Goal: Task Accomplishment & Management: Manage account settings

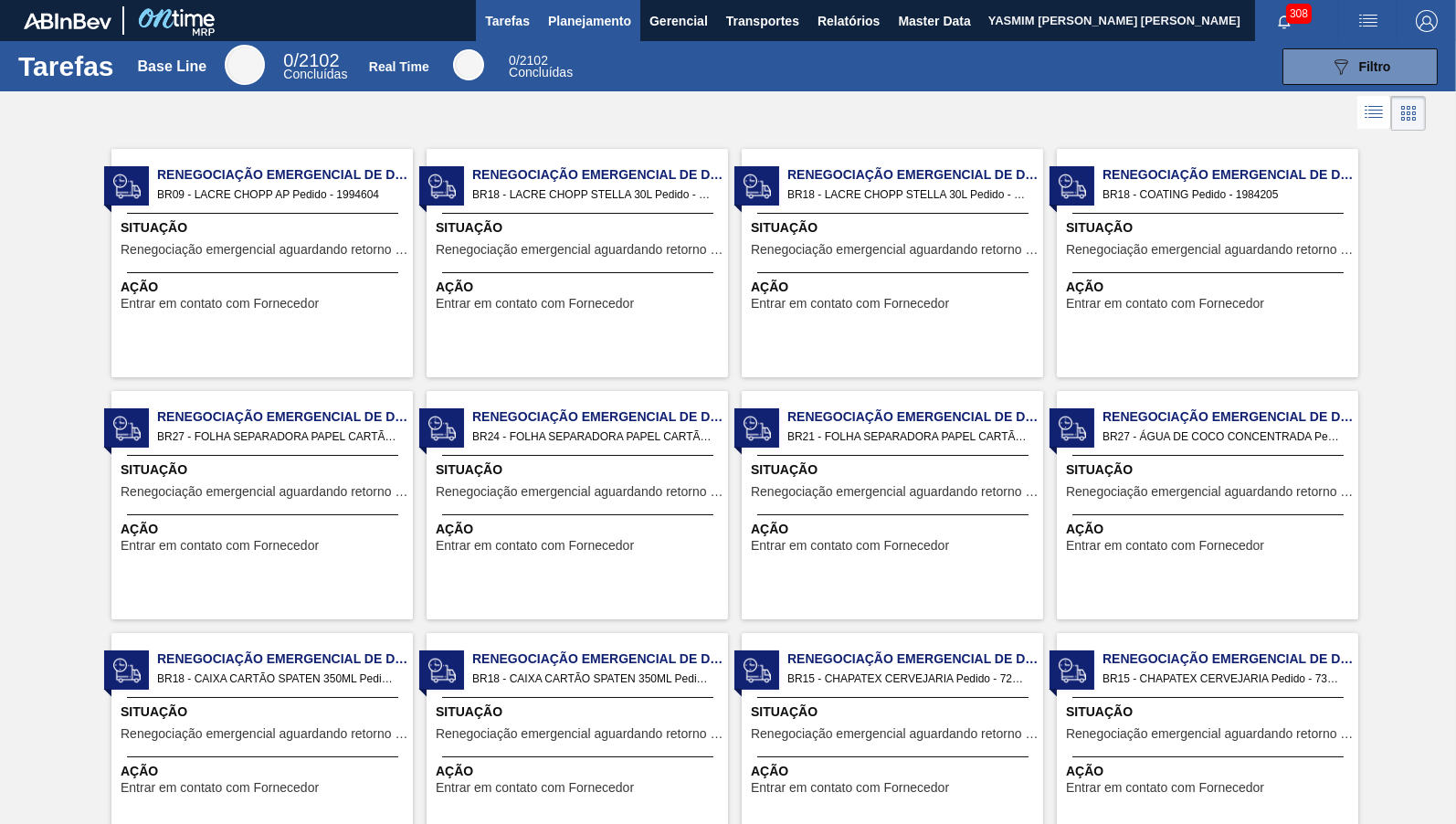
click at [585, 34] on button "Planejamento" at bounding box center [589, 21] width 102 height 41
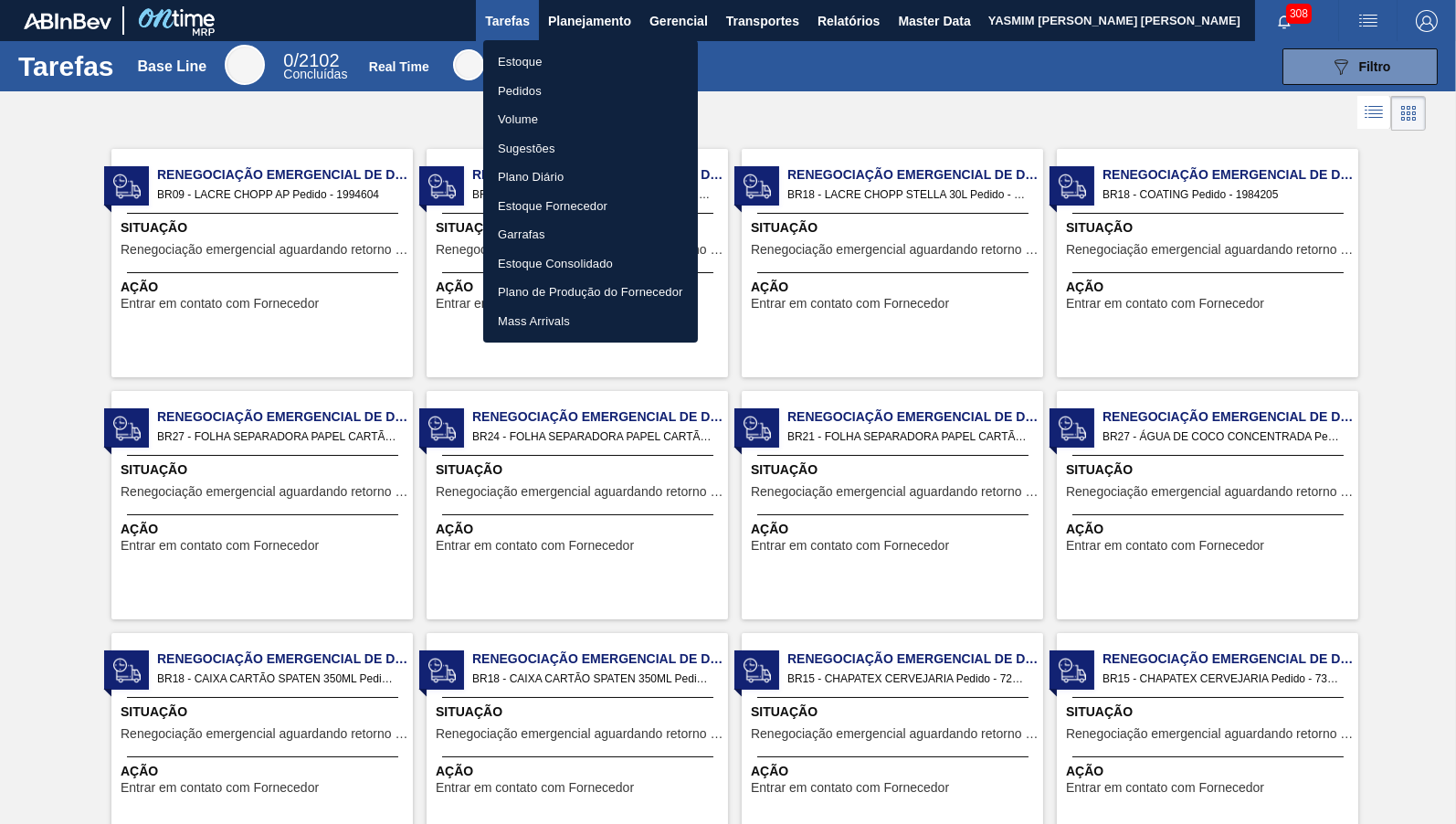
click at [574, 64] on li "Estoque" at bounding box center [590, 62] width 215 height 29
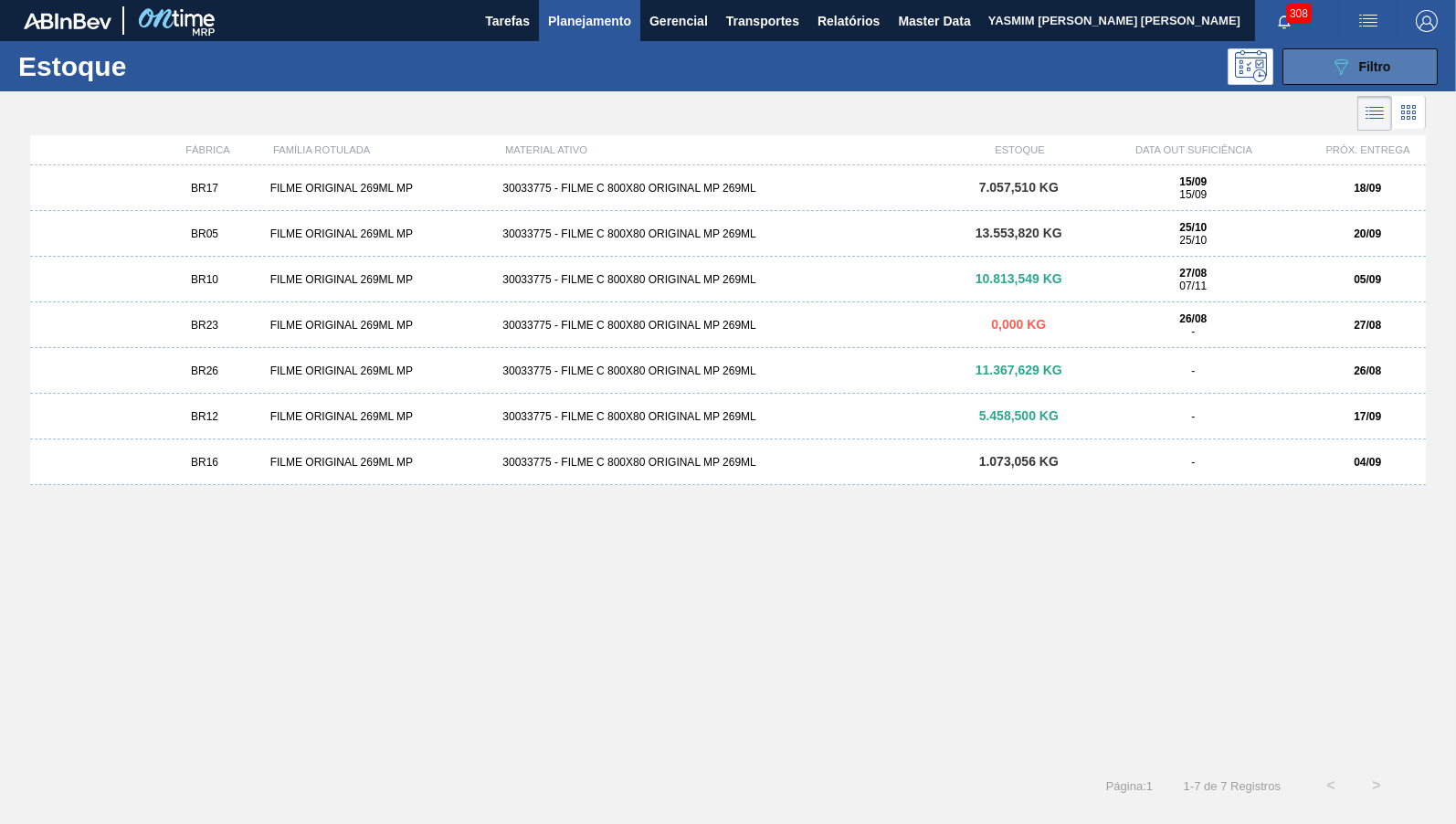
click at [1383, 64] on span "Filtro" at bounding box center [1375, 67] width 32 height 15
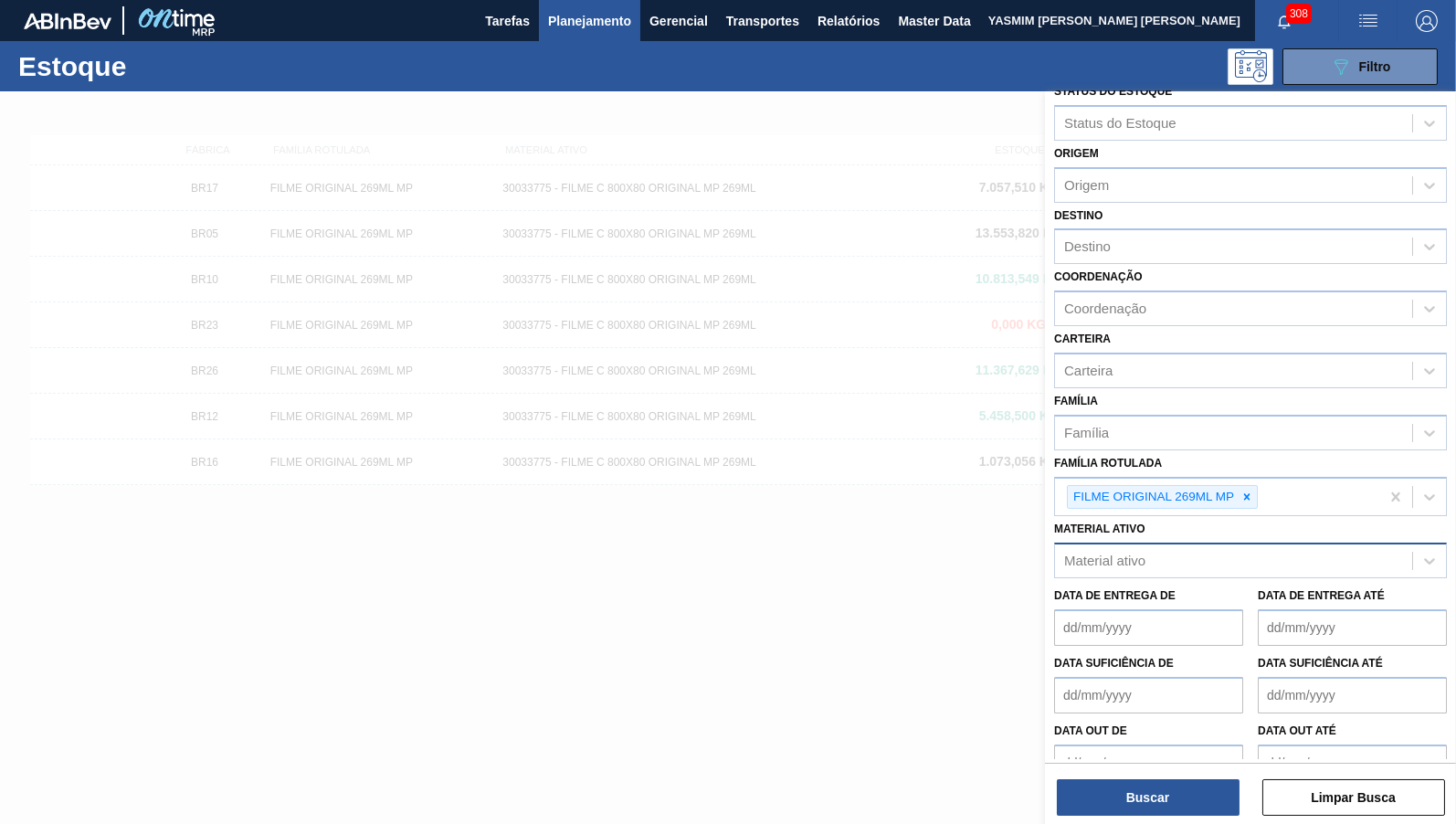
scroll to position [32, 0]
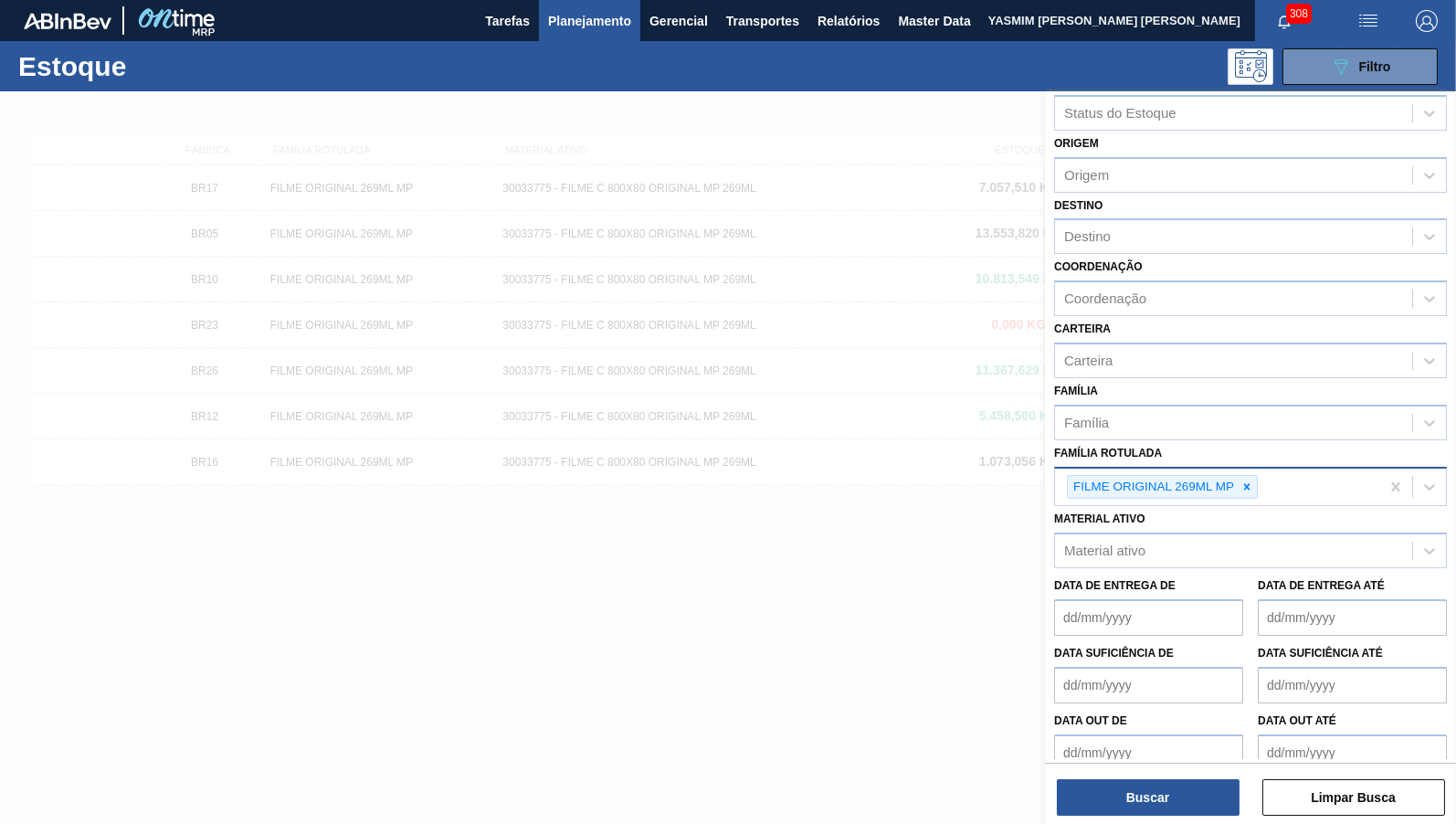
click at [1233, 476] on div "FILME ORIGINAL 269ML MP" at bounding box center [1152, 487] width 169 height 22
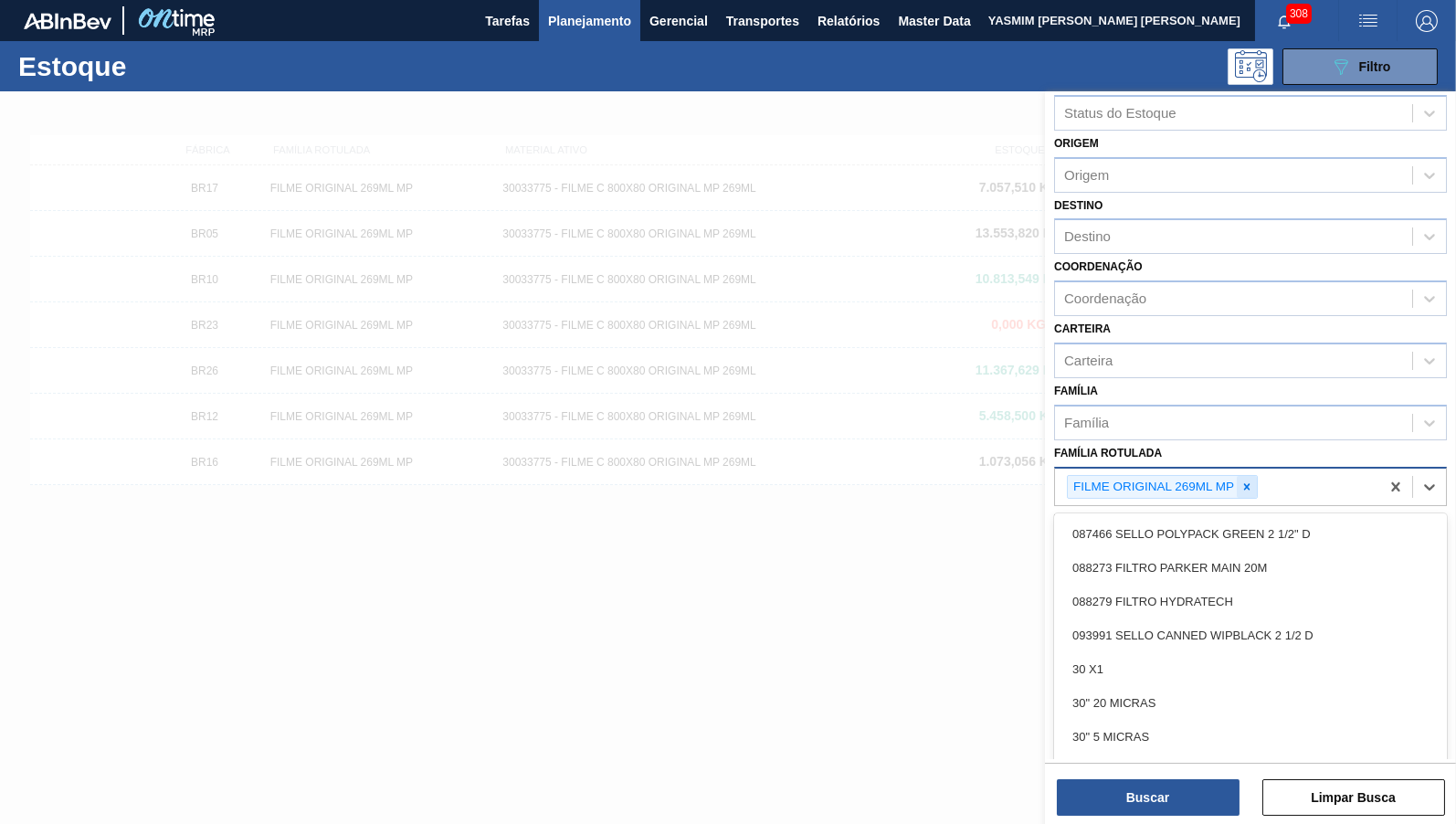
click at [1249, 476] on div at bounding box center [1247, 487] width 21 height 22
paste Rotulada "FILME [DATE] MP C12"
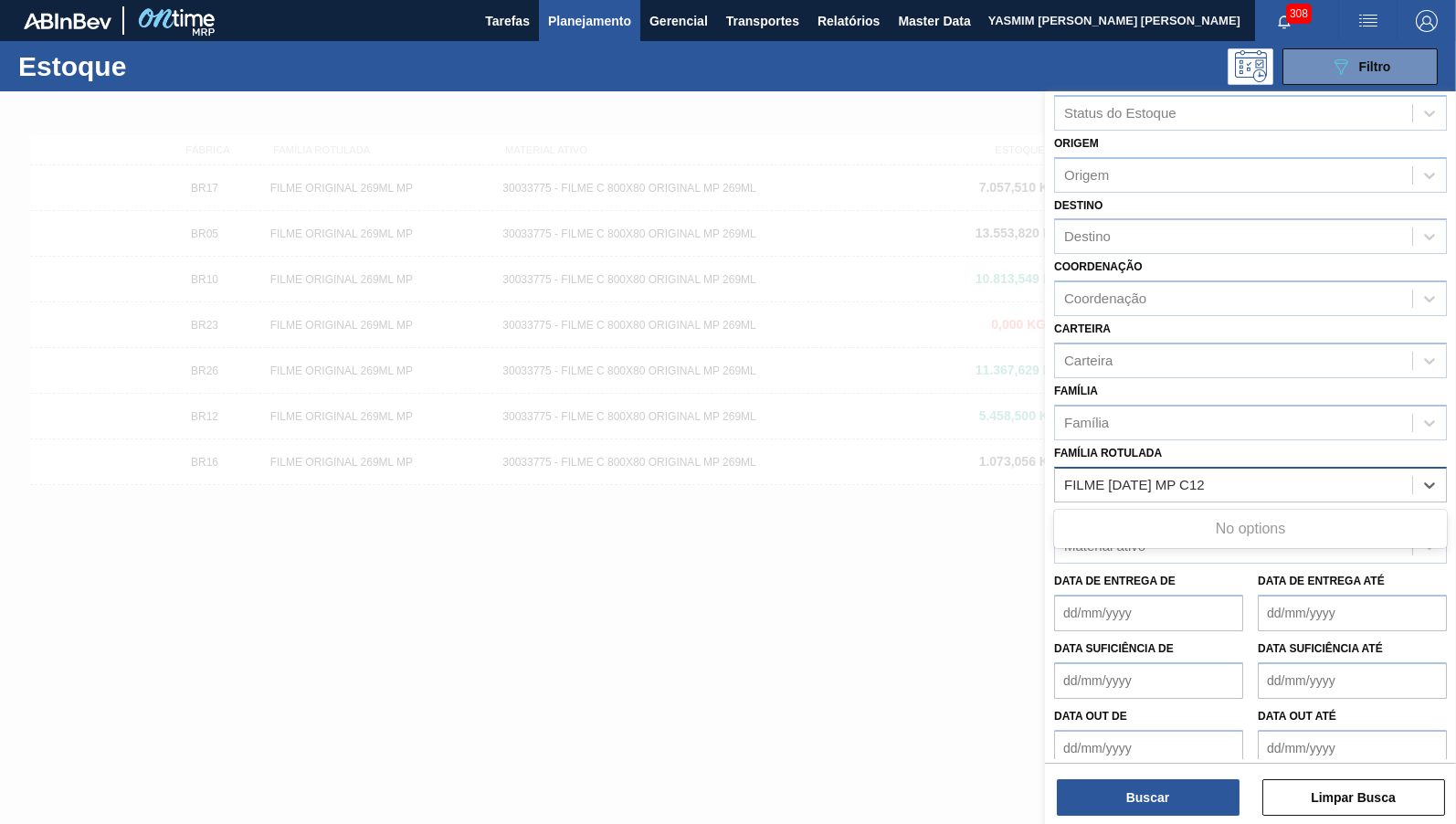
scroll to position [27, 0]
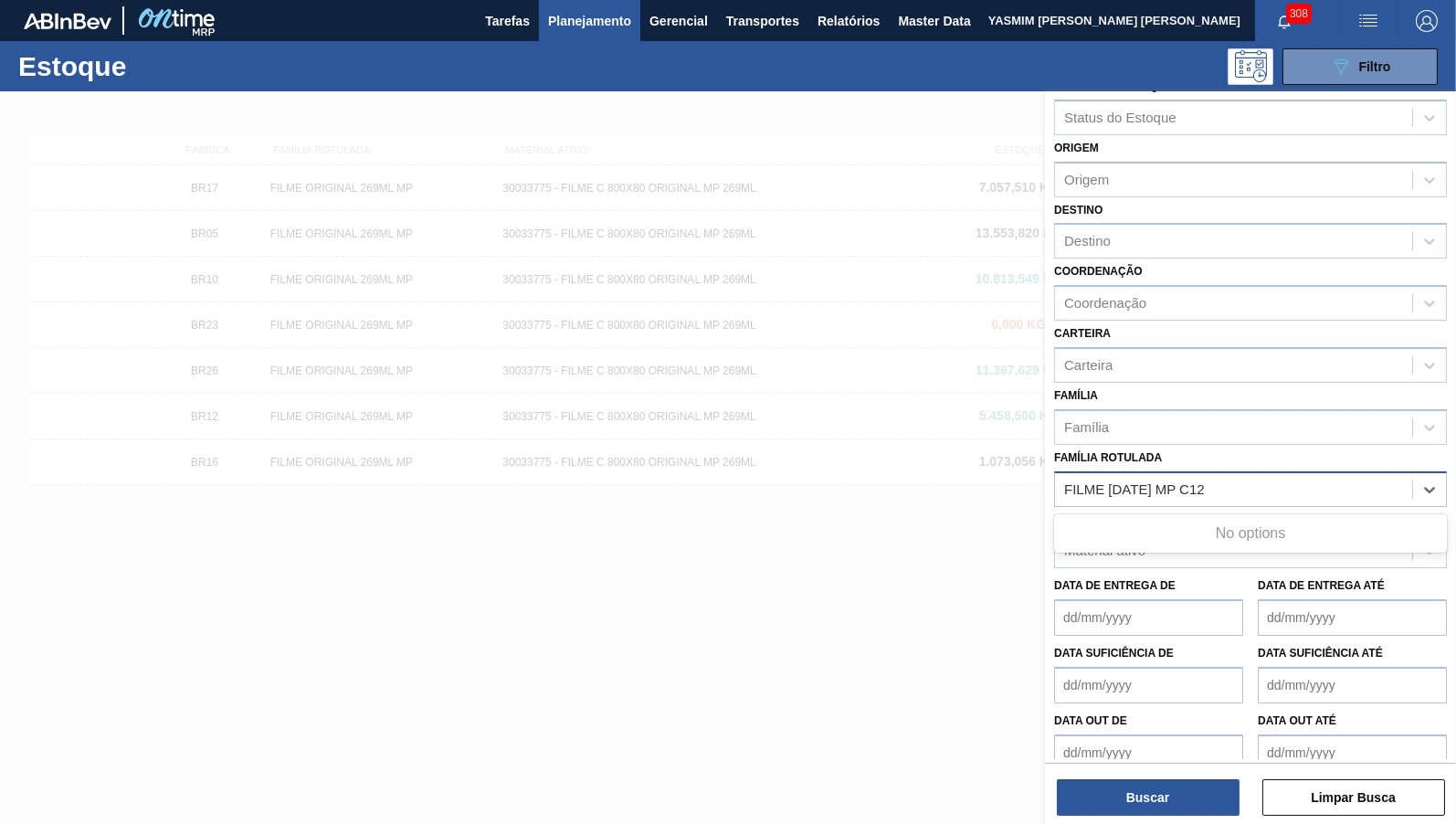
type Rotulada "FILME [DATE] MP C12"
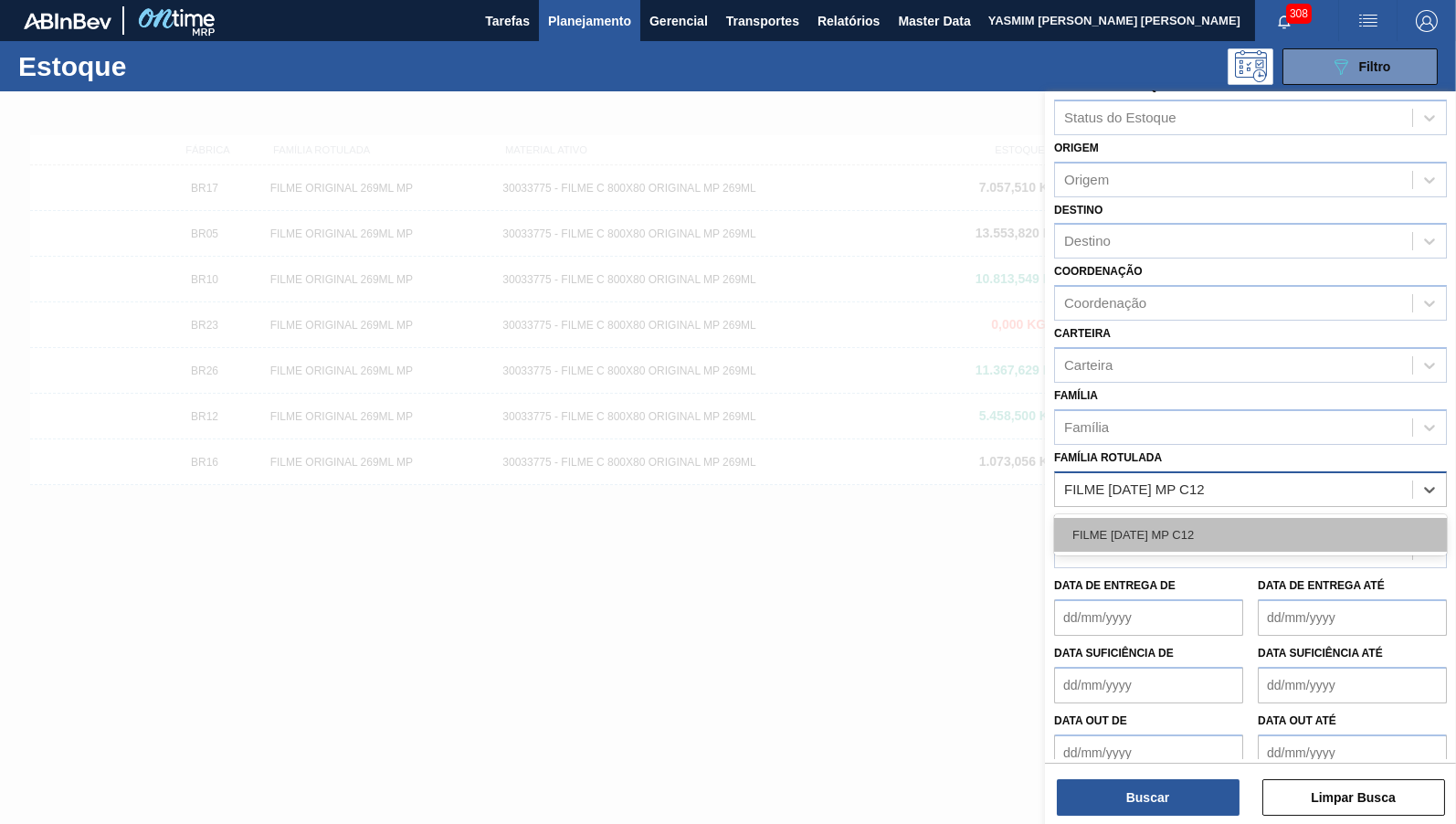
click at [1241, 520] on div "FILME [DATE] MP C12" at bounding box center [1250, 534] width 392 height 34
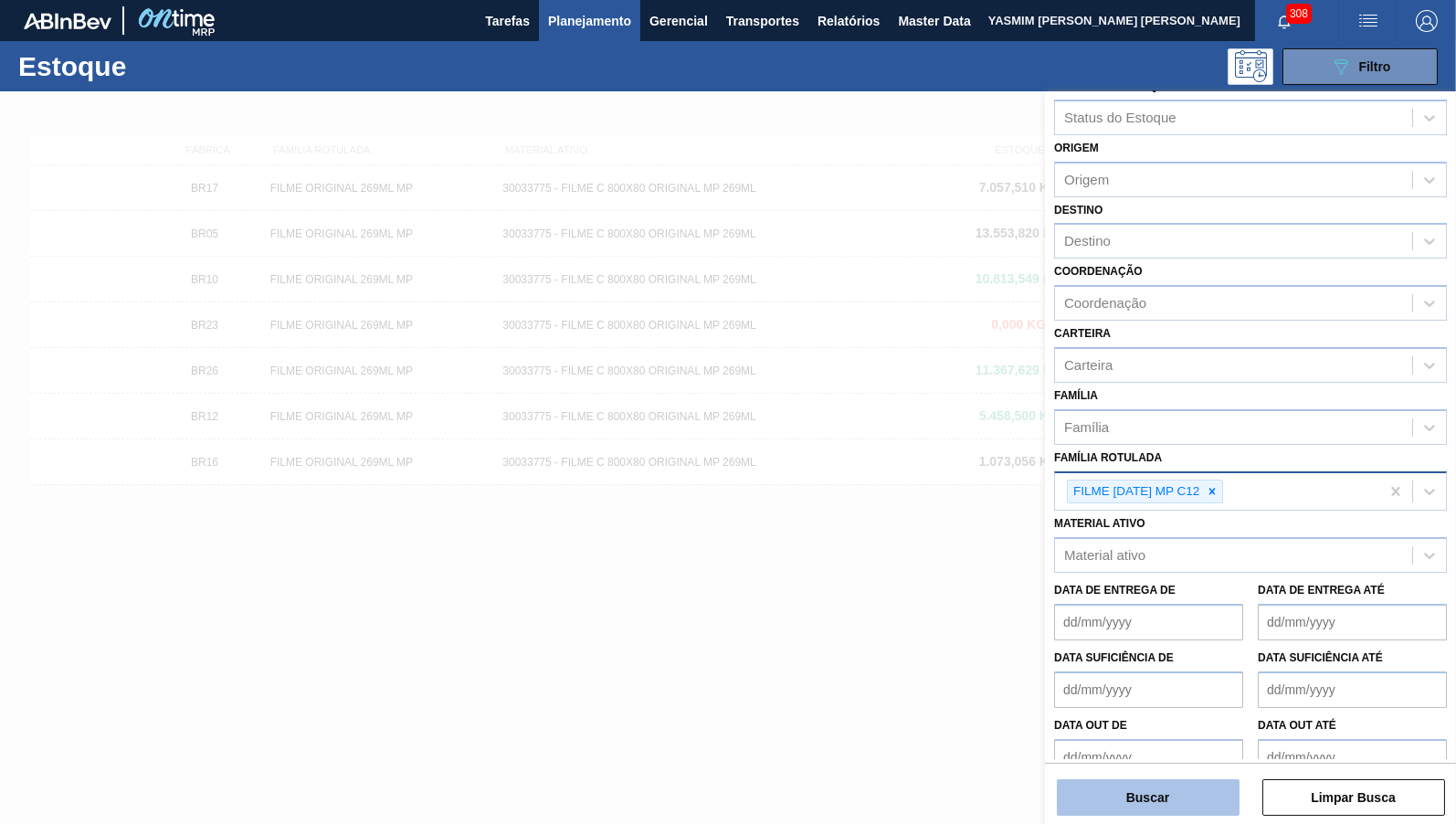
click at [1185, 790] on button "Buscar" at bounding box center [1148, 797] width 183 height 36
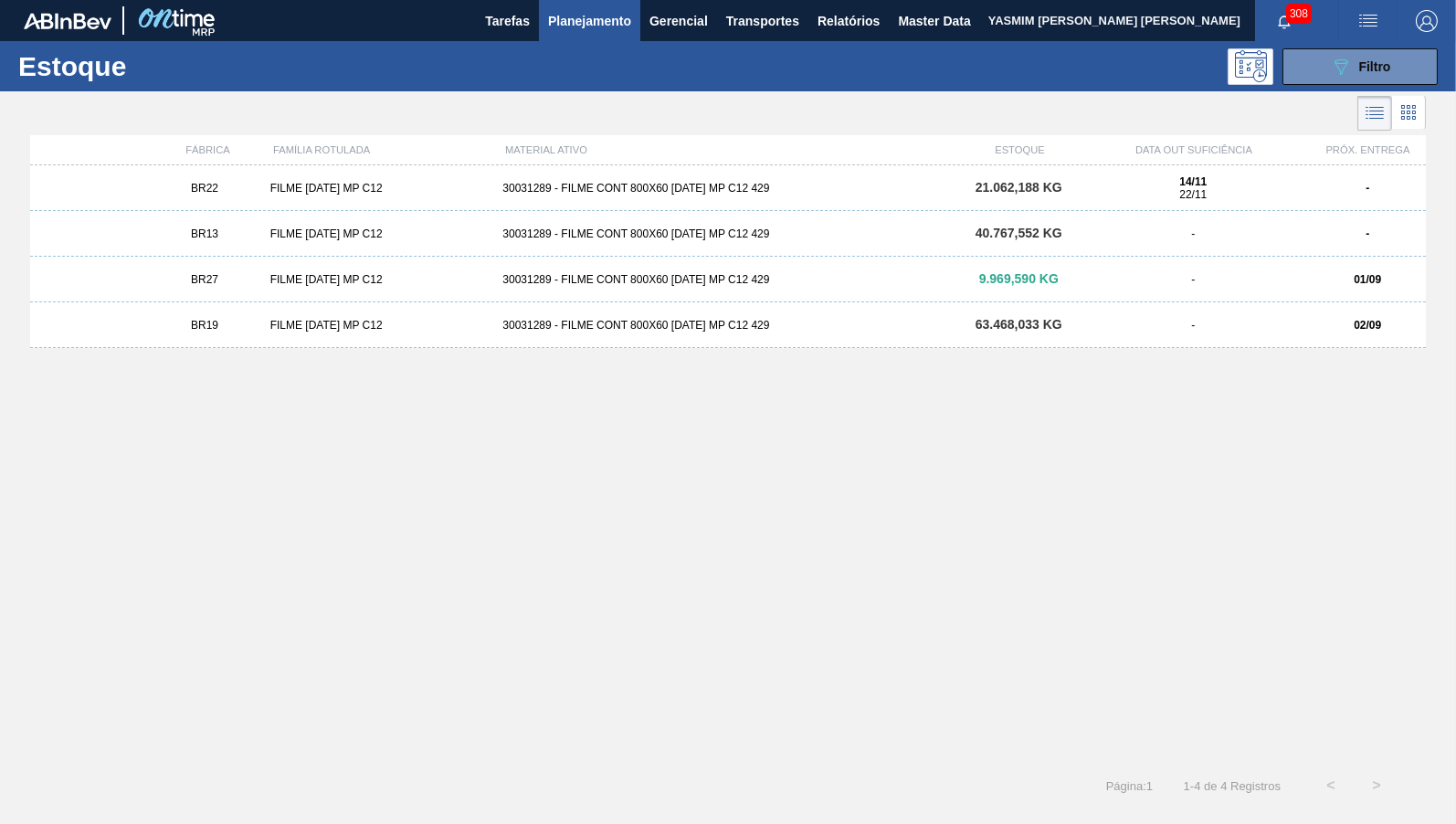
click at [1279, 313] on div "BR19 FILME [DATE] MP C12 30031289 - FILME CONT 800X60 [DATE] MP C12 429 63.468,…" at bounding box center [728, 325] width 1395 height 46
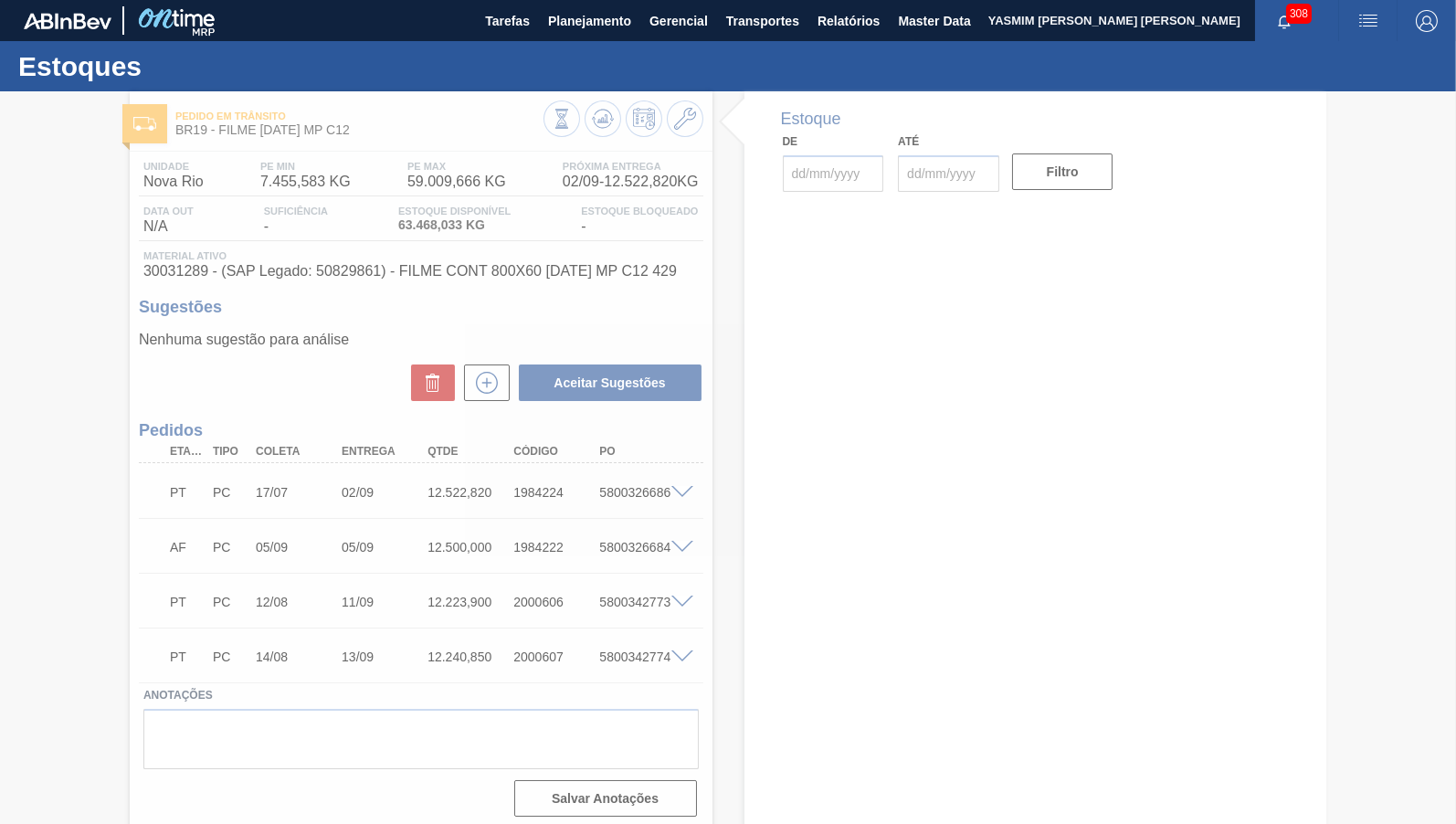
type input "[DATE]"
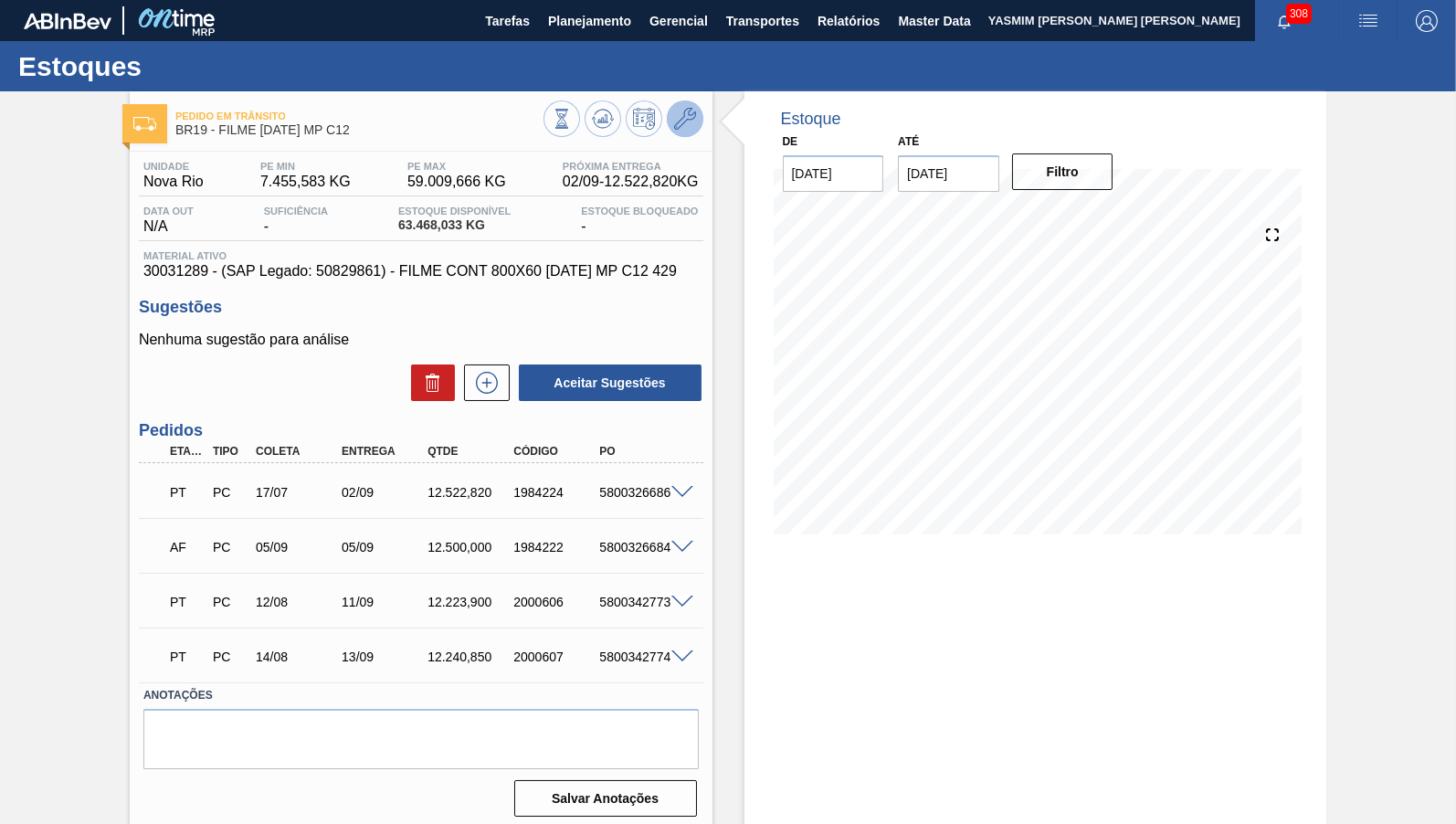
click at [689, 116] on icon at bounding box center [685, 118] width 21 height 21
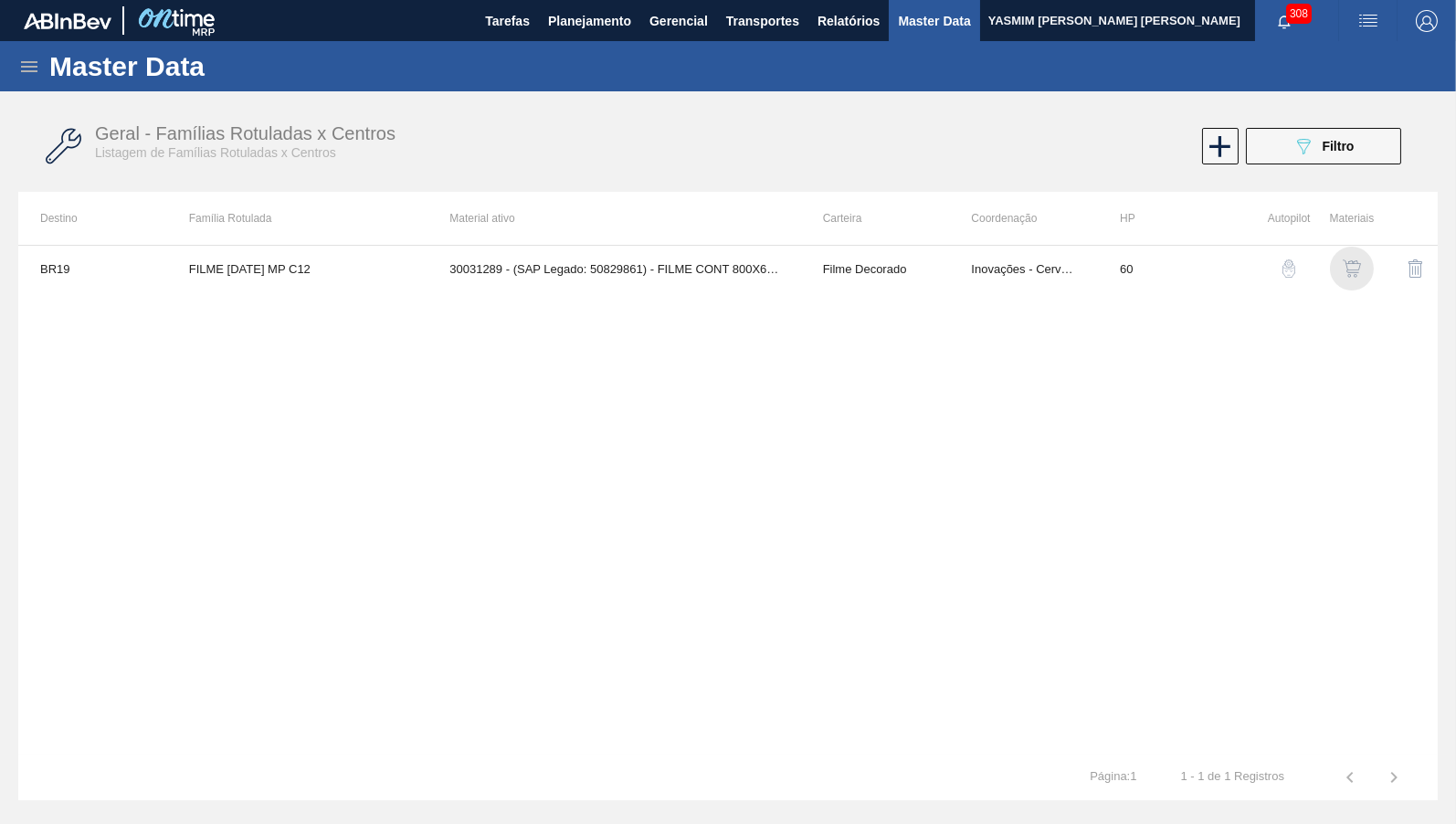
click at [1350, 263] on img "button" at bounding box center [1351, 269] width 19 height 19
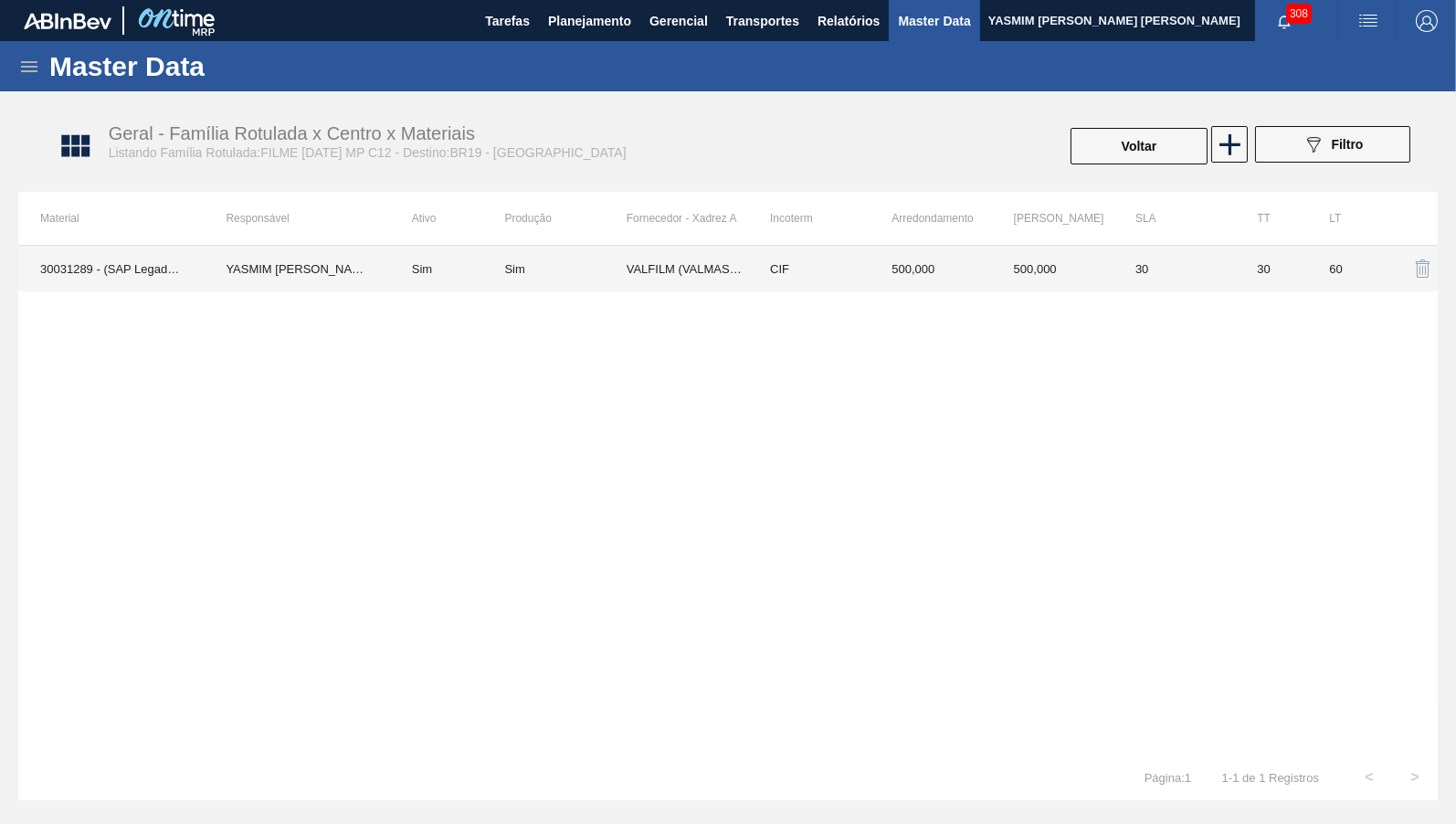
click at [1221, 249] on td "30" at bounding box center [1174, 268] width 121 height 46
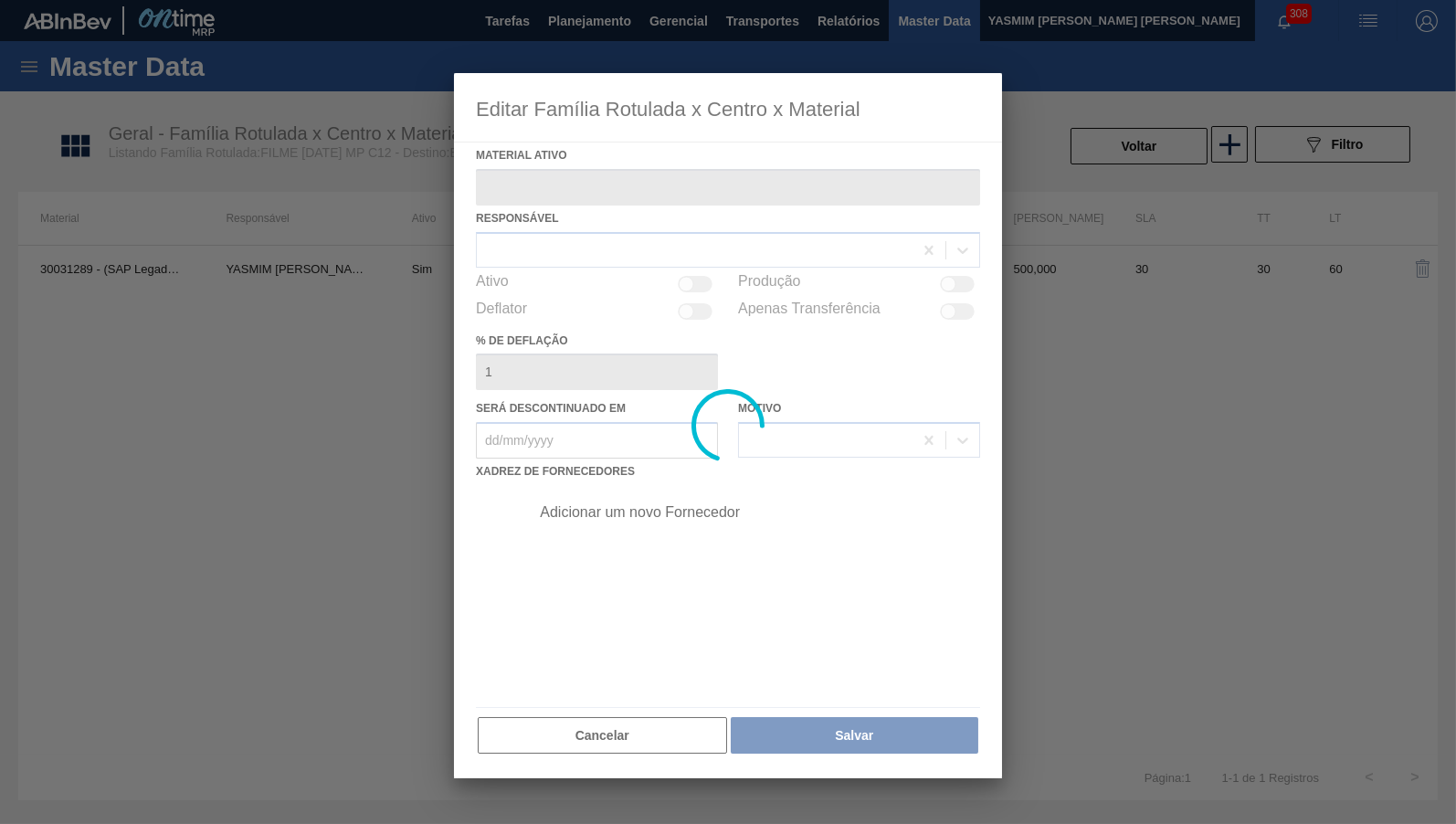
type ativo "30031289 - (SAP Legado: 50829861) - FILME CONT 800X60 [DATE] MP C12 429"
checkbox input "true"
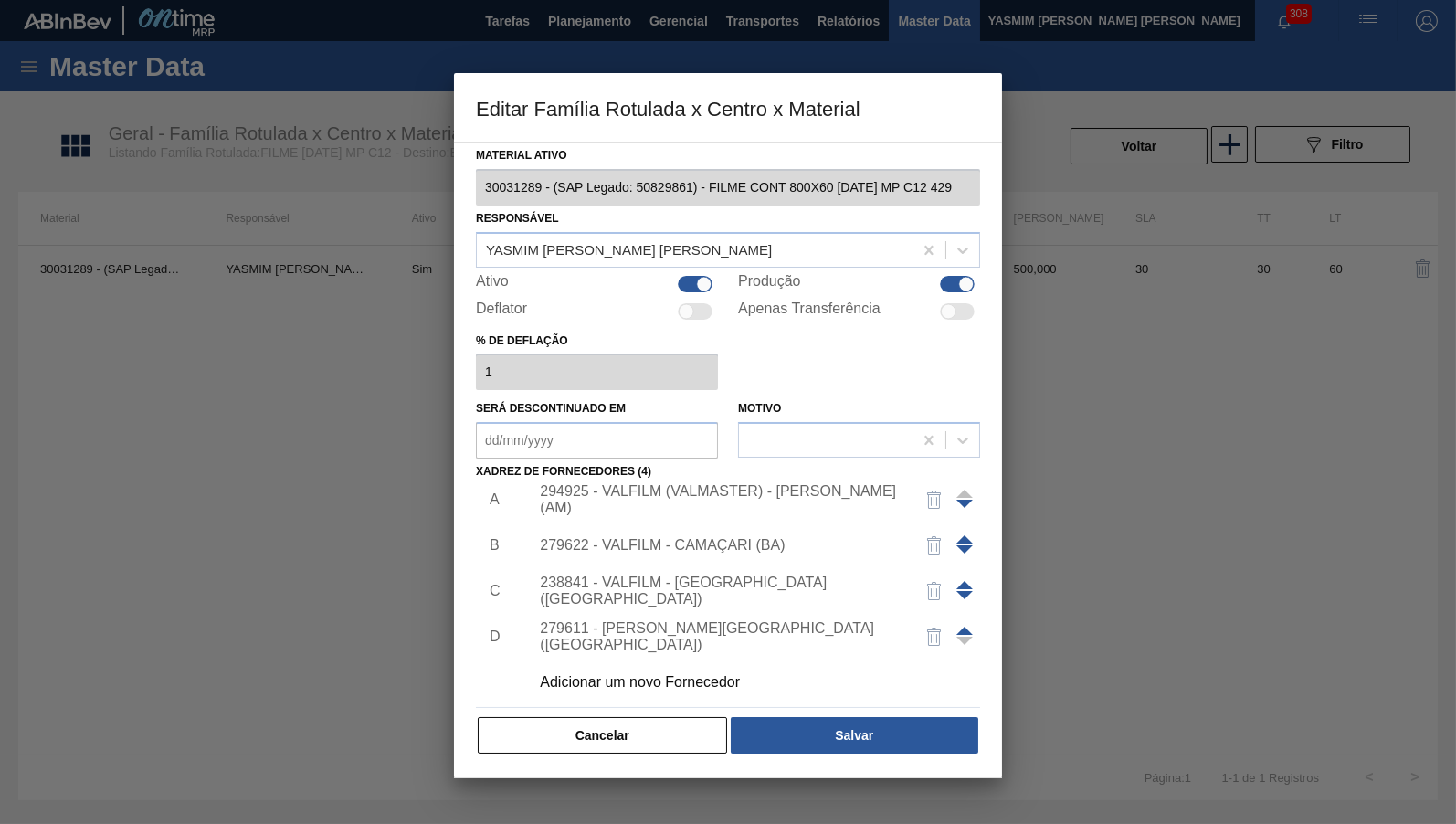
scroll to position [19, 0]
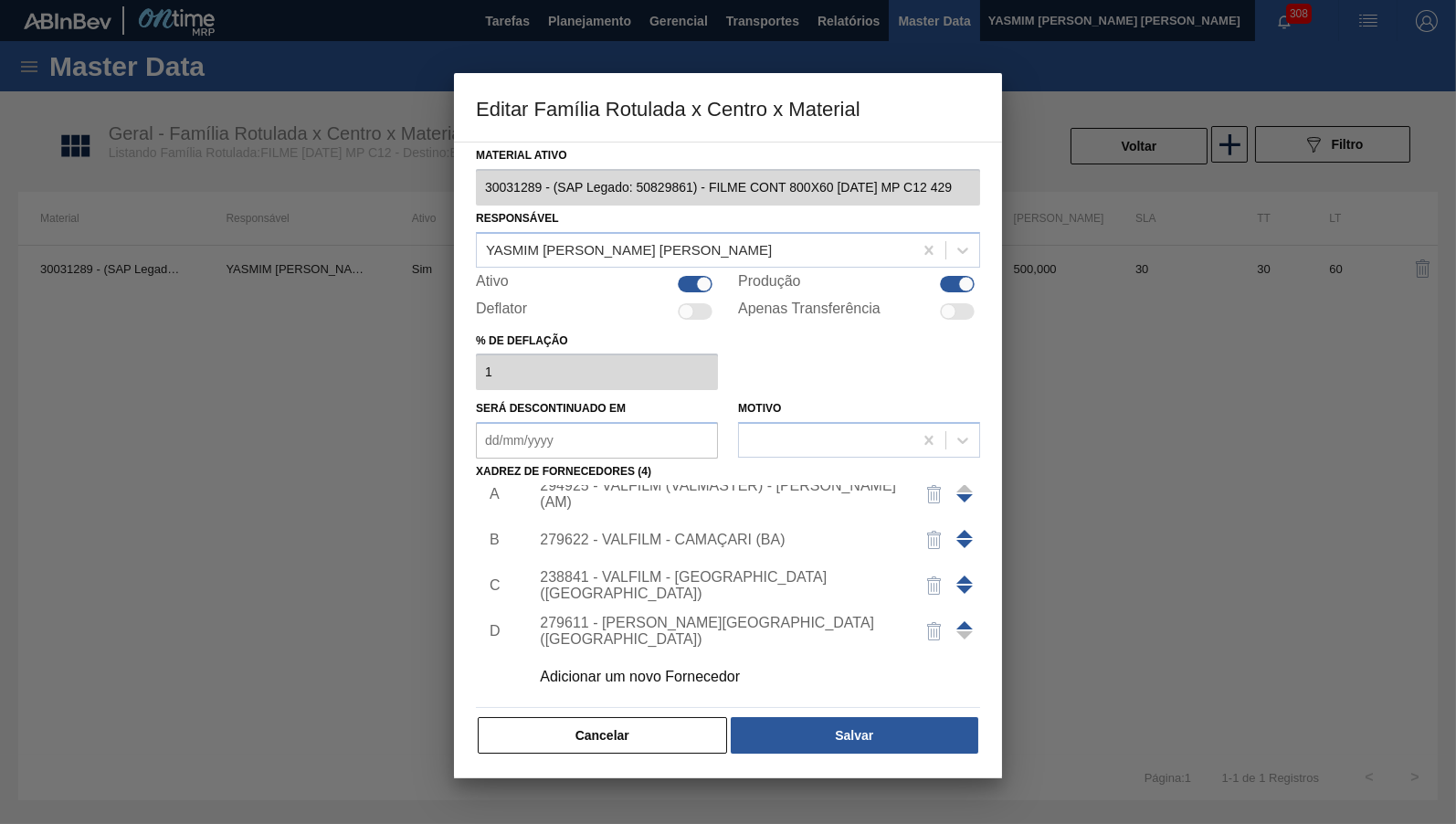
click at [667, 670] on div "Adicionar um novo Fornecedor" at bounding box center [718, 677] width 358 height 17
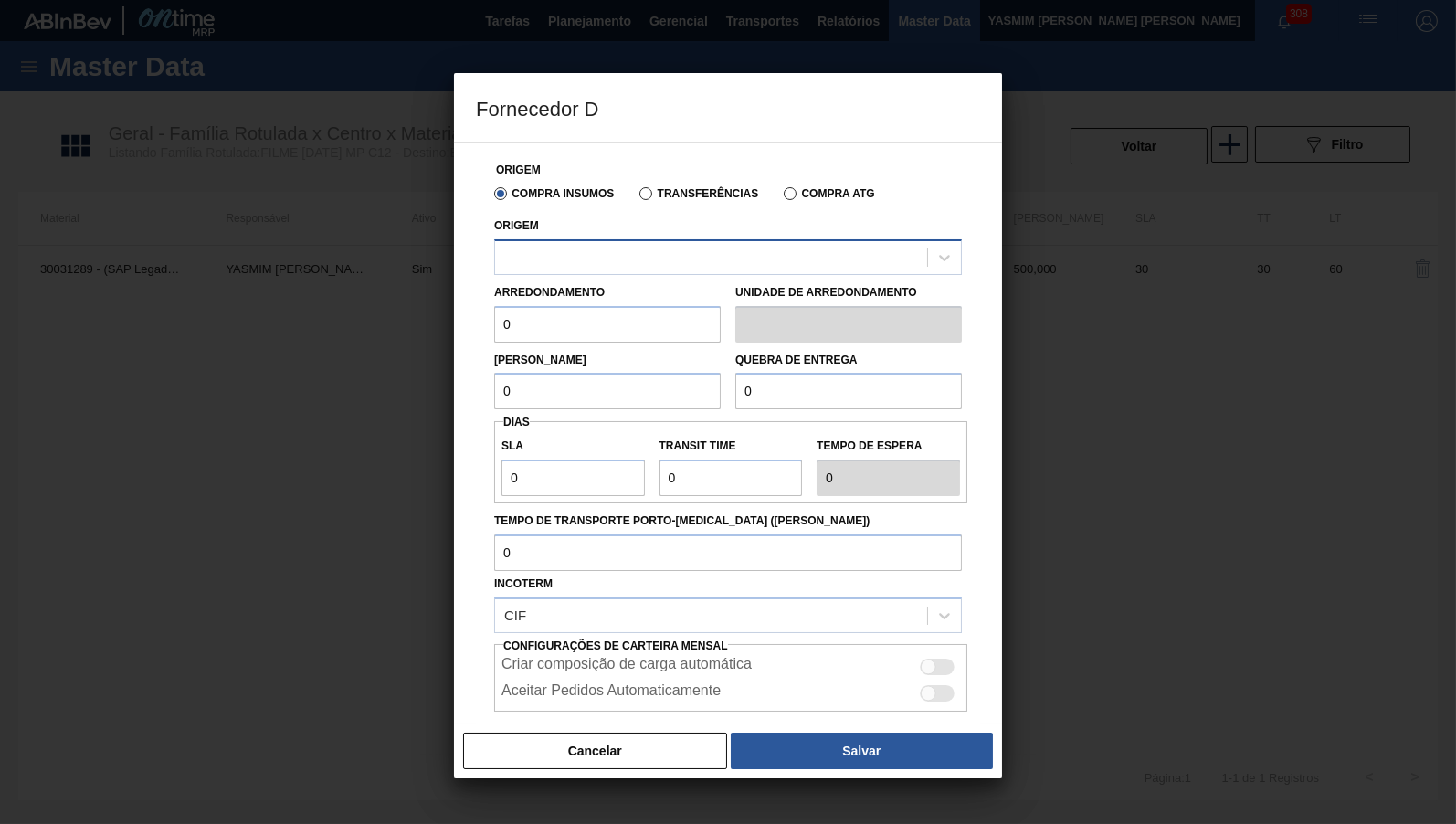
click at [583, 268] on div at bounding box center [711, 257] width 432 height 26
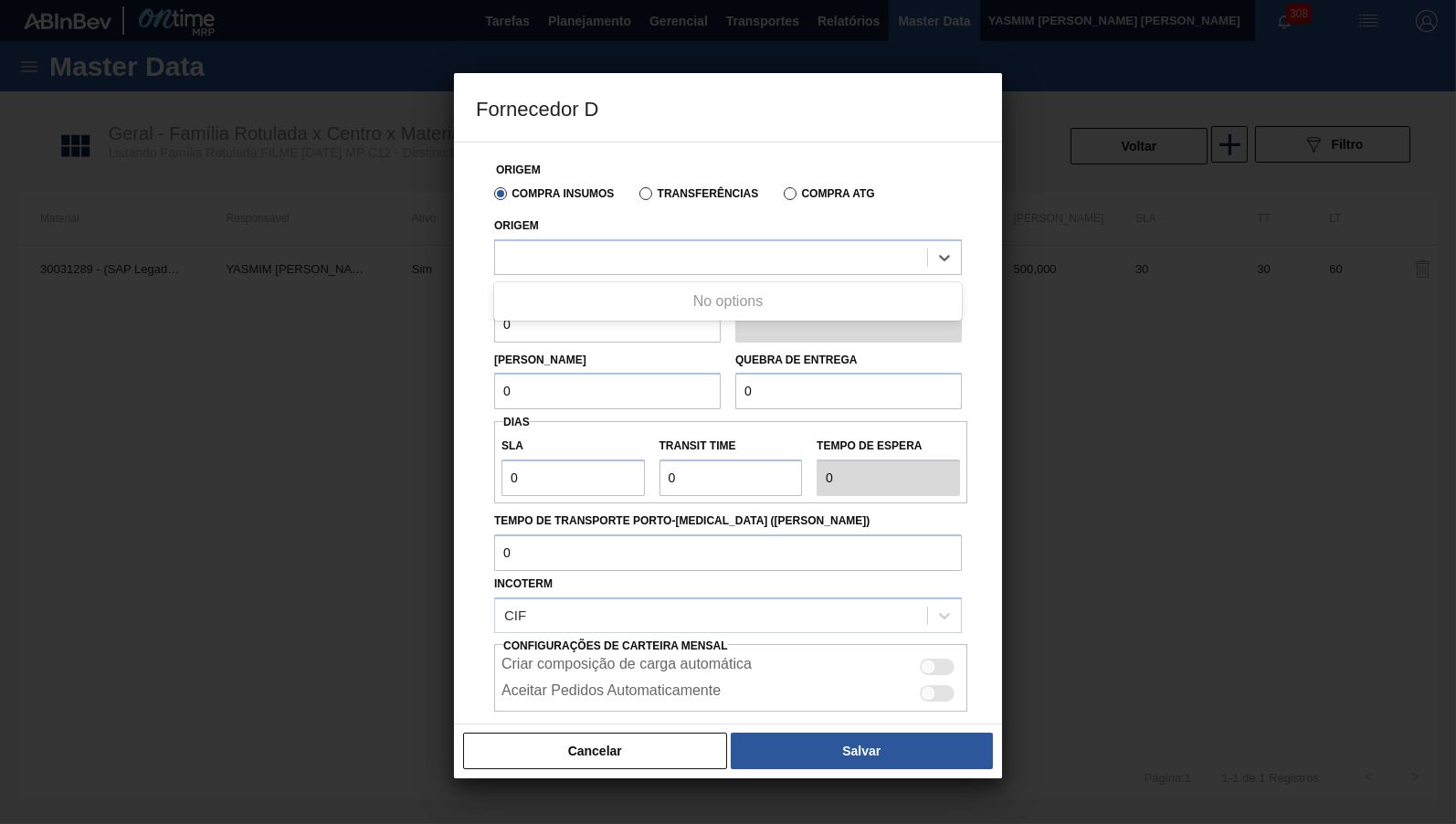
click at [589, 770] on div "Cancelar Salvar" at bounding box center [728, 750] width 548 height 55
click at [573, 756] on button "Cancelar" at bounding box center [595, 750] width 264 height 36
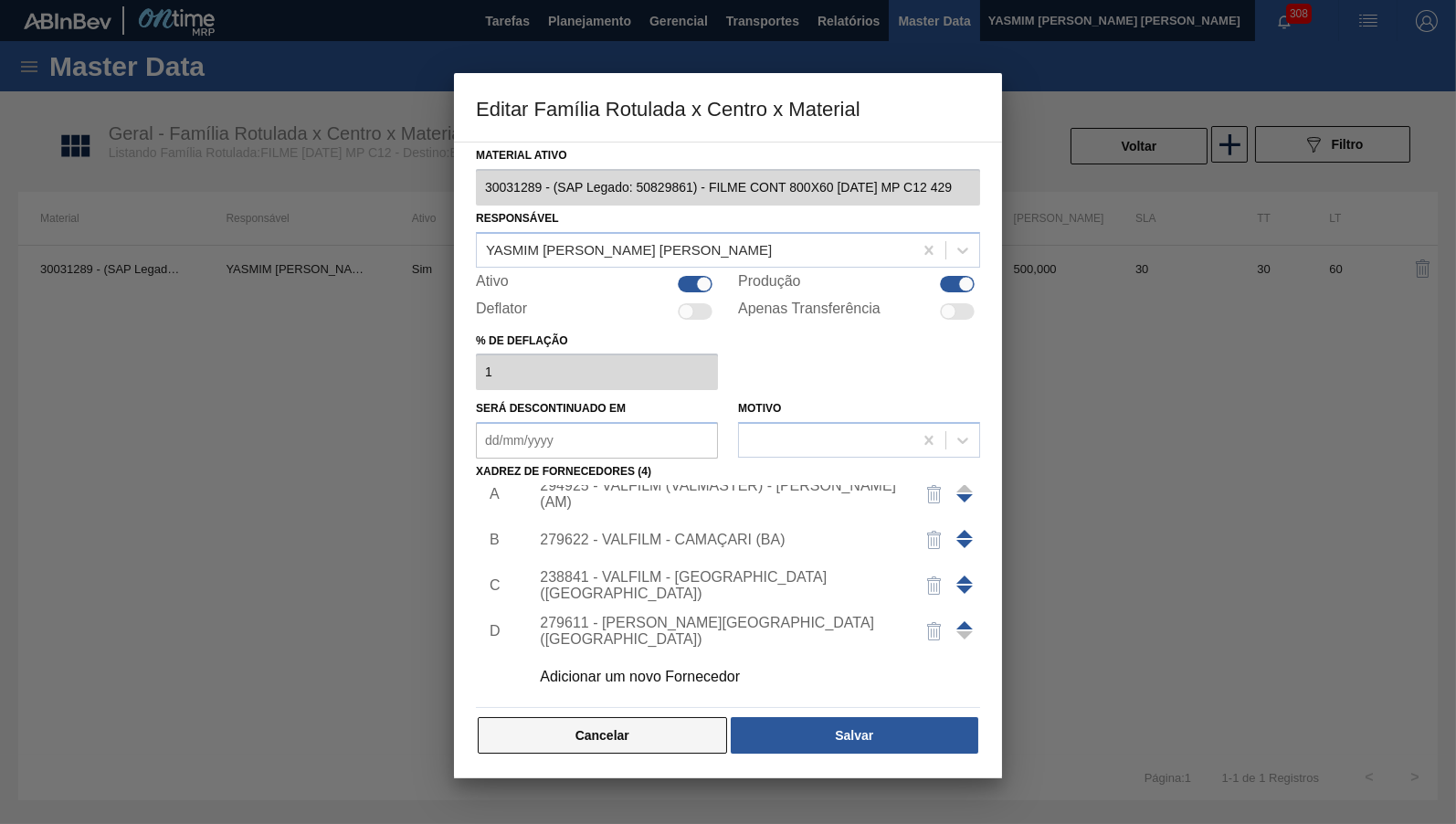
click at [488, 739] on button "Cancelar" at bounding box center [601, 735] width 249 height 36
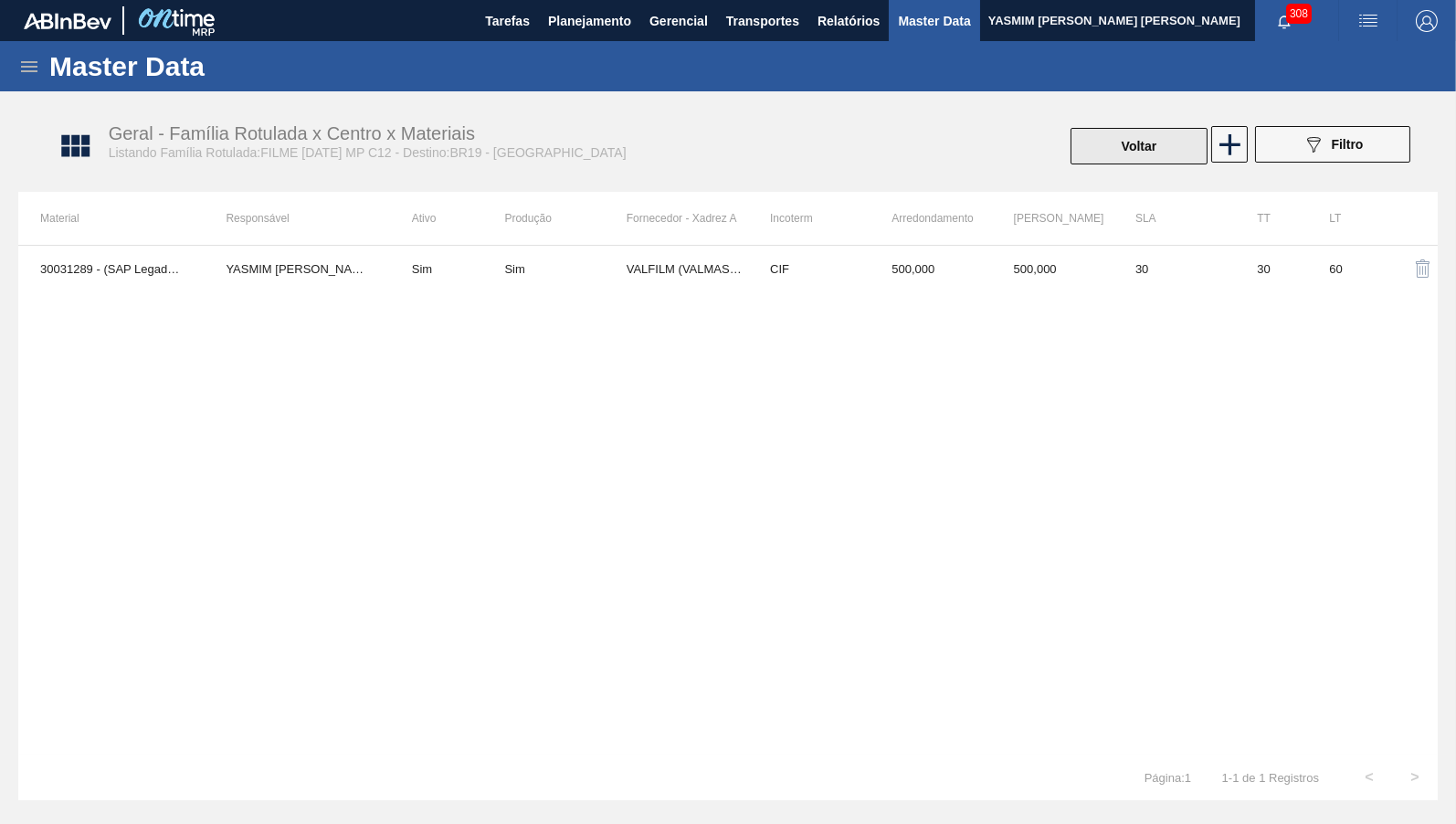
click at [1166, 149] on button "Voltar" at bounding box center [1138, 146] width 137 height 36
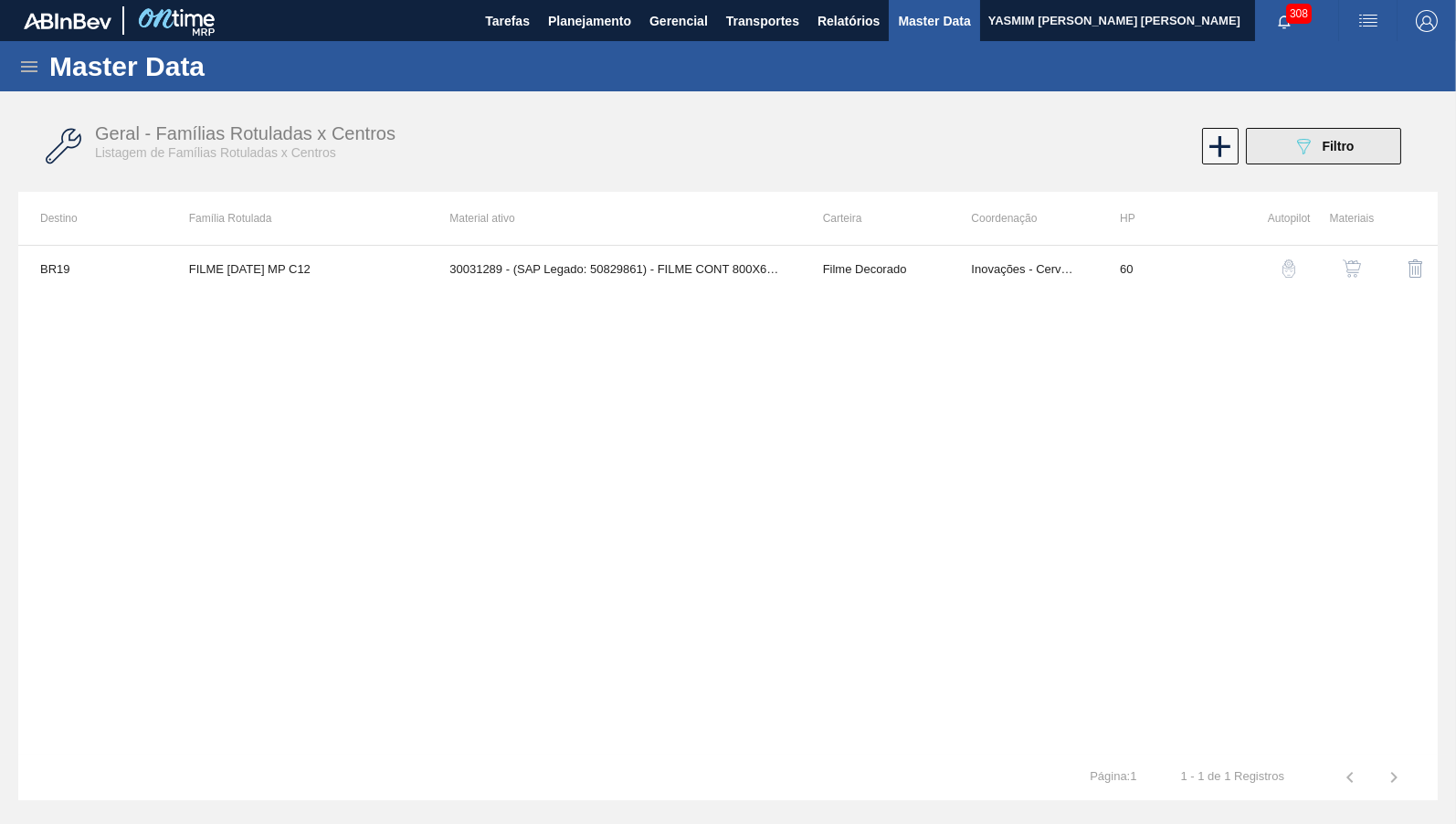
click at [1350, 134] on button "089F7B8B-B2A5-4AFE-B5C0-19BA573D28AC Filtro" at bounding box center [1323, 146] width 155 height 36
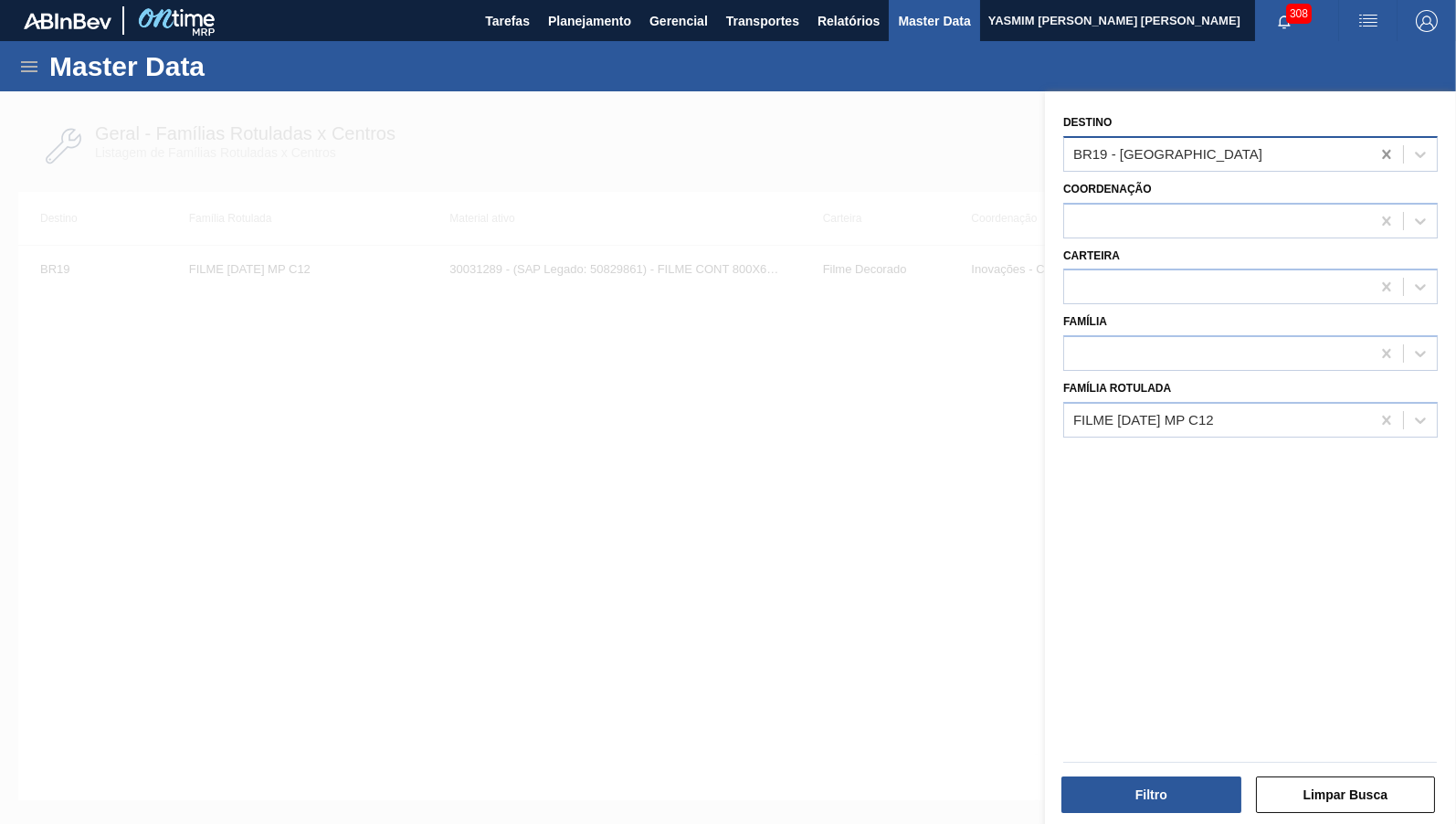
click at [1378, 166] on div at bounding box center [1386, 154] width 33 height 33
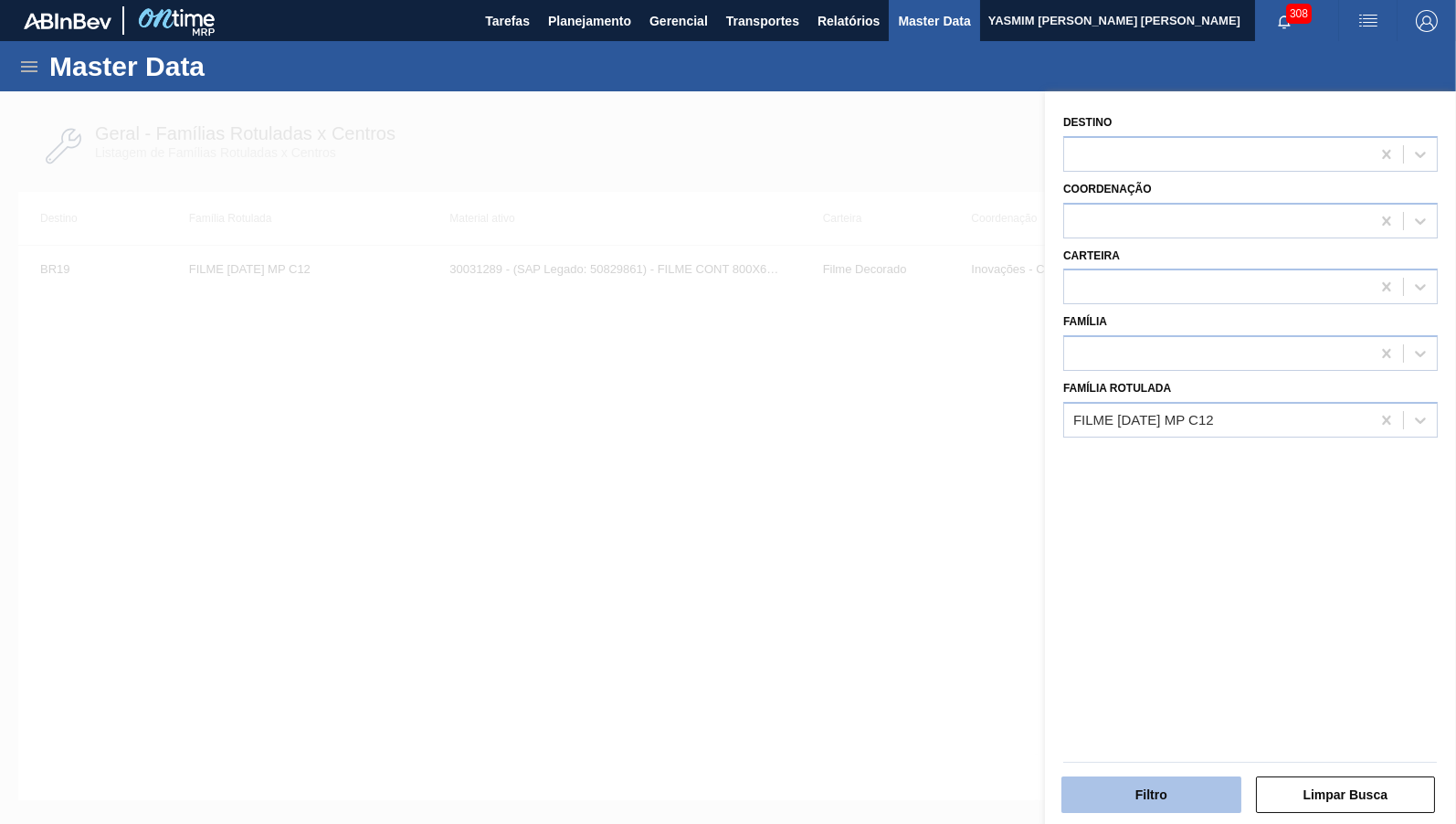
click at [1152, 786] on button "Filtro" at bounding box center [1151, 794] width 180 height 36
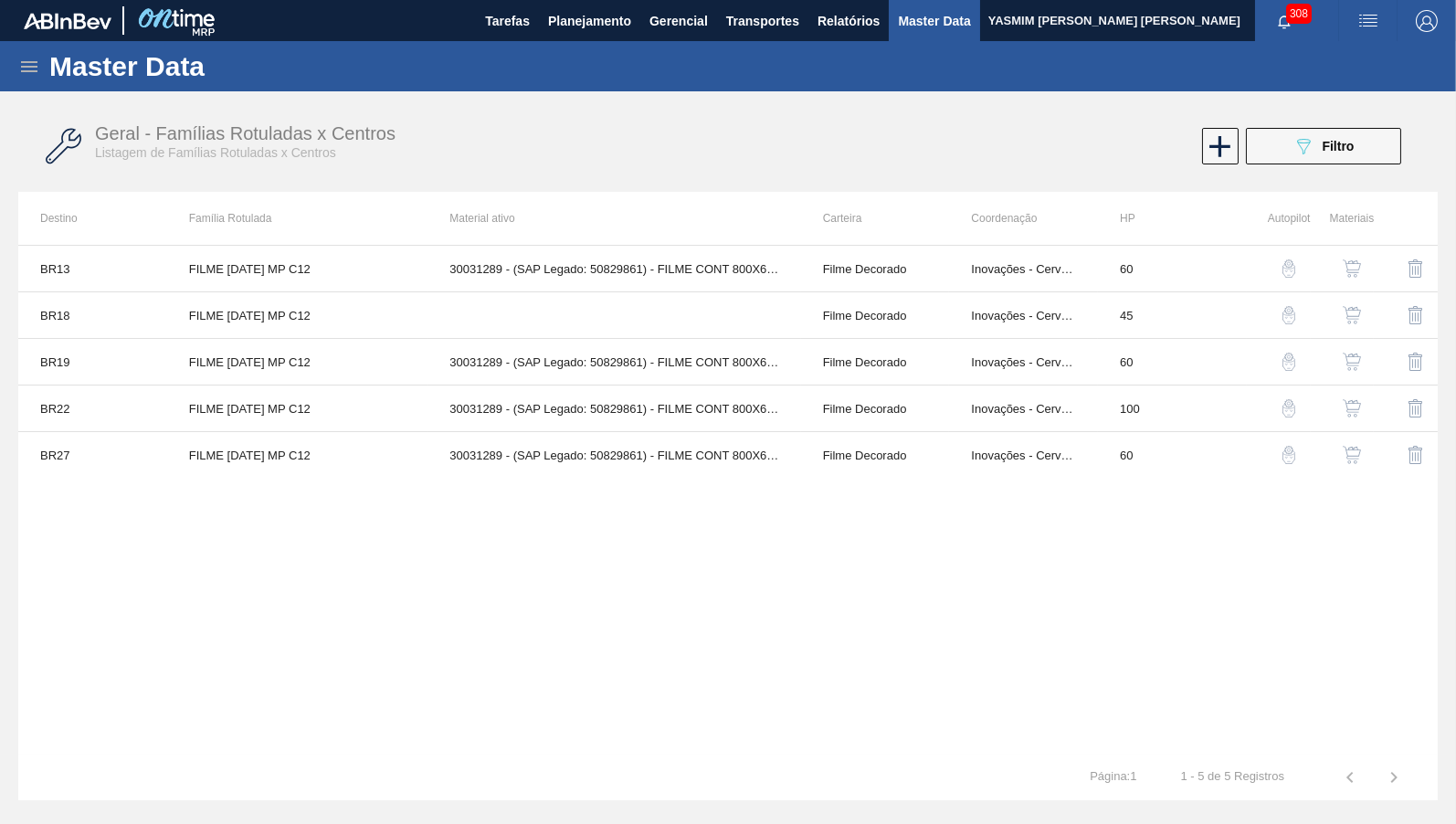
click at [1350, 307] on img "button" at bounding box center [1351, 316] width 19 height 19
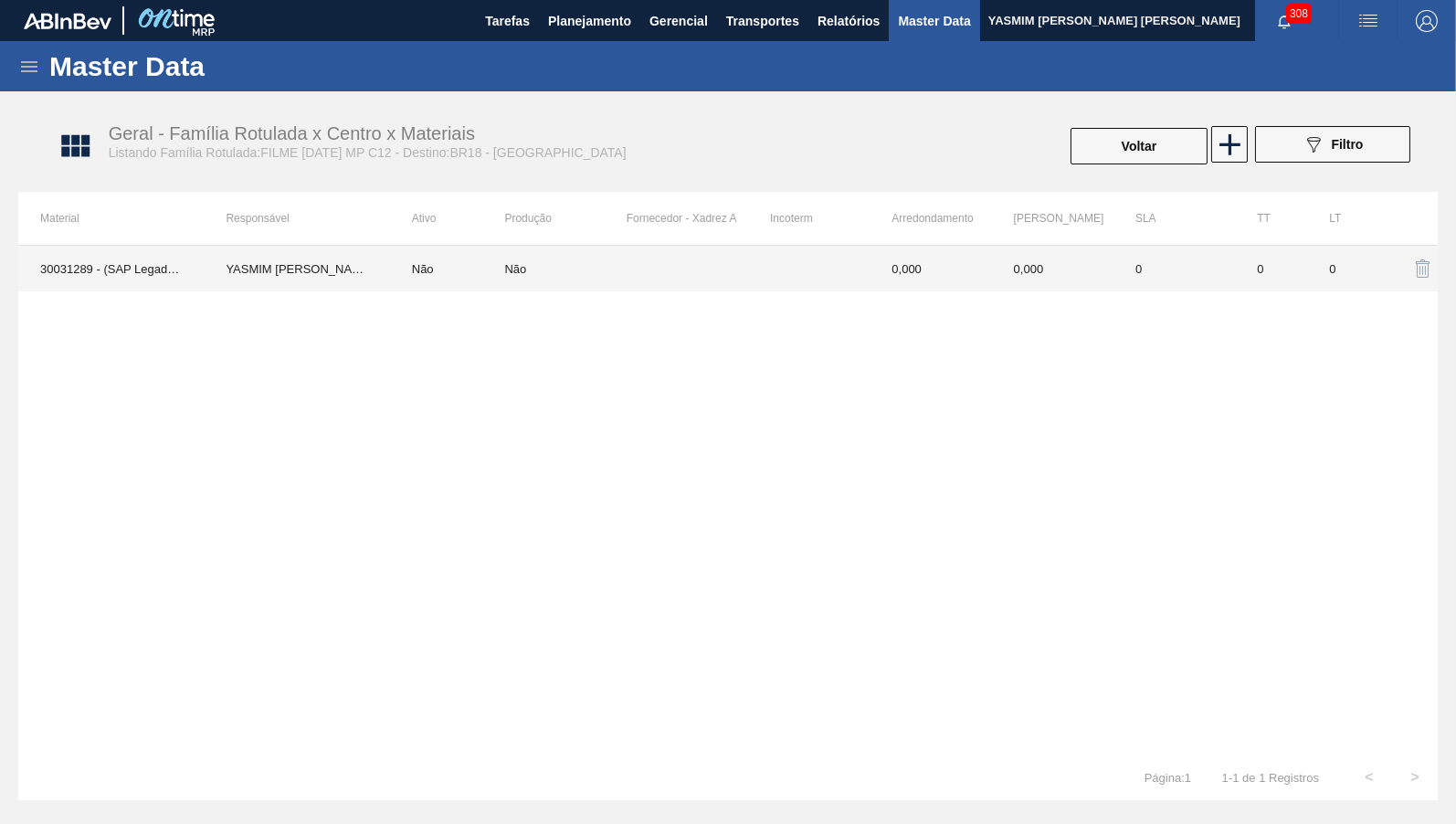
click at [1134, 283] on td "0" at bounding box center [1174, 268] width 121 height 46
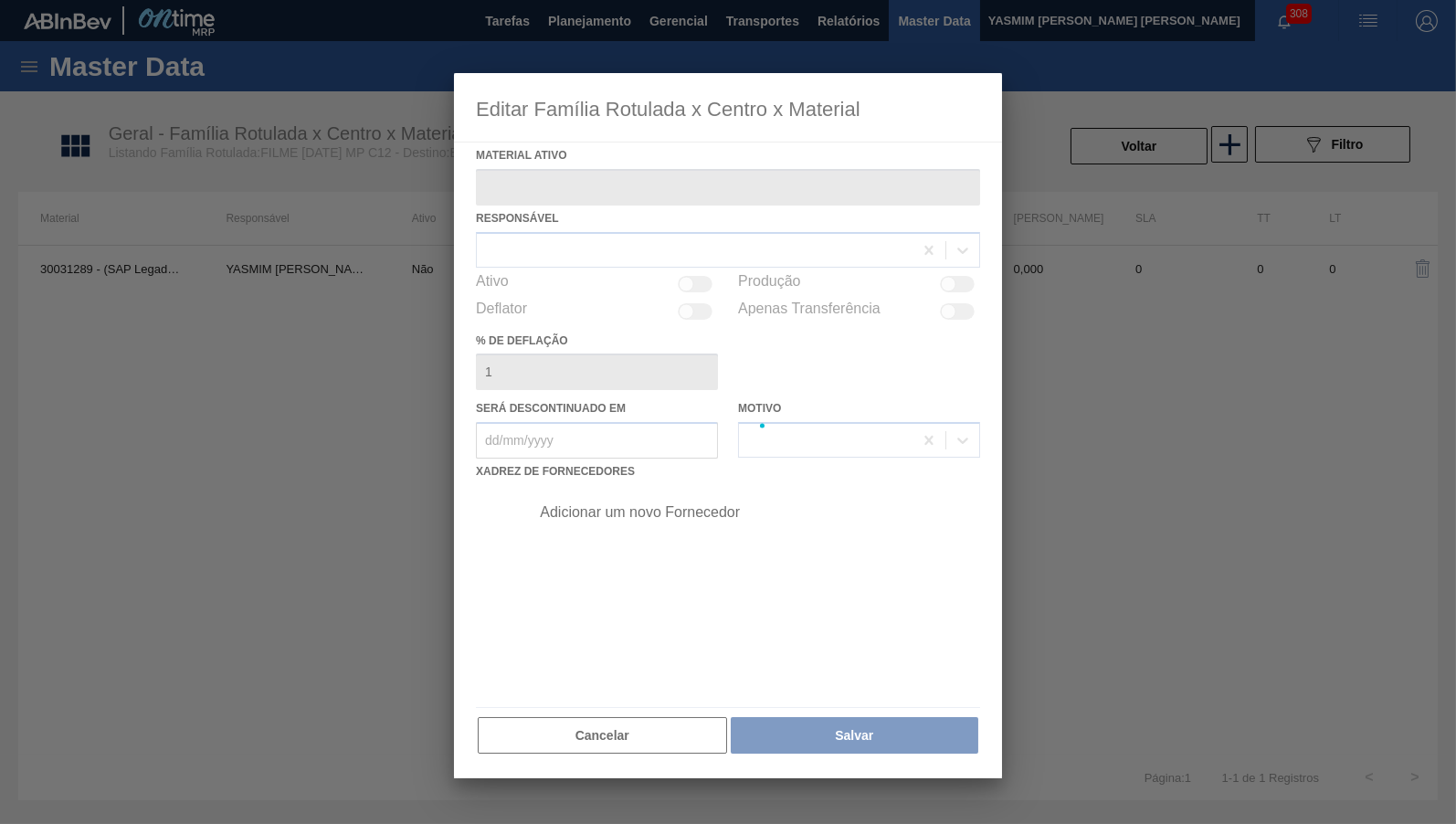
type ativo "30031289 - (SAP Legado: 50829861) - FILME CONT 800X60 [DATE] MP C12 429"
type deflação "0"
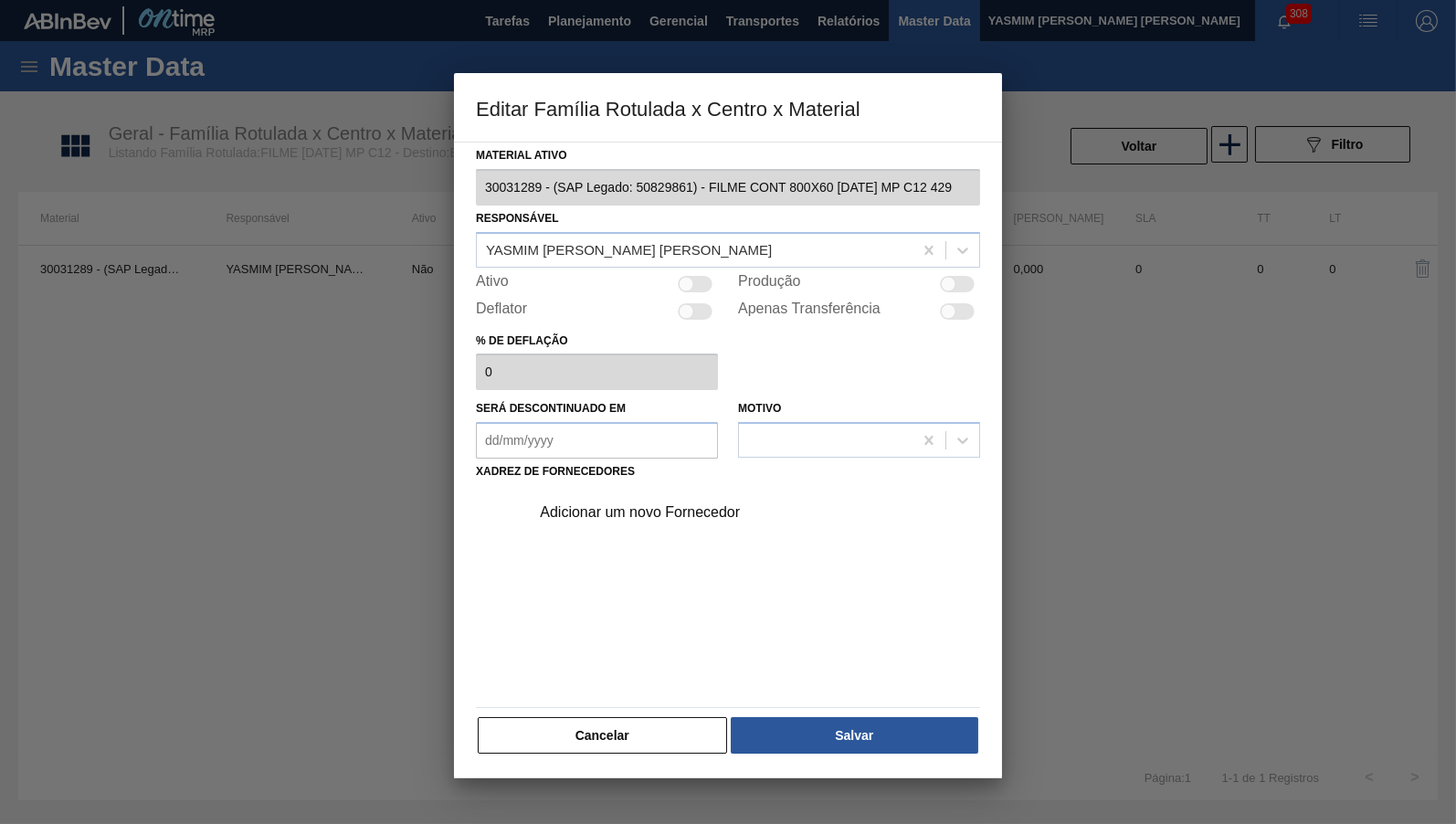
drag, startPoint x: 695, startPoint y: 288, endPoint x: 694, endPoint y: 344, distance: 56.0
click at [695, 287] on div "Ativo" at bounding box center [596, 283] width 242 height 21
click at [684, 276] on div at bounding box center [686, 283] width 16 height 16
checkbox input "true"
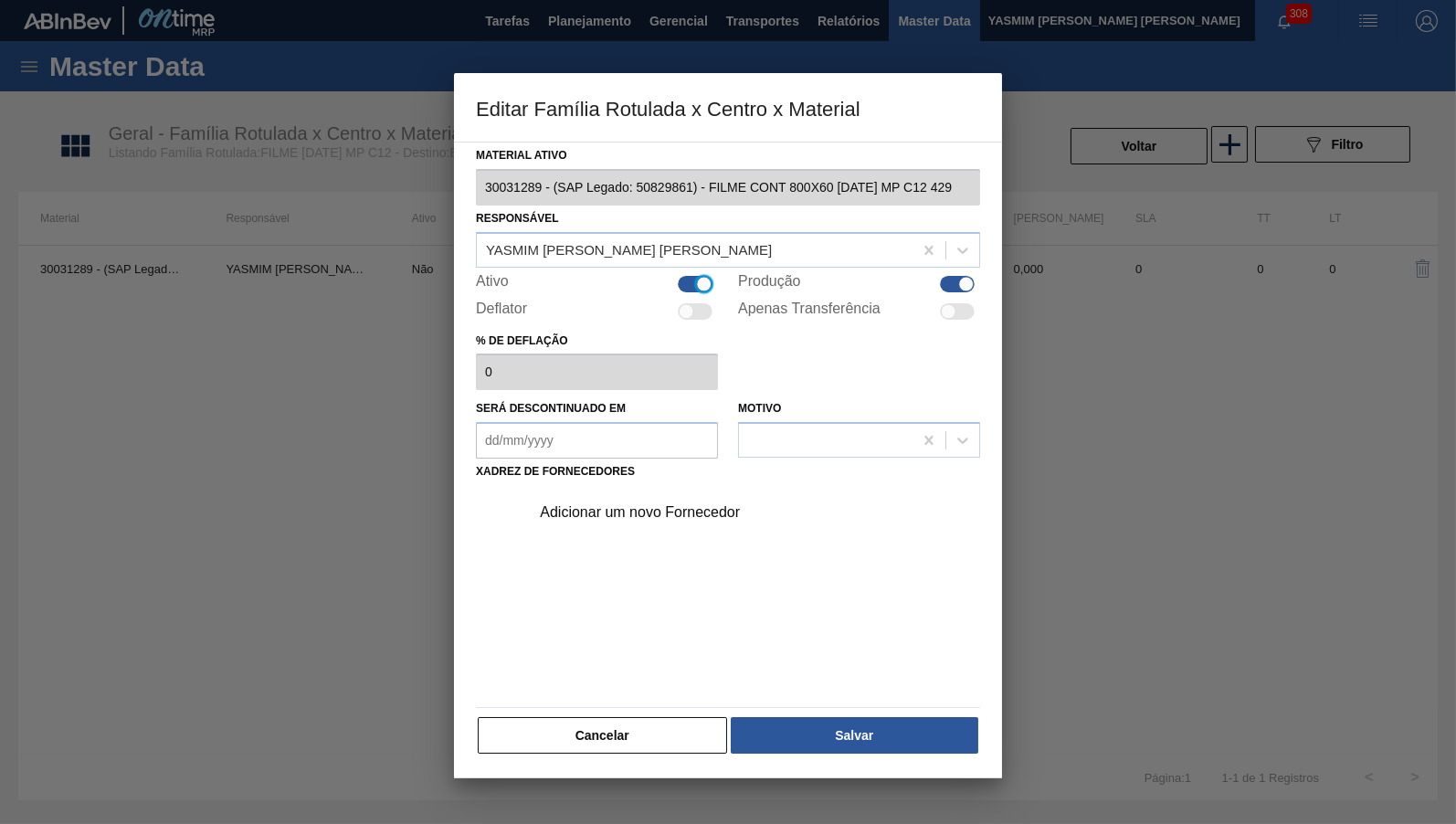
click at [662, 504] on div "Adicionar um novo Fornecedor" at bounding box center [718, 513] width 358 height 17
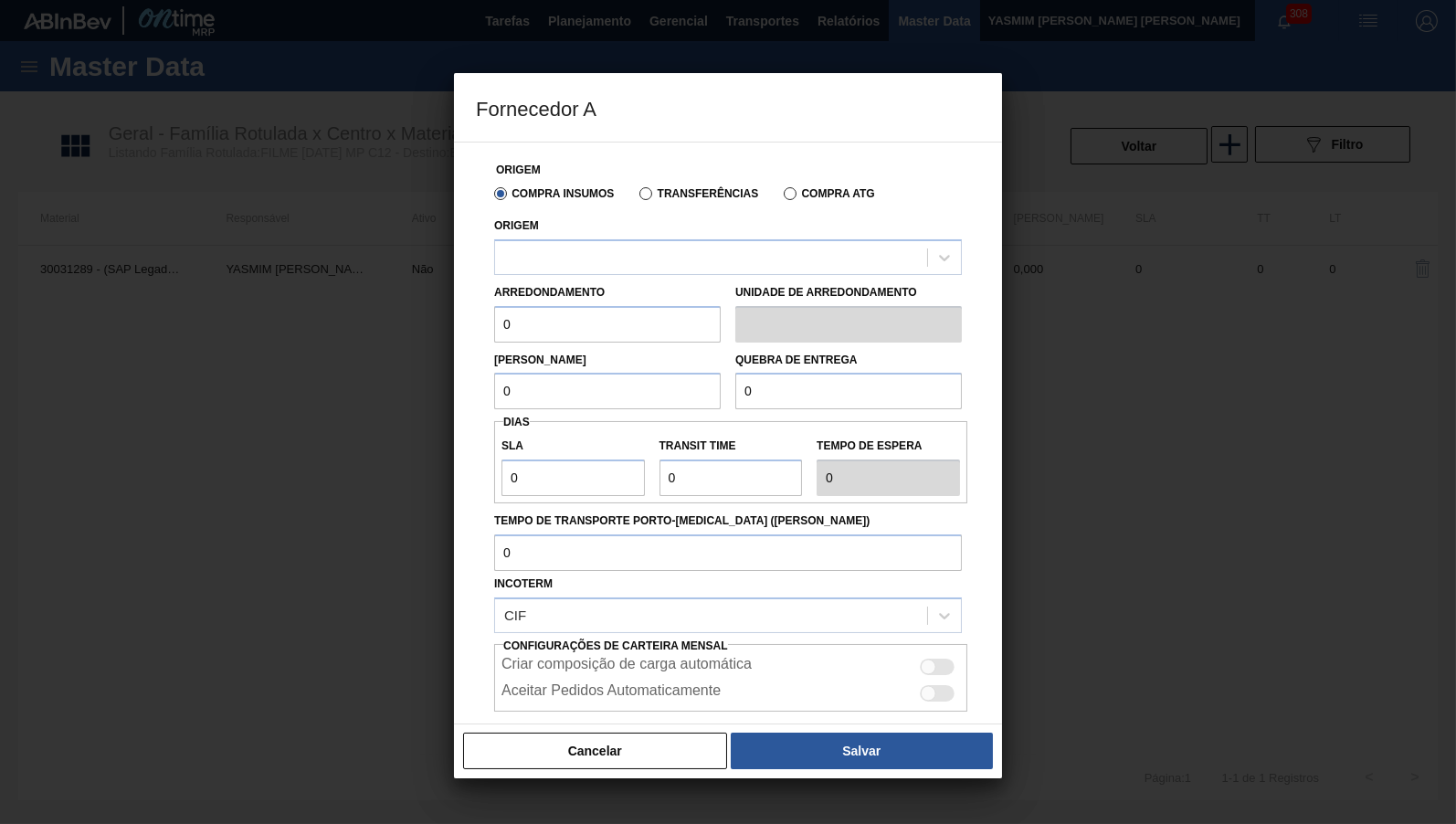
click at [605, 284] on div "Arredondamento 0" at bounding box center [607, 310] width 227 height 63
click at [599, 245] on div at bounding box center [711, 257] width 432 height 26
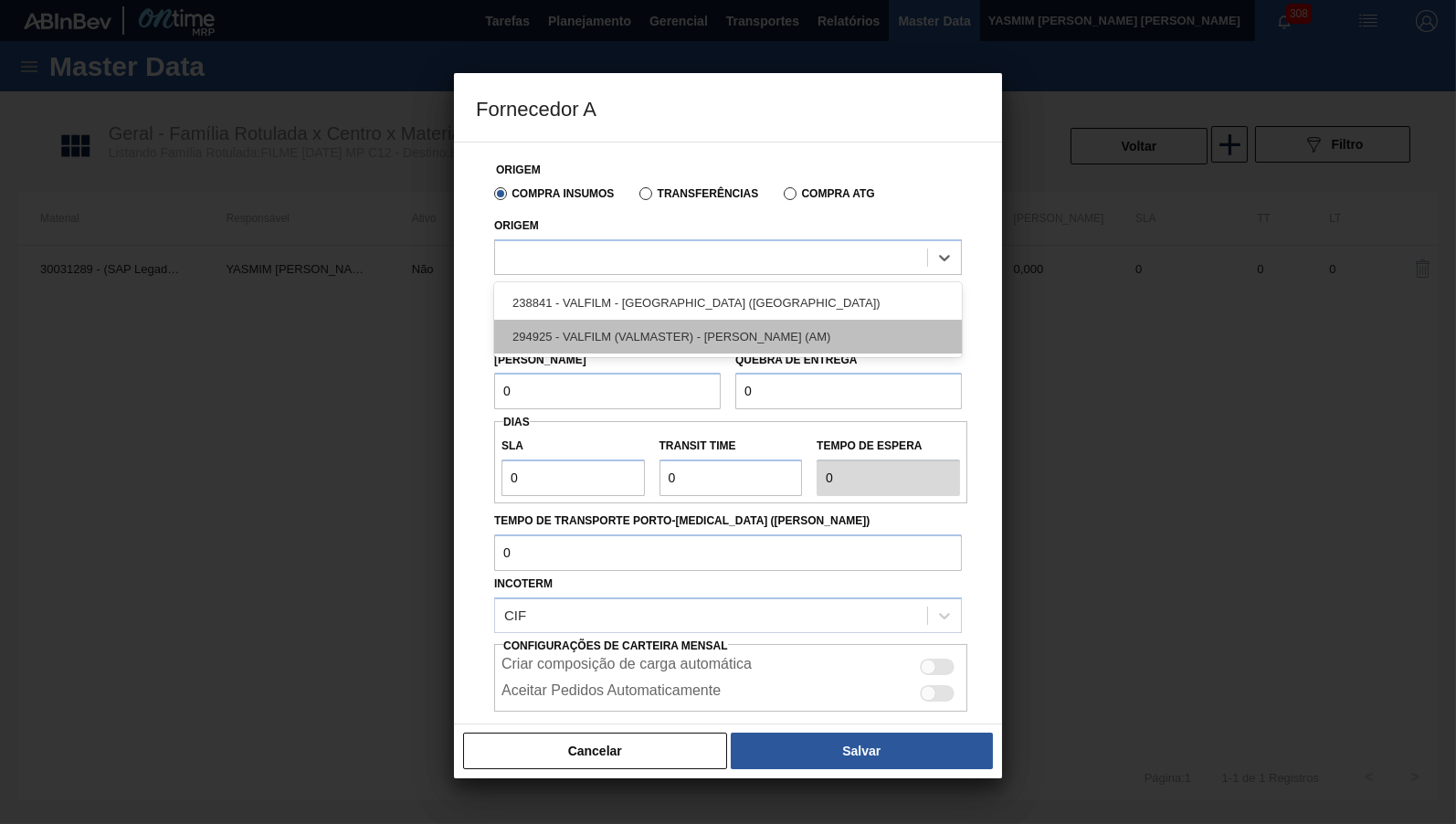
click at [709, 322] on div "294925 - VALFILM (VALMASTER) - [PERSON_NAME] (AM)" at bounding box center [728, 336] width 468 height 34
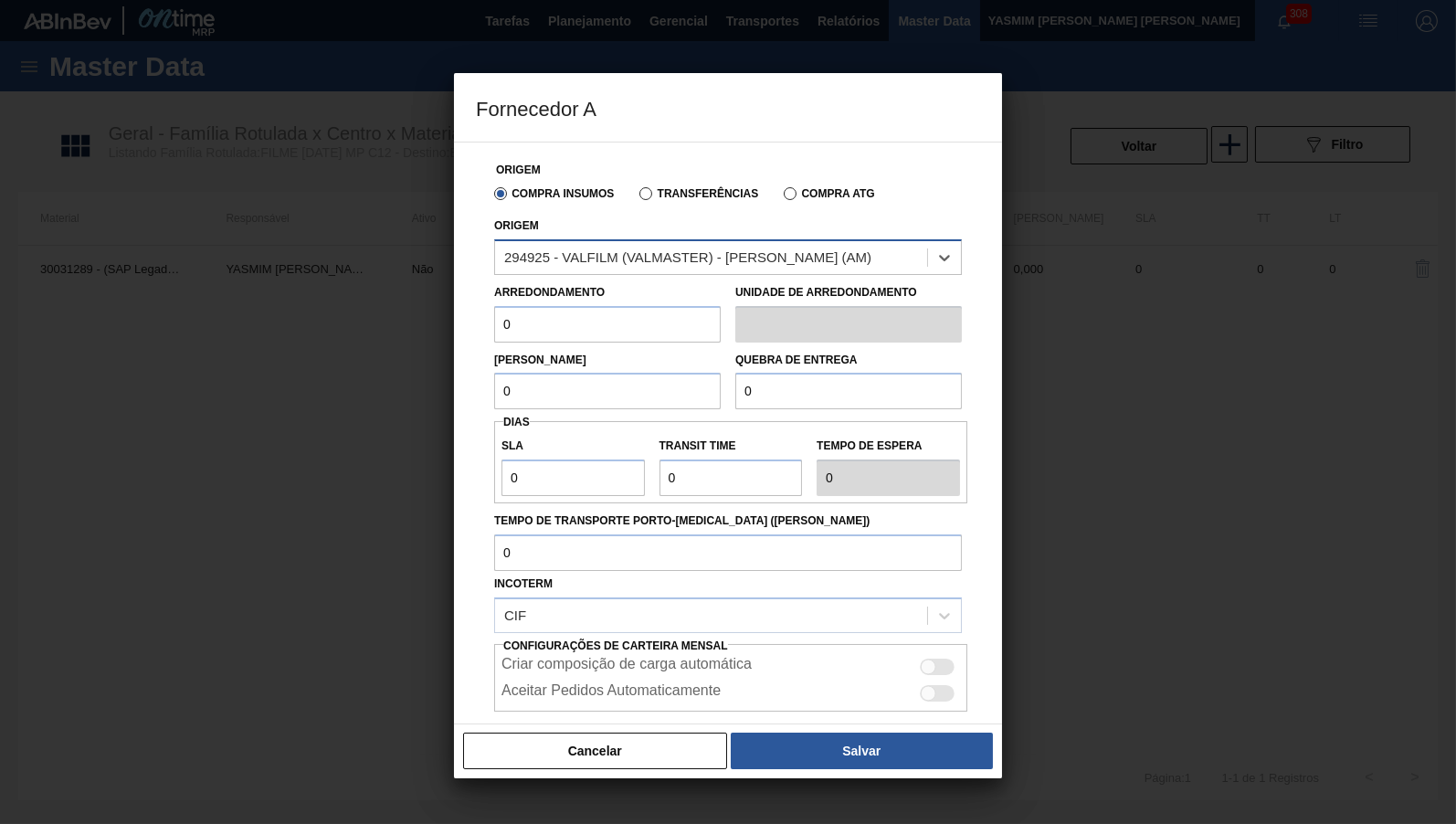
click at [680, 255] on div "294925 - VALFILM (VALMASTER) - [PERSON_NAME] (AM)" at bounding box center [687, 257] width 367 height 16
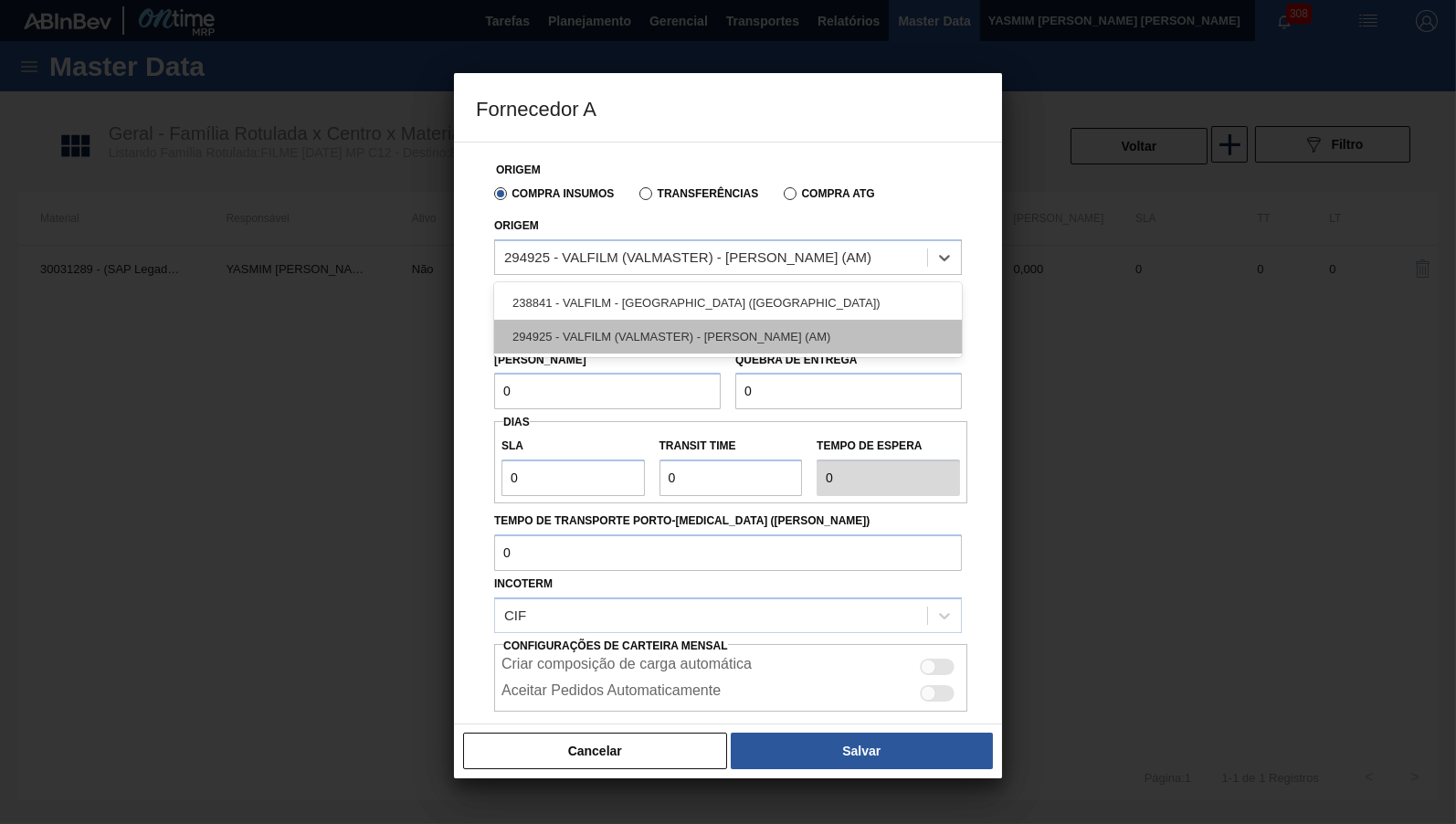
click at [666, 342] on div "294925 - VALFILM (VALMASTER) - [PERSON_NAME] (AM)" at bounding box center [728, 336] width 468 height 34
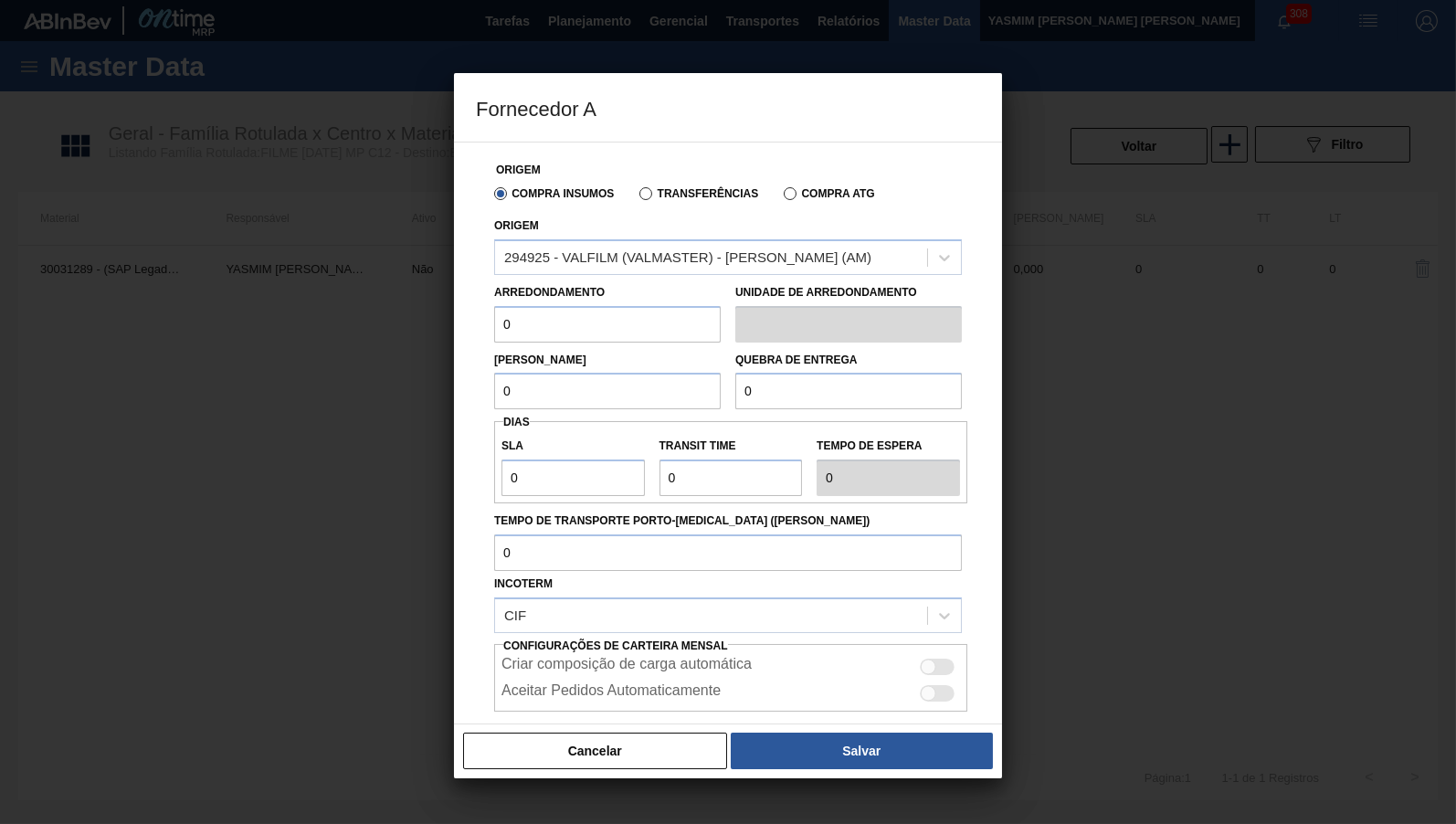
drag, startPoint x: 555, startPoint y: 334, endPoint x: 469, endPoint y: 338, distance: 86.1
click at [494, 338] on input "0" at bounding box center [607, 324] width 227 height 36
type input "500"
drag, startPoint x: 548, startPoint y: 397, endPoint x: 378, endPoint y: 415, distance: 171.0
click at [494, 409] on input "0" at bounding box center [607, 391] width 227 height 36
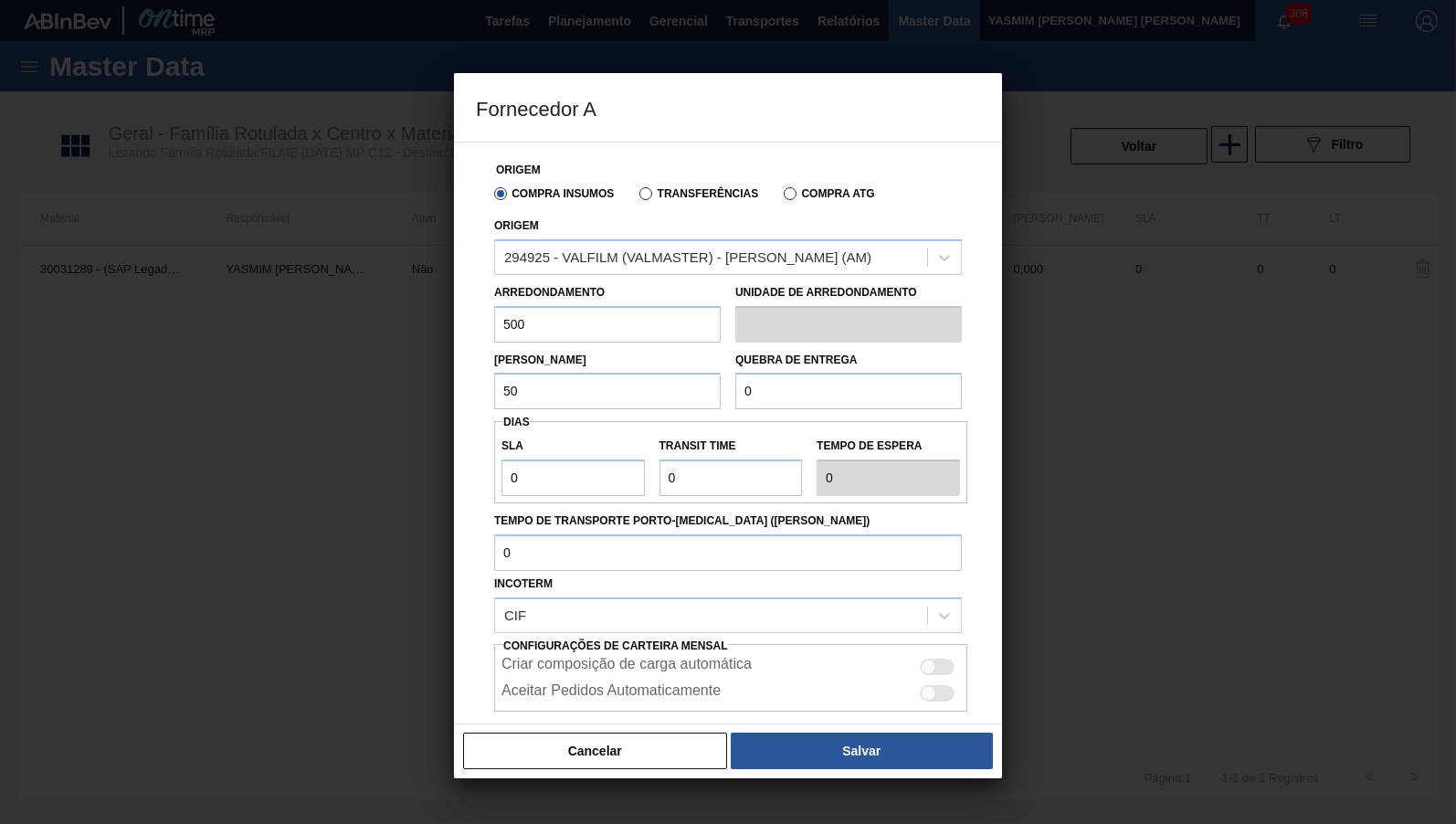
type input "500"
drag, startPoint x: 603, startPoint y: 368, endPoint x: 508, endPoint y: 380, distance: 95.8
click at [735, 380] on input "0" at bounding box center [848, 391] width 227 height 36
type input "5.000"
drag, startPoint x: 575, startPoint y: 483, endPoint x: 141, endPoint y: 496, distance: 434.2
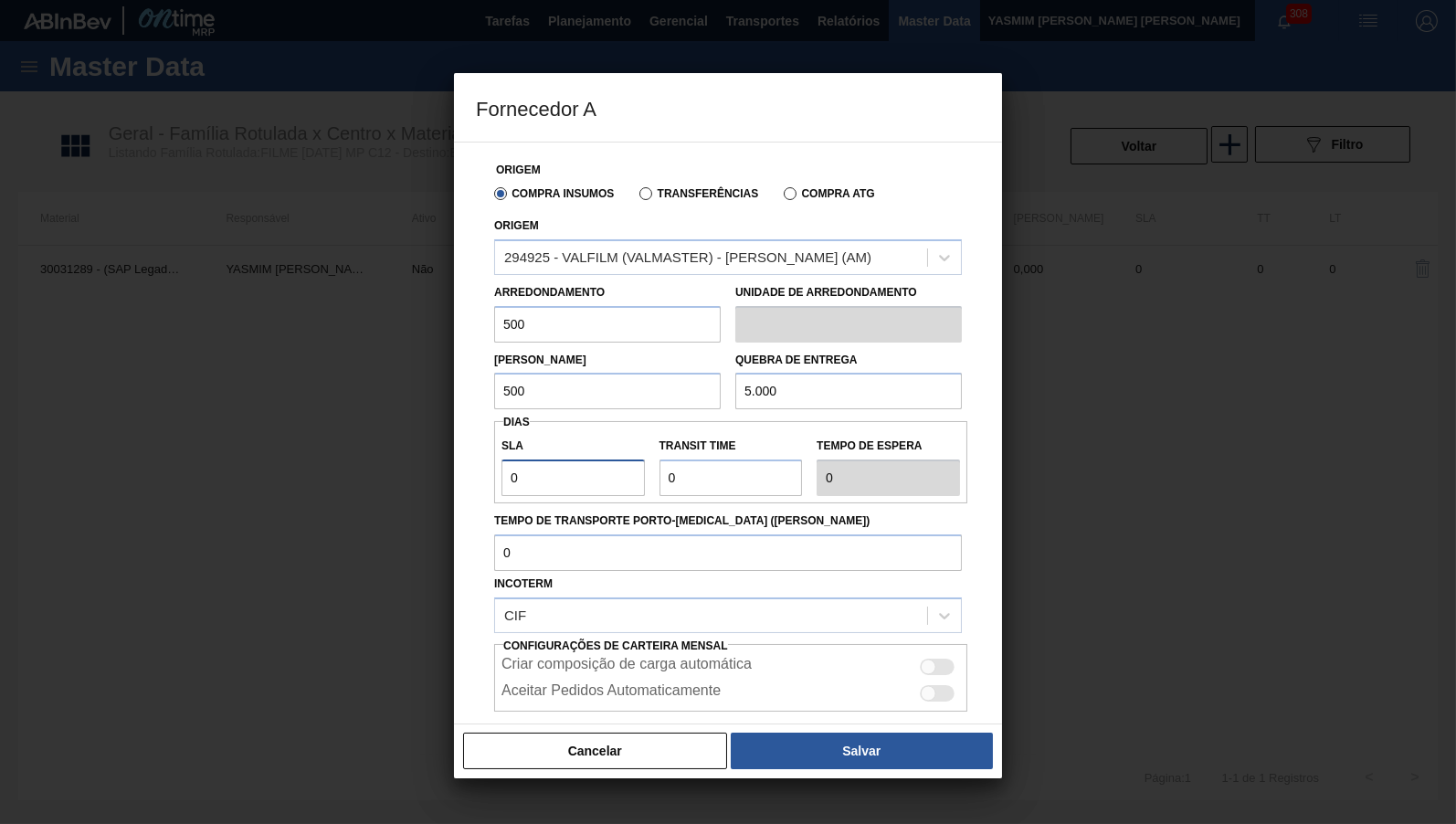
click at [502, 496] on input "0" at bounding box center [573, 477] width 144 height 36
type input "3"
type input "30"
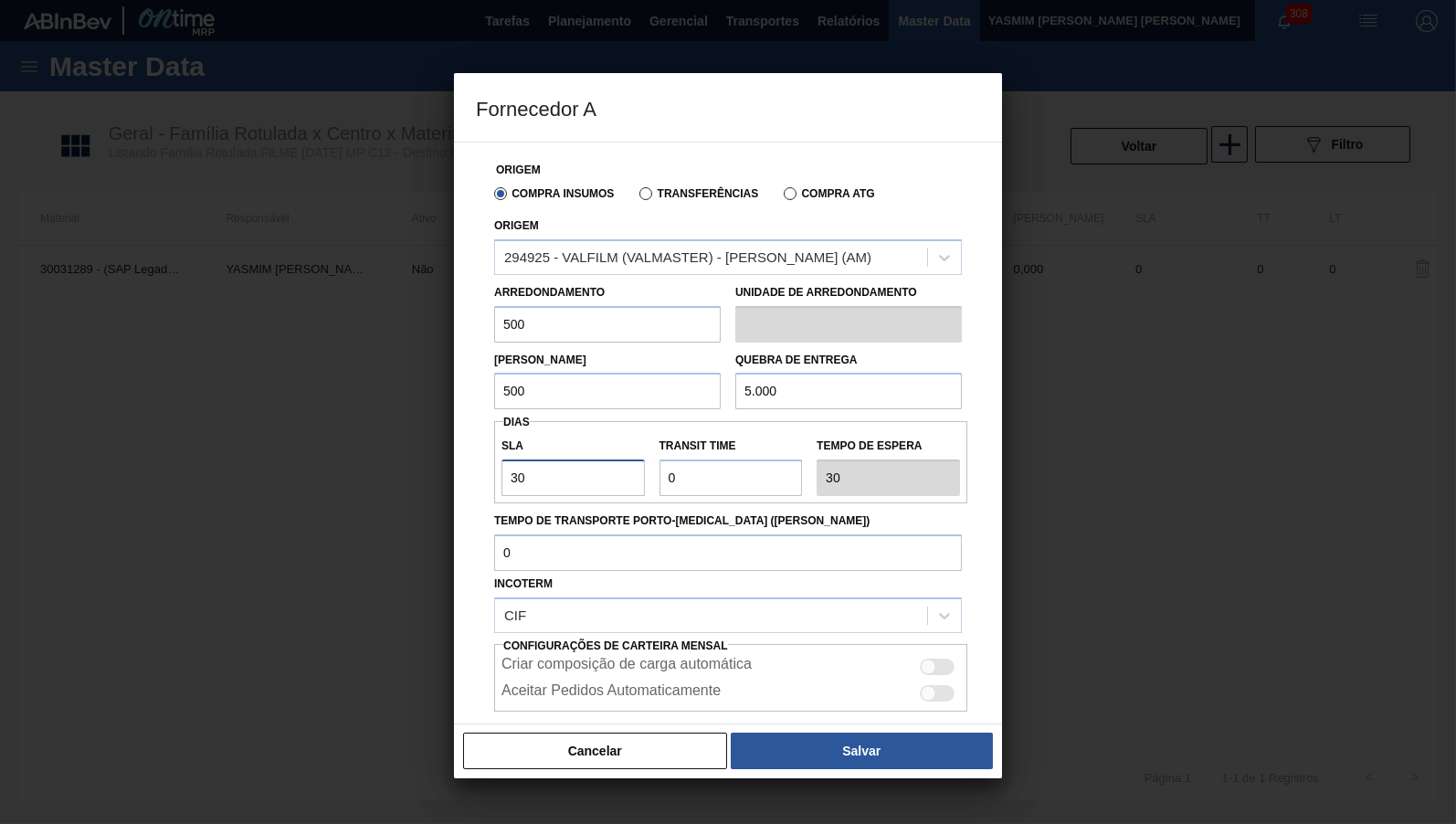
type input "30"
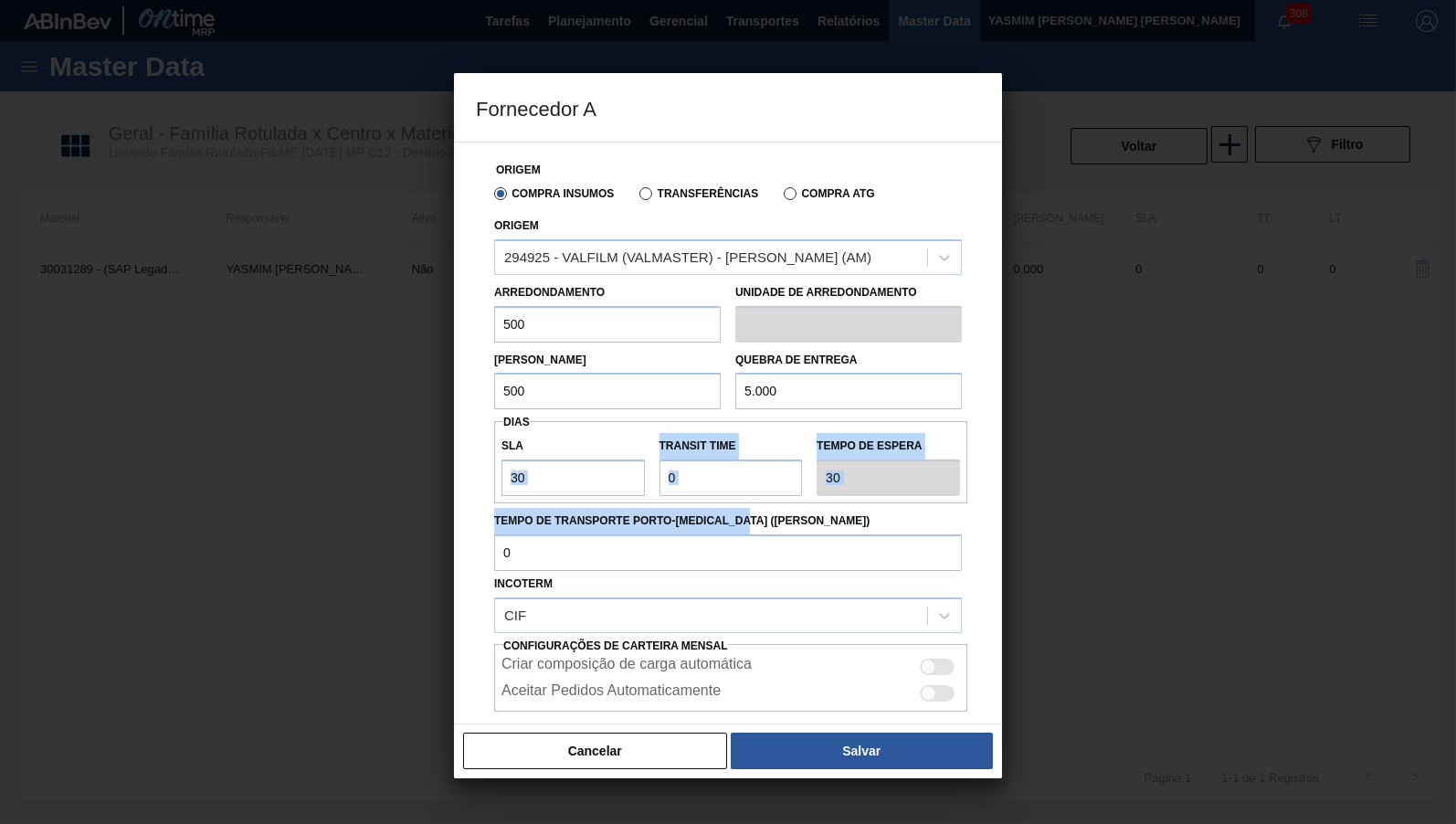
drag, startPoint x: 765, startPoint y: 498, endPoint x: 546, endPoint y: 497, distance: 219.0
click at [546, 497] on div "Origem Compra Insumos Transferências Compra ATG Origem 294925 - VALFILM (VALMAS…" at bounding box center [728, 473] width 504 height 661
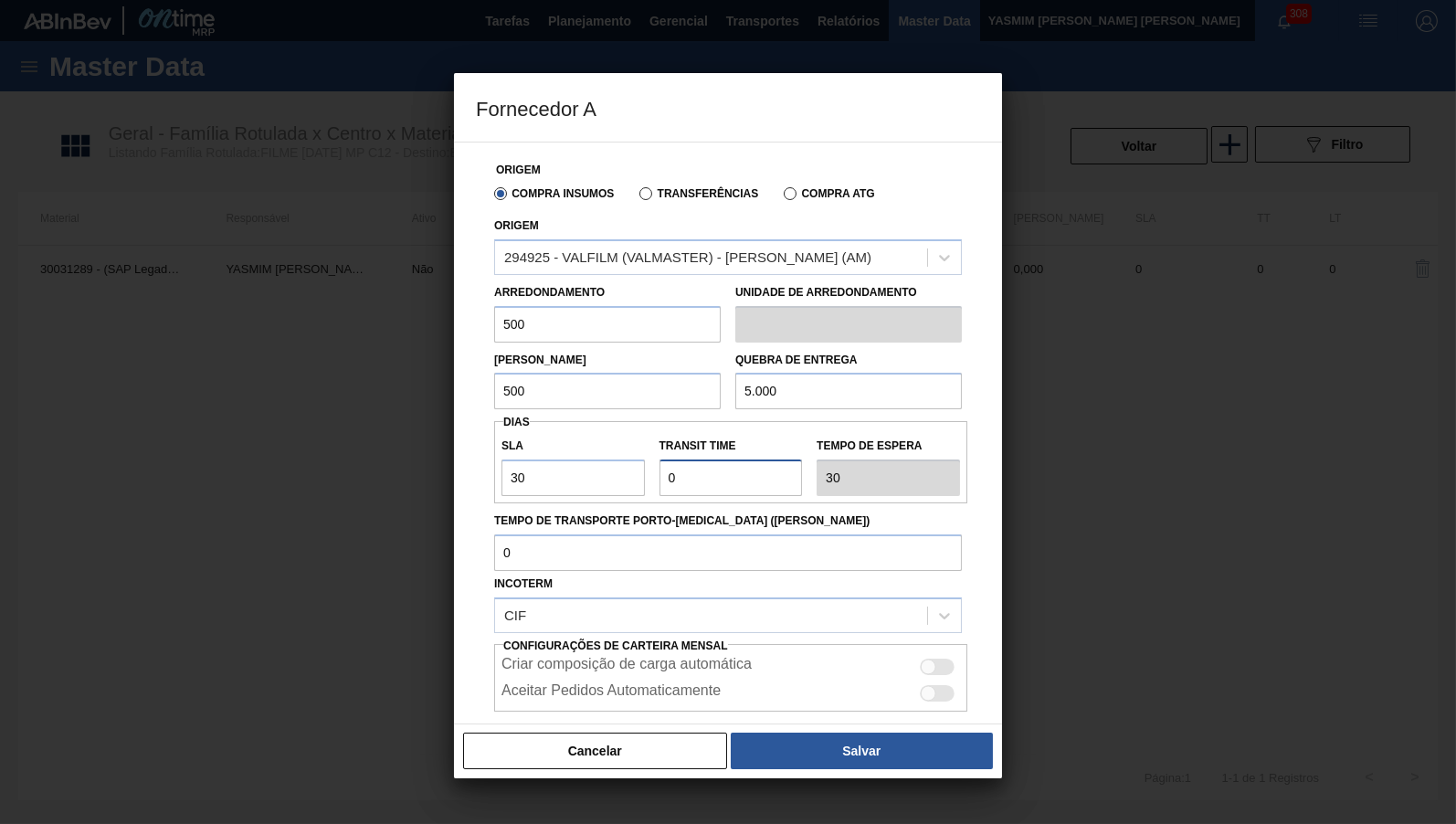
click at [746, 476] on input "Transit Time" at bounding box center [731, 477] width 144 height 36
type input "3"
type input "33"
type input "30"
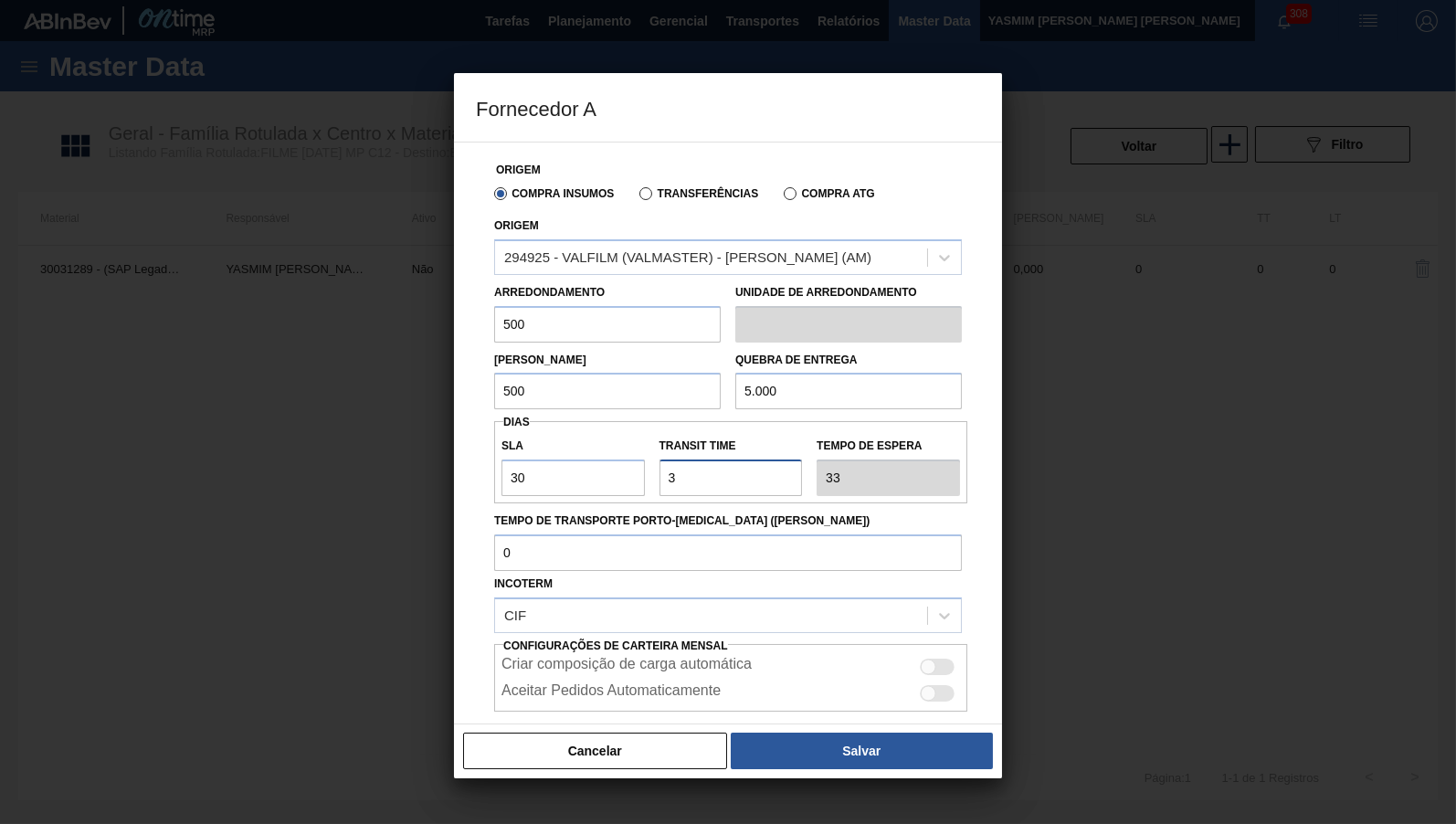
type input "60"
type input "30"
click at [928, 660] on div at bounding box center [928, 667] width 16 height 16
checkbox input "true"
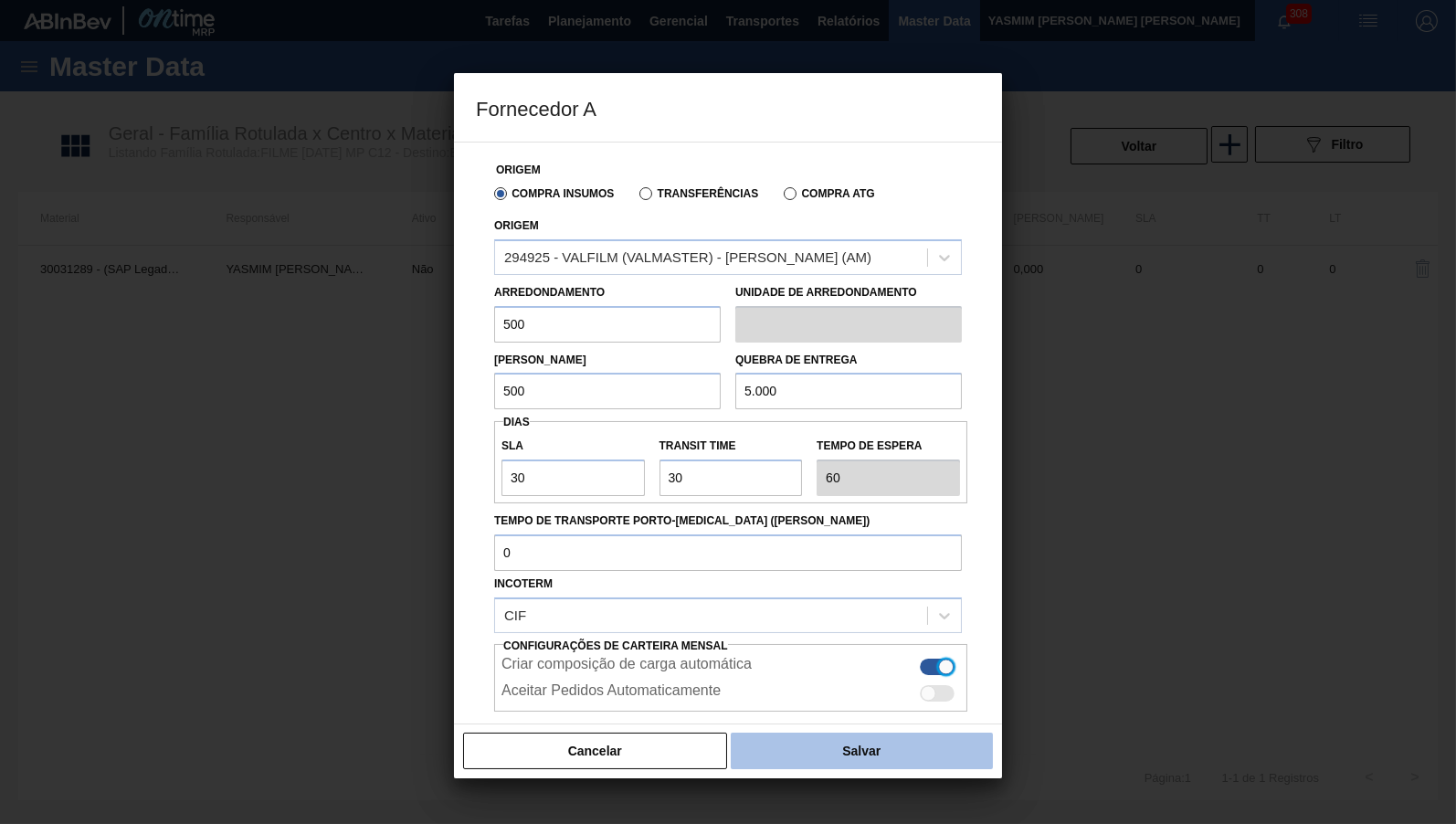
click at [830, 756] on button "Salvar" at bounding box center [861, 750] width 262 height 36
type input "KG"
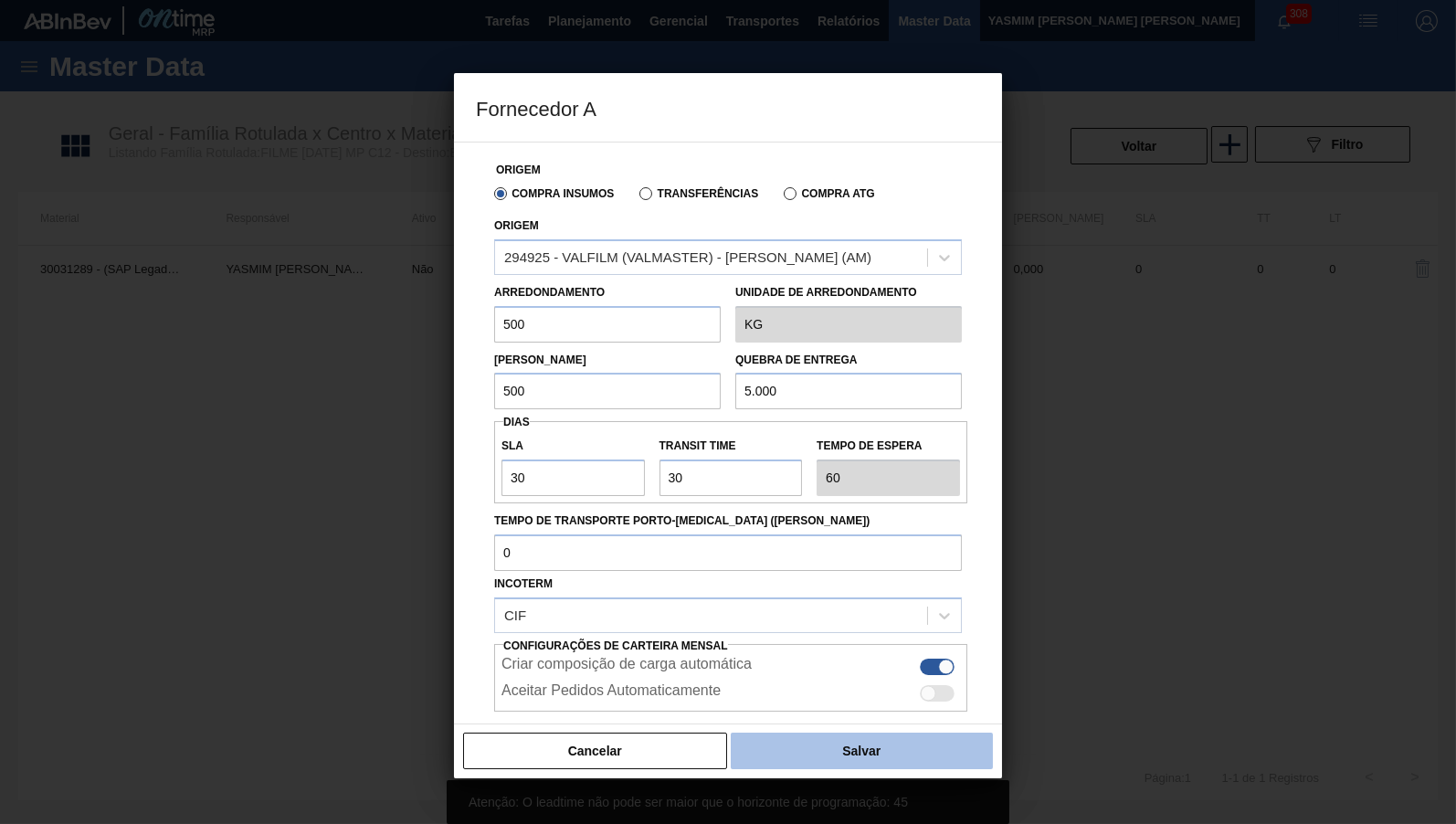
click at [911, 739] on button "Salvar" at bounding box center [861, 750] width 262 height 36
click at [805, 742] on button "Salvar" at bounding box center [861, 750] width 262 height 36
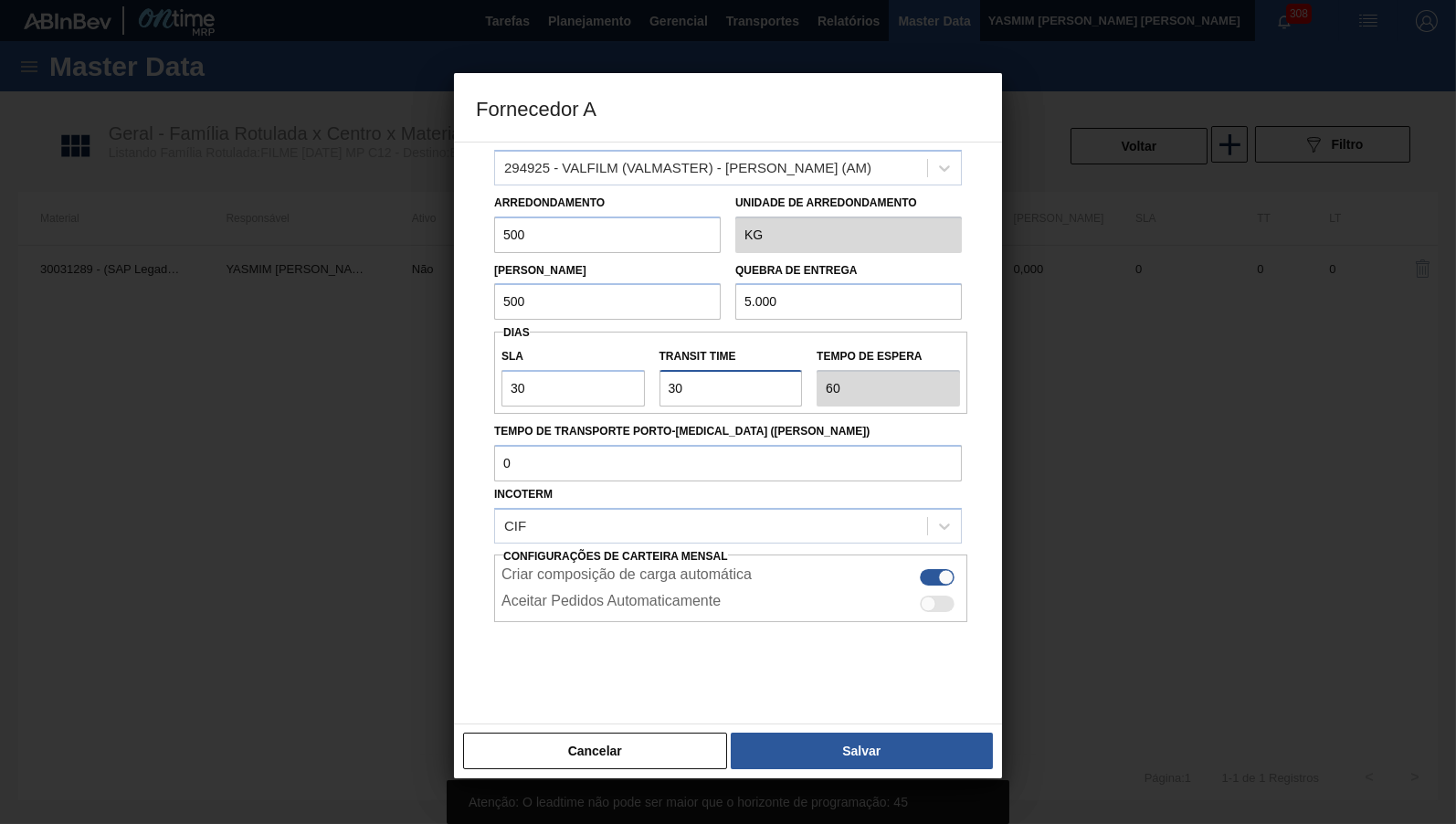
drag, startPoint x: 708, startPoint y: 395, endPoint x: 581, endPoint y: 379, distance: 128.0
click at [659, 379] on input "Transit Time" at bounding box center [731, 388] width 144 height 36
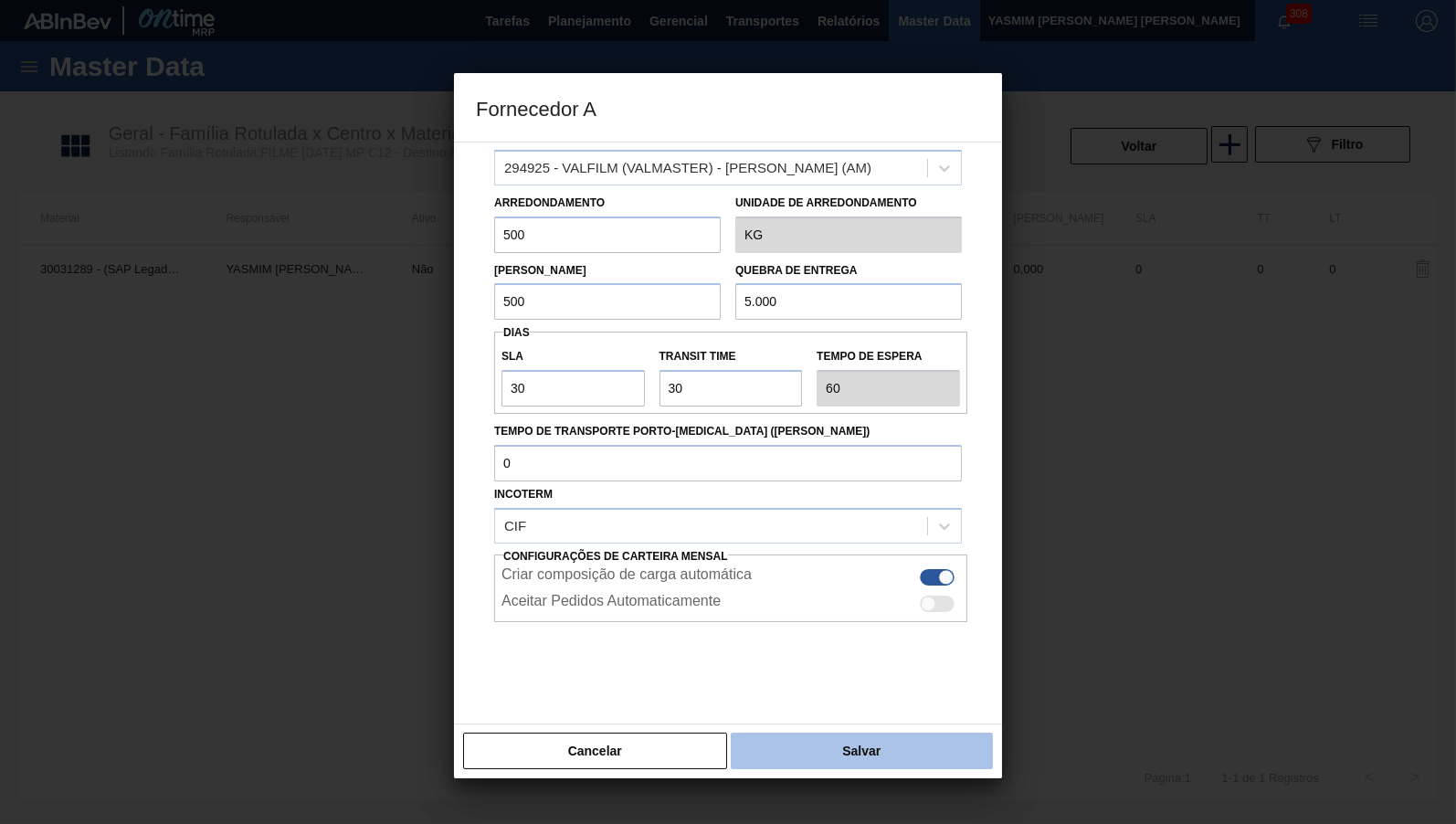
click at [863, 746] on button "Salvar" at bounding box center [861, 750] width 262 height 36
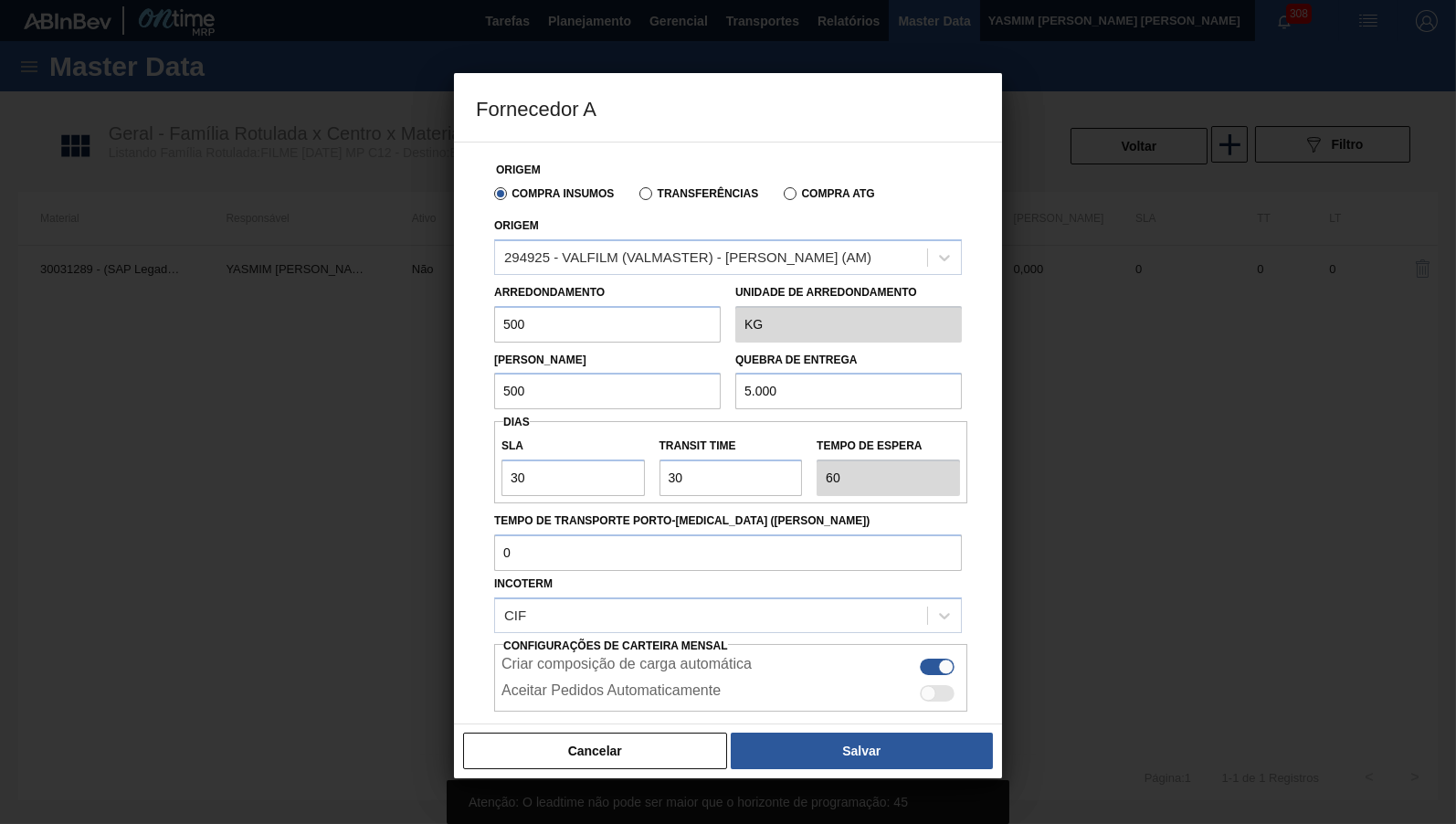
scroll to position [0, 0]
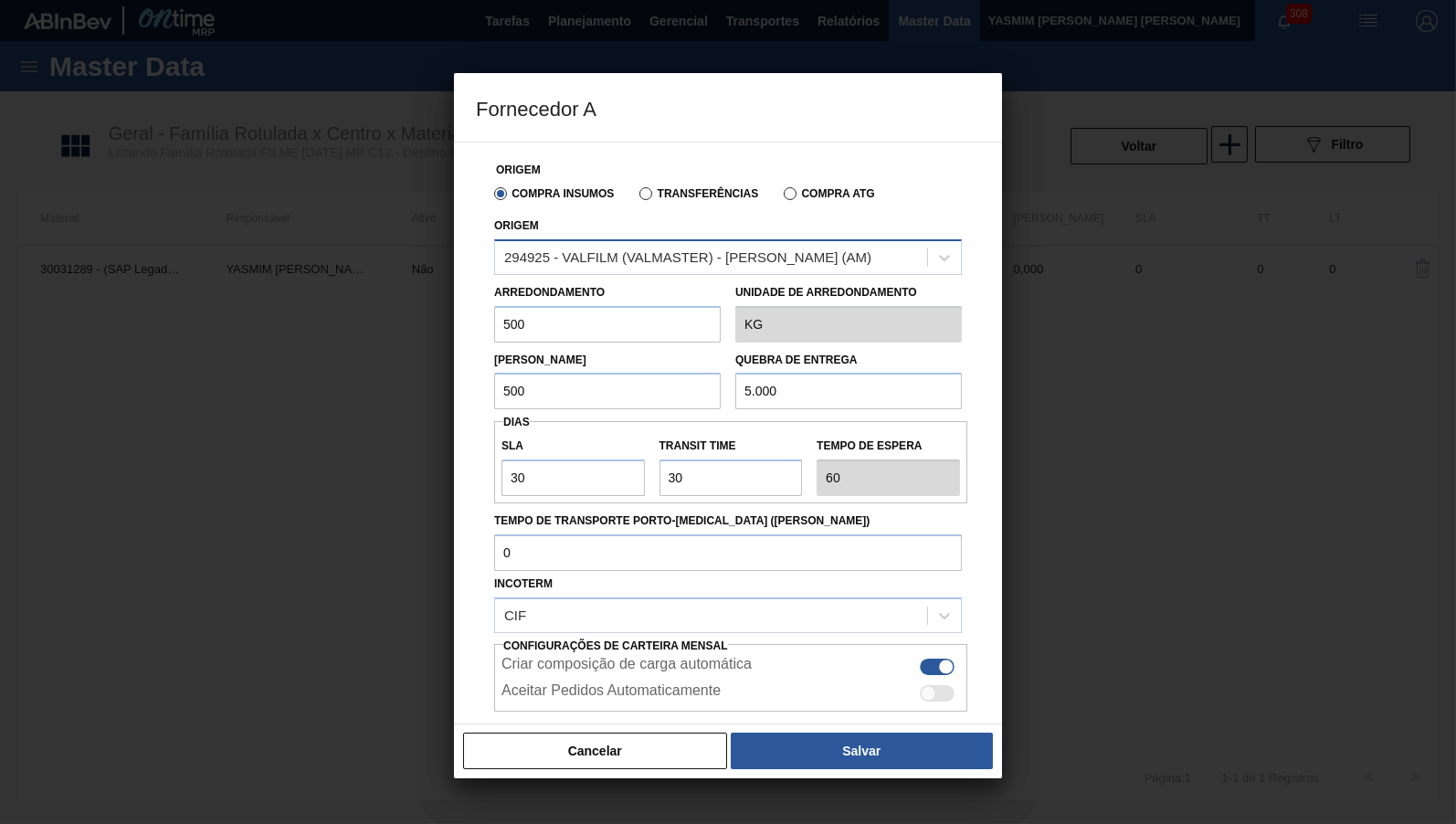
click at [662, 255] on div "294925 - VALFILM (VALMASTER) - [PERSON_NAME] (AM)" at bounding box center [687, 257] width 367 height 16
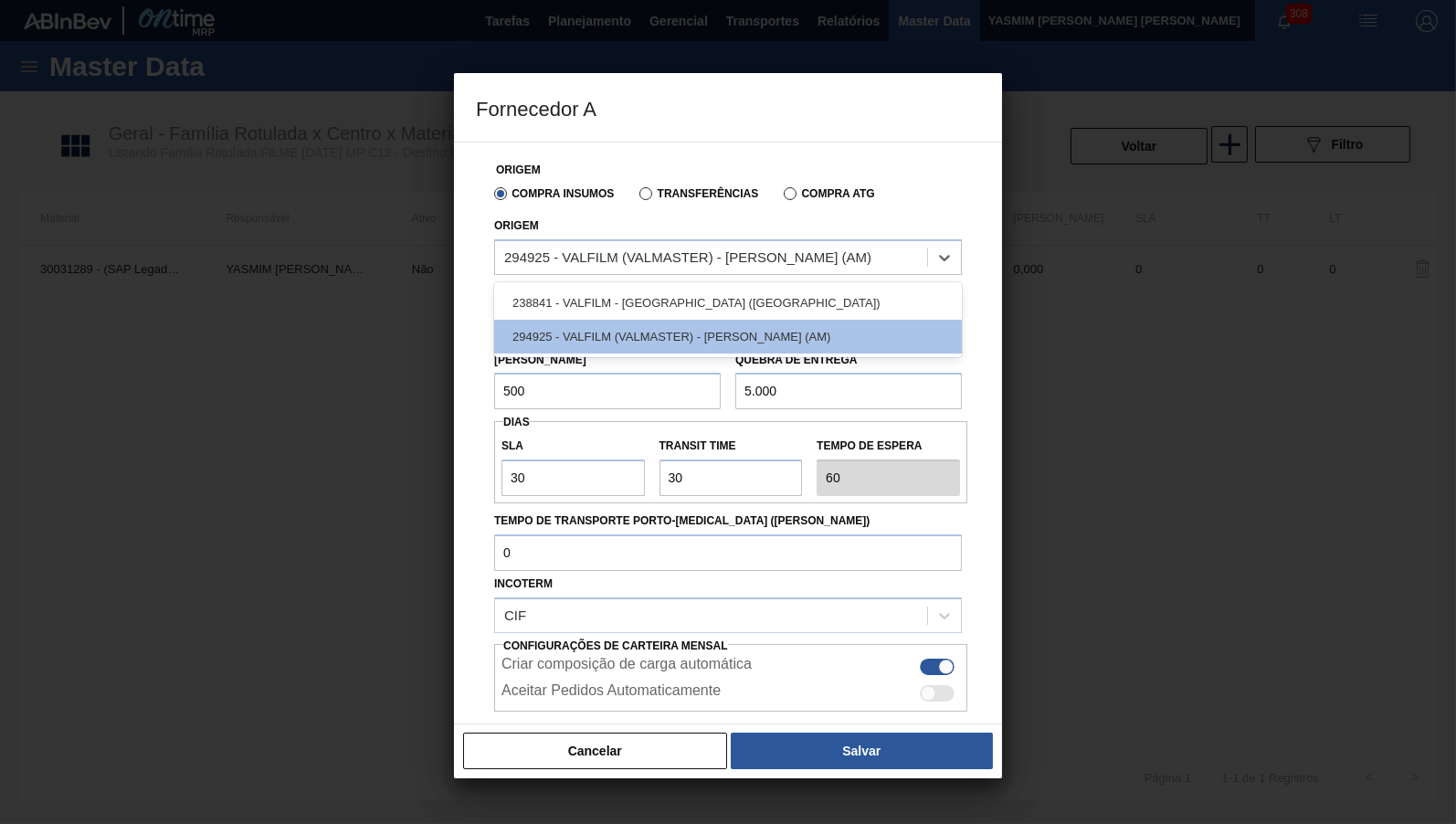
click at [652, 491] on div "SLA 30 Transit Time Tempo de espera 60" at bounding box center [730, 462] width 474 height 82
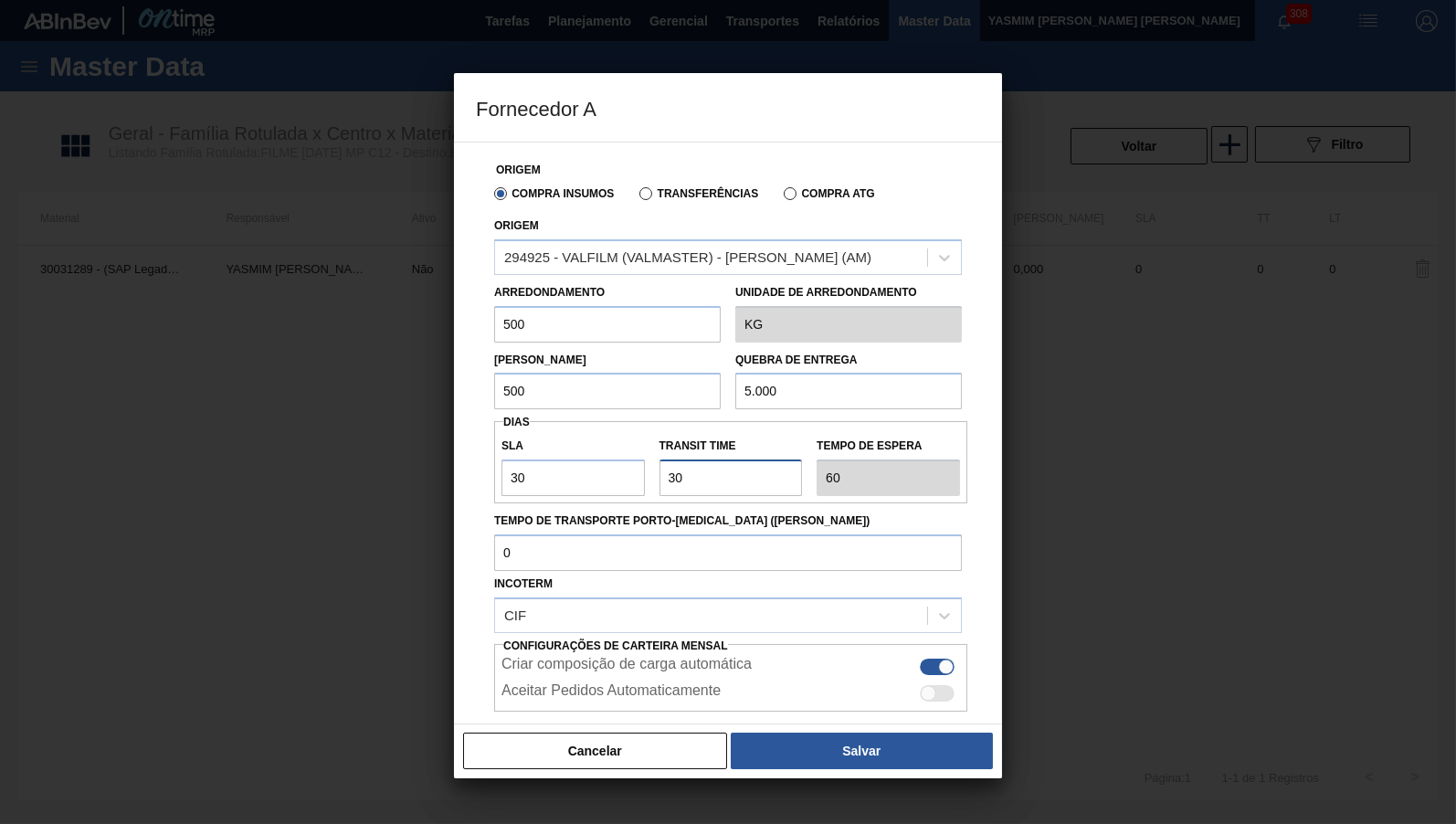
drag, startPoint x: 689, startPoint y: 480, endPoint x: 527, endPoint y: 490, distance: 162.3
click at [659, 490] on input "Transit Time" at bounding box center [731, 477] width 144 height 36
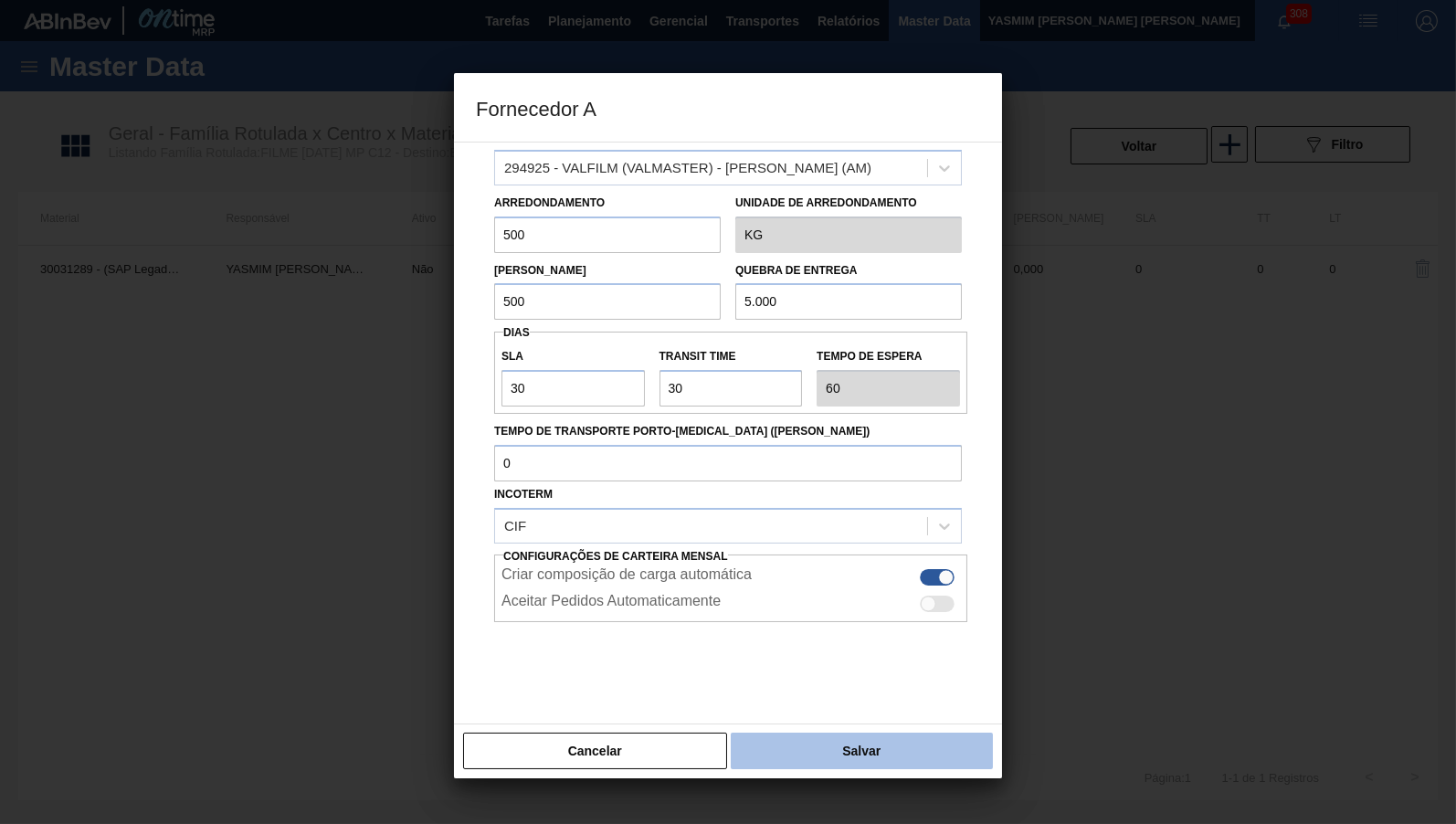
click at [866, 745] on button "Salvar" at bounding box center [861, 750] width 262 height 36
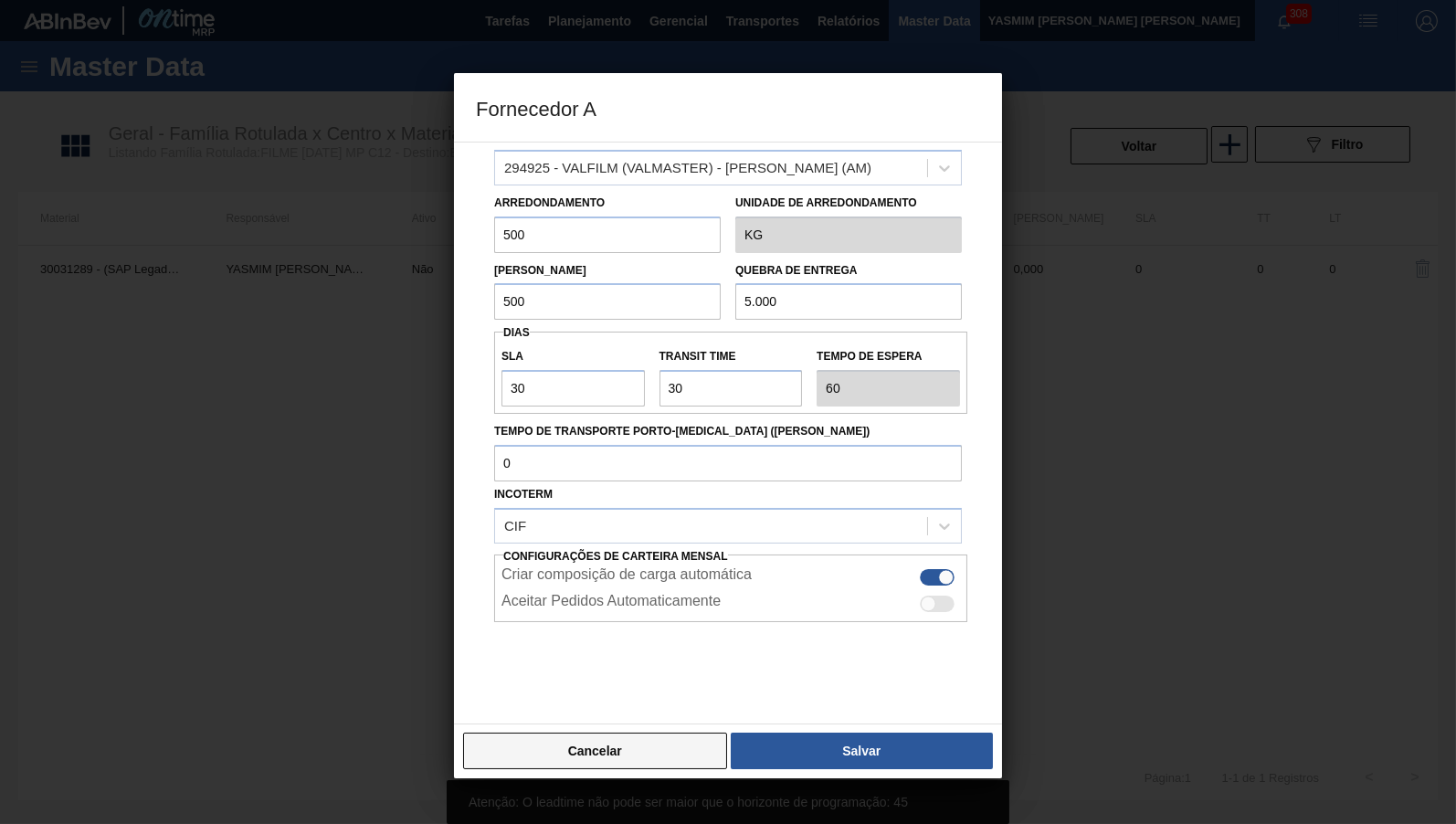
click at [636, 742] on button "Cancelar" at bounding box center [595, 750] width 264 height 36
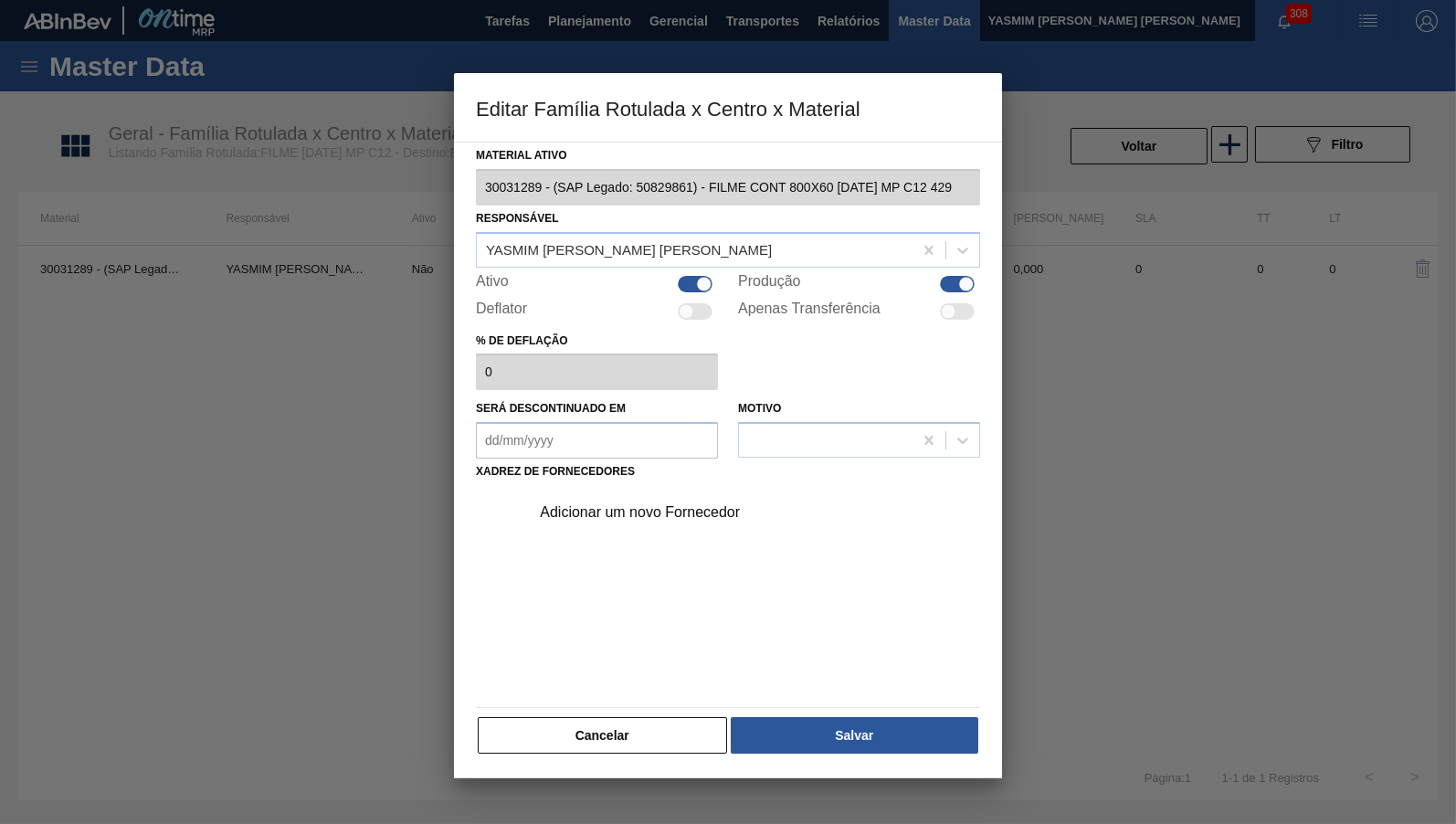
click at [624, 504] on div "Adicionar um novo Fornecedor" at bounding box center [718, 513] width 358 height 17
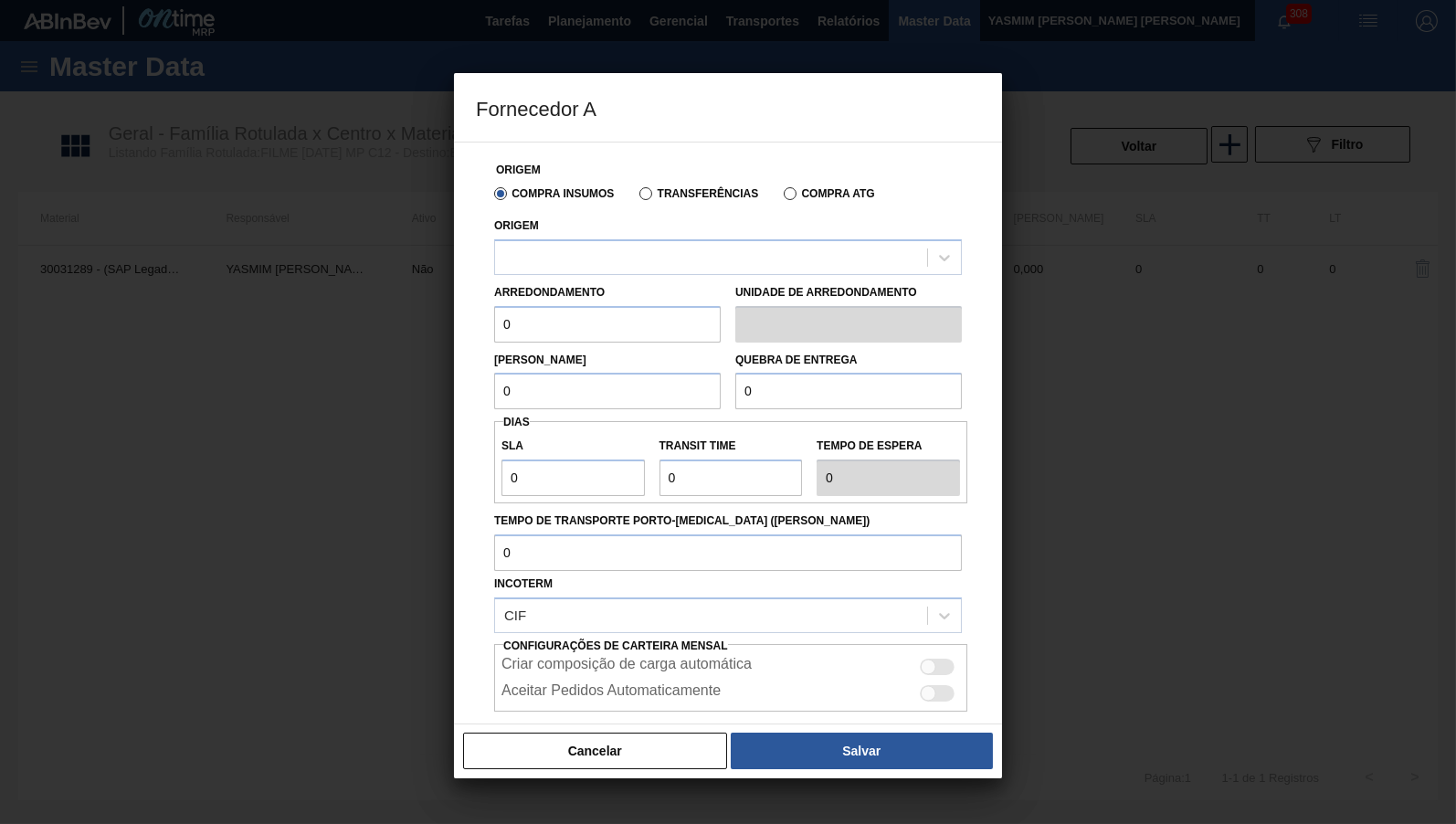
click at [602, 201] on div "Compra Insumos" at bounding box center [550, 193] width 127 height 17
click at [633, 291] on div "Arredondamento 0" at bounding box center [607, 310] width 227 height 63
click at [615, 250] on div at bounding box center [711, 257] width 432 height 26
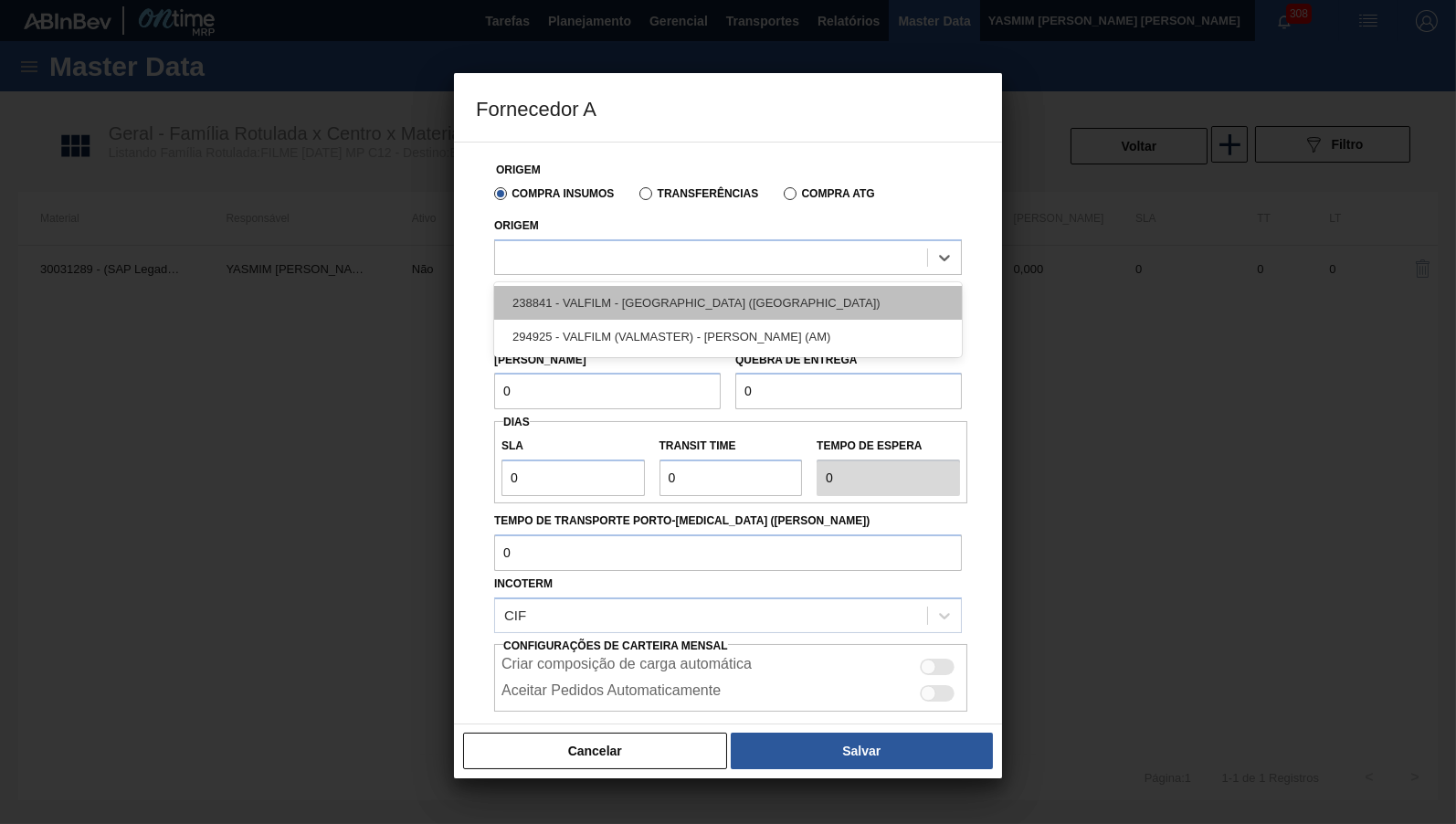
click at [622, 290] on div "238841 - VALFILM - [GEOGRAPHIC_DATA] ([GEOGRAPHIC_DATA])" at bounding box center [728, 303] width 468 height 34
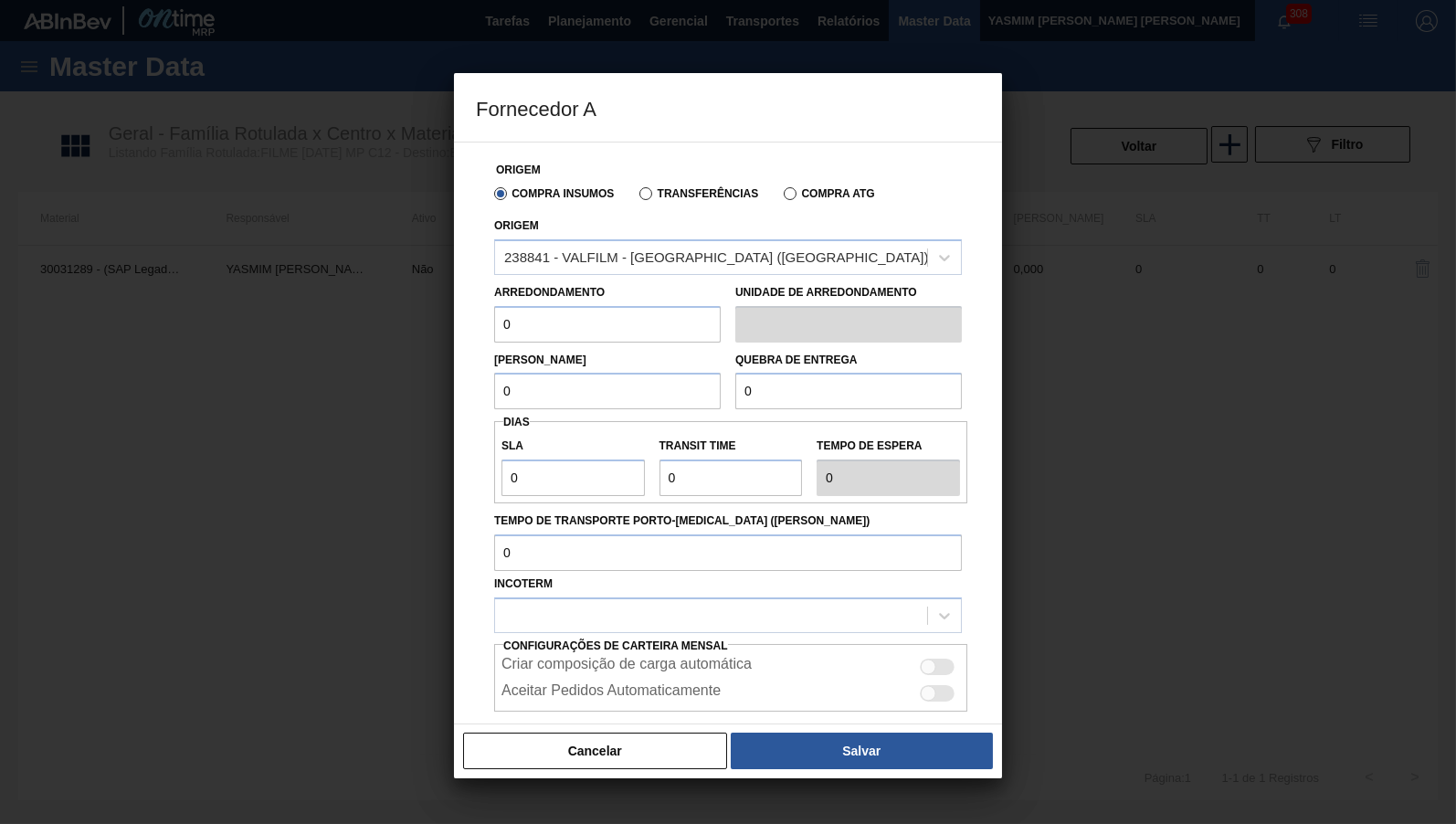
drag, startPoint x: 600, startPoint y: 335, endPoint x: 35, endPoint y: 388, distance: 567.5
click at [494, 343] on input "0" at bounding box center [607, 324] width 227 height 36
type input "500"
drag, startPoint x: 619, startPoint y: 384, endPoint x: 342, endPoint y: 406, distance: 277.9
click at [494, 406] on input "0" at bounding box center [607, 391] width 227 height 36
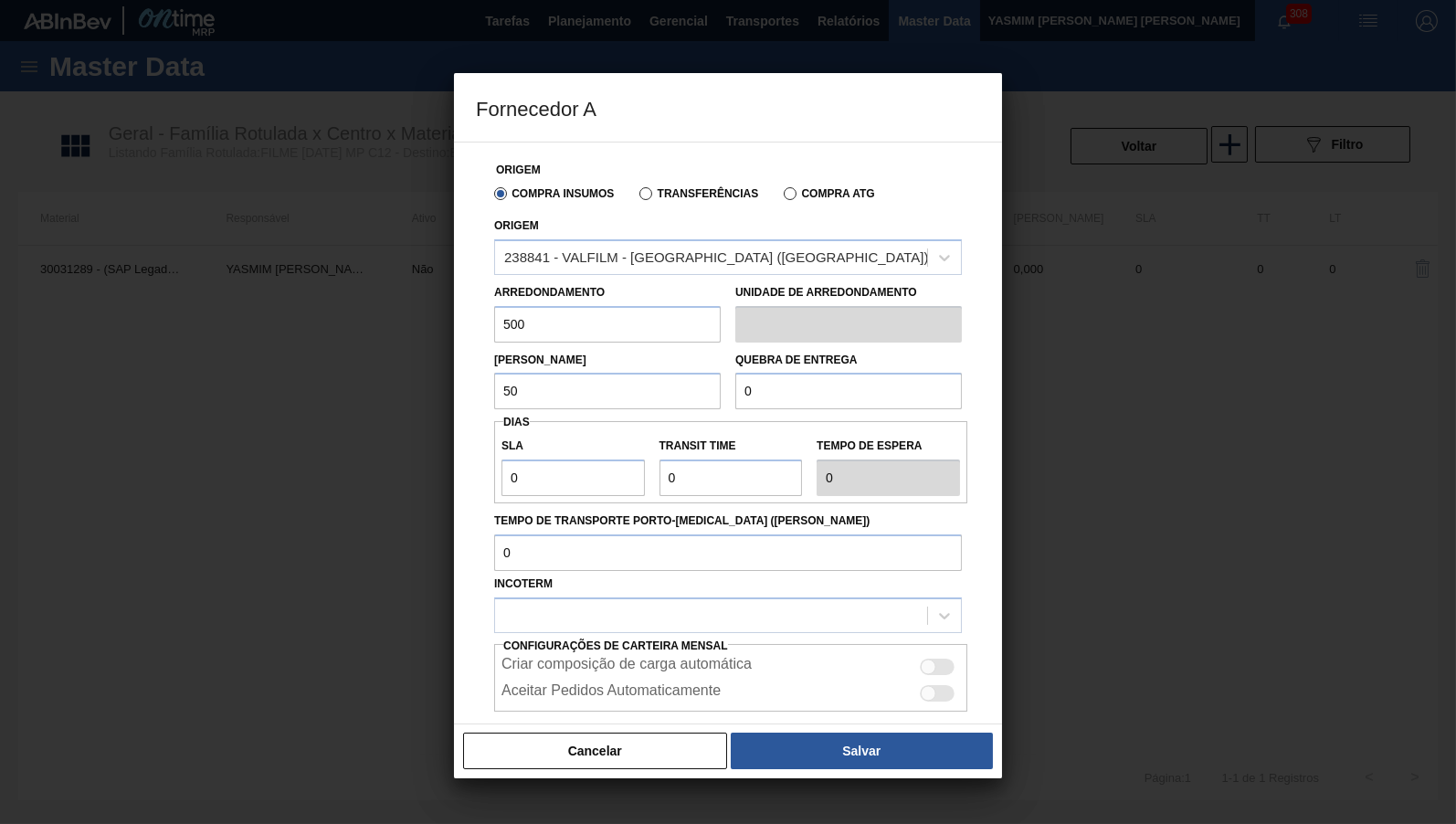
type input "500"
drag, startPoint x: 841, startPoint y: 388, endPoint x: 554, endPoint y: 390, distance: 287.0
click at [735, 390] on input "0" at bounding box center [848, 391] width 227 height 36
type input "5.000"
drag, startPoint x: 544, startPoint y: 458, endPoint x: 391, endPoint y: 453, distance: 153.1
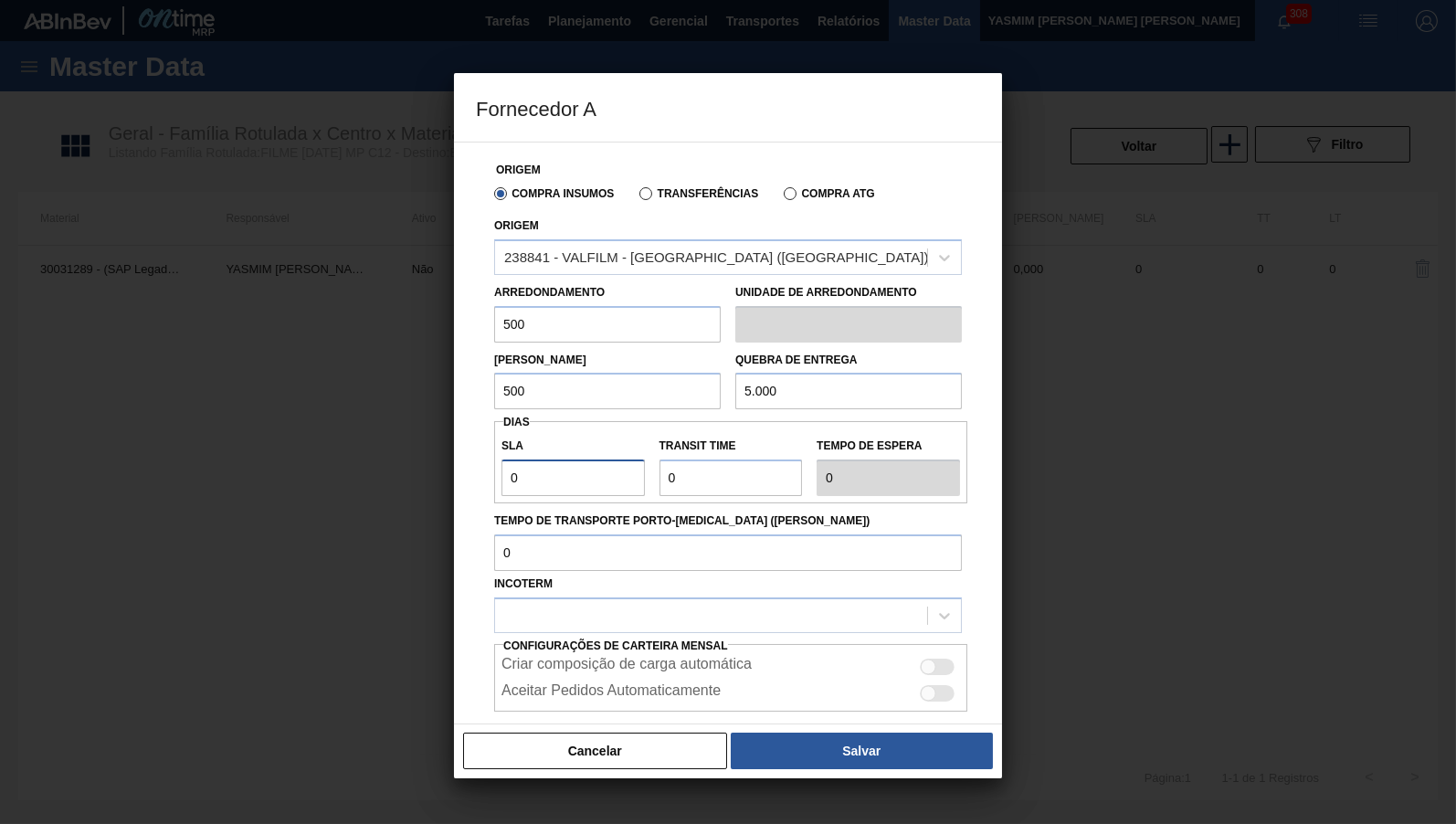
click at [502, 460] on input "0" at bounding box center [573, 477] width 144 height 36
type input "3"
type input "30"
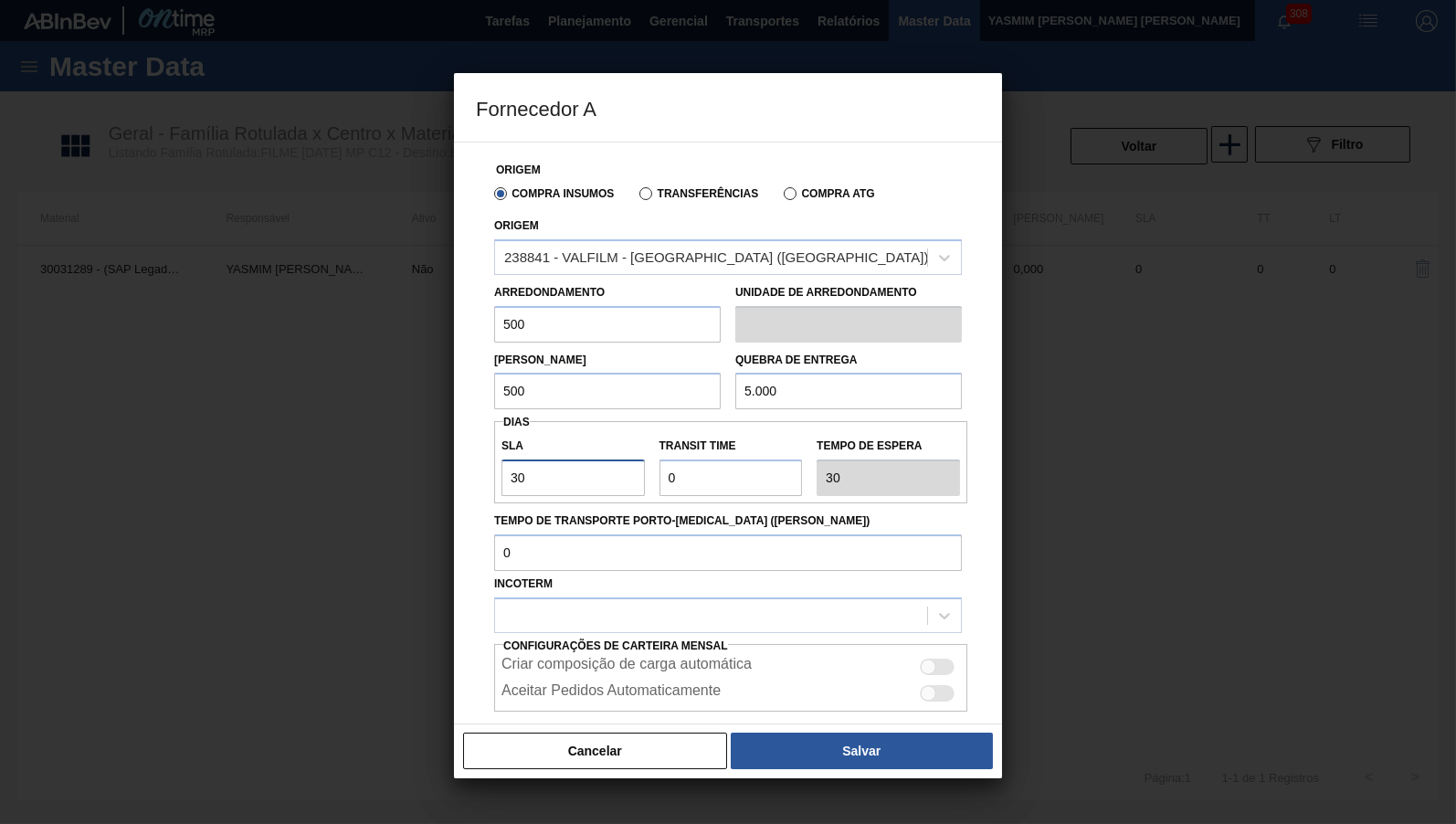
type input "30"
drag, startPoint x: 746, startPoint y: 472, endPoint x: 331, endPoint y: 470, distance: 415.0
click at [659, 470] on input "Transit Time" at bounding box center [731, 477] width 144 height 36
type input "5"
type input "35"
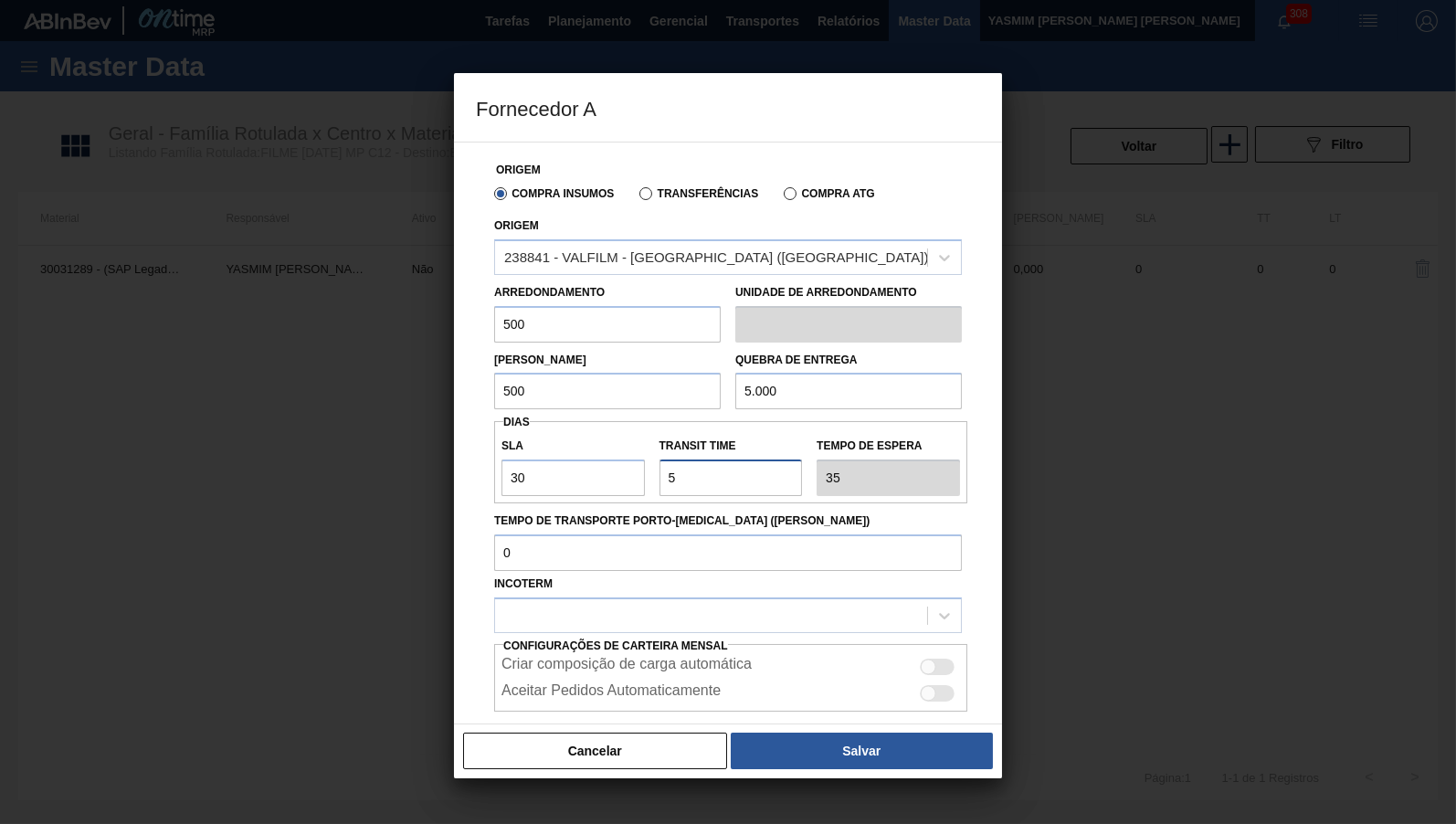
type input "5"
type input "NaN"
type input "5"
type input "35"
type input "NaN"
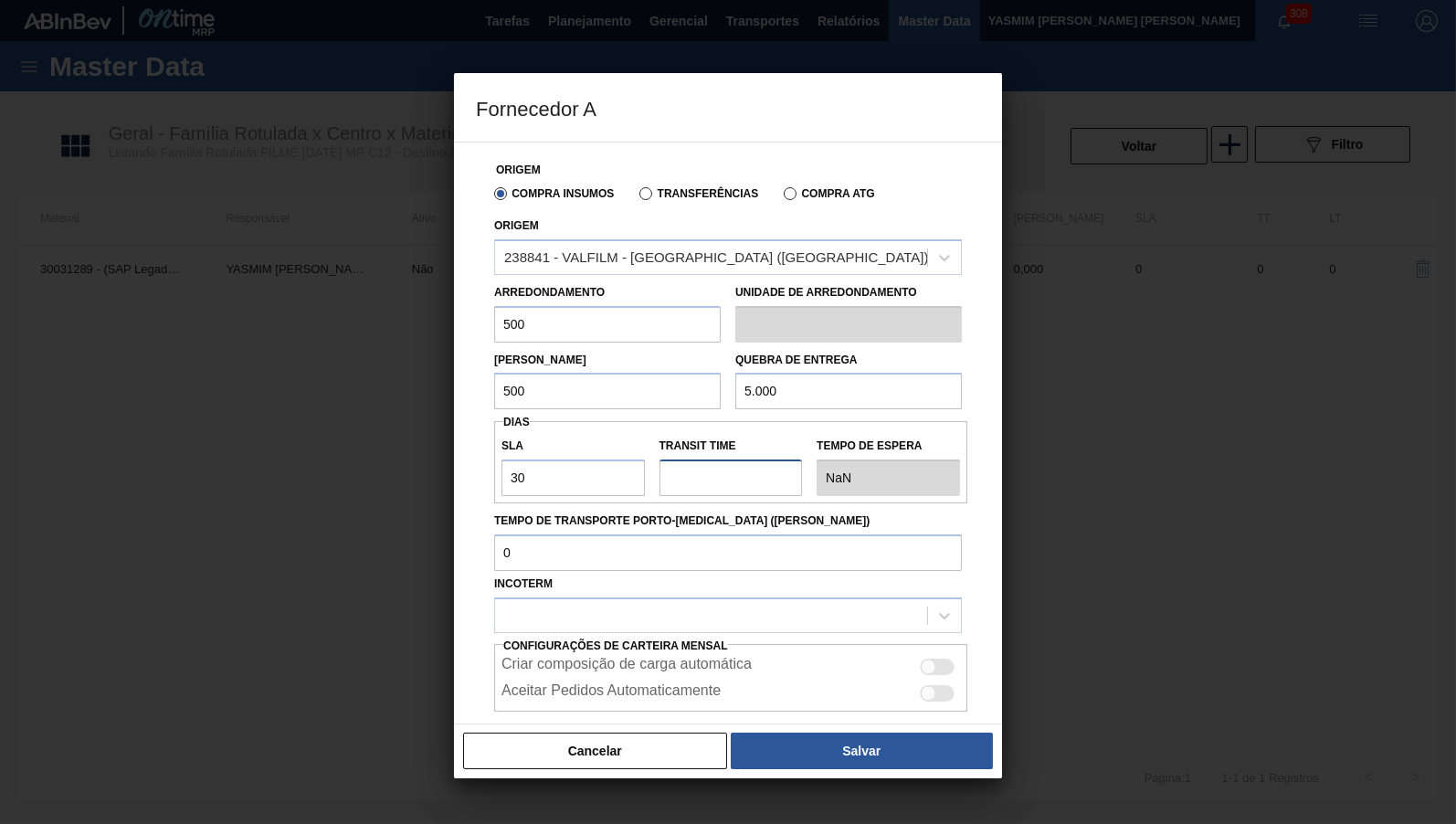
type input "4"
type input "34"
type input "4"
click at [892, 633] on div "Configurações de Carteira Mensal Criar composição de carga automática Aceitar P…" at bounding box center [728, 673] width 468 height 79
click at [849, 602] on div at bounding box center [711, 615] width 432 height 26
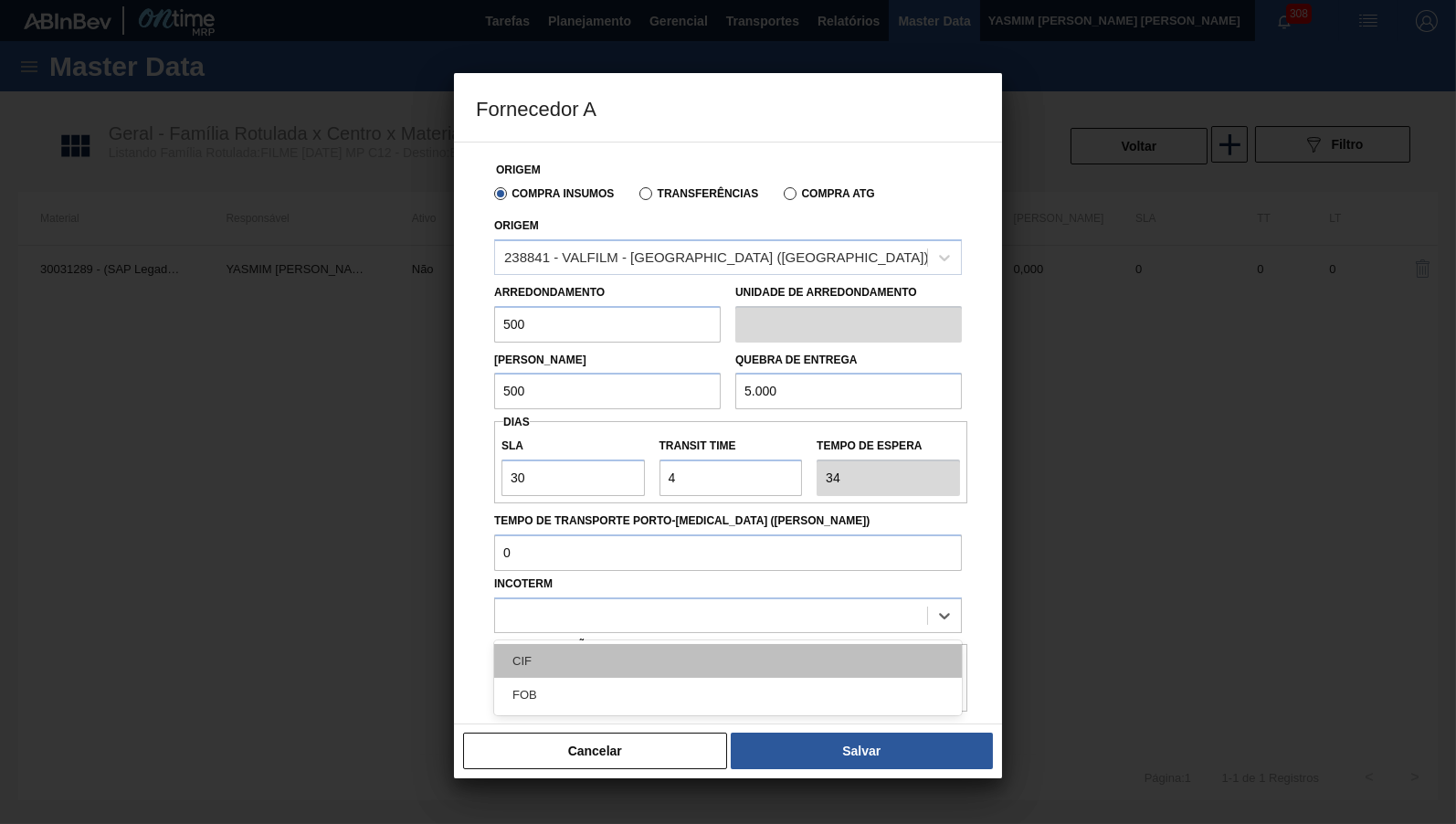
click at [686, 644] on div "CIF" at bounding box center [728, 661] width 468 height 34
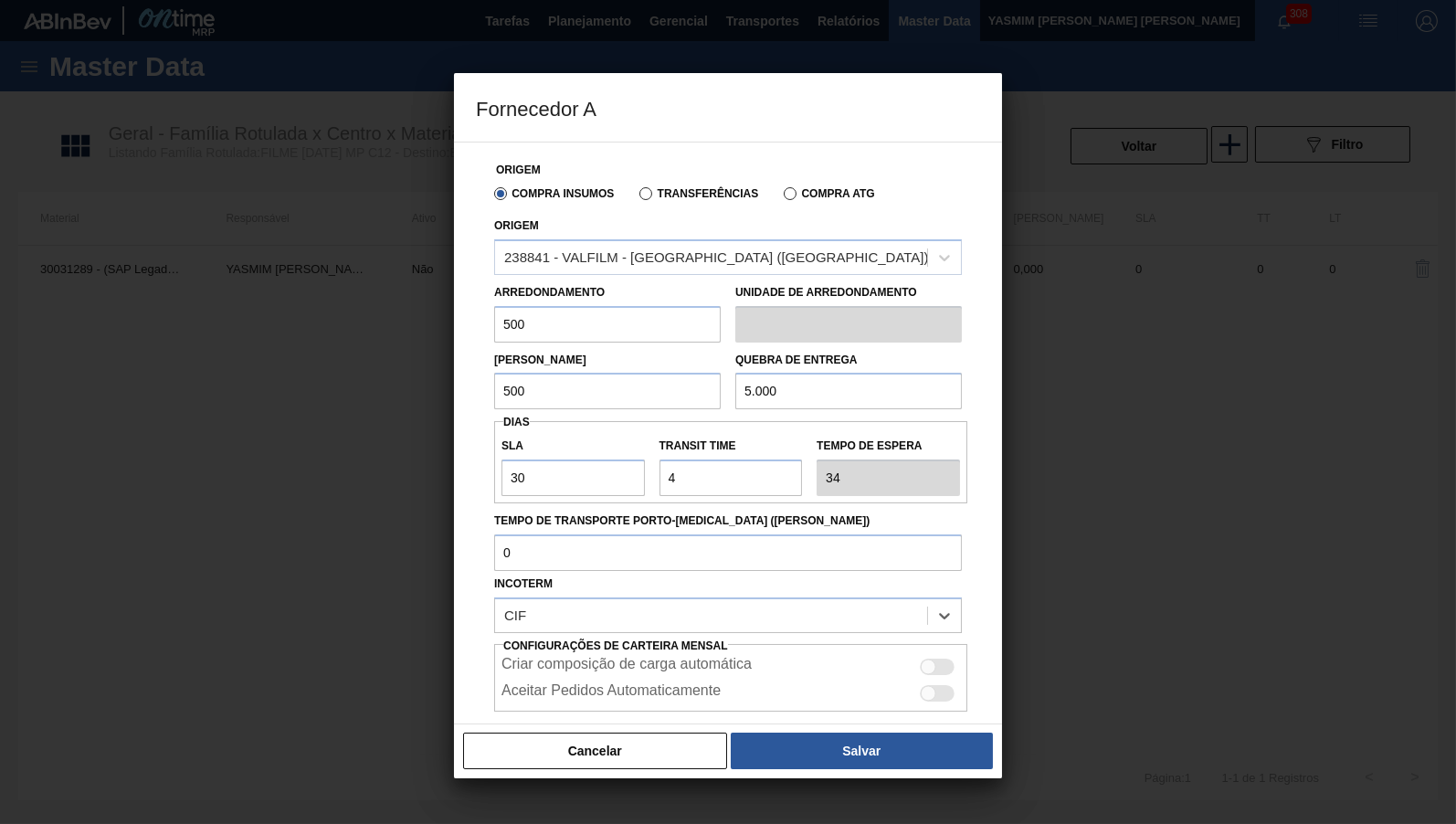
click at [938, 678] on div "Aceitar Pedidos Automaticamente" at bounding box center [730, 691] width 474 height 26
click at [936, 656] on div "Criar composição de carga automática" at bounding box center [730, 666] width 459 height 21
click at [933, 659] on div at bounding box center [937, 667] width 35 height 17
checkbox input "true"
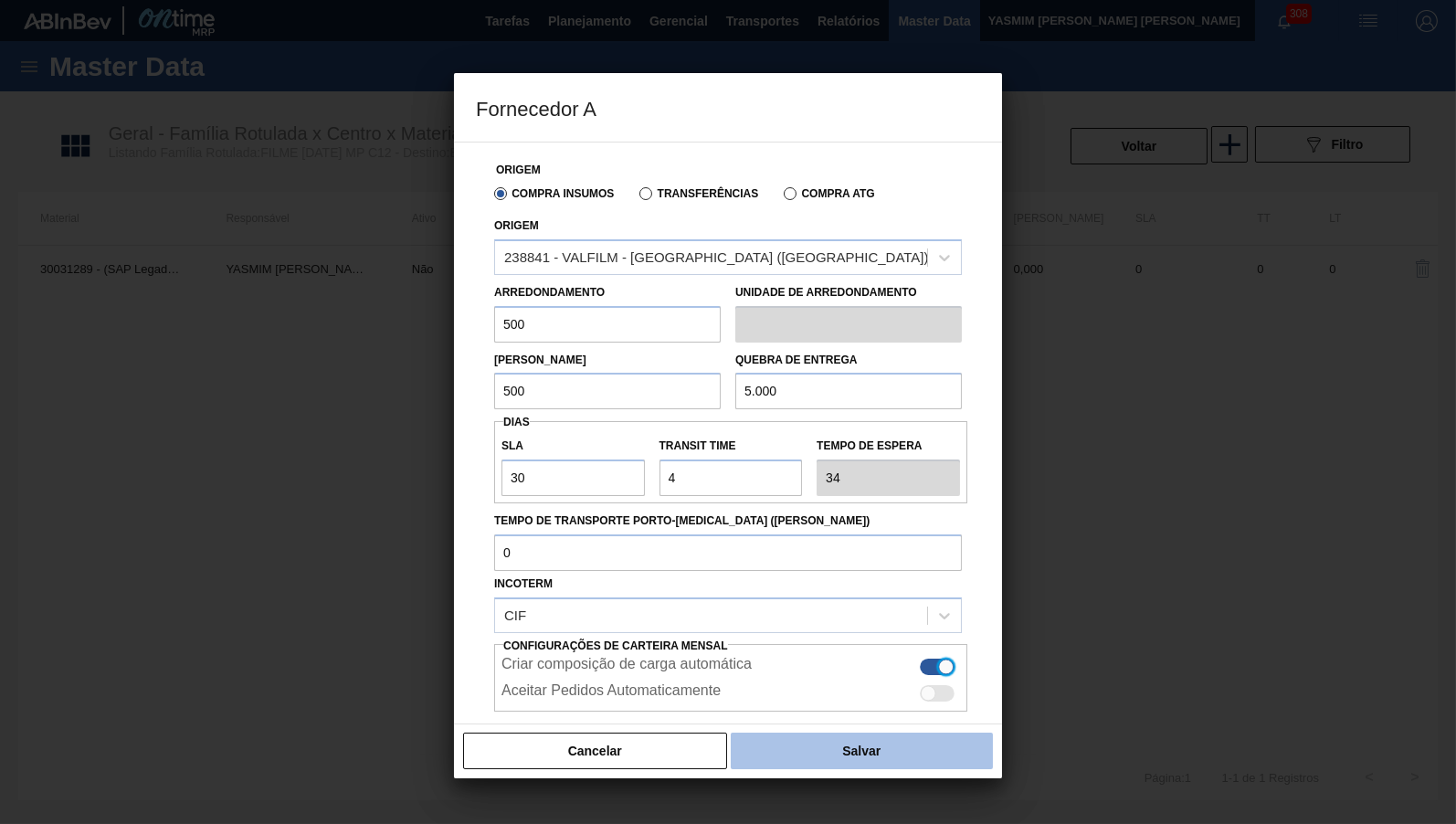
click at [895, 745] on button "Salvar" at bounding box center [861, 750] width 262 height 36
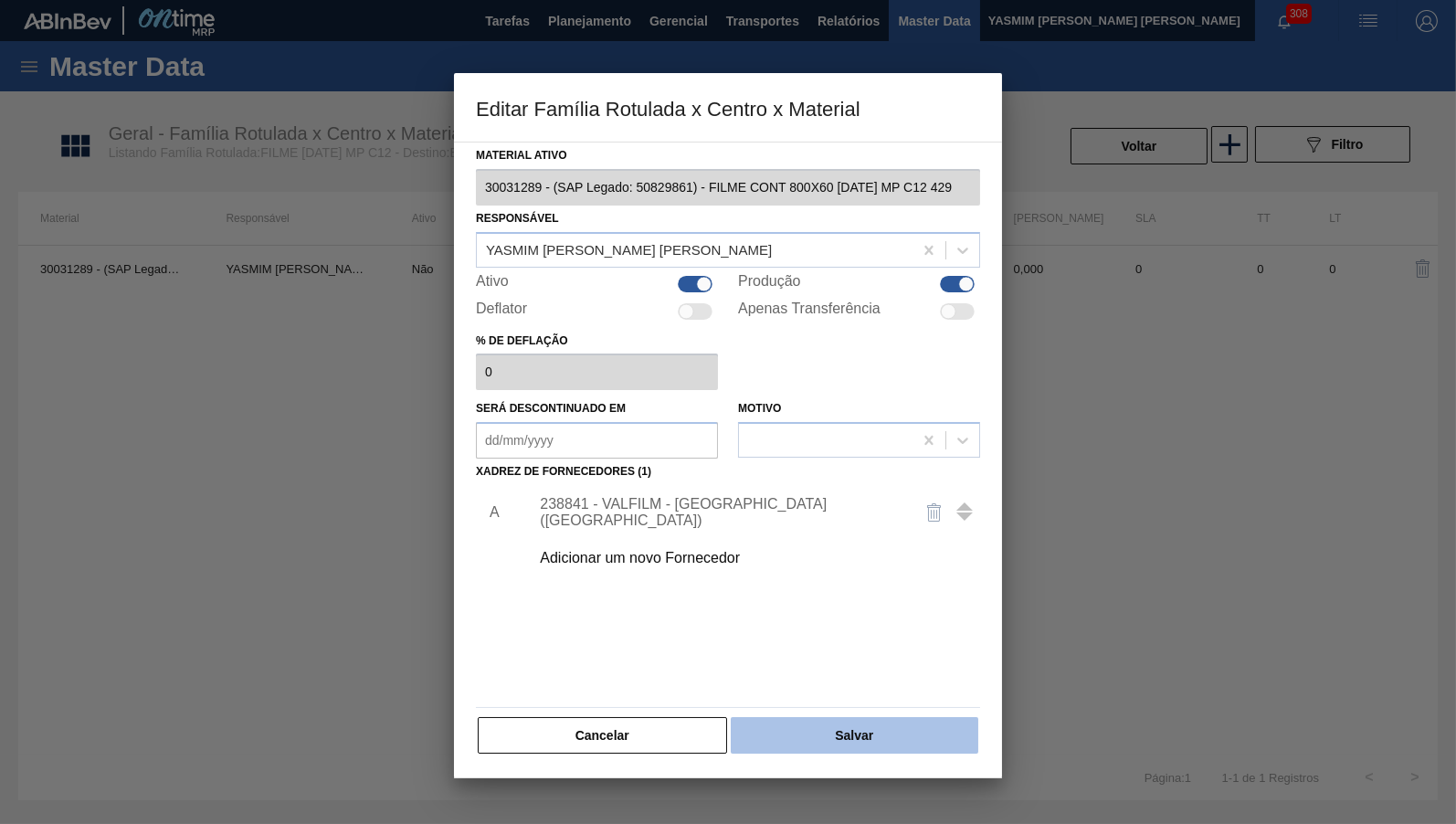
click at [858, 717] on button "Salvar" at bounding box center [854, 735] width 247 height 36
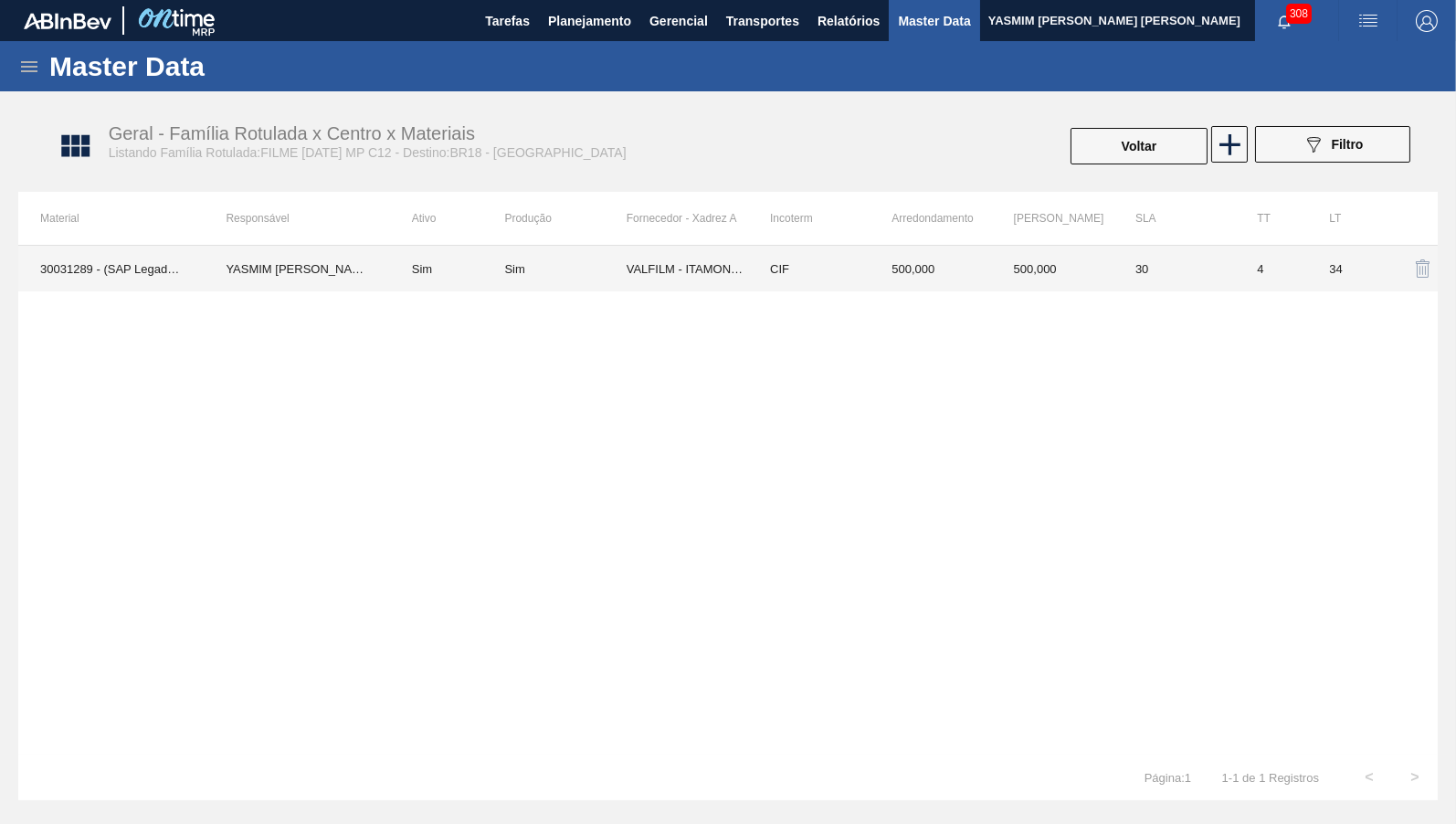
drag, startPoint x: 1394, startPoint y: 263, endPoint x: 1345, endPoint y: 264, distance: 49.0
click at [1345, 264] on tr "30031289 - (SAP Legado: 50829861) - FILME CONT 800X60 [DATE] MP C12 429 YASMIM …" at bounding box center [728, 268] width 1420 height 46
click at [1328, 265] on td "34" at bounding box center [1342, 268] width 72 height 46
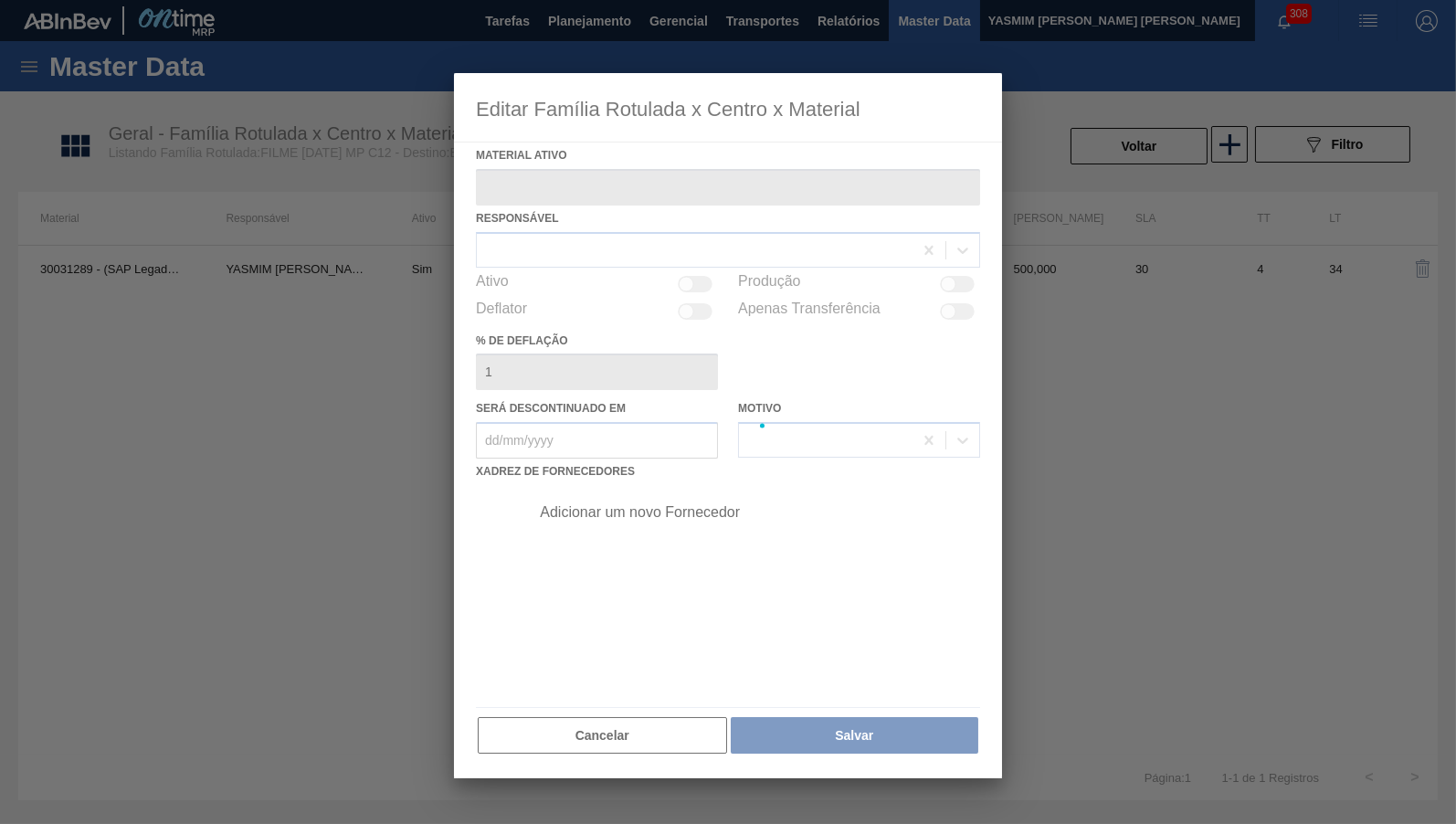
type ativo "30031289 - (SAP Legado: 50829861) - FILME CONT 800X60 [DATE] MP C12 429"
checkbox input "true"
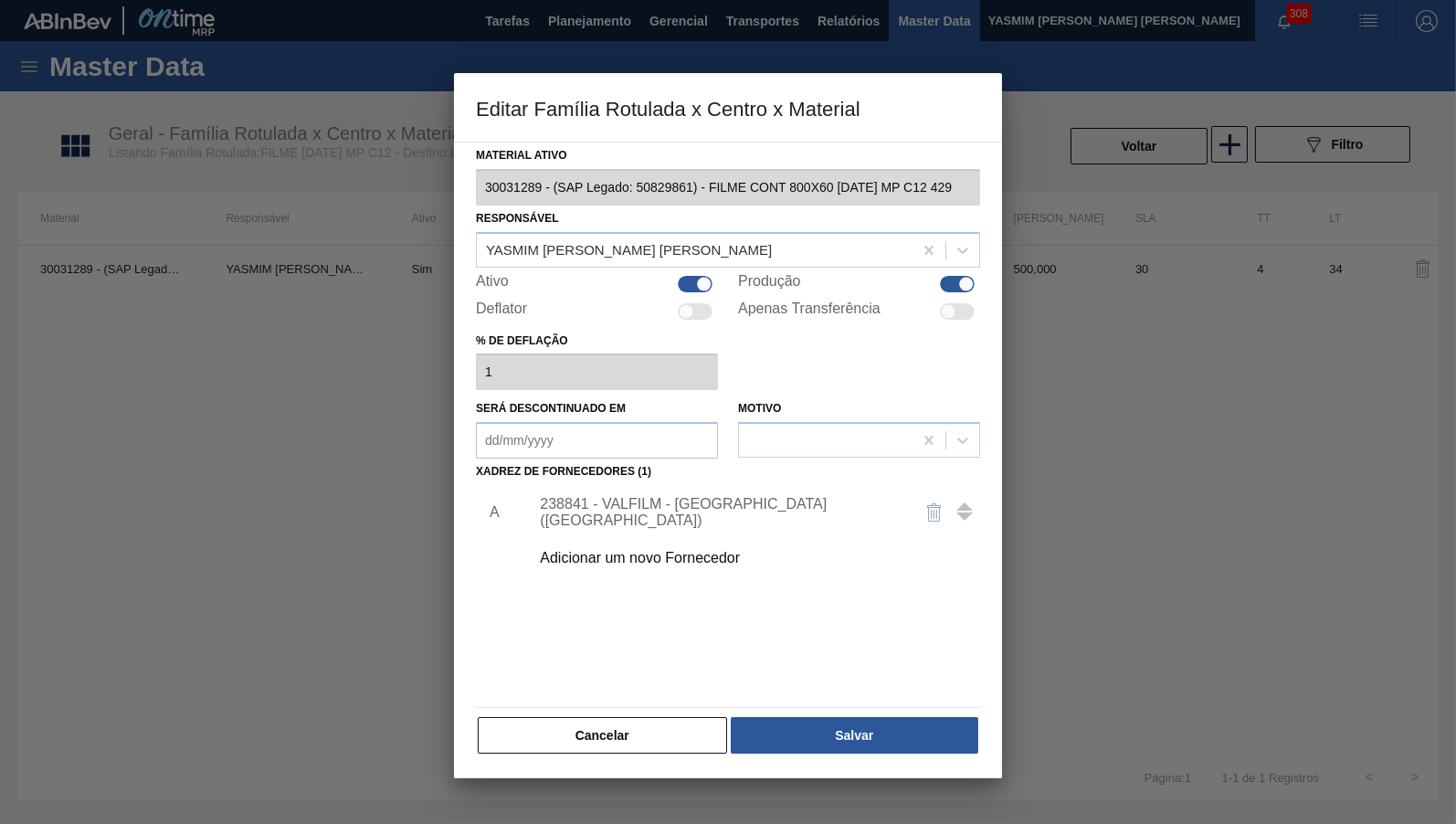
click at [583, 565] on div "Adicionar um novo Fornecedor" at bounding box center [749, 558] width 461 height 46
click at [589, 550] on div "Adicionar um novo Fornecedor" at bounding box center [718, 559] width 358 height 17
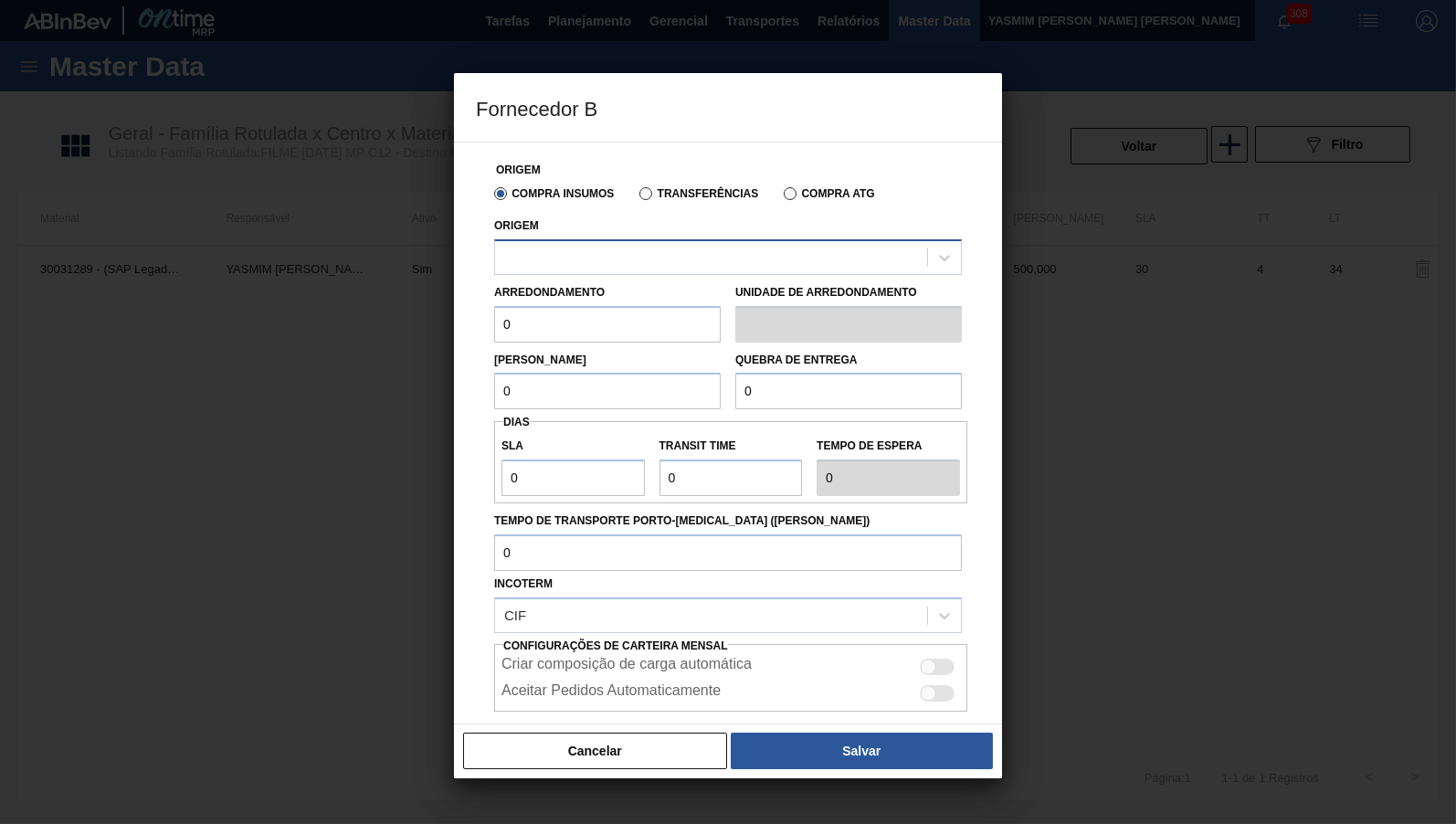
click at [591, 270] on div at bounding box center [728, 257] width 468 height 36
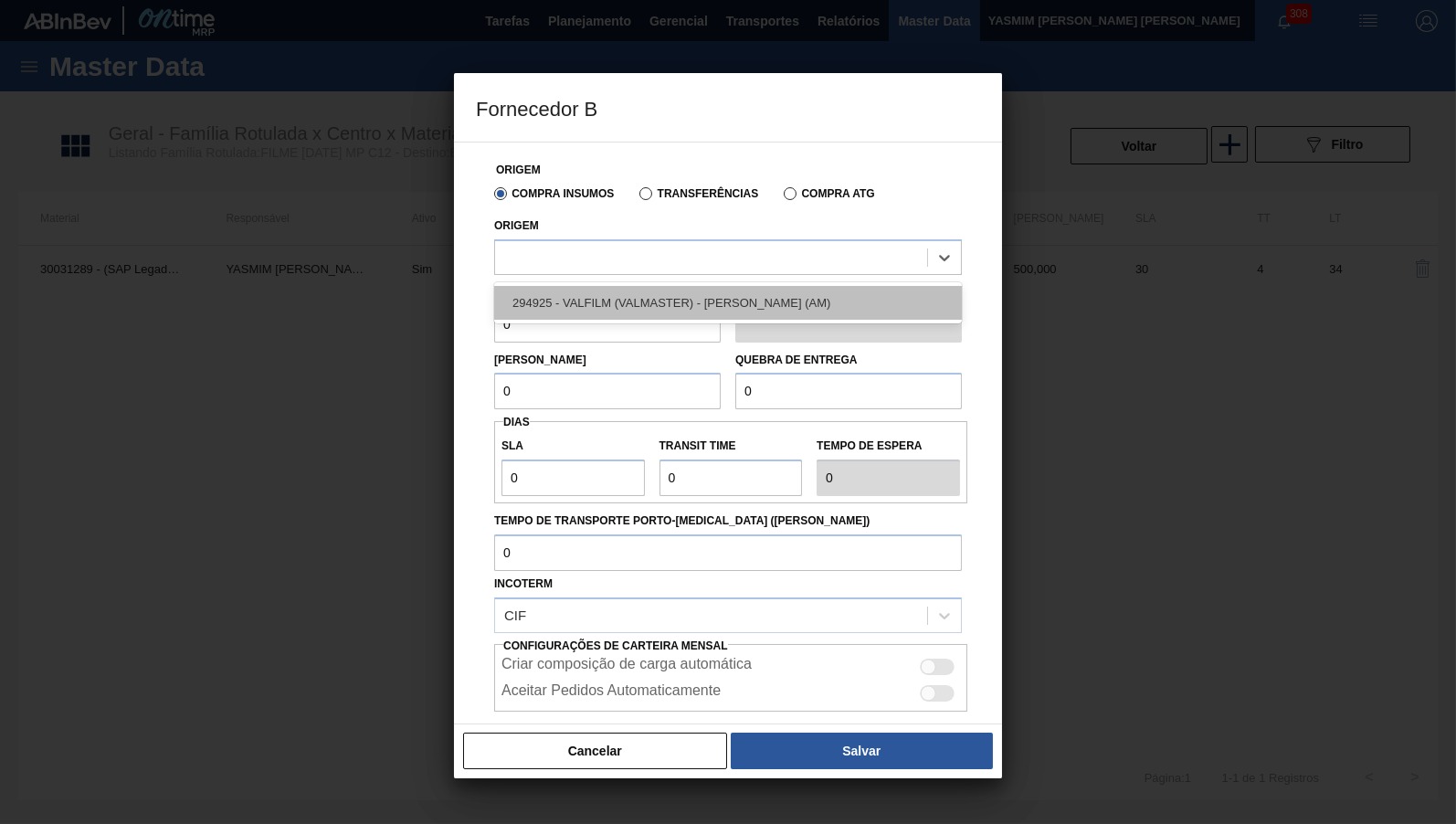
click at [615, 304] on div "294925 - VALFILM (VALMASTER) - [PERSON_NAME] (AM)" at bounding box center [728, 303] width 468 height 34
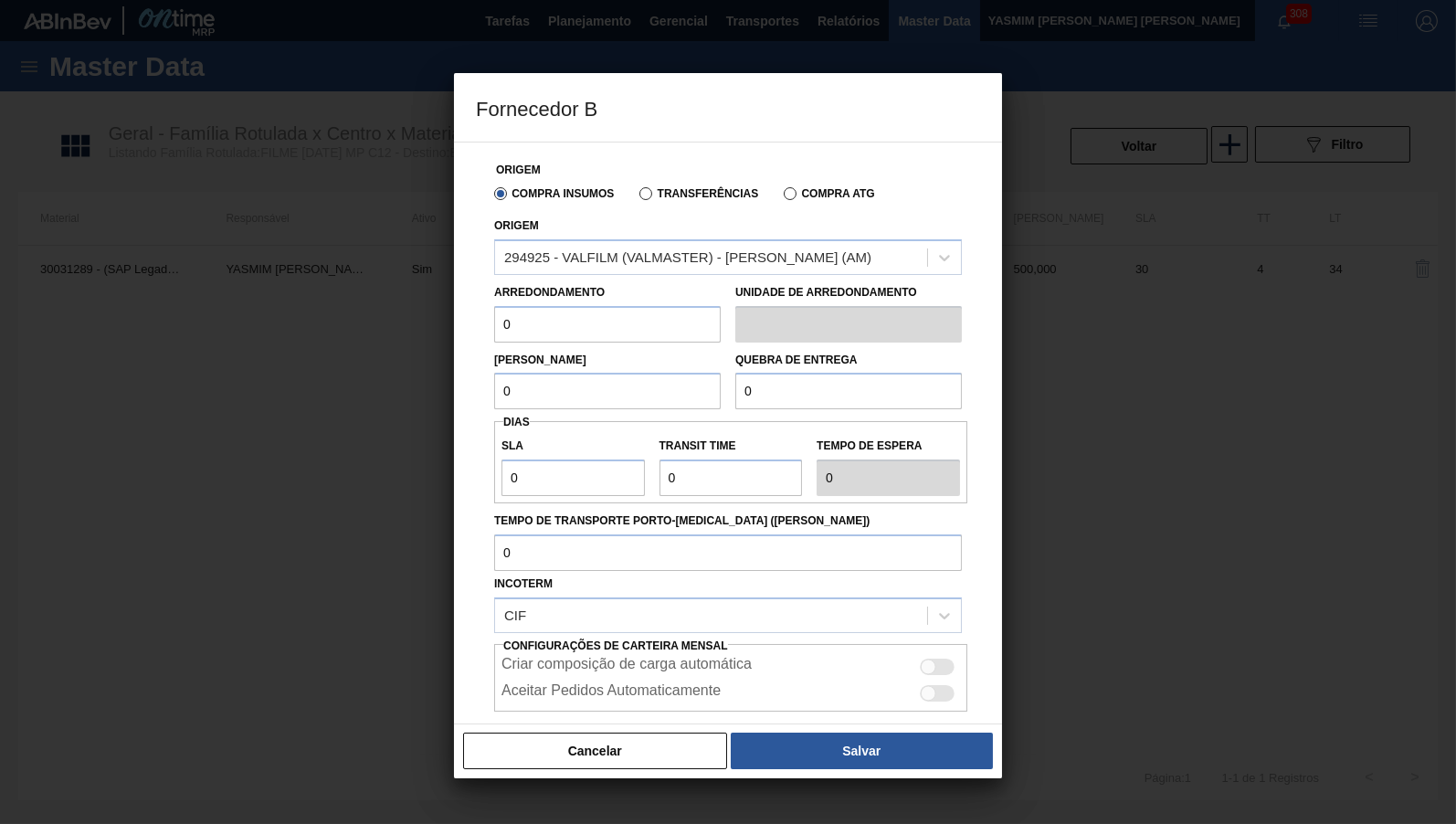
drag, startPoint x: 564, startPoint y: 320, endPoint x: 413, endPoint y: 318, distance: 151.0
click at [494, 318] on input "0" at bounding box center [607, 324] width 227 height 36
type input "500"
drag, startPoint x: 538, startPoint y: 399, endPoint x: 421, endPoint y: 396, distance: 117.0
click at [494, 396] on input "0" at bounding box center [607, 391] width 227 height 36
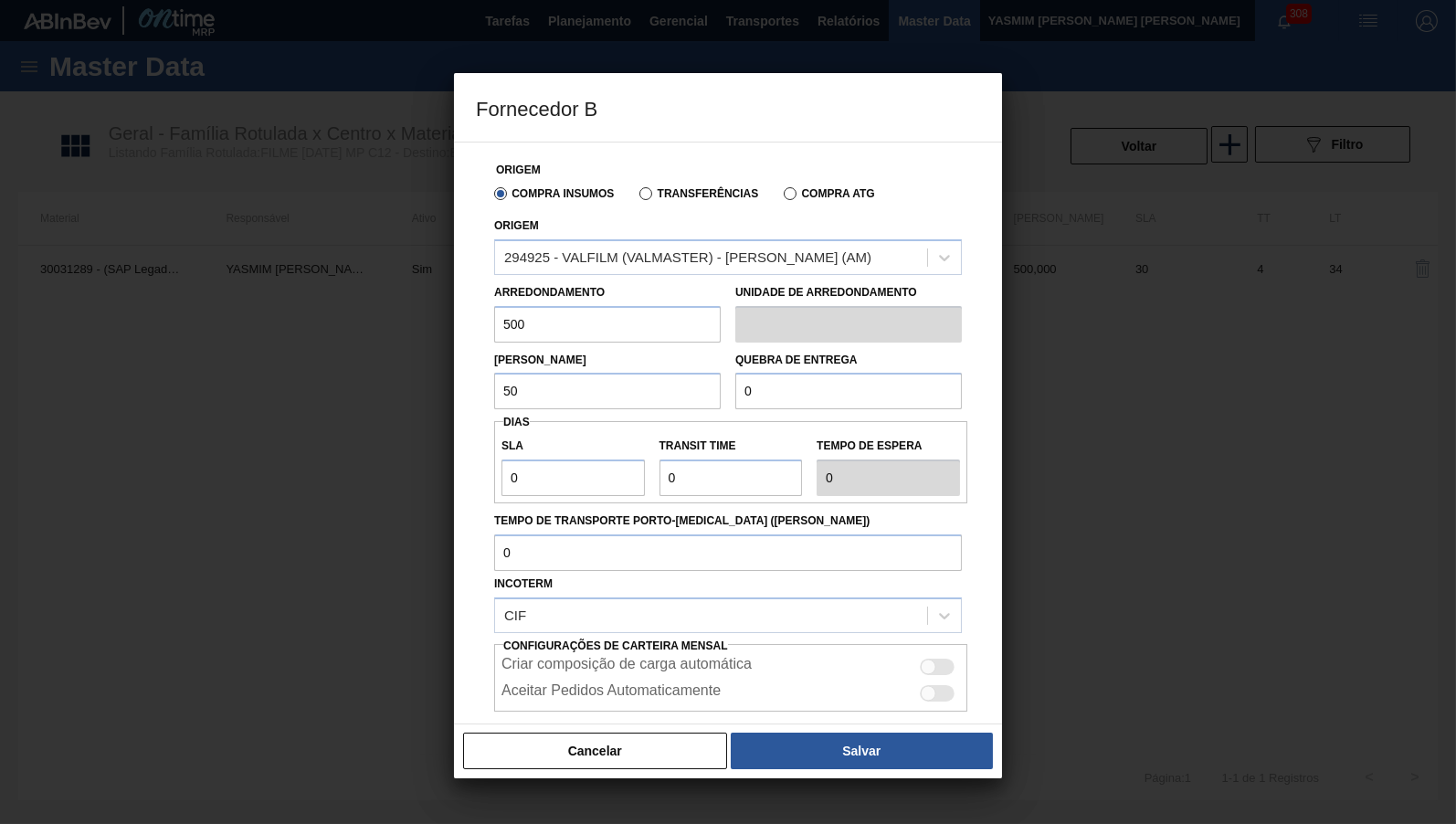
type input "500"
drag, startPoint x: 840, startPoint y: 397, endPoint x: 662, endPoint y: 393, distance: 178.0
click at [735, 393] on input "0" at bounding box center [848, 391] width 227 height 36
type input "5.000"
drag, startPoint x: 686, startPoint y: 448, endPoint x: 366, endPoint y: 451, distance: 320.0
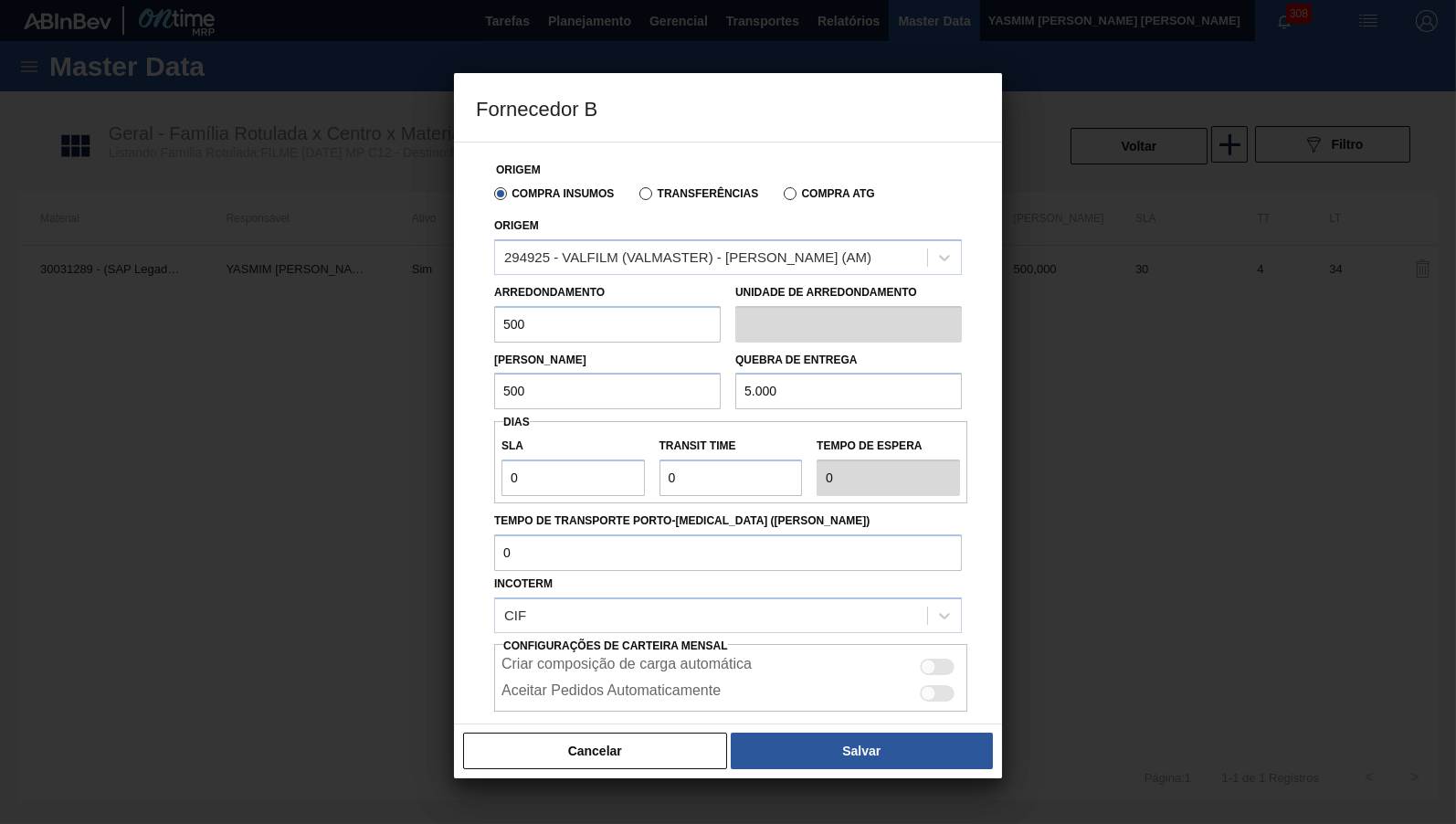
click at [454, 451] on div "Origem Compra Insumos Transferências Compra ATG Origem 294925 - VALFILM (VALMAS…" at bounding box center [728, 433] width 548 height 583
click at [574, 466] on input "0" at bounding box center [573, 477] width 144 height 36
type input "3"
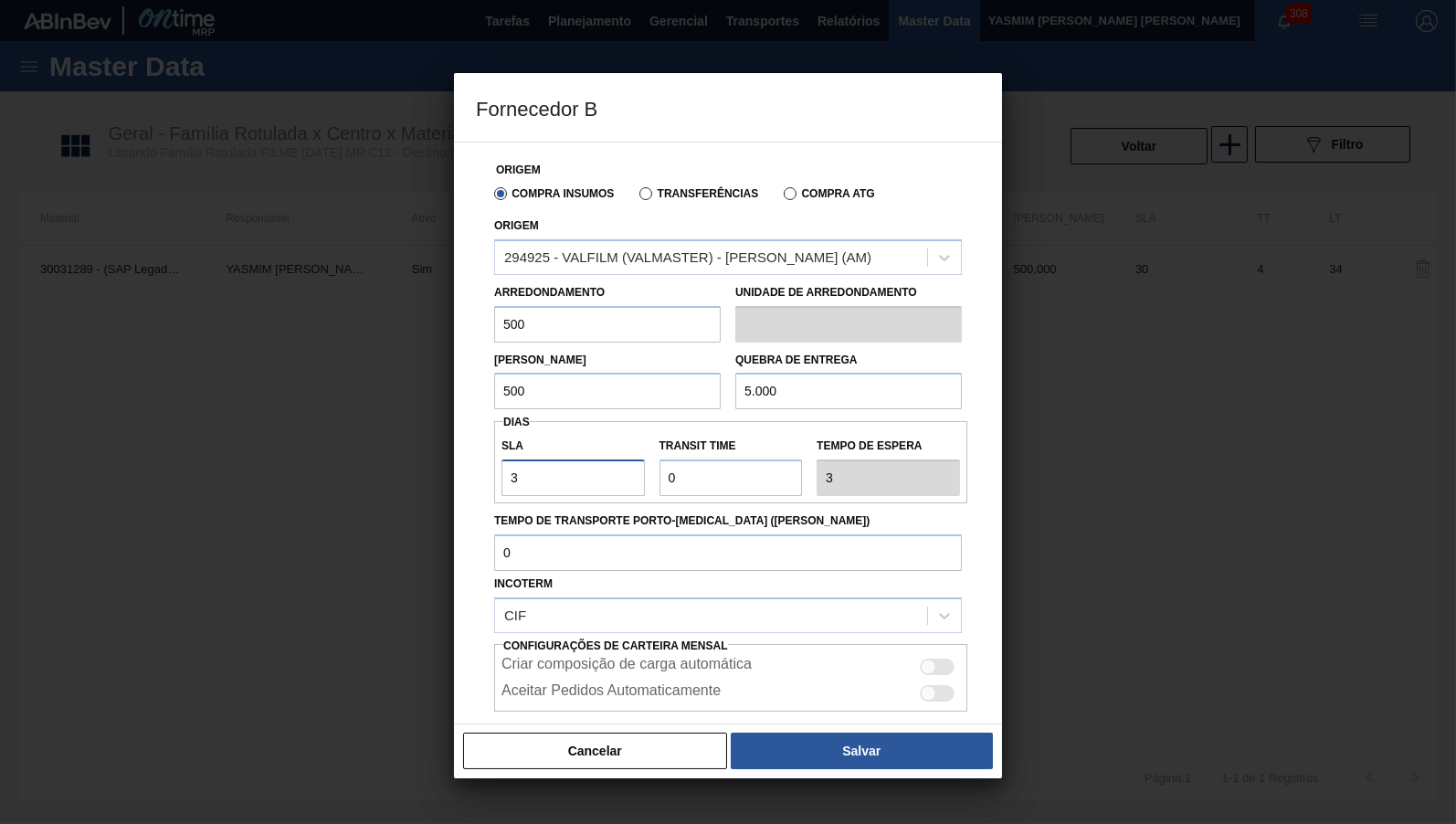
type input "30"
click at [700, 471] on input "Transit Time" at bounding box center [731, 477] width 144 height 36
drag, startPoint x: 718, startPoint y: 472, endPoint x: 474, endPoint y: 444, distance: 245.6
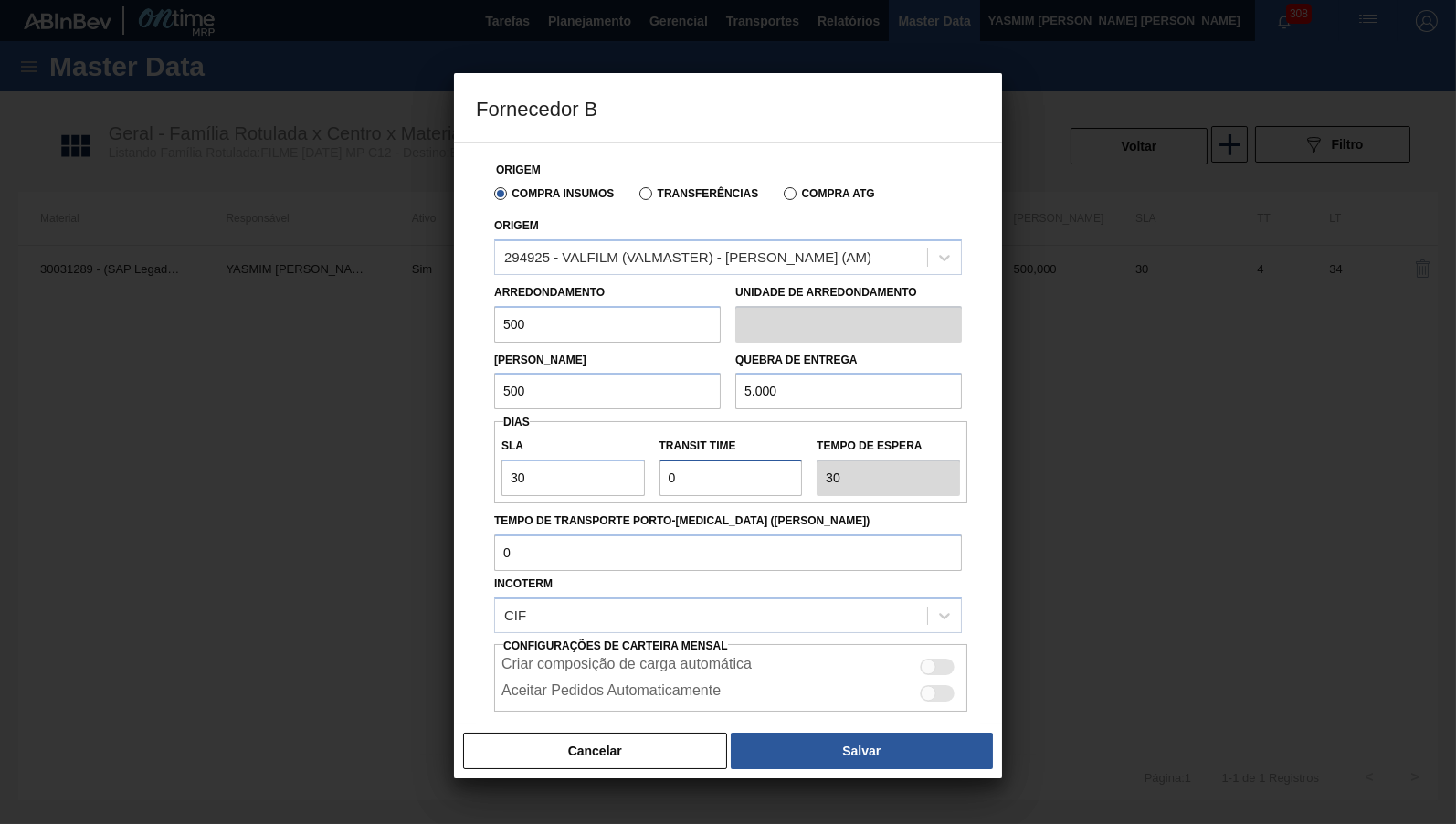
click at [659, 460] on input "Transit Time" at bounding box center [731, 477] width 144 height 36
type input "4"
type input "34"
type input "45"
type input "75"
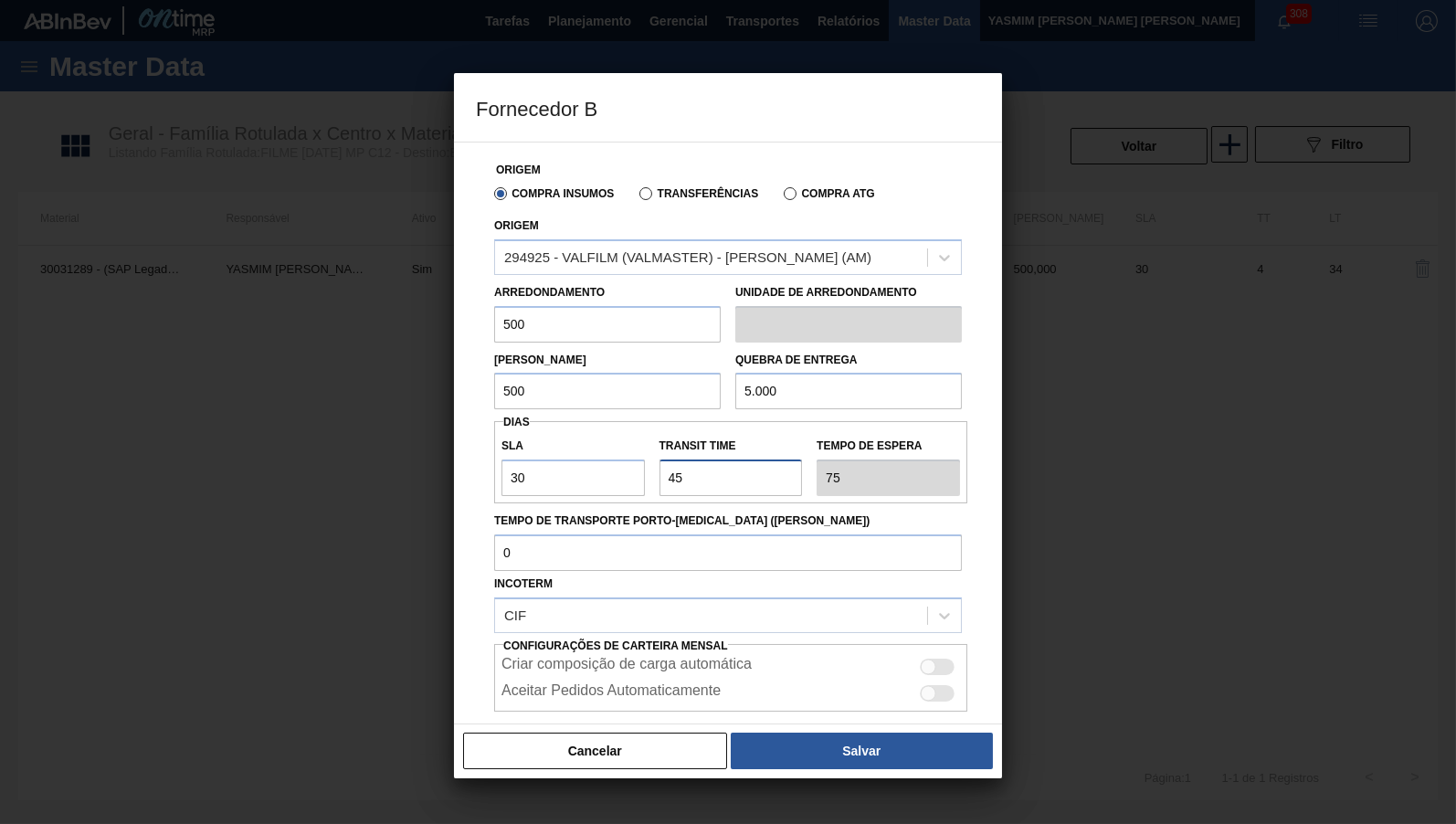
type input "4"
type input "34"
type input "NaN"
type input "1"
type input "31"
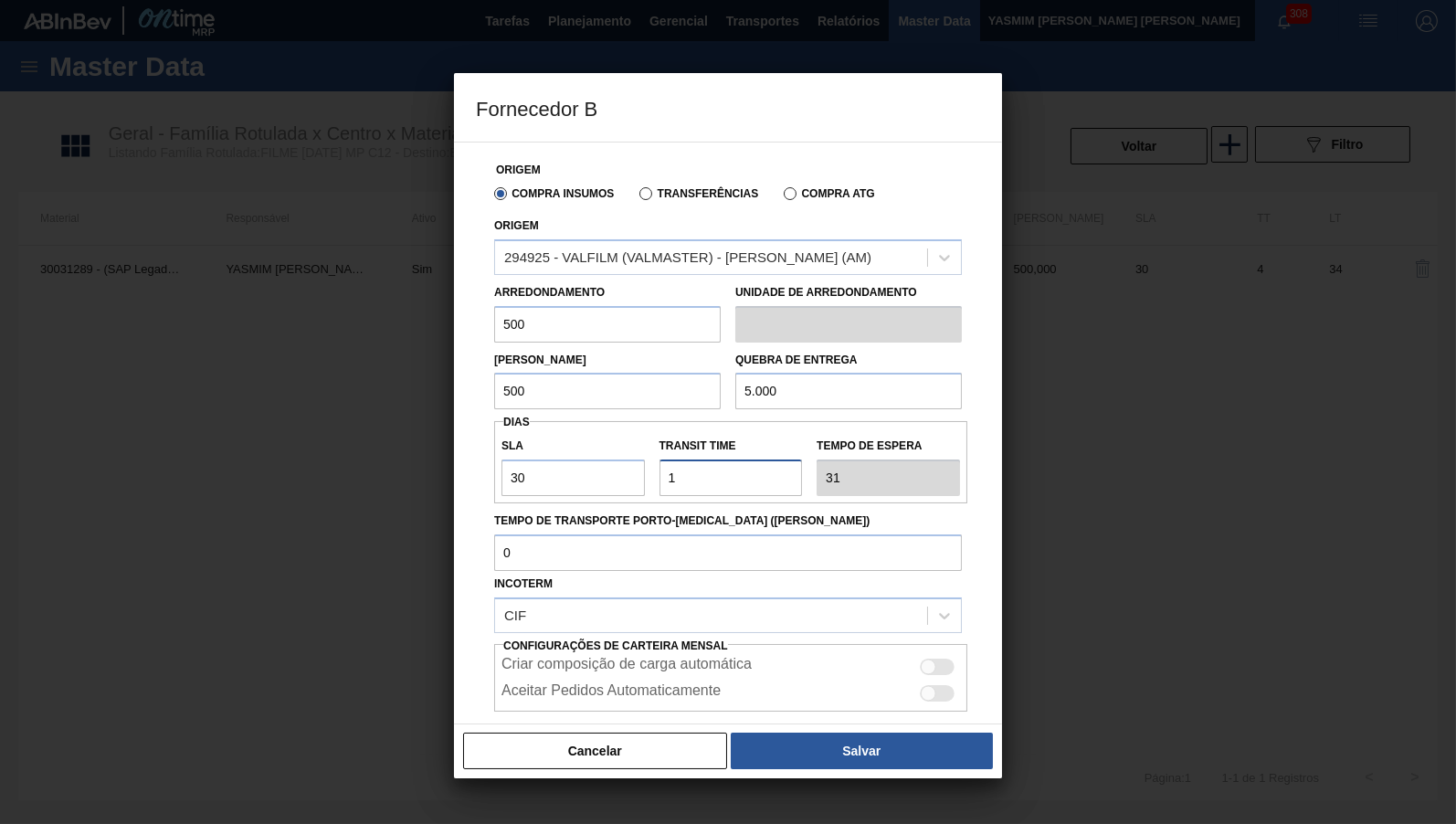
type input "15"
type input "45"
type input "15"
click at [929, 660] on div at bounding box center [928, 667] width 16 height 16
checkbox input "true"
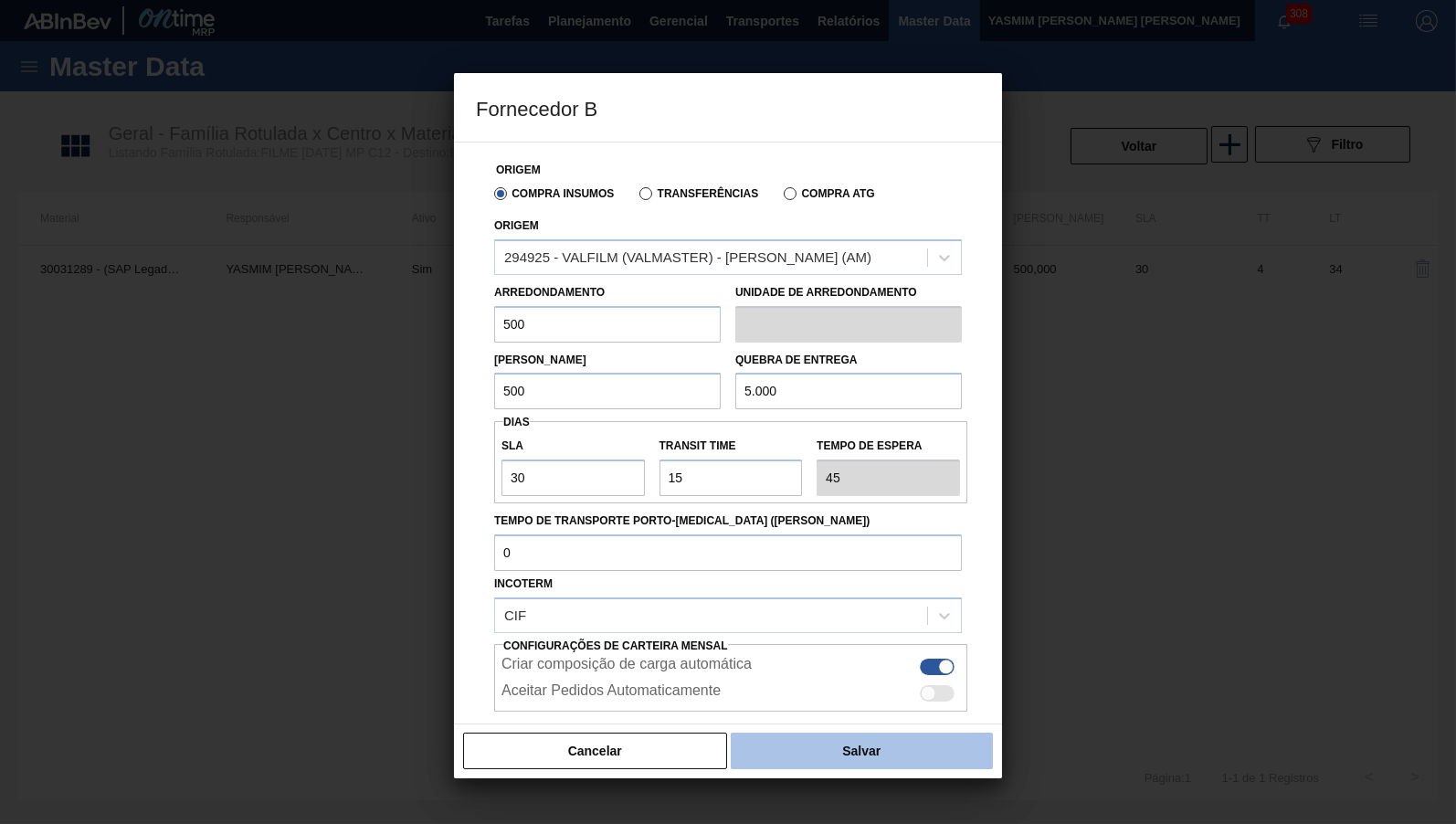
click at [933, 750] on button "Salvar" at bounding box center [861, 750] width 262 height 36
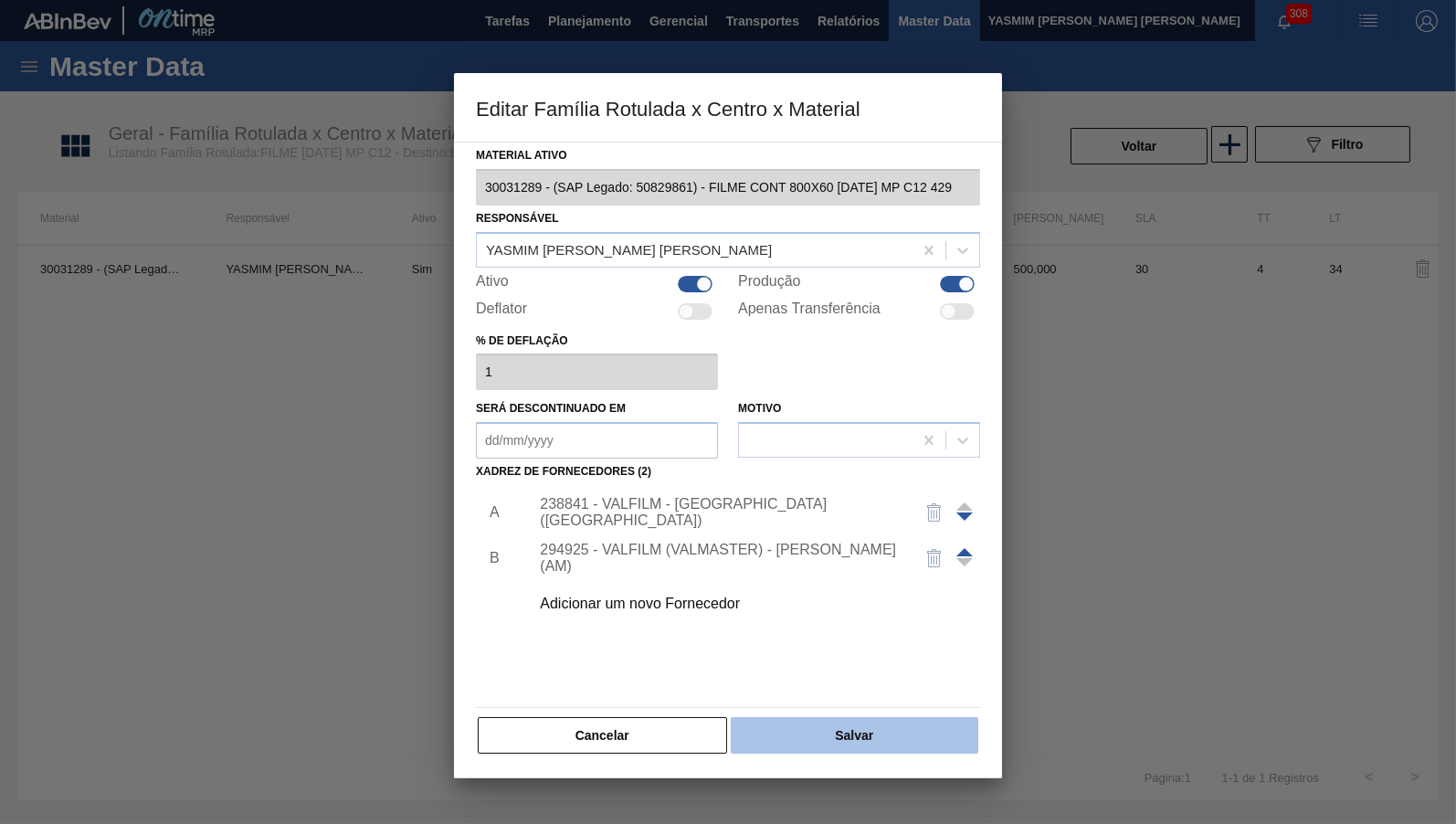
drag, startPoint x: 913, startPoint y: 776, endPoint x: 893, endPoint y: 728, distance: 52.0
click at [911, 774] on div at bounding box center [728, 412] width 1456 height 824
click at [893, 728] on button "Salvar" at bounding box center [854, 735] width 247 height 36
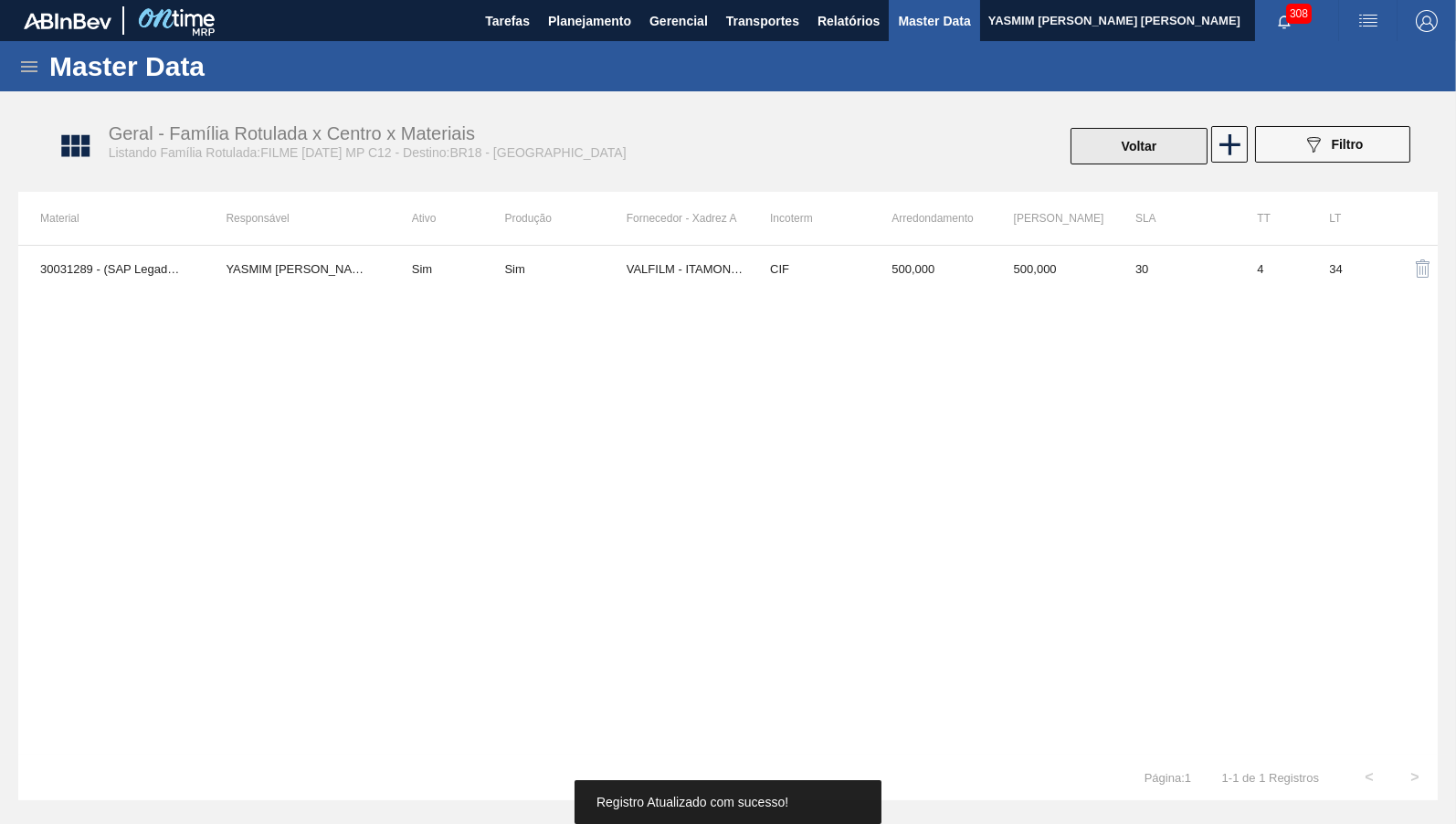
click at [1112, 143] on button "Voltar" at bounding box center [1138, 146] width 137 height 36
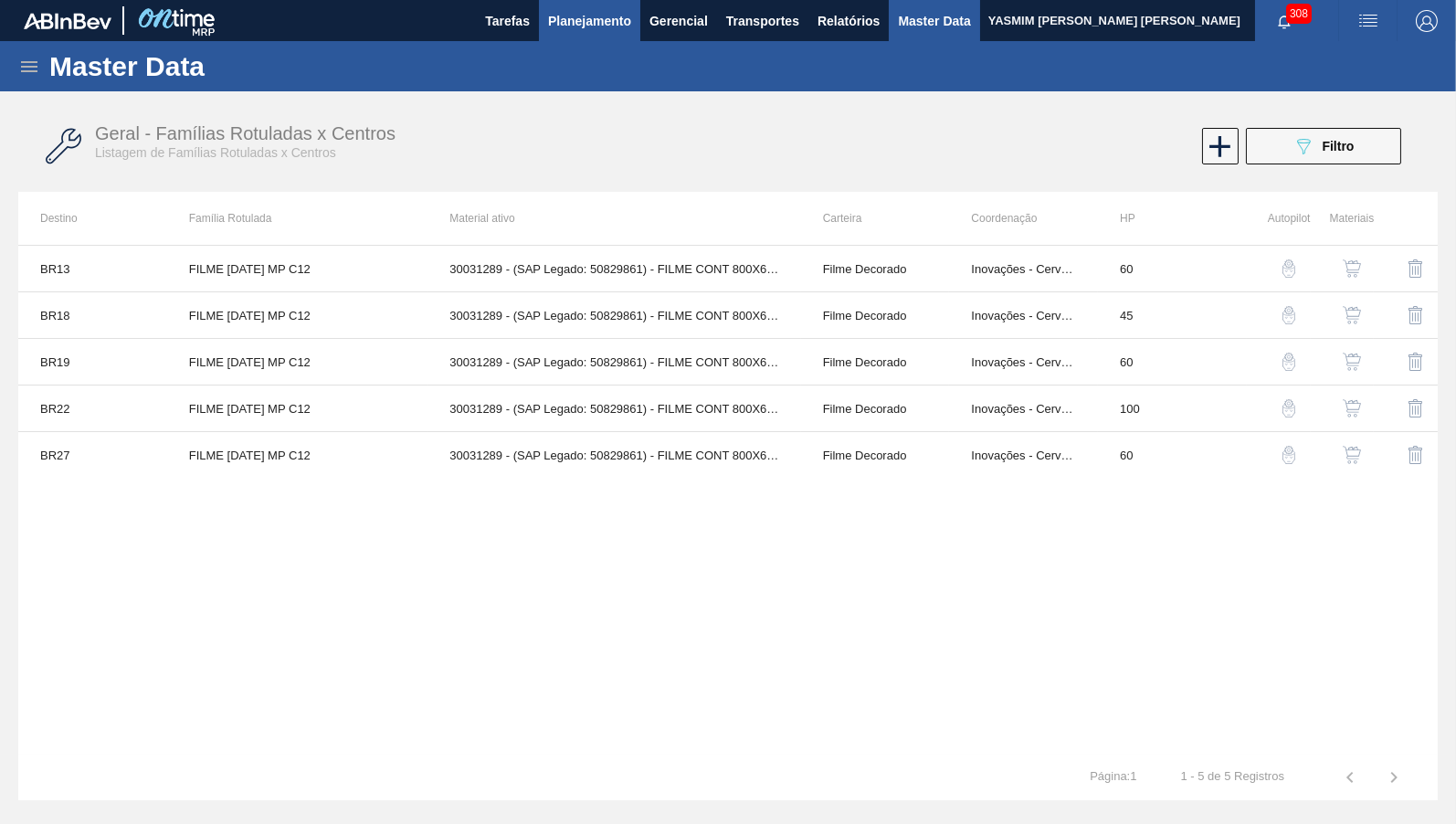
click at [603, 20] on span "Planejamento" at bounding box center [589, 21] width 83 height 21
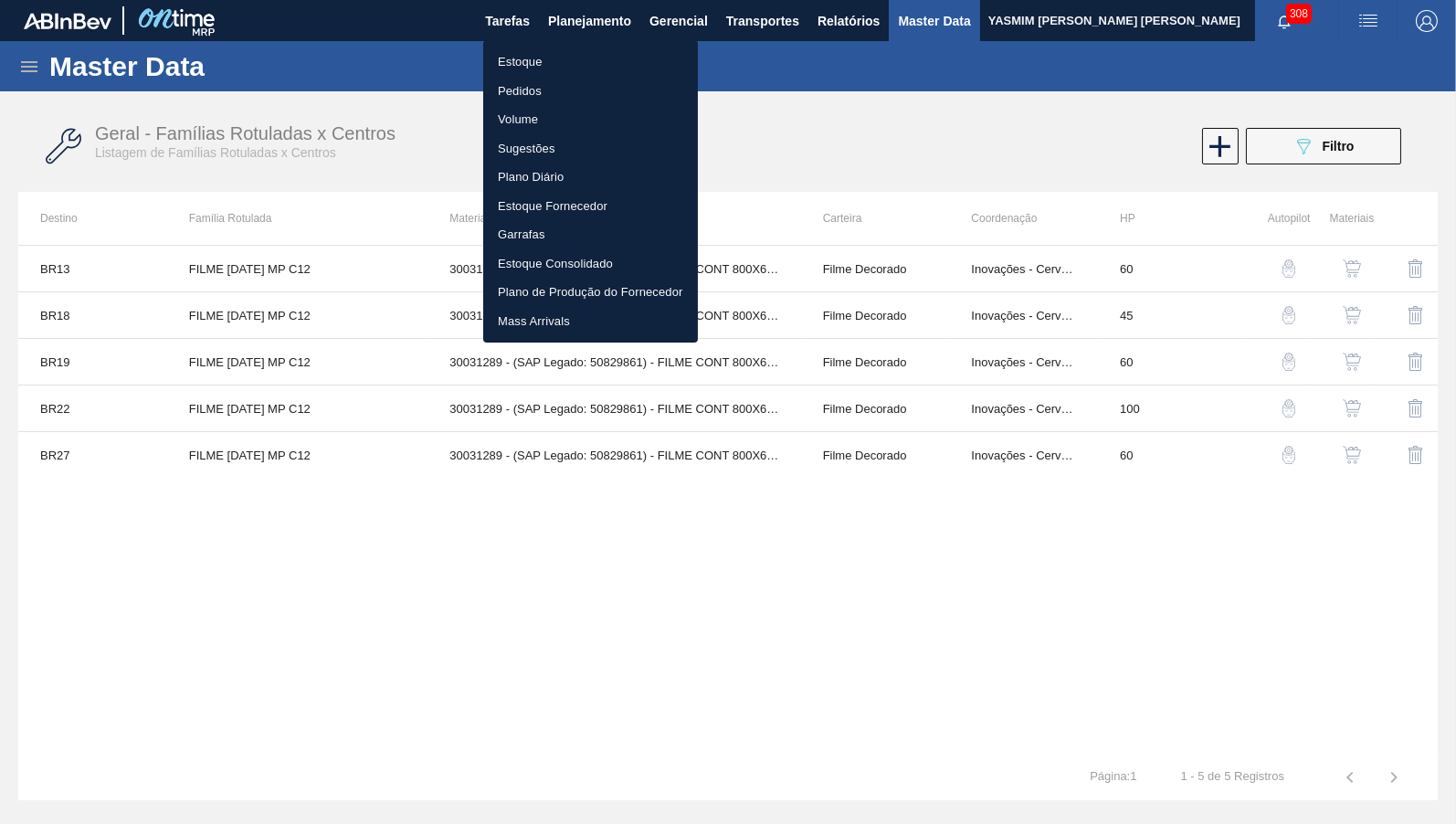
click at [584, 65] on li "Estoque" at bounding box center [590, 62] width 215 height 29
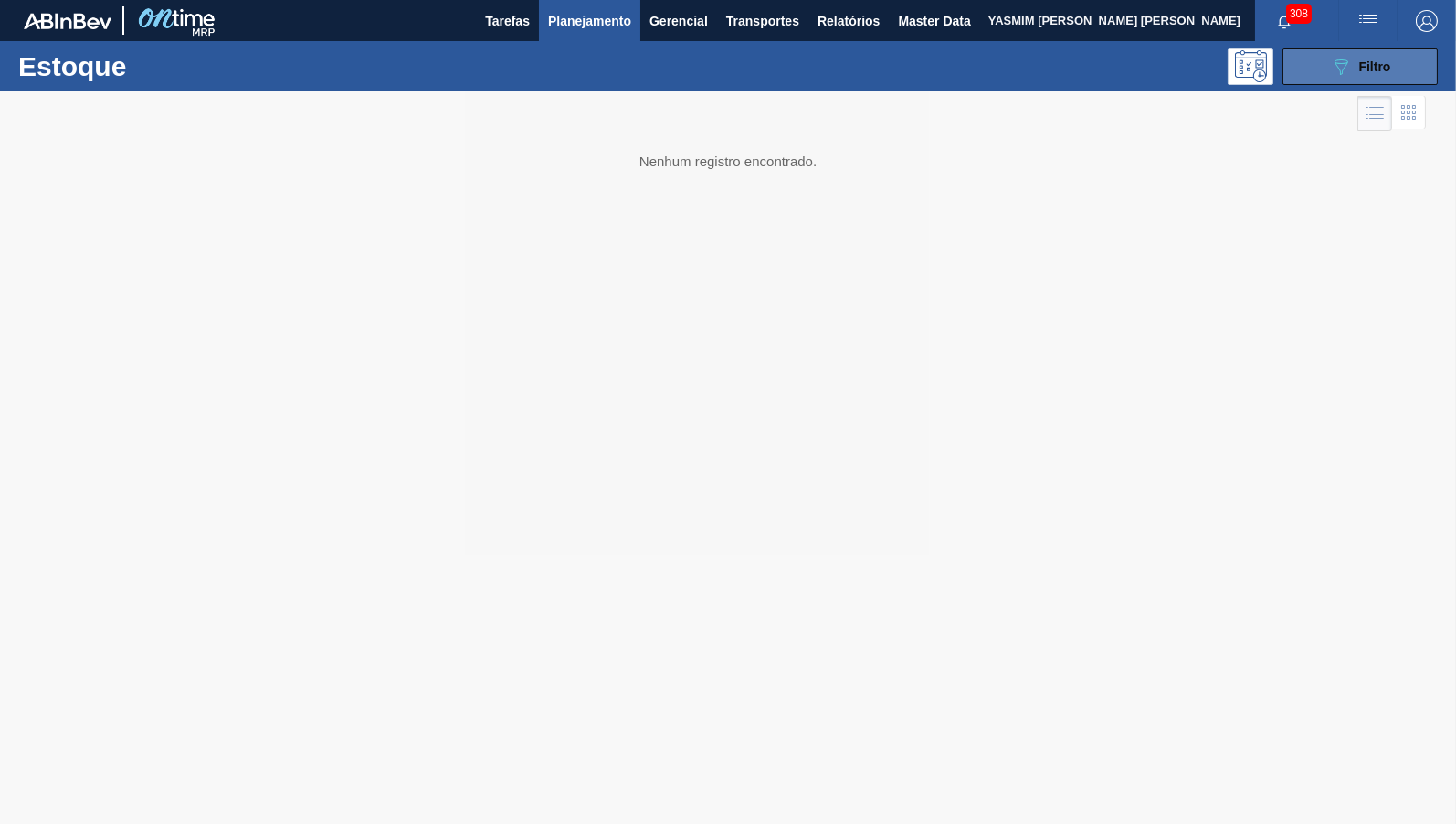
click at [1368, 78] on button "089F7B8B-B2A5-4AFE-B5C0-19BA573D28AC Filtro" at bounding box center [1360, 66] width 155 height 36
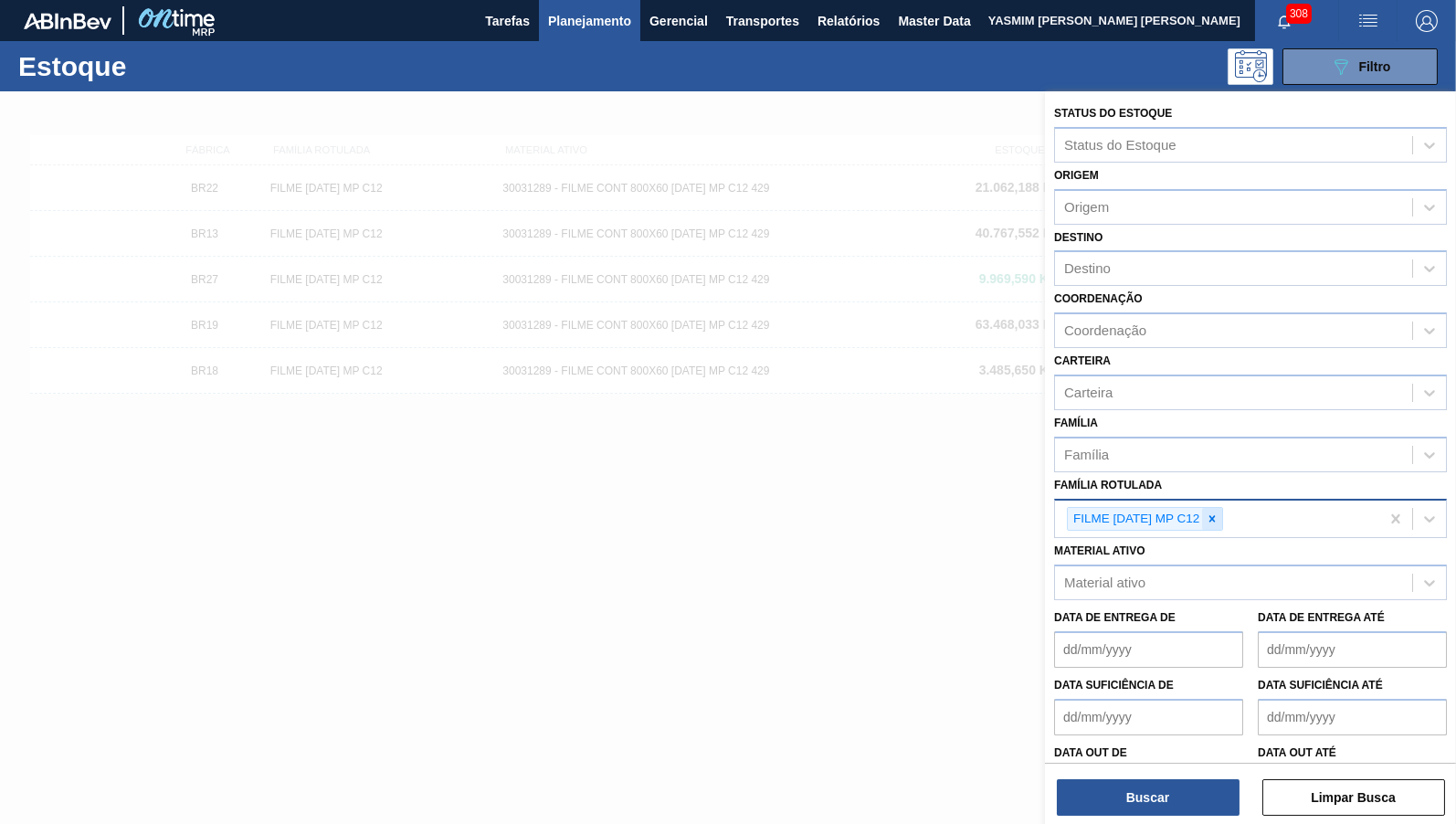
click at [1210, 513] on icon at bounding box center [1212, 519] width 13 height 13
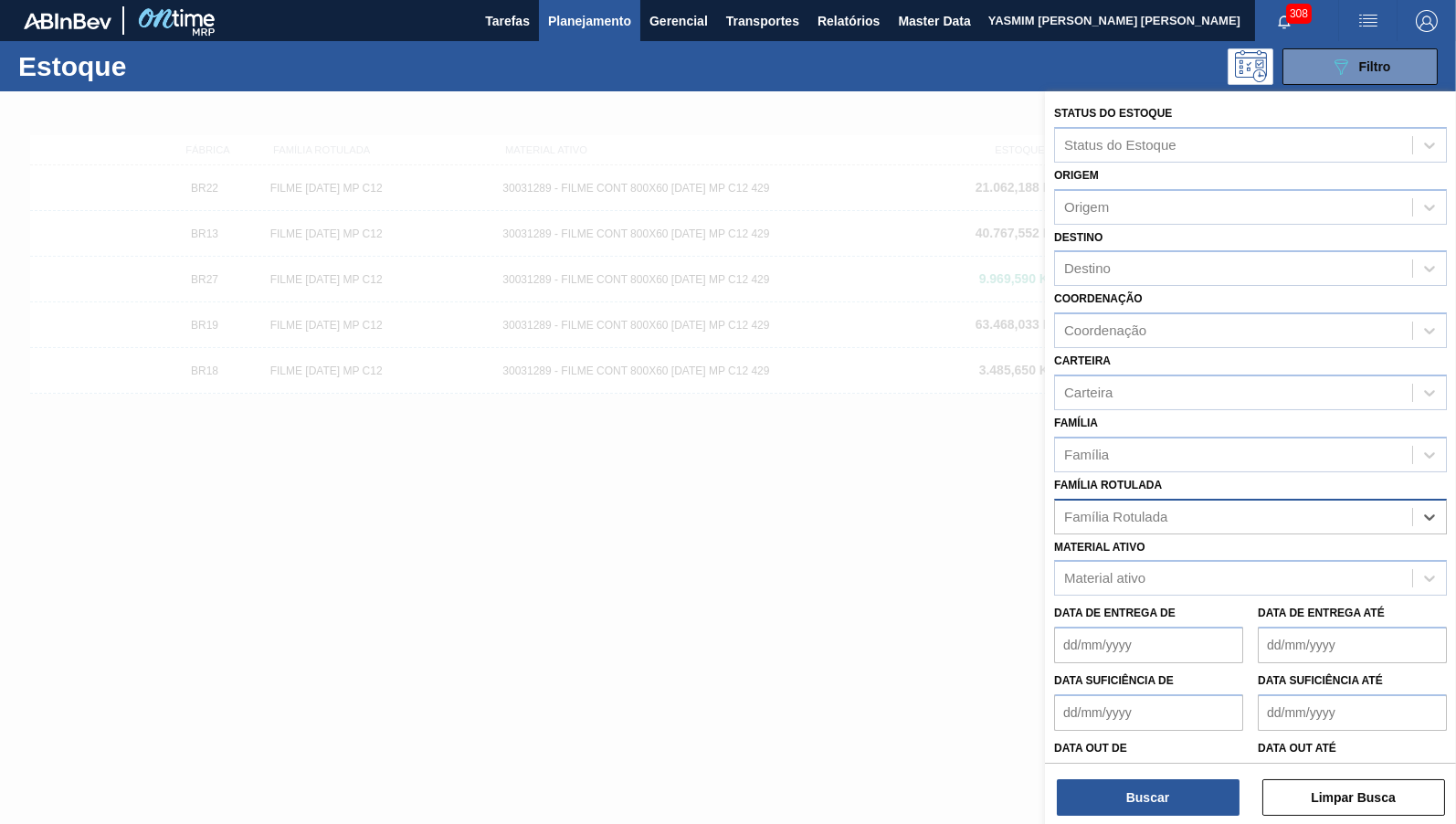
click at [503, 277] on div at bounding box center [728, 504] width 1456 height 824
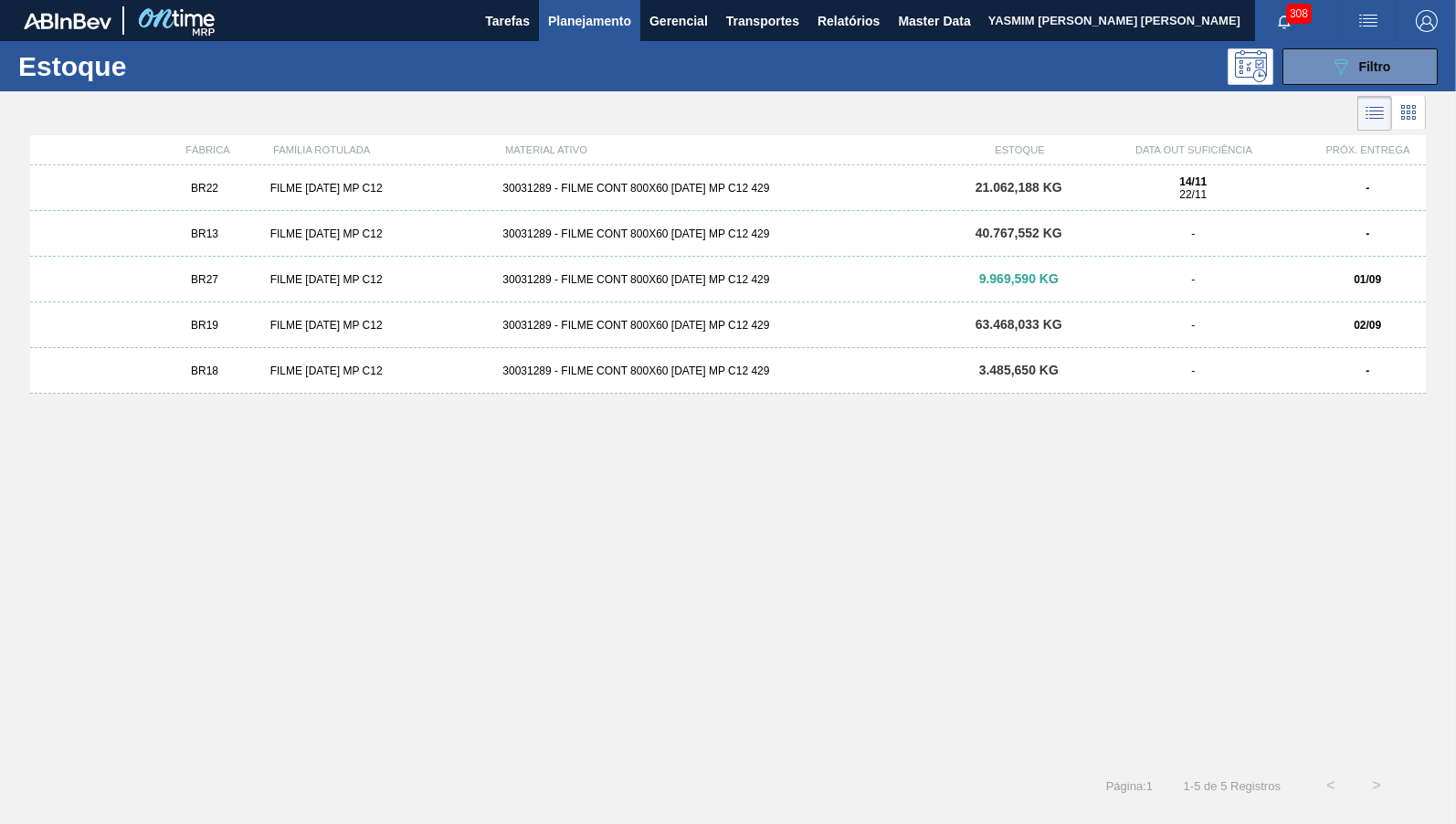
click at [1204, 377] on div "BR18 FILME [DATE] MP C12 30031289 - FILME CONT 800X60 [DATE] MP C12 429 3.485,6…" at bounding box center [728, 371] width 1395 height 46
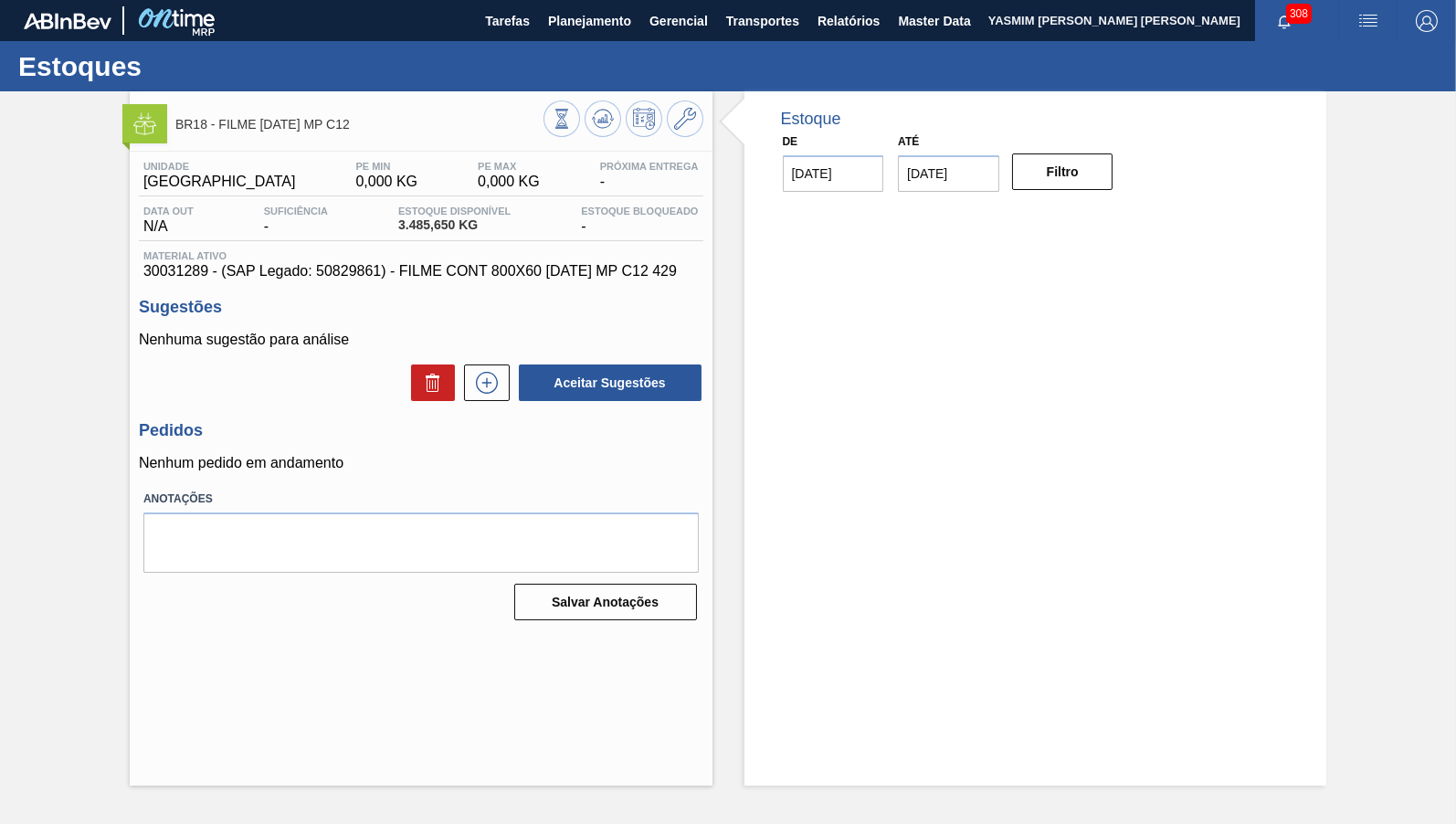
click at [574, 273] on span "30031289 - (SAP Legado: 50829861) - FILME CONT 800X60 [DATE] MP C12 429" at bounding box center [421, 272] width 556 height 17
click at [596, 135] on button at bounding box center [602, 119] width 36 height 36
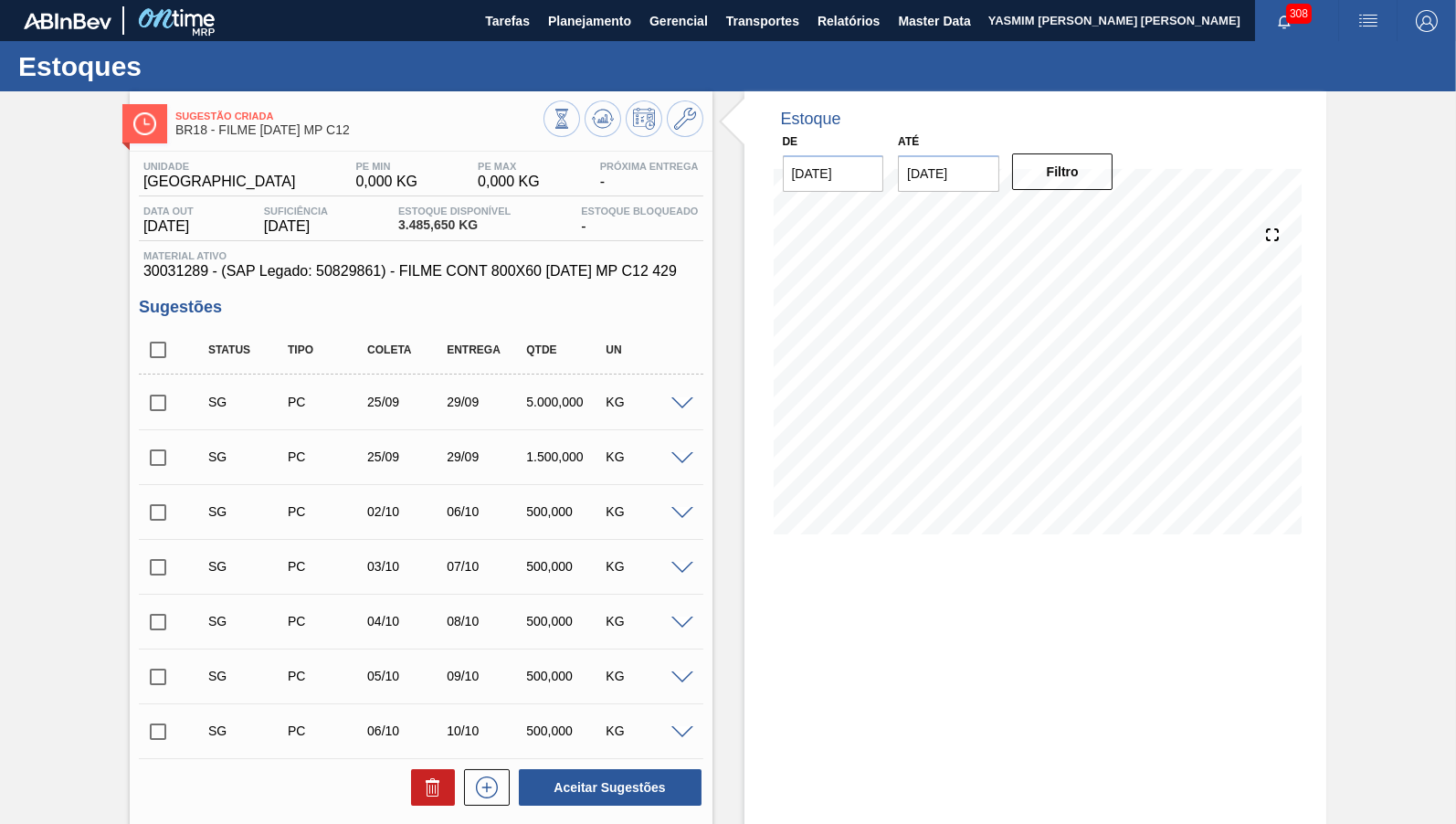
click at [188, 279] on span "30031289 - (SAP Legado: 50829861) - FILME CONT 800X60 [DATE] MP C12 429" at bounding box center [421, 272] width 556 height 17
drag, startPoint x: 195, startPoint y: 268, endPoint x: 186, endPoint y: 269, distance: 9.1
click at [195, 267] on span "30031289 - (SAP Legado: 50829861) - FILME CONT 800X60 [DATE] MP C12 429" at bounding box center [421, 272] width 556 height 17
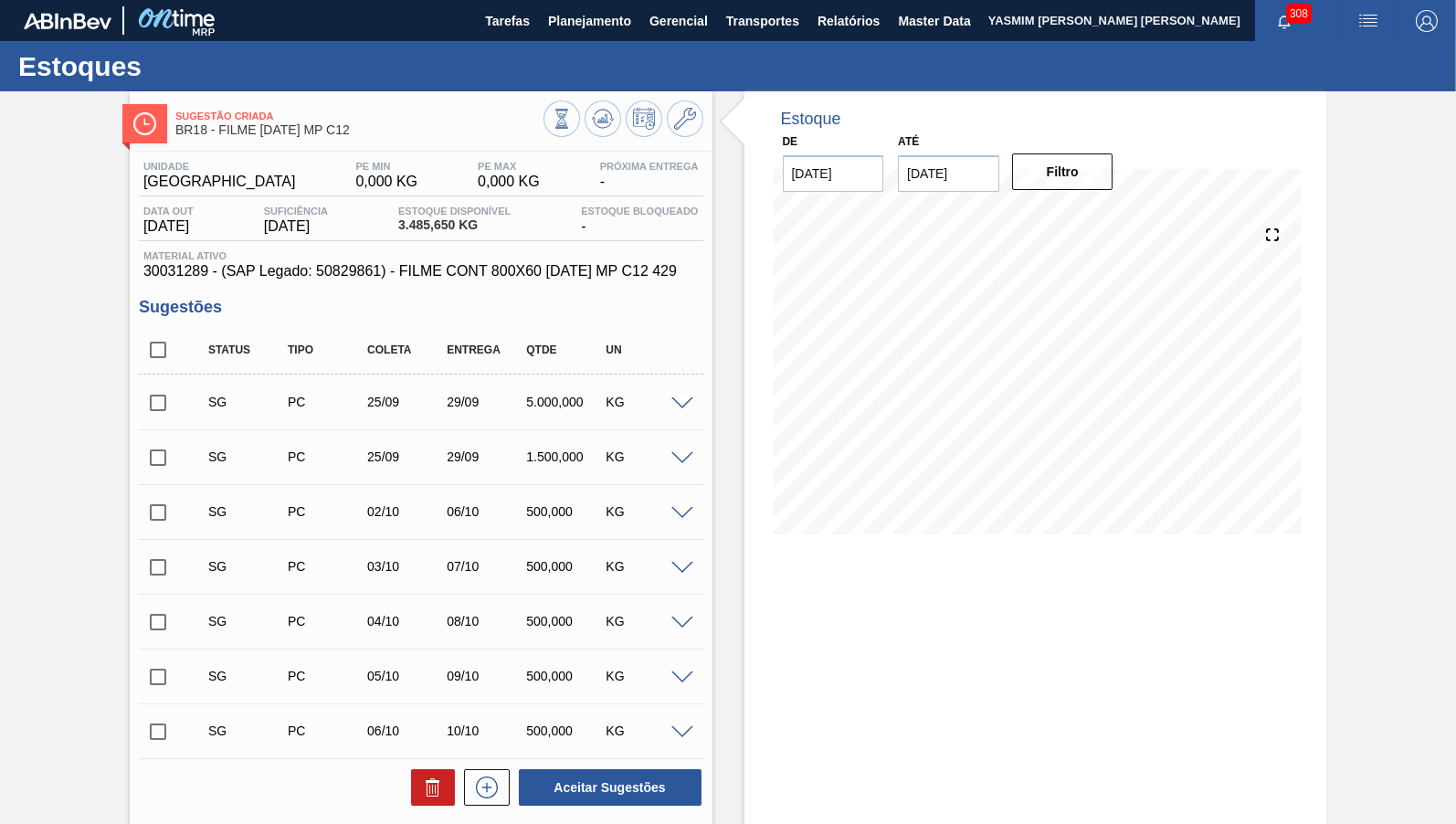
click at [186, 270] on span "30031289 - (SAP Legado: 50829861) - FILME CONT 800X60 [DATE] MP C12 429" at bounding box center [421, 272] width 556 height 17
copy span "30031289"
click at [559, 46] on div "Estoques" at bounding box center [728, 66] width 1456 height 50
click at [570, 25] on span "Planejamento" at bounding box center [589, 21] width 83 height 21
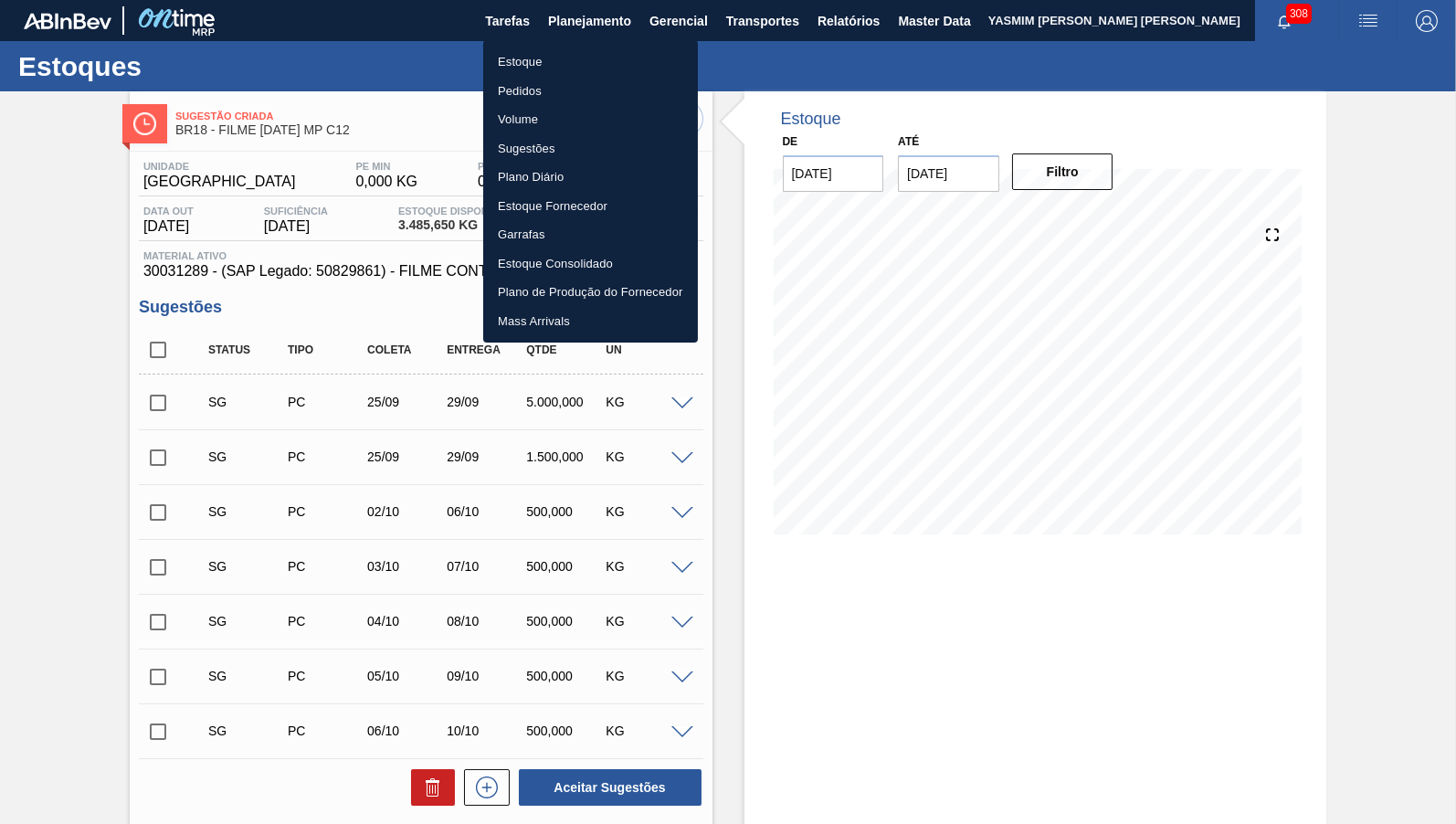
click at [574, 62] on li "Estoque" at bounding box center [590, 62] width 215 height 29
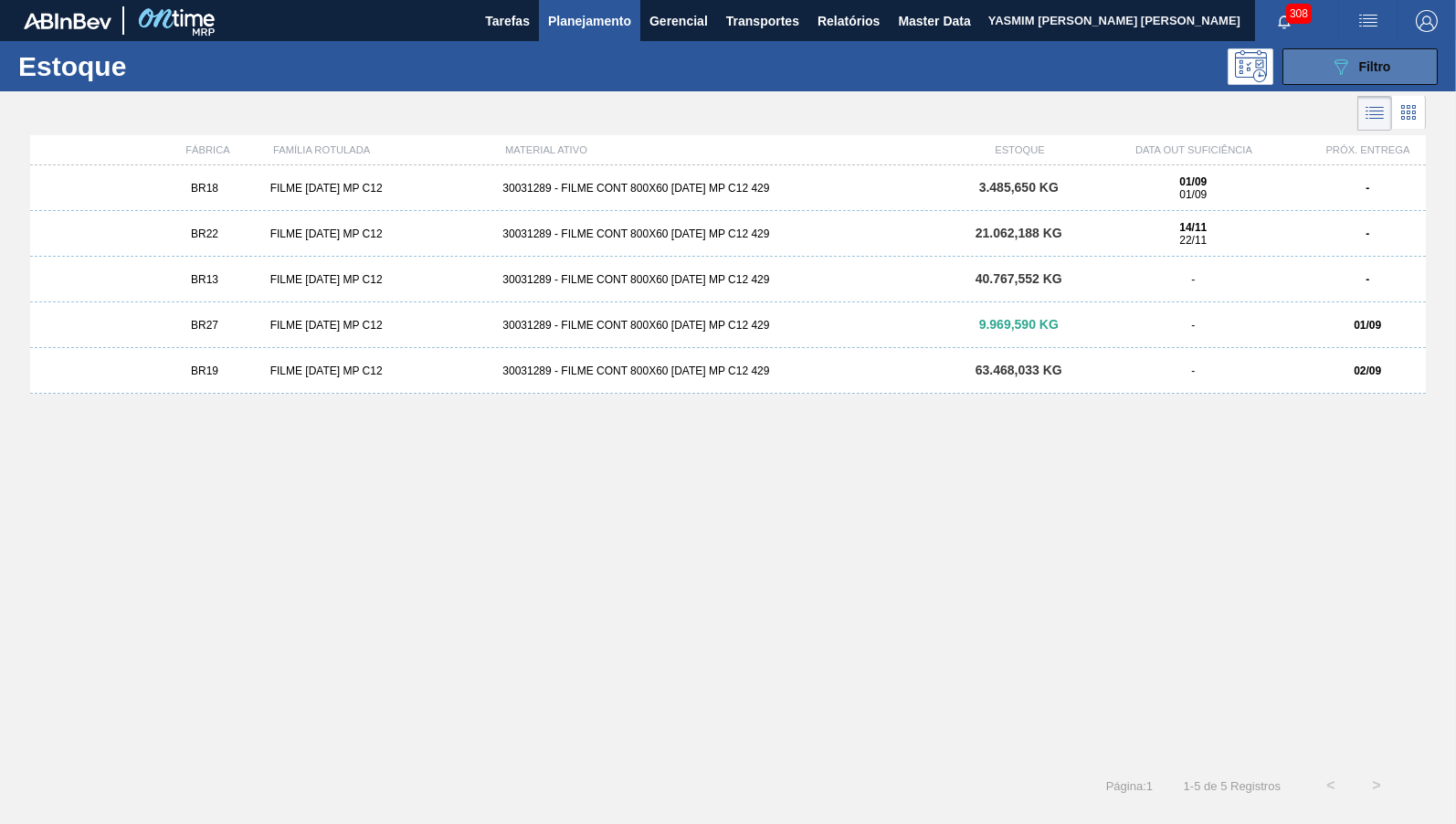
click at [1342, 56] on icon "089F7B8B-B2A5-4AFE-B5C0-19BA573D28AC" at bounding box center [1340, 66] width 21 height 21
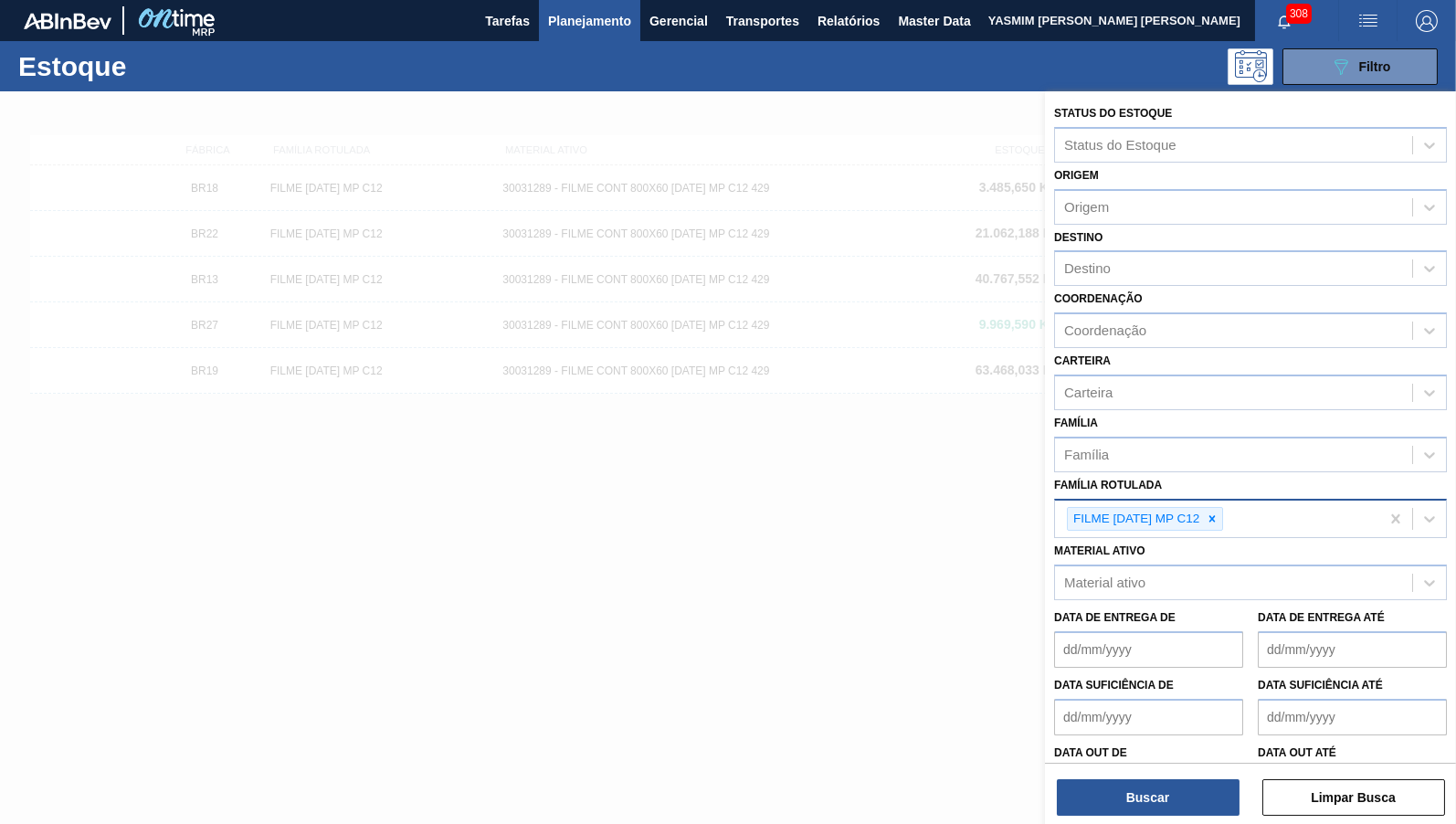
click at [1217, 519] on div "FILME [DATE] MP C12" at bounding box center [1216, 519] width 324 height 37
click at [1212, 513] on icon at bounding box center [1212, 519] width 13 height 13
paste Rotulada "FILME AP MP12 473ML"
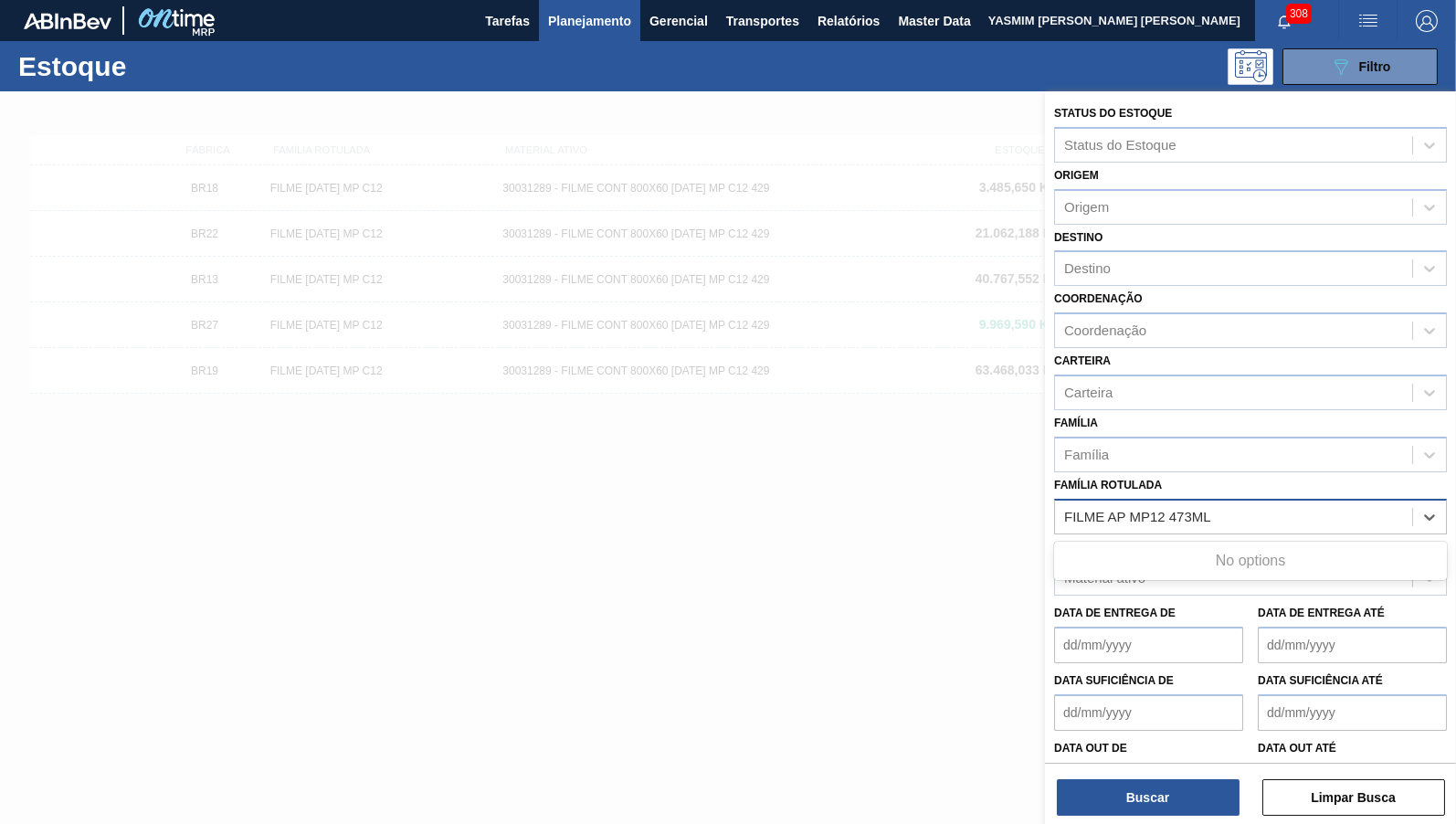
type Rotulada "FILME AP MP12 473ML"
click at [1171, 554] on div "FILME AP MP12 473ML" at bounding box center [1250, 562] width 392 height 34
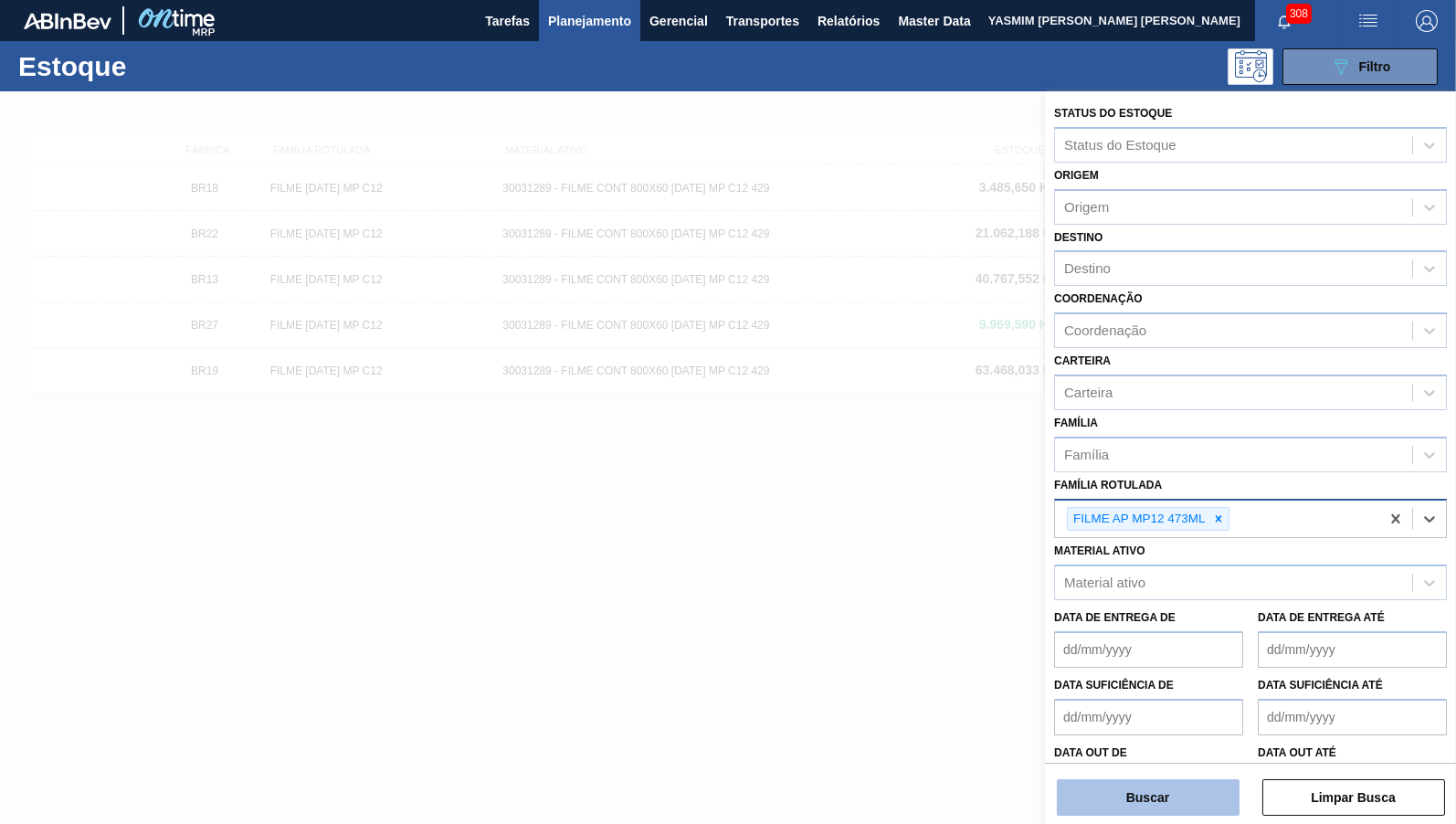
click at [1148, 805] on button "Buscar" at bounding box center [1148, 797] width 183 height 36
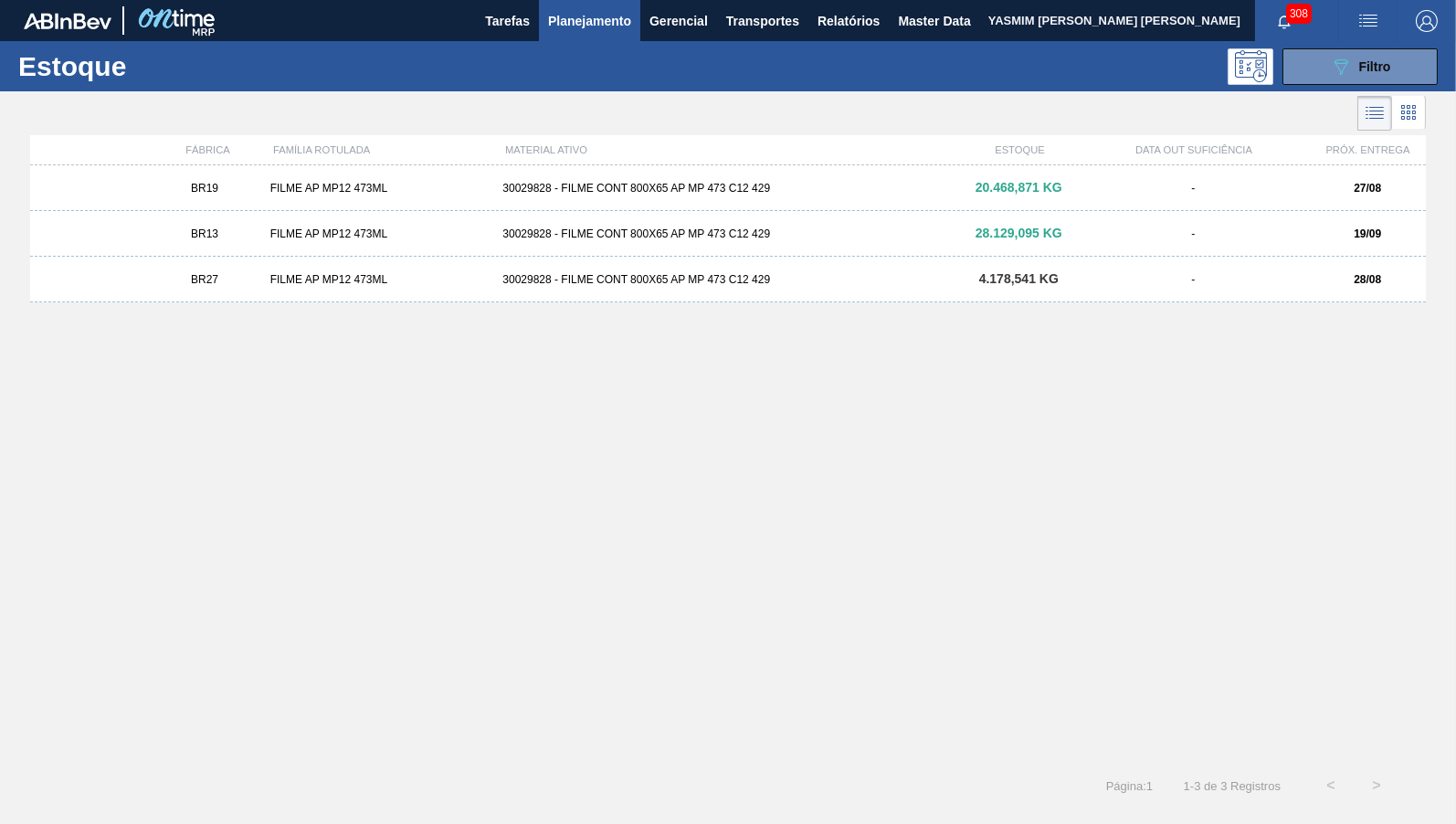
click at [1020, 269] on div "BR27 FILME AP MP12 473ML 30029828 - FILME CONT 800X65 AP MP 473 C12 429 4.178,5…" at bounding box center [728, 279] width 1395 height 46
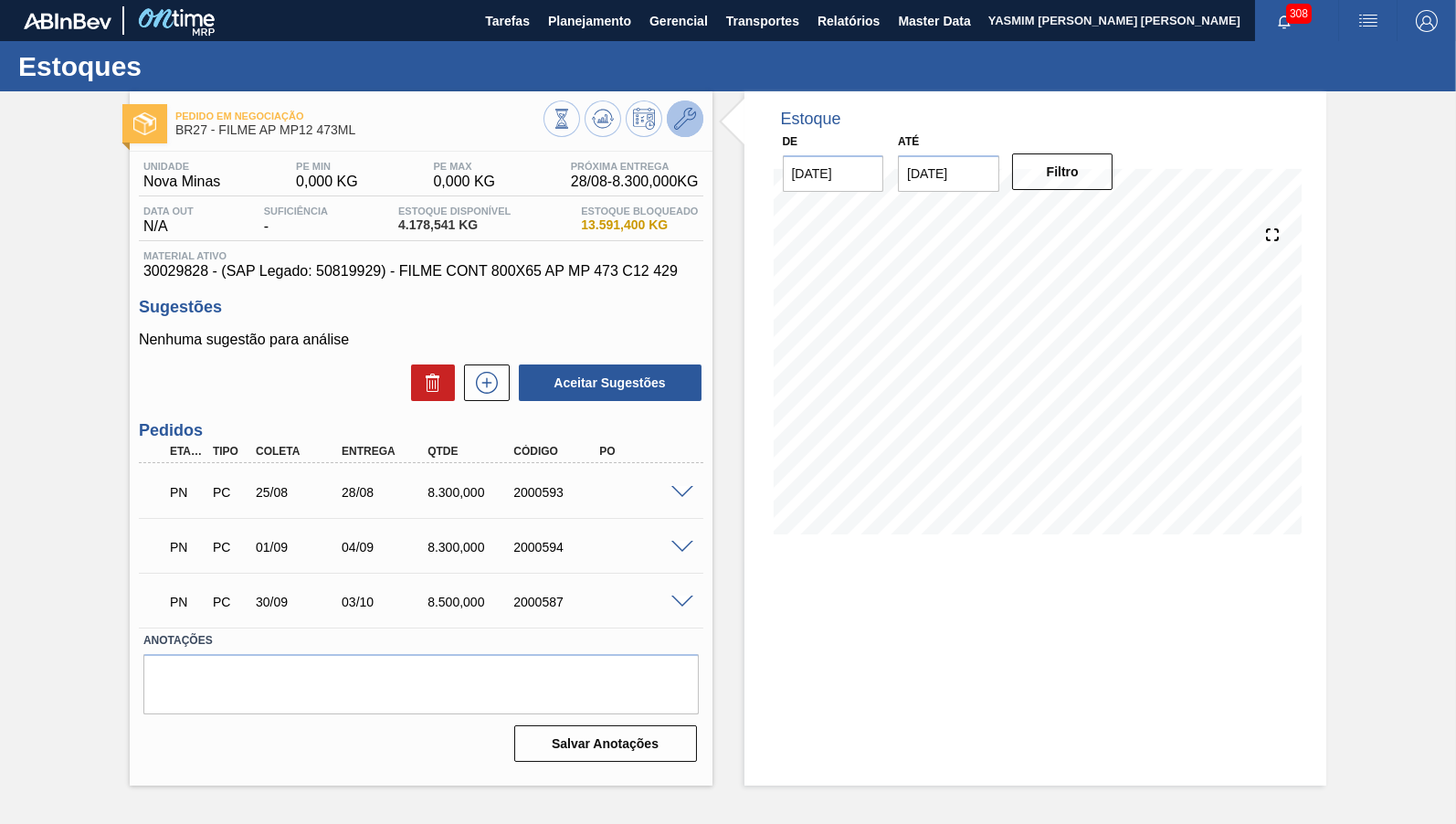
click at [684, 123] on icon at bounding box center [685, 118] width 21 height 21
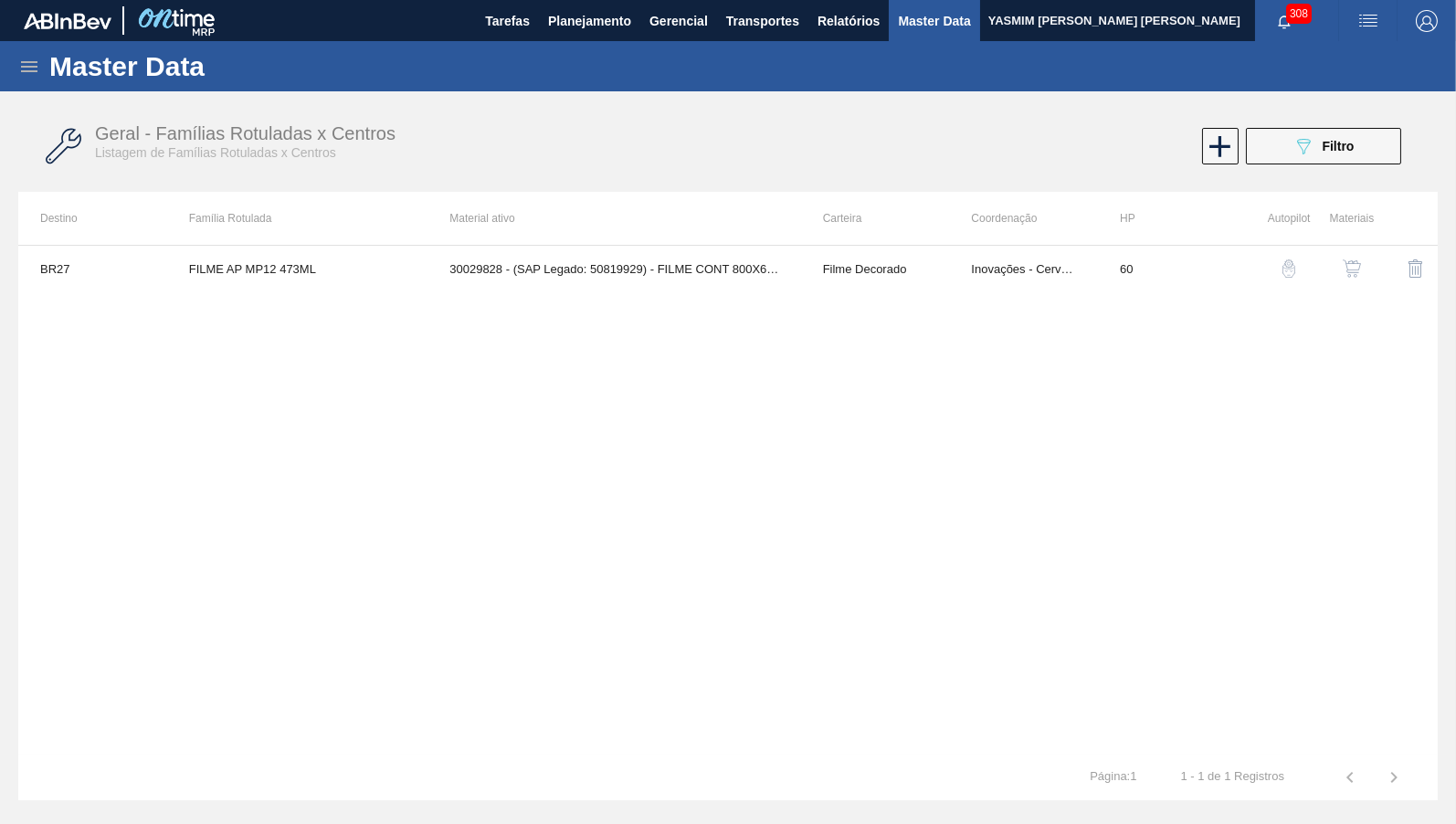
click at [1345, 276] on img "button" at bounding box center [1351, 269] width 19 height 19
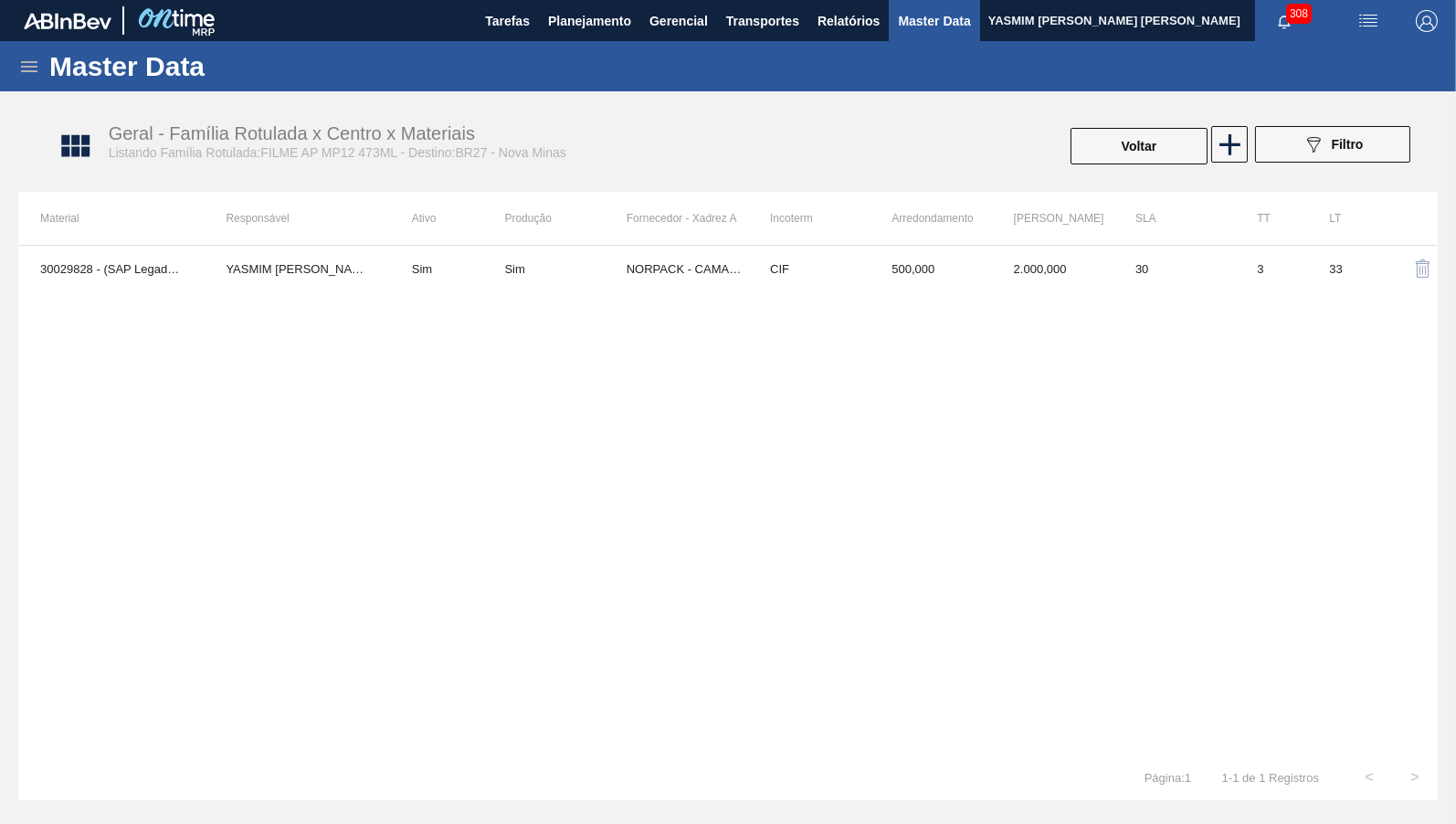
click at [809, 293] on div "30029828 - (SAP Legado: 50819929) - FILME CONT 800X65 AP MP 473 C12 429 YASMIM …" at bounding box center [728, 500] width 1420 height 510
click at [805, 273] on td "CIF" at bounding box center [809, 268] width 121 height 46
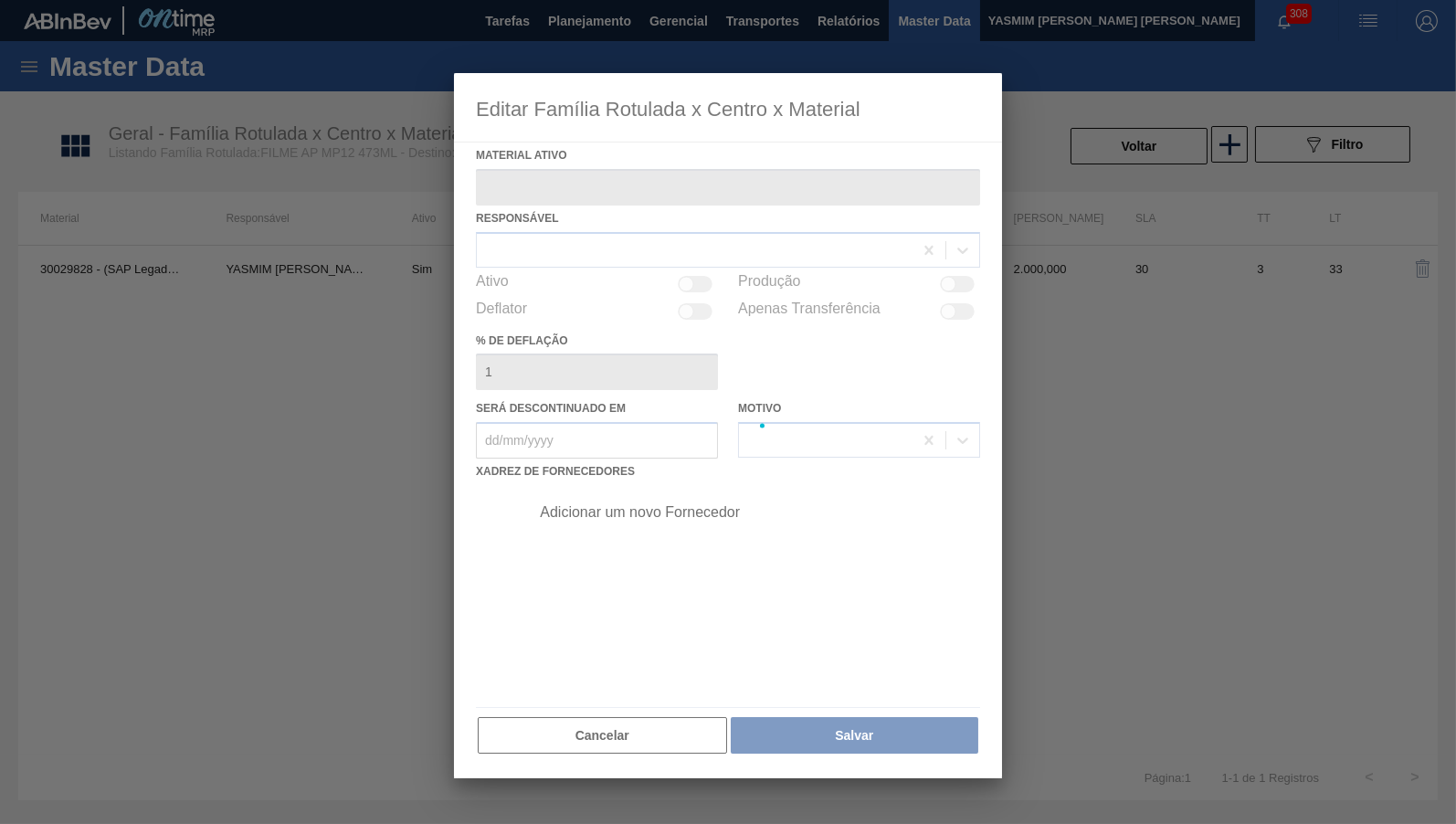
type ativo "30029828 - (SAP Legado: 50819929) - FILME CONT 800X65 AP MP 473 C12 429"
checkbox input "true"
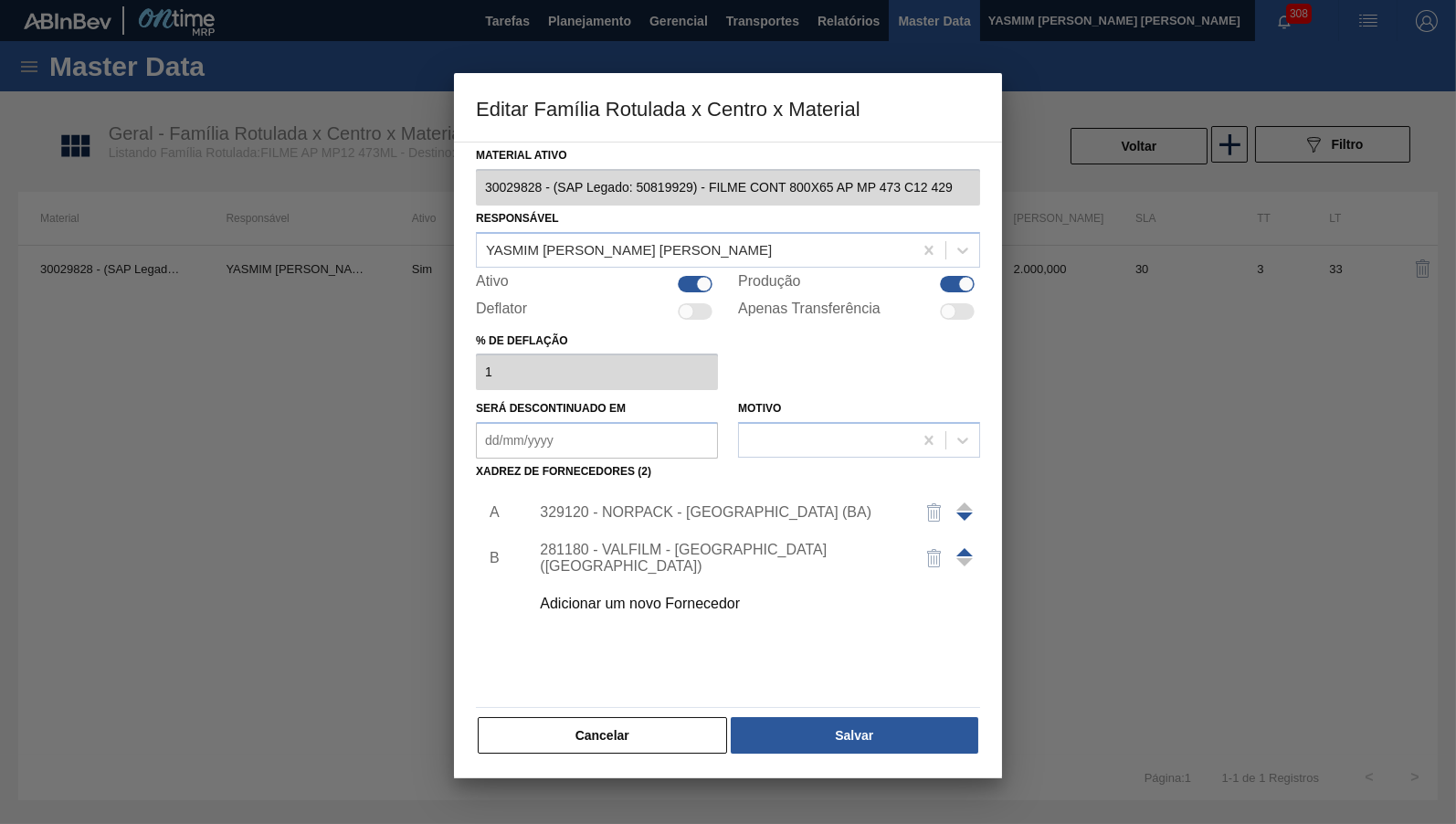
click at [648, 581] on div "Adicionar um novo Fornecedor" at bounding box center [749, 604] width 461 height 46
click at [654, 596] on div "Adicionar um novo Fornecedor" at bounding box center [718, 604] width 358 height 17
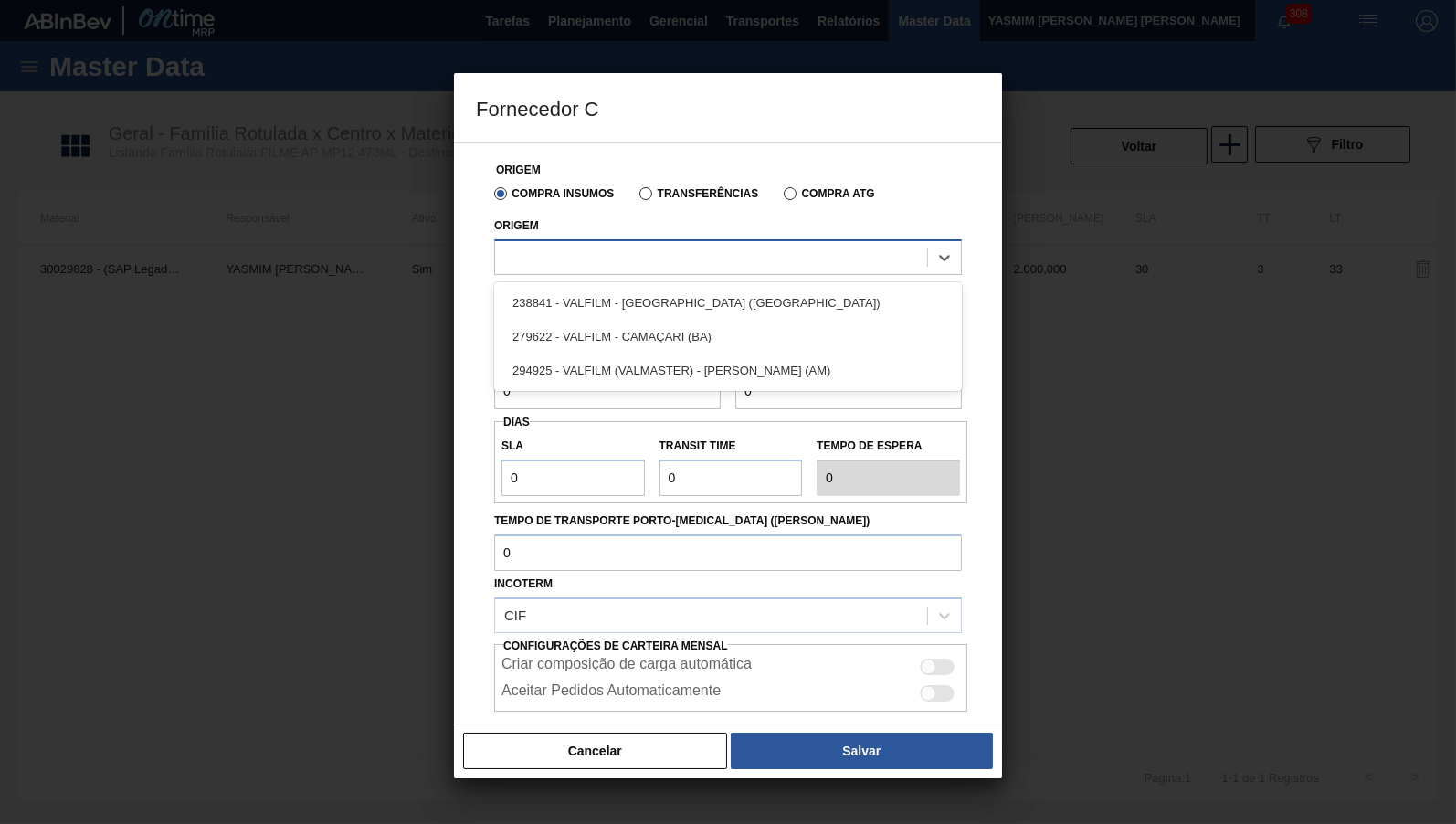
click at [571, 255] on div at bounding box center [711, 257] width 432 height 26
click at [620, 756] on button "Cancelar" at bounding box center [595, 750] width 264 height 36
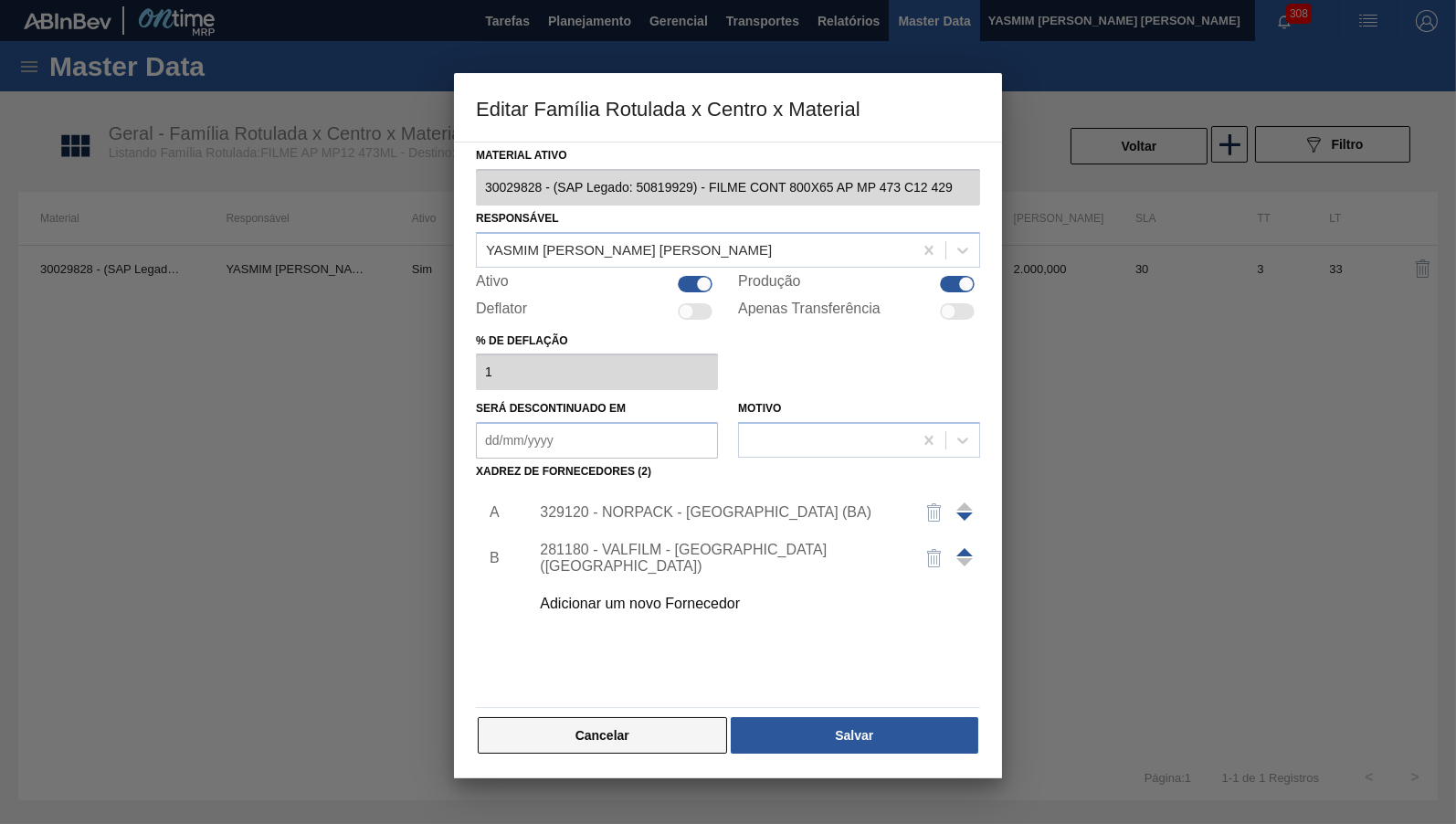
click at [615, 722] on button "Cancelar" at bounding box center [601, 735] width 249 height 36
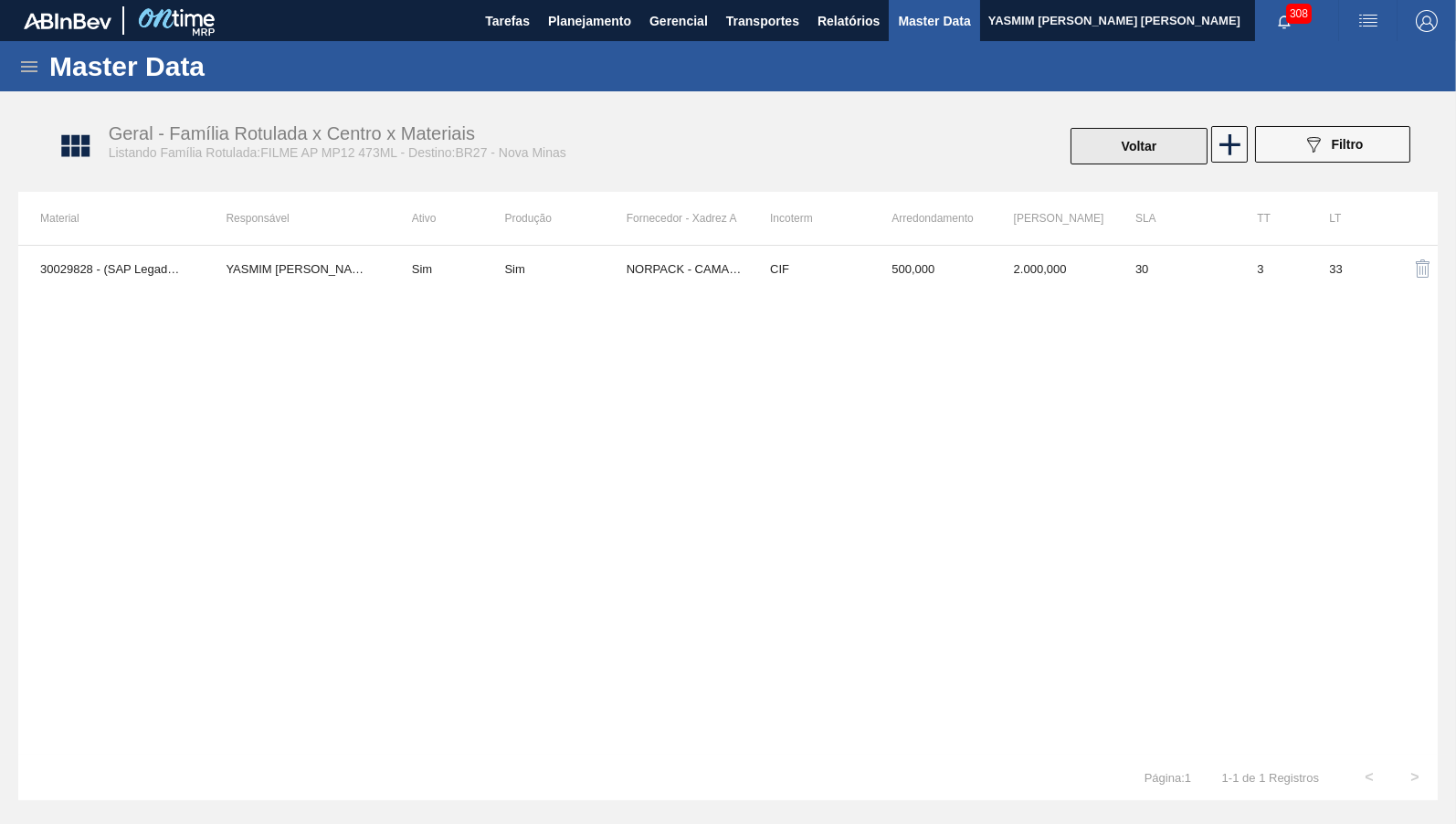
click at [1099, 151] on button "Voltar" at bounding box center [1138, 146] width 137 height 36
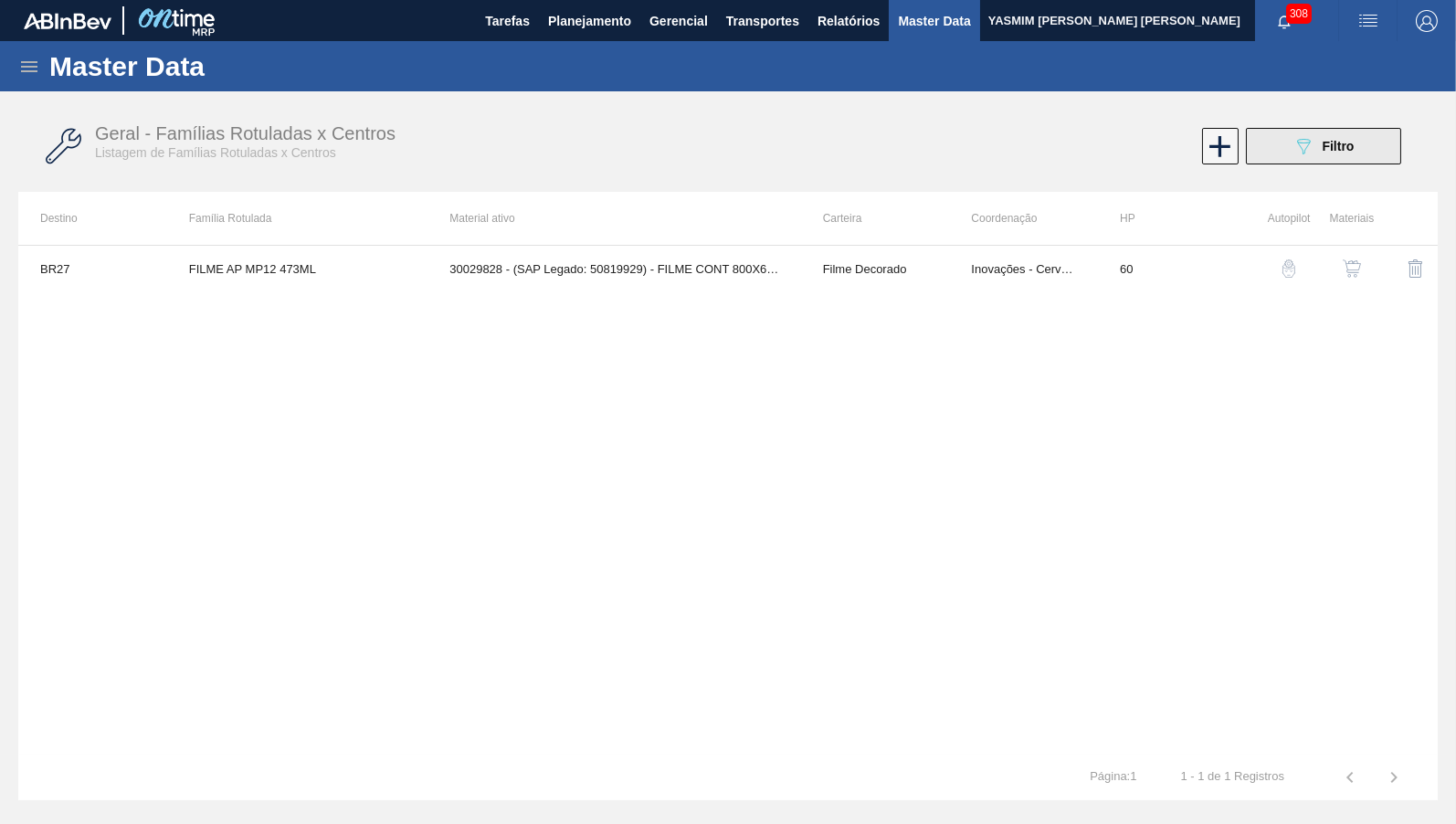
click at [1305, 146] on icon "089F7B8B-B2A5-4AFE-B5C0-19BA573D28AC" at bounding box center [1303, 146] width 21 height 21
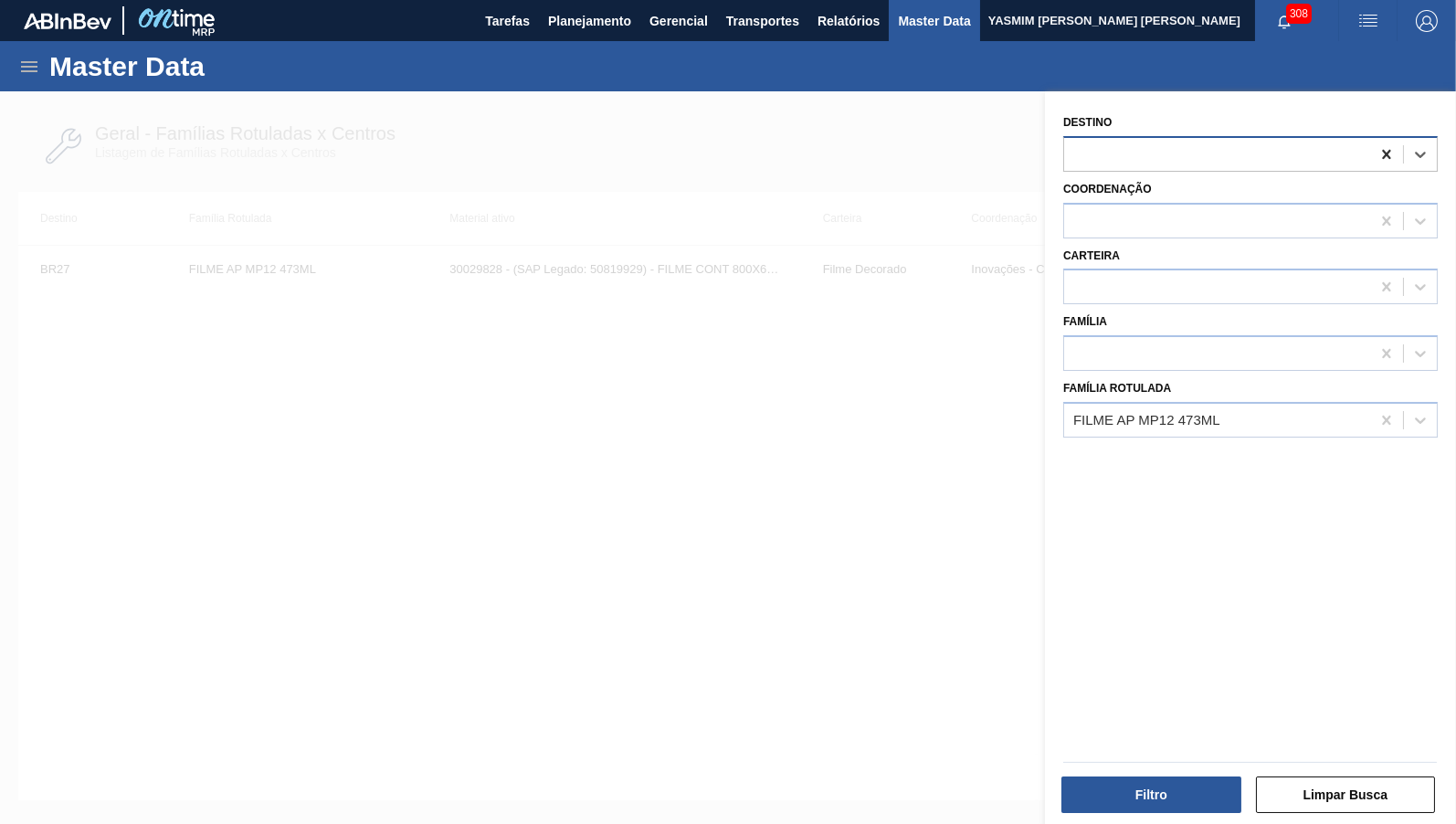
click at [1378, 149] on icon at bounding box center [1387, 154] width 19 height 19
click at [1166, 799] on button "Filtro" at bounding box center [1151, 794] width 180 height 36
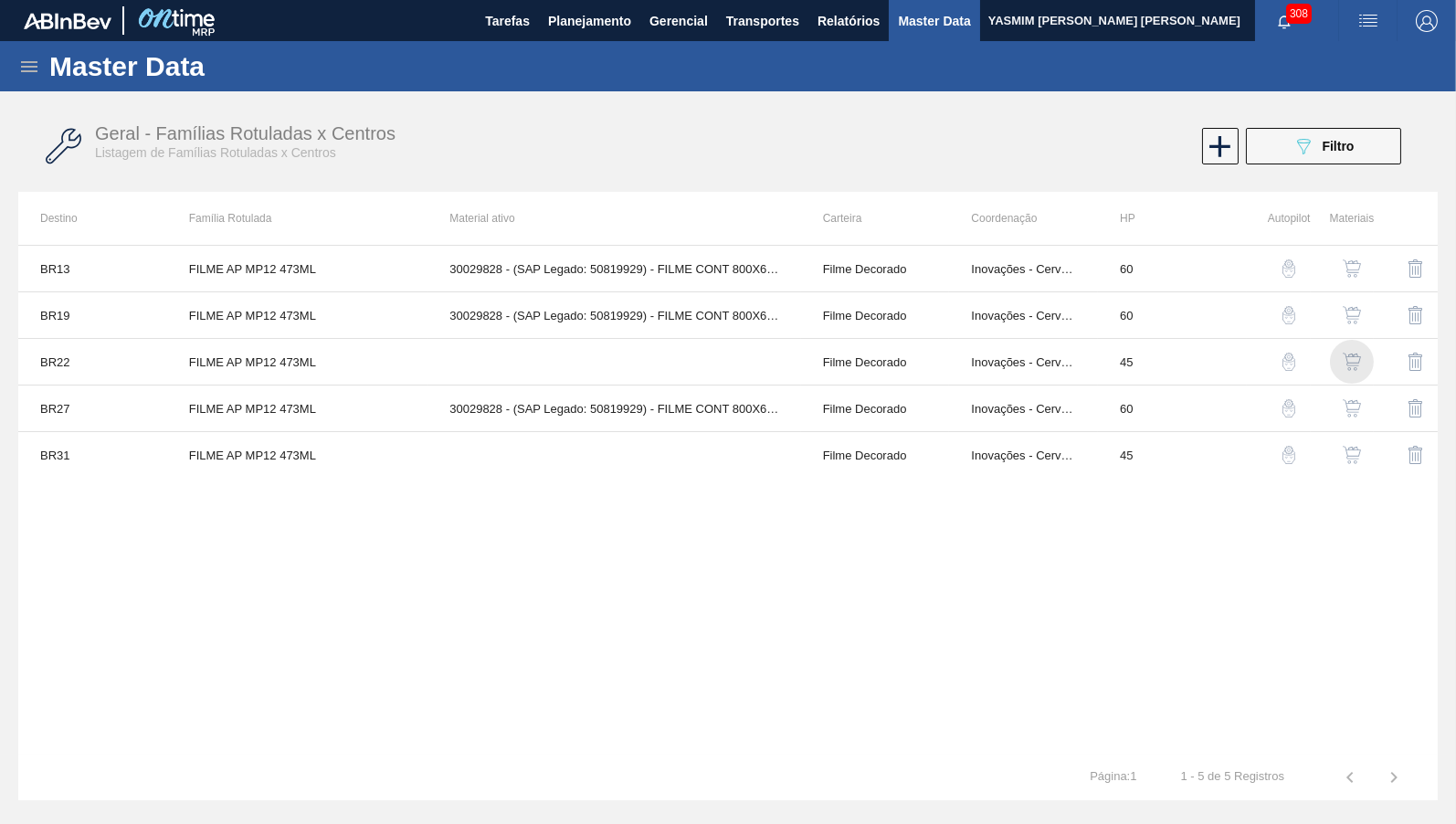
click at [1347, 362] on img "button" at bounding box center [1351, 362] width 19 height 19
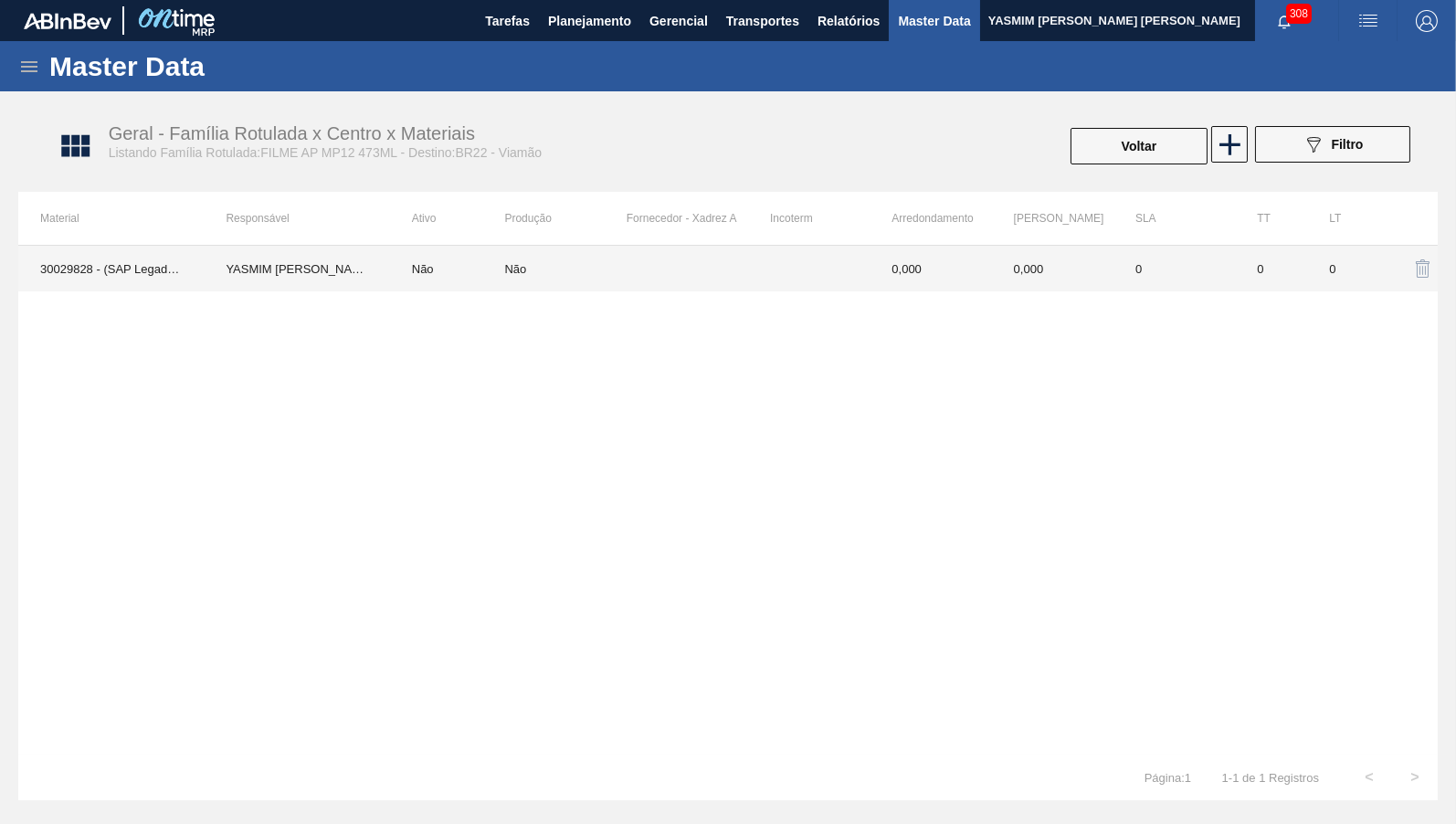
click at [1117, 267] on td "0" at bounding box center [1174, 268] width 121 height 46
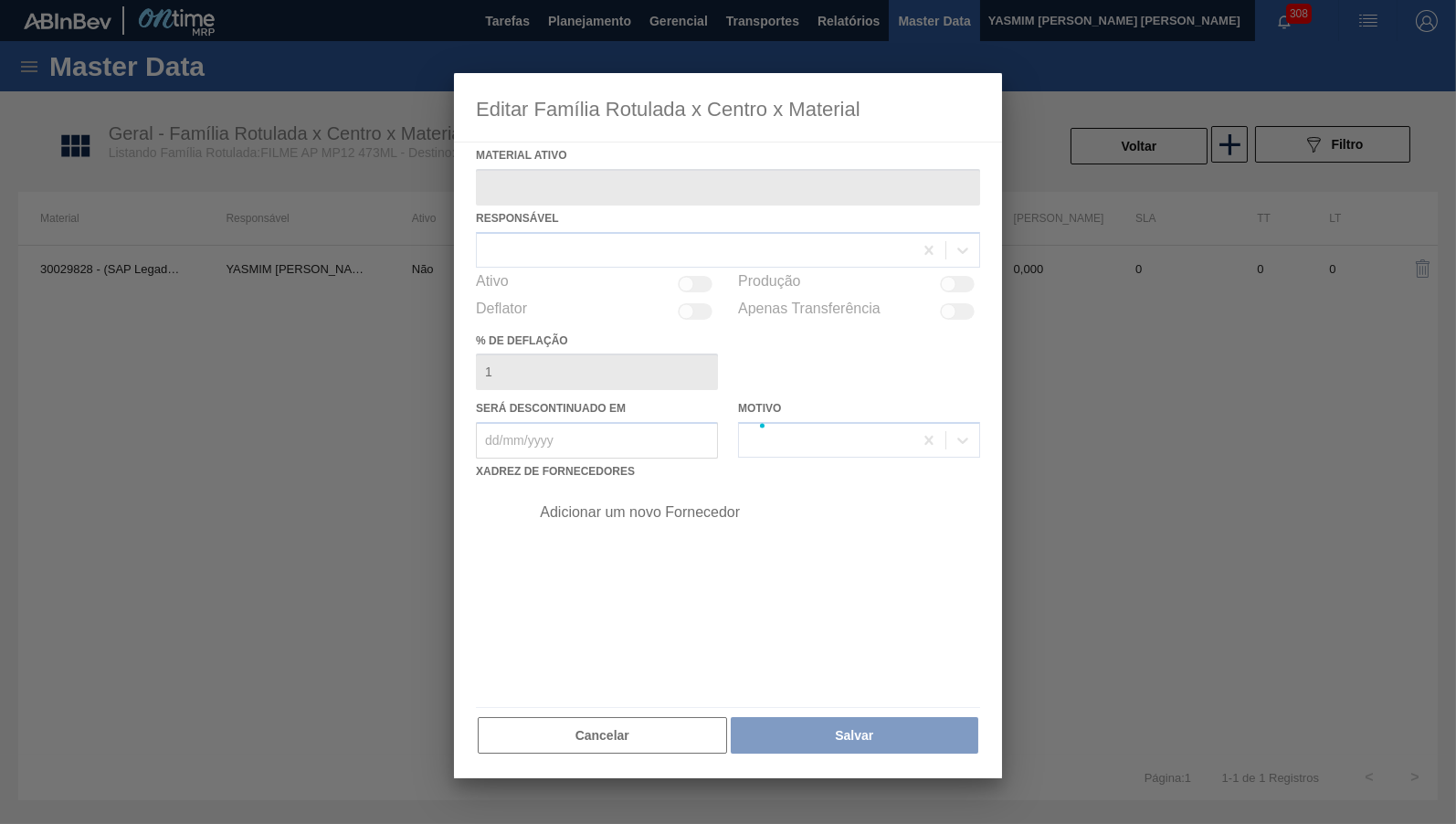
type ativo "30029828 - (SAP Legado: 50819929) - FILME CONT 800X65 AP MP 473 C12 429"
type deflação "0"
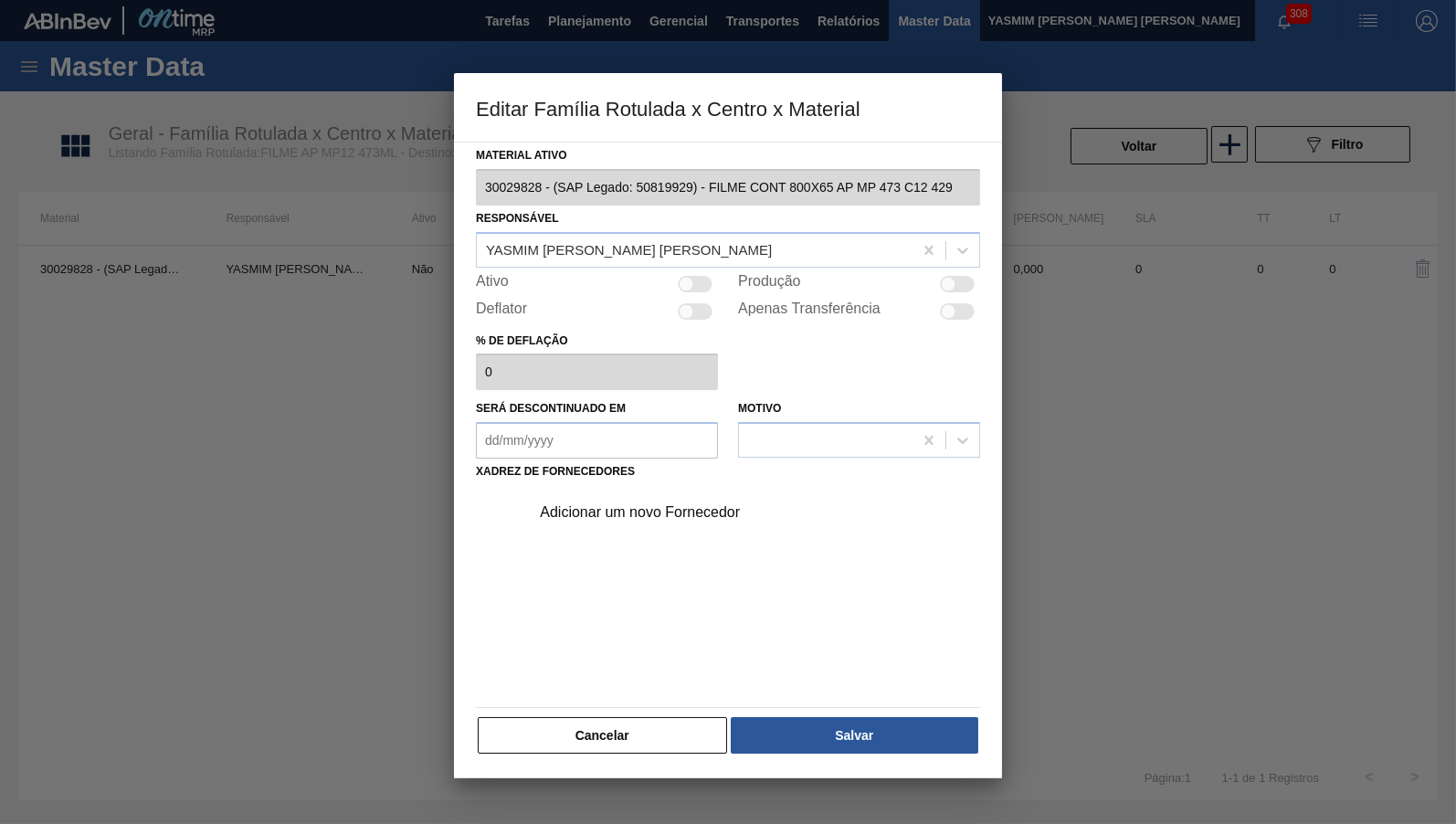
click at [695, 277] on div at bounding box center [695, 284] width 35 height 17
checkbox input "true"
click at [633, 515] on div "Adicionar um novo Fornecedor" at bounding box center [749, 512] width 461 height 46
click at [629, 513] on div "Adicionar um novo Fornecedor" at bounding box center [749, 512] width 461 height 46
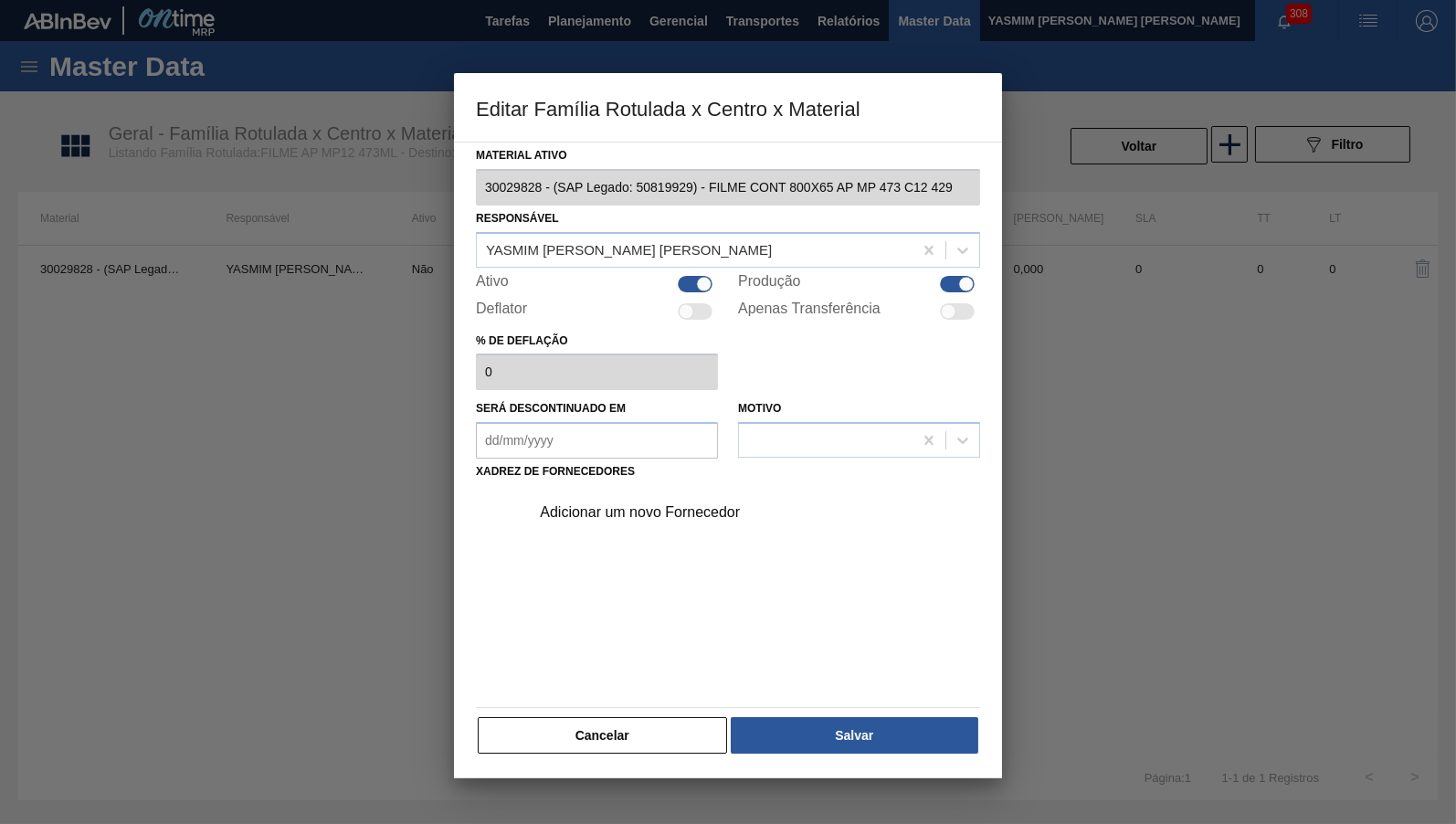
click at [629, 511] on div "Adicionar um novo Fornecedor" at bounding box center [718, 513] width 358 height 17
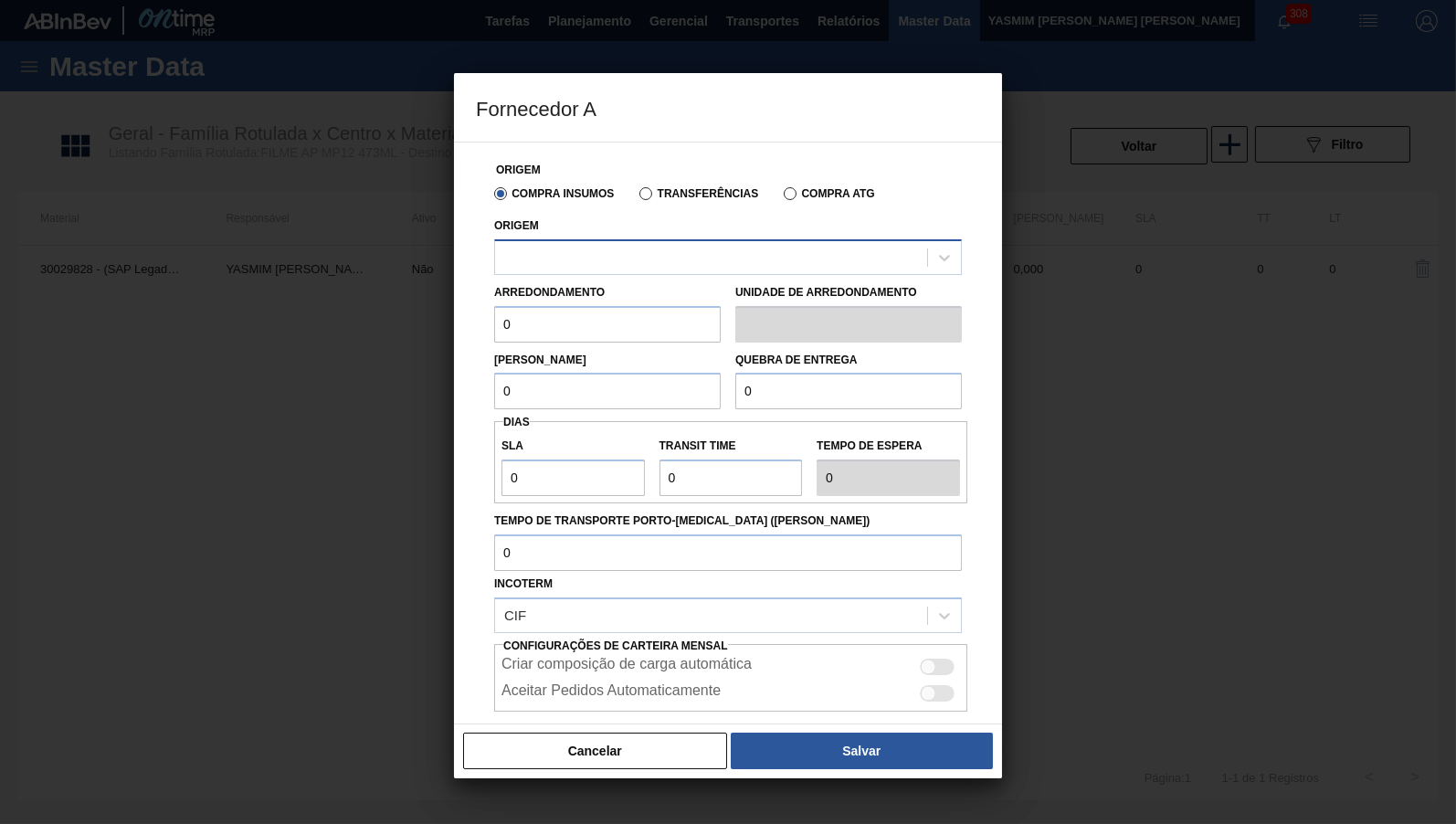
click at [543, 261] on div at bounding box center [711, 257] width 432 height 26
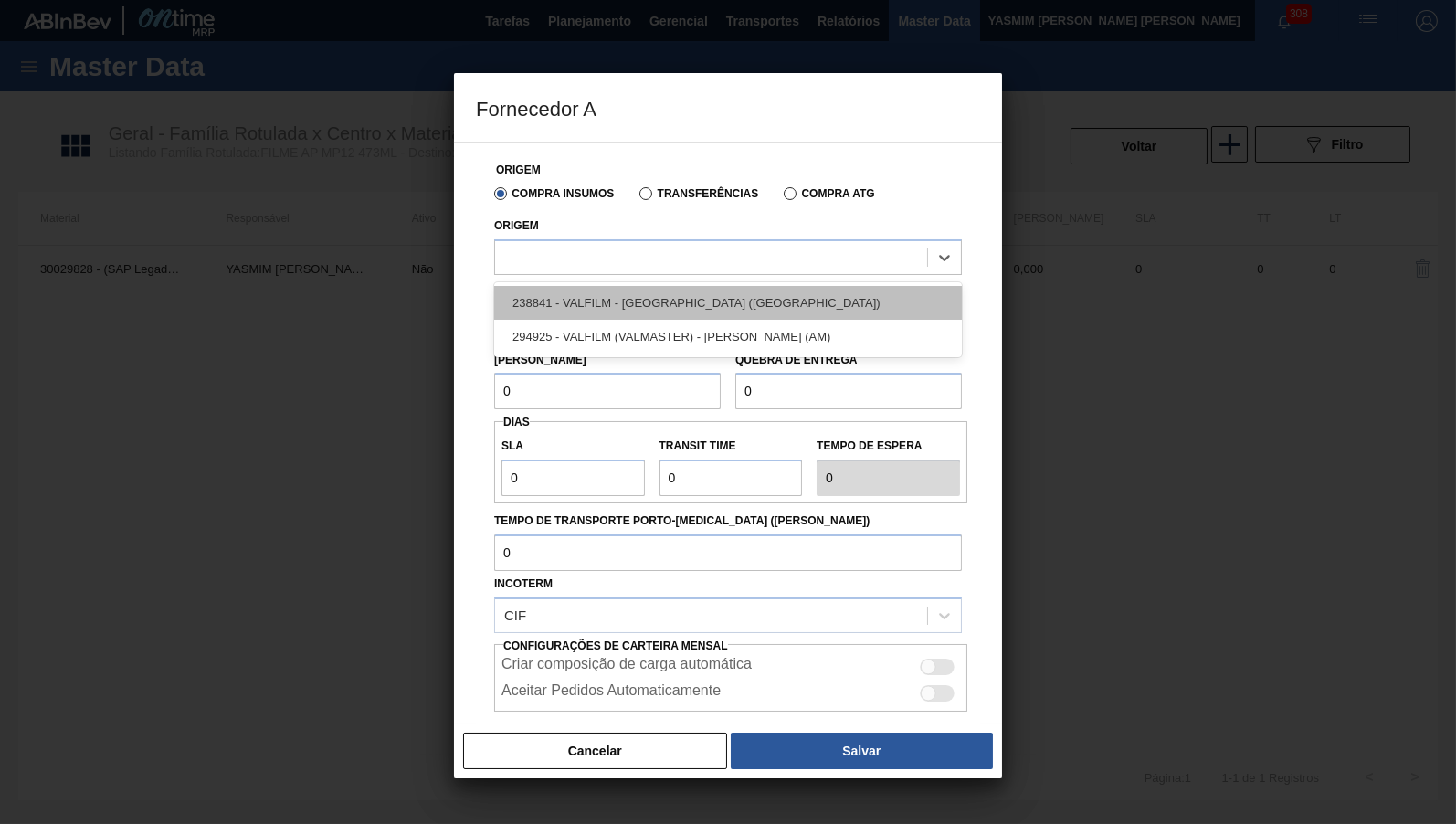
click at [688, 296] on div "238841 - VALFILM - [GEOGRAPHIC_DATA] ([GEOGRAPHIC_DATA])" at bounding box center [728, 303] width 468 height 34
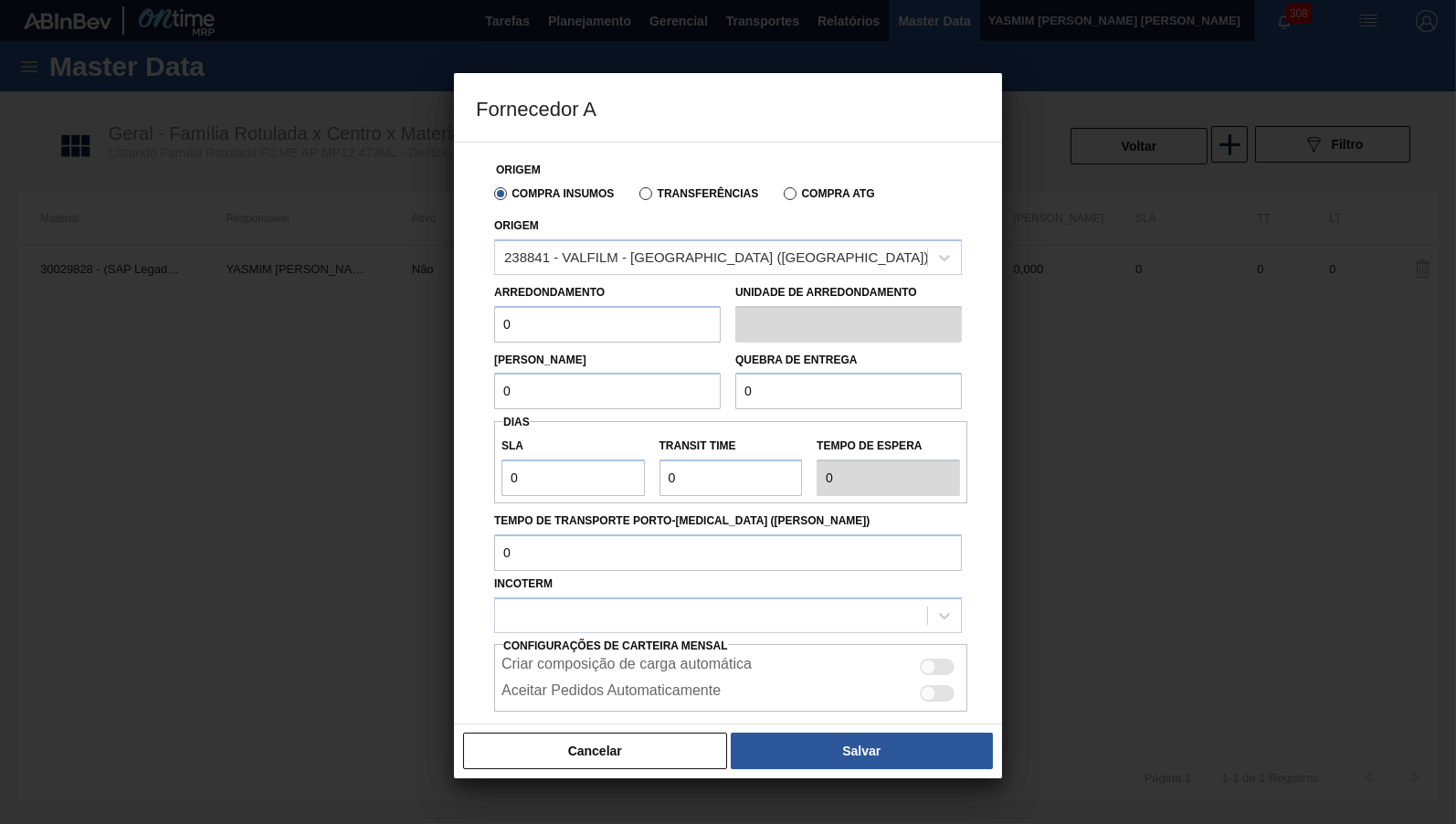
click at [503, 320] on input "0" at bounding box center [607, 324] width 227 height 36
type input "500"
drag, startPoint x: 558, startPoint y: 422, endPoint x: 526, endPoint y: 401, distance: 38.3
click at [526, 401] on div "Origem Compra Insumos Transferências Compra ATG Origem 238841 - VALFILM - [GEOG…" at bounding box center [728, 473] width 504 height 661
click at [536, 378] on input "0" at bounding box center [607, 391] width 227 height 36
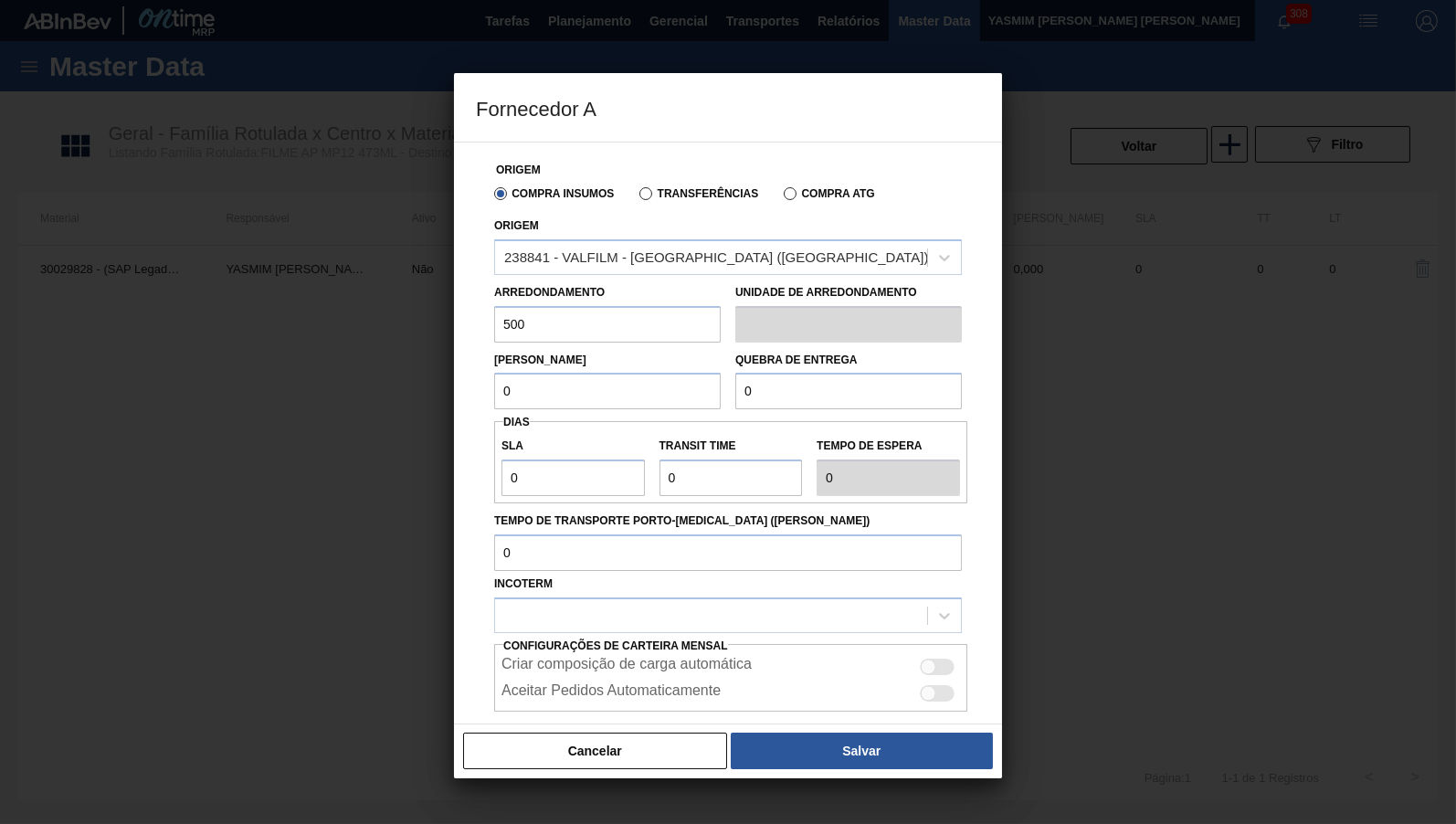
click at [536, 378] on input "0" at bounding box center [607, 391] width 227 height 36
type input "500"
drag, startPoint x: 756, startPoint y: 387, endPoint x: 615, endPoint y: 372, distance: 141.8
click at [735, 373] on input "0" at bounding box center [848, 391] width 227 height 36
type input "5.000"
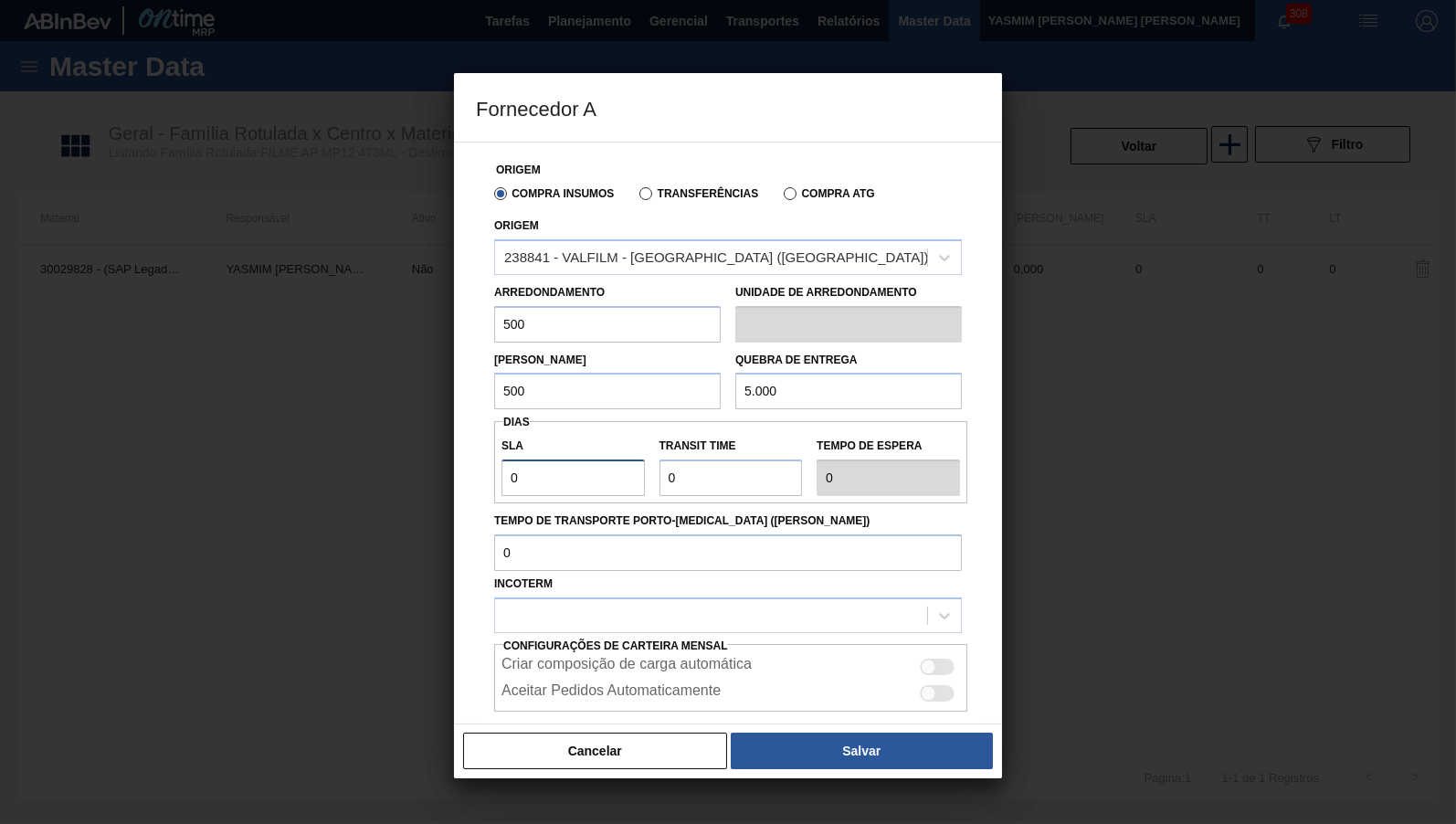
drag, startPoint x: 525, startPoint y: 481, endPoint x: 60, endPoint y: 519, distance: 466.6
click at [502, 496] on input "0" at bounding box center [573, 477] width 144 height 36
type input "3"
type input "30"
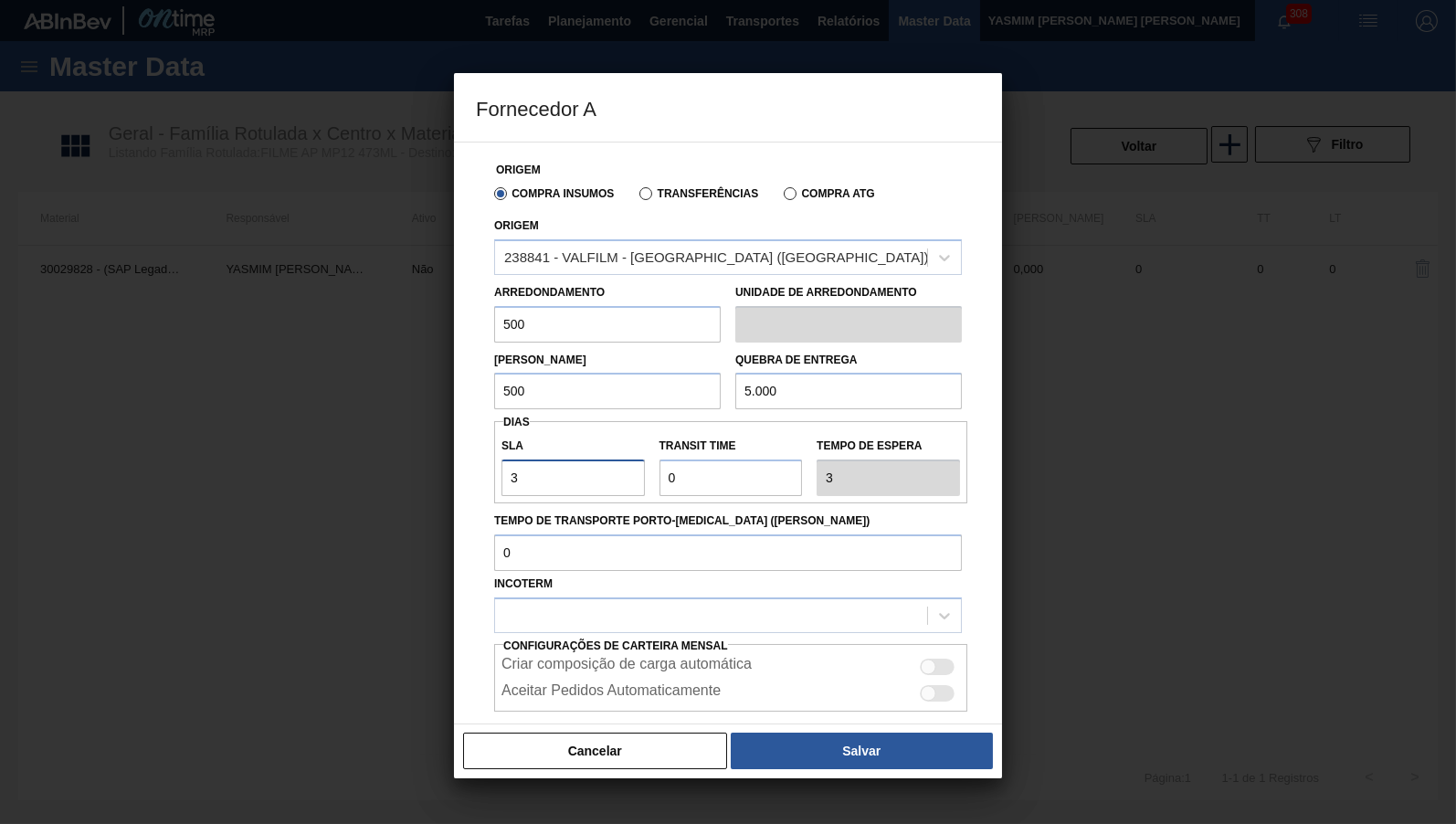
type input "30"
drag, startPoint x: 634, startPoint y: 482, endPoint x: 525, endPoint y: 480, distance: 109.0
click at [659, 480] on input "Transit Time" at bounding box center [731, 477] width 144 height 36
type input "4"
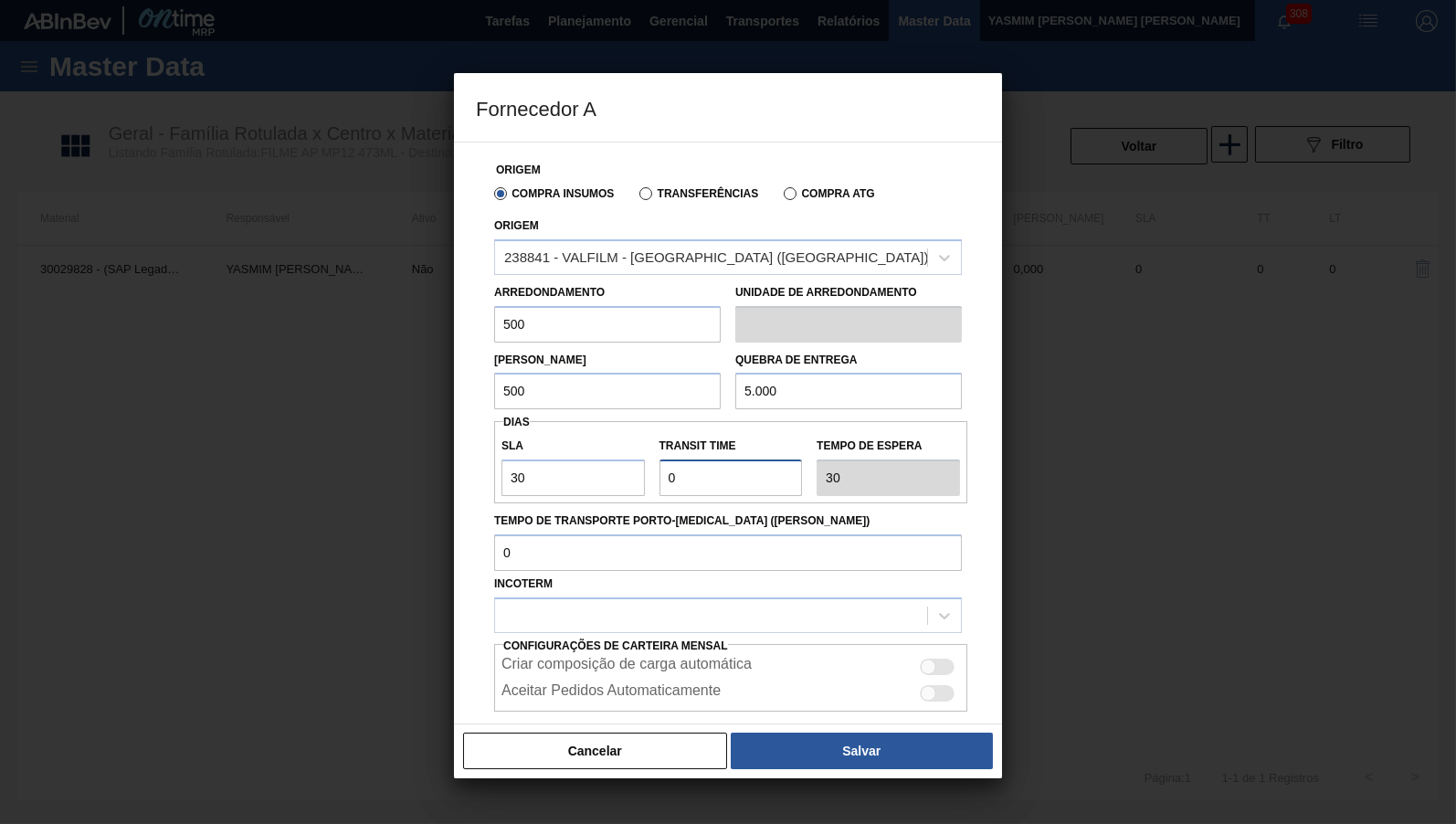
type input "34"
type input "4"
click at [621, 602] on div at bounding box center [711, 615] width 432 height 26
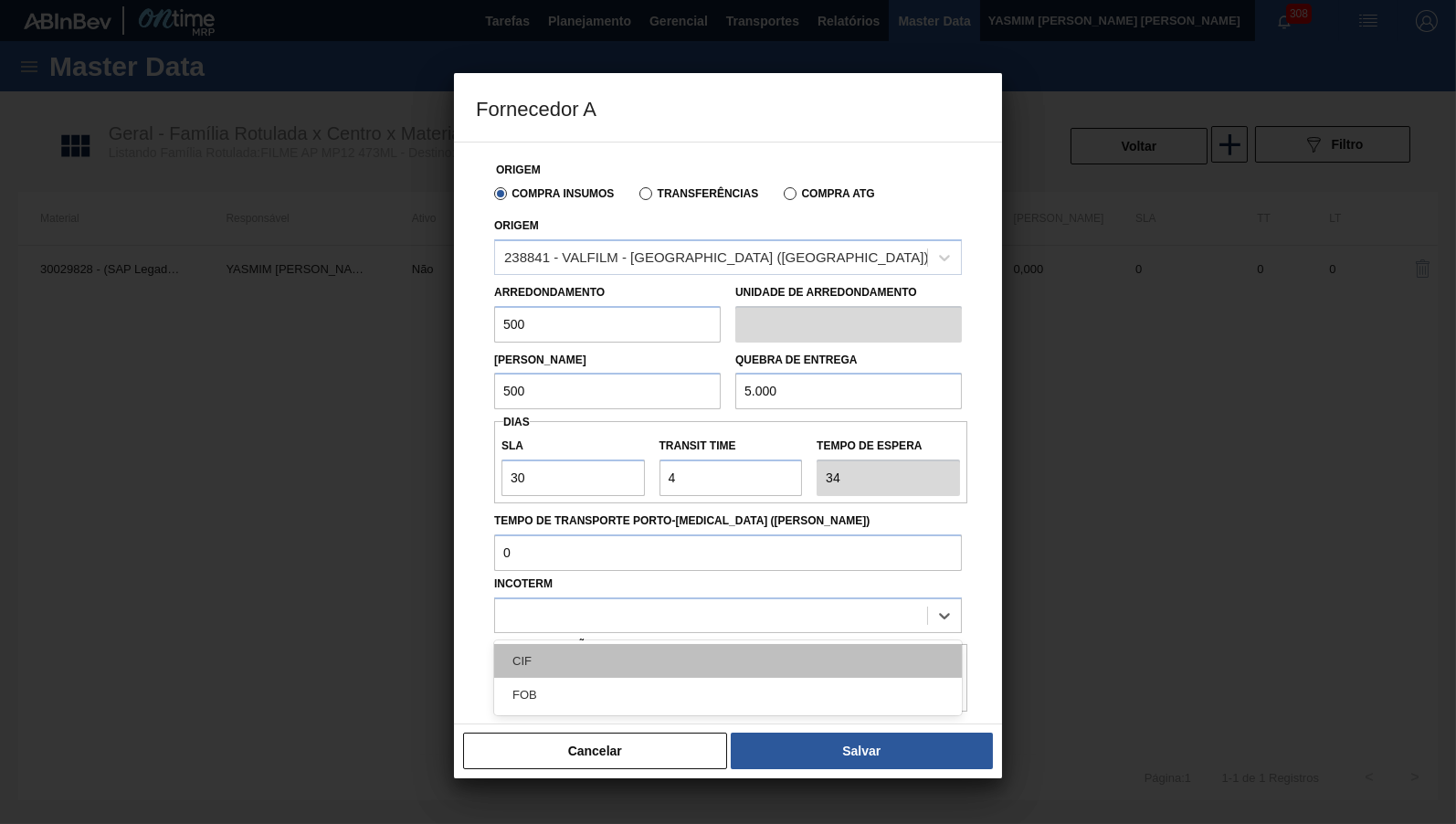
click at [644, 644] on div "CIF" at bounding box center [728, 661] width 468 height 34
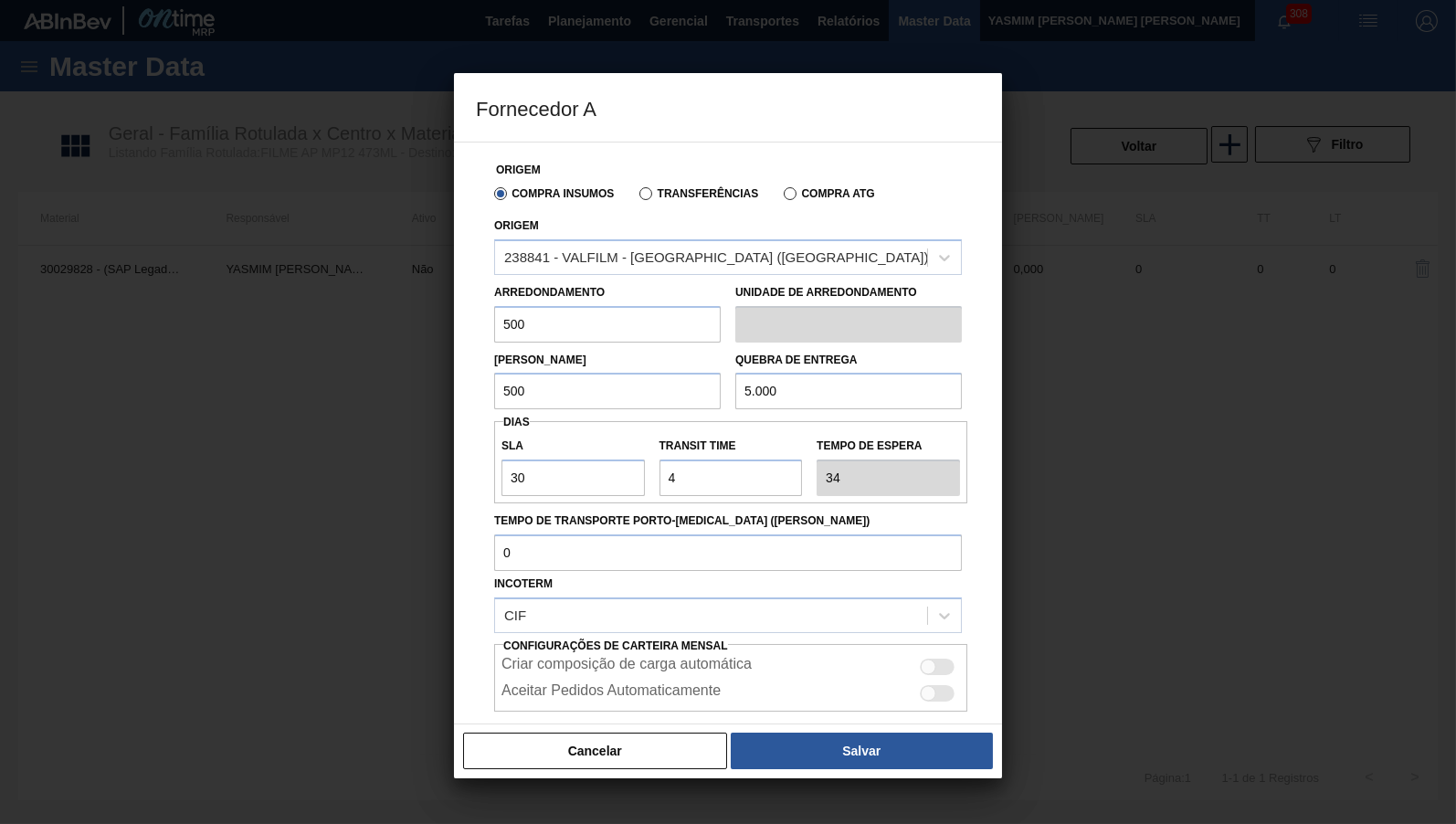
click at [926, 656] on div "Criar composição de carga automática" at bounding box center [730, 666] width 459 height 21
click at [930, 656] on div "Criar composição de carga automática" at bounding box center [730, 666] width 459 height 21
click at [929, 660] on div at bounding box center [928, 667] width 16 height 16
checkbox input "true"
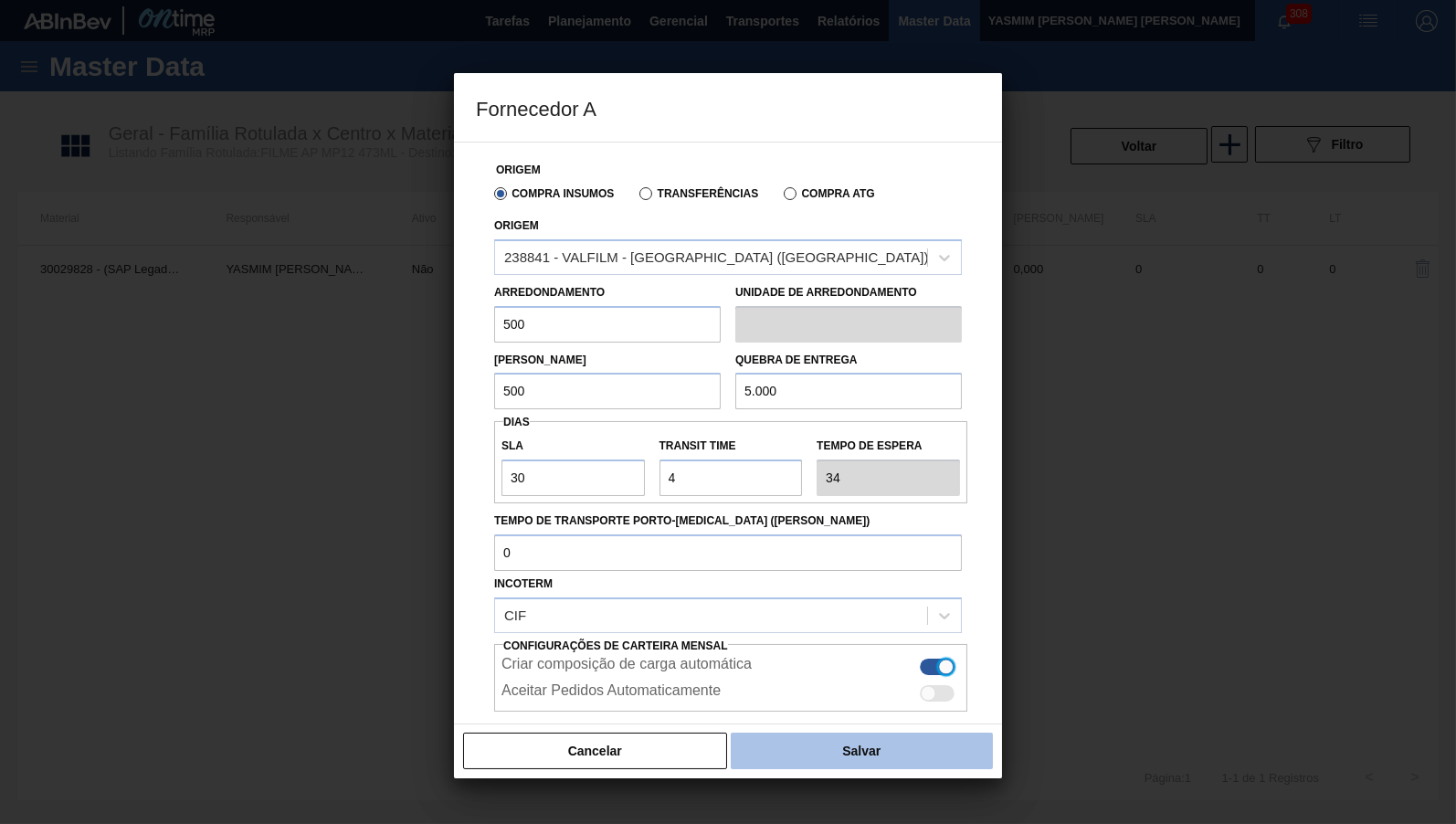
click at [885, 737] on button "Salvar" at bounding box center [861, 750] width 262 height 36
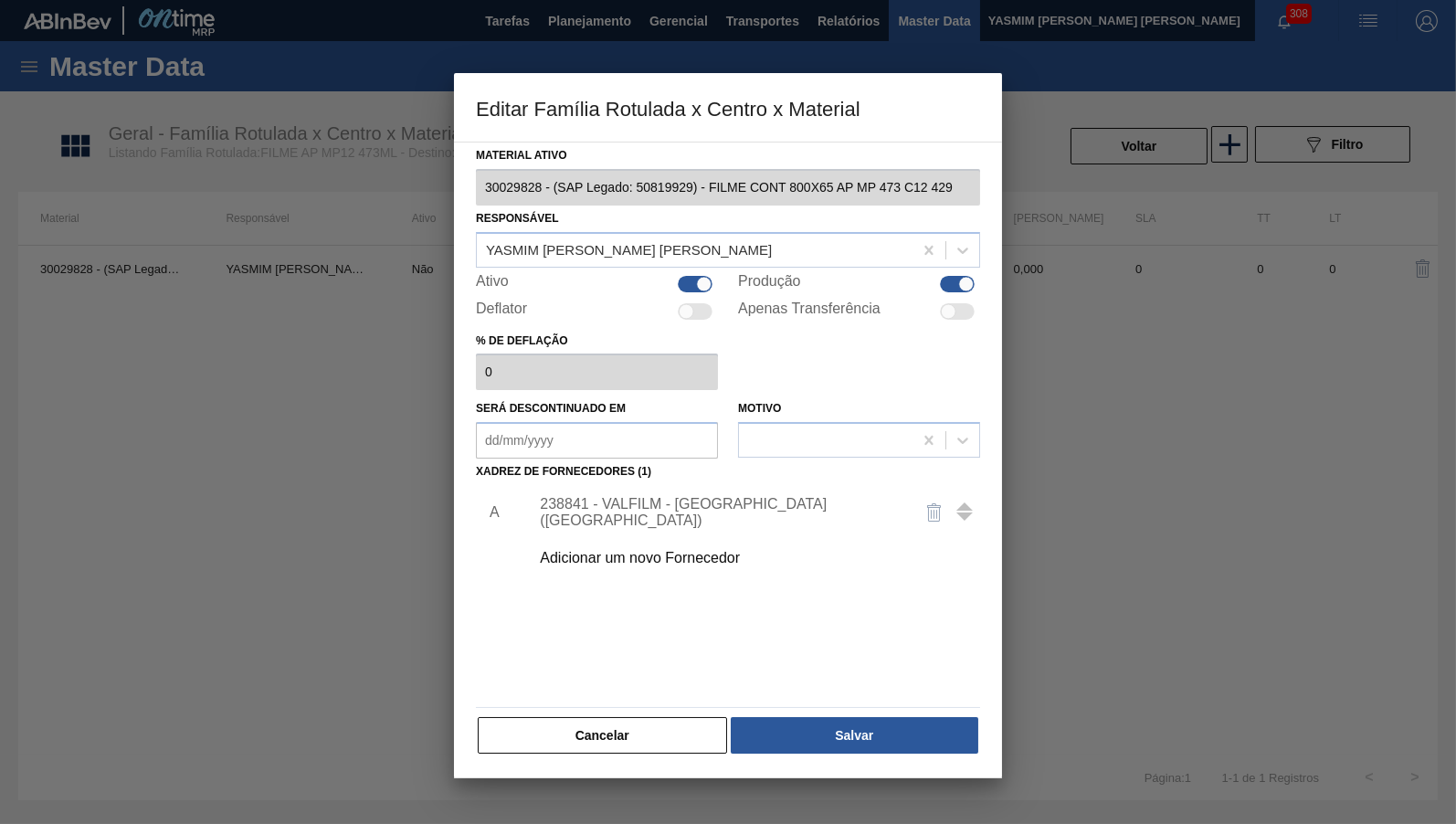
click at [885, 737] on button "Salvar" at bounding box center [854, 735] width 247 height 36
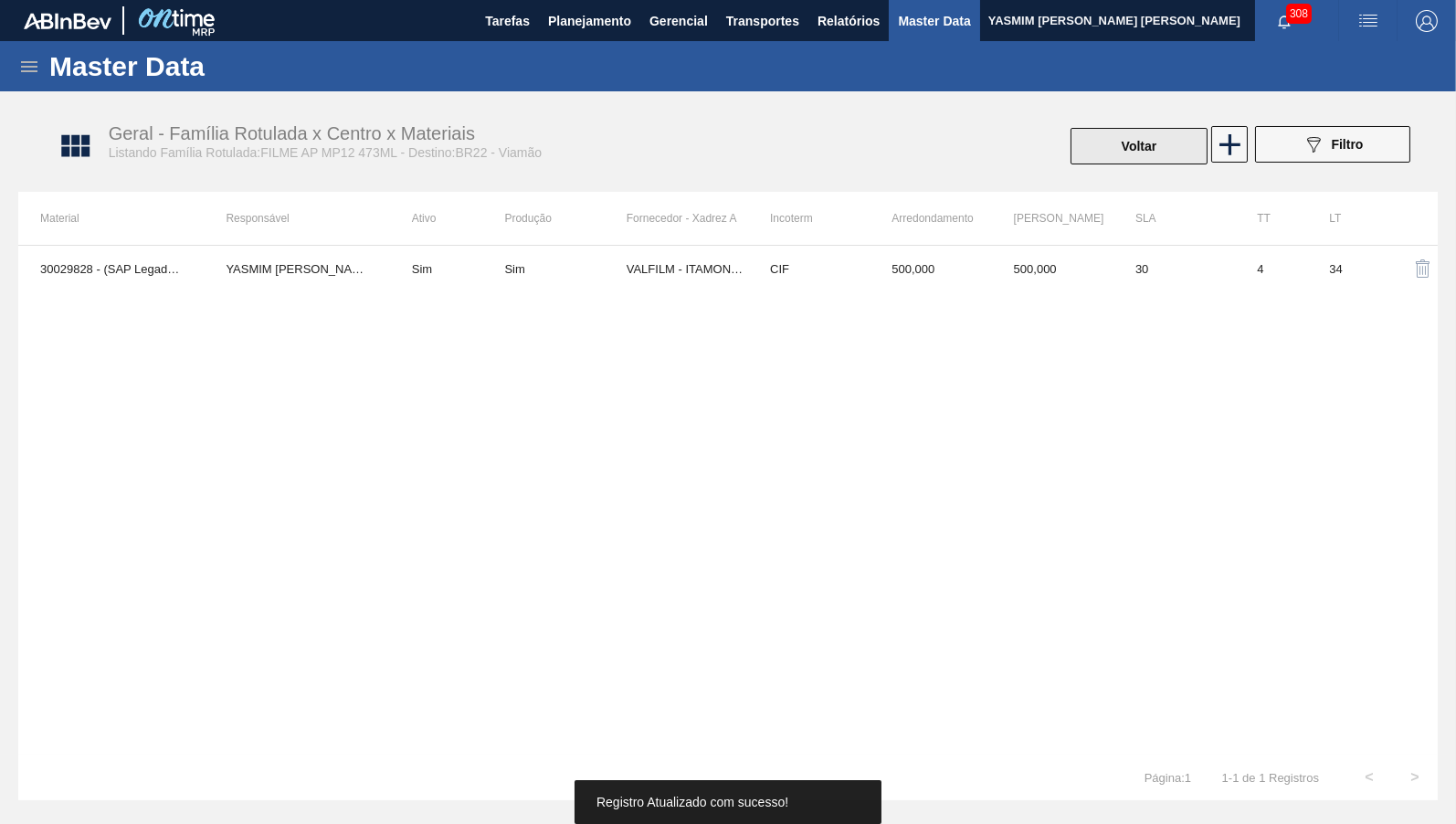
click at [1168, 140] on button "Voltar" at bounding box center [1138, 146] width 137 height 36
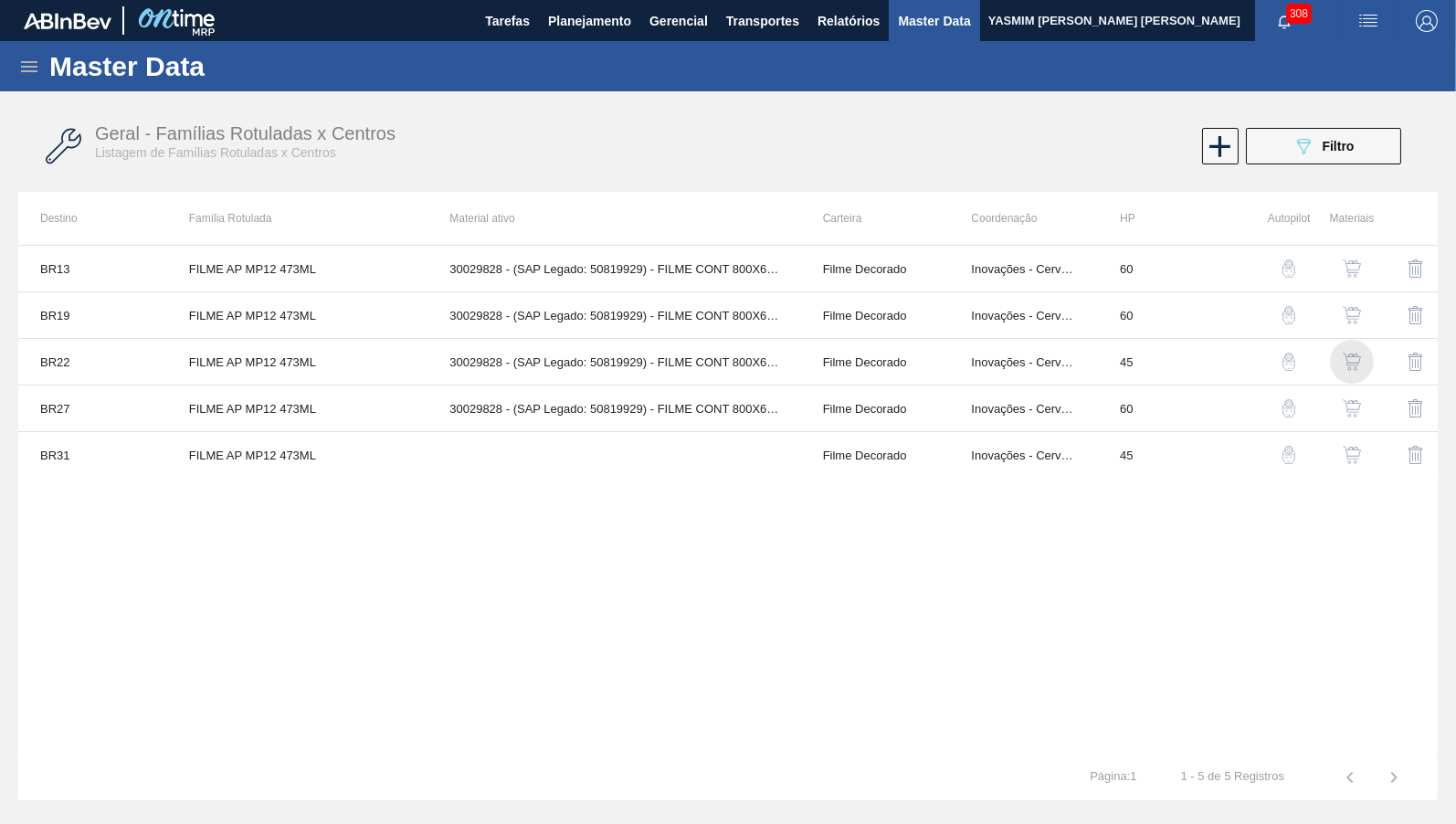
click at [1357, 353] on img "button" at bounding box center [1351, 362] width 19 height 19
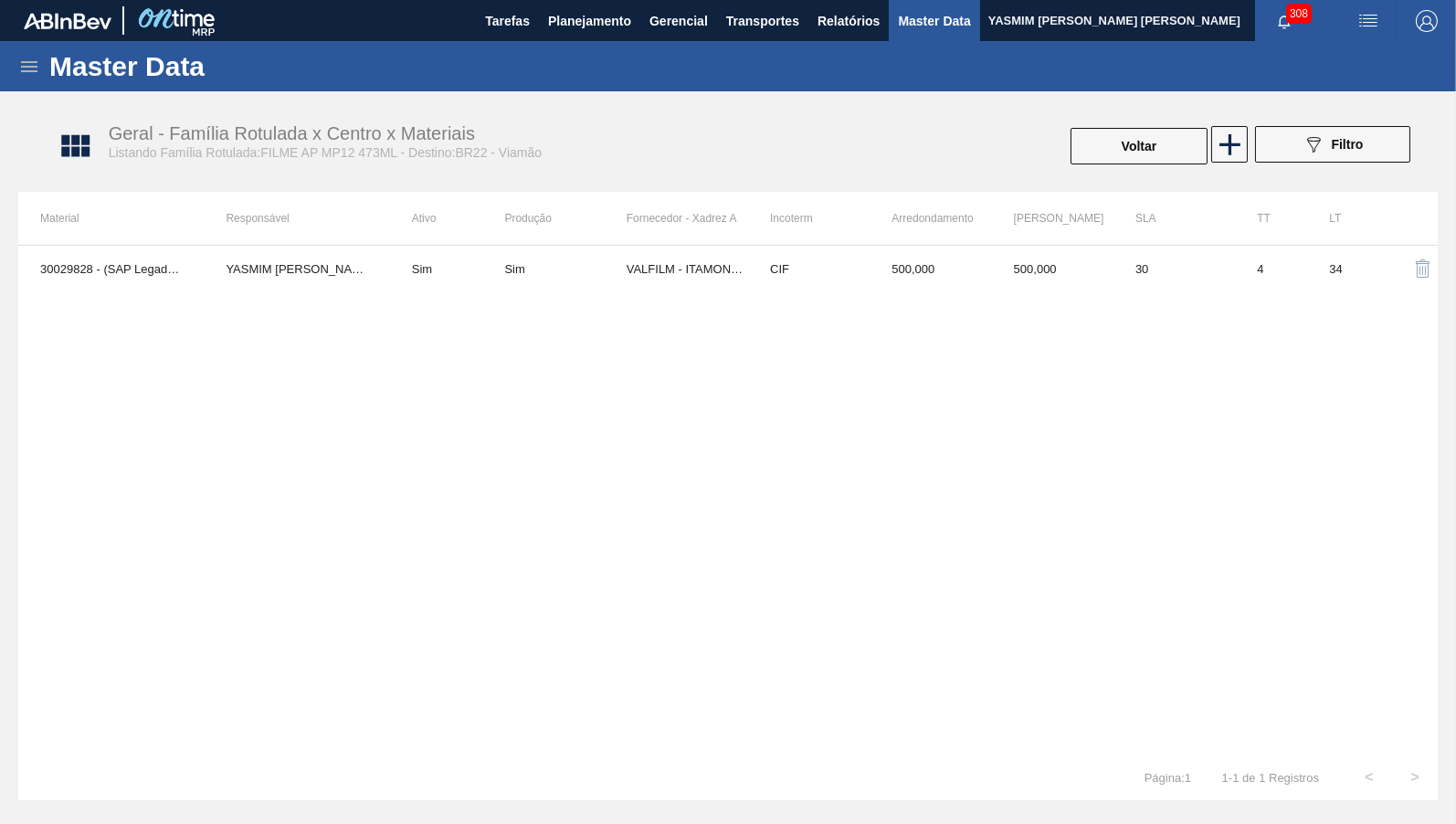
click at [1269, 267] on td "4" at bounding box center [1270, 268] width 72 height 46
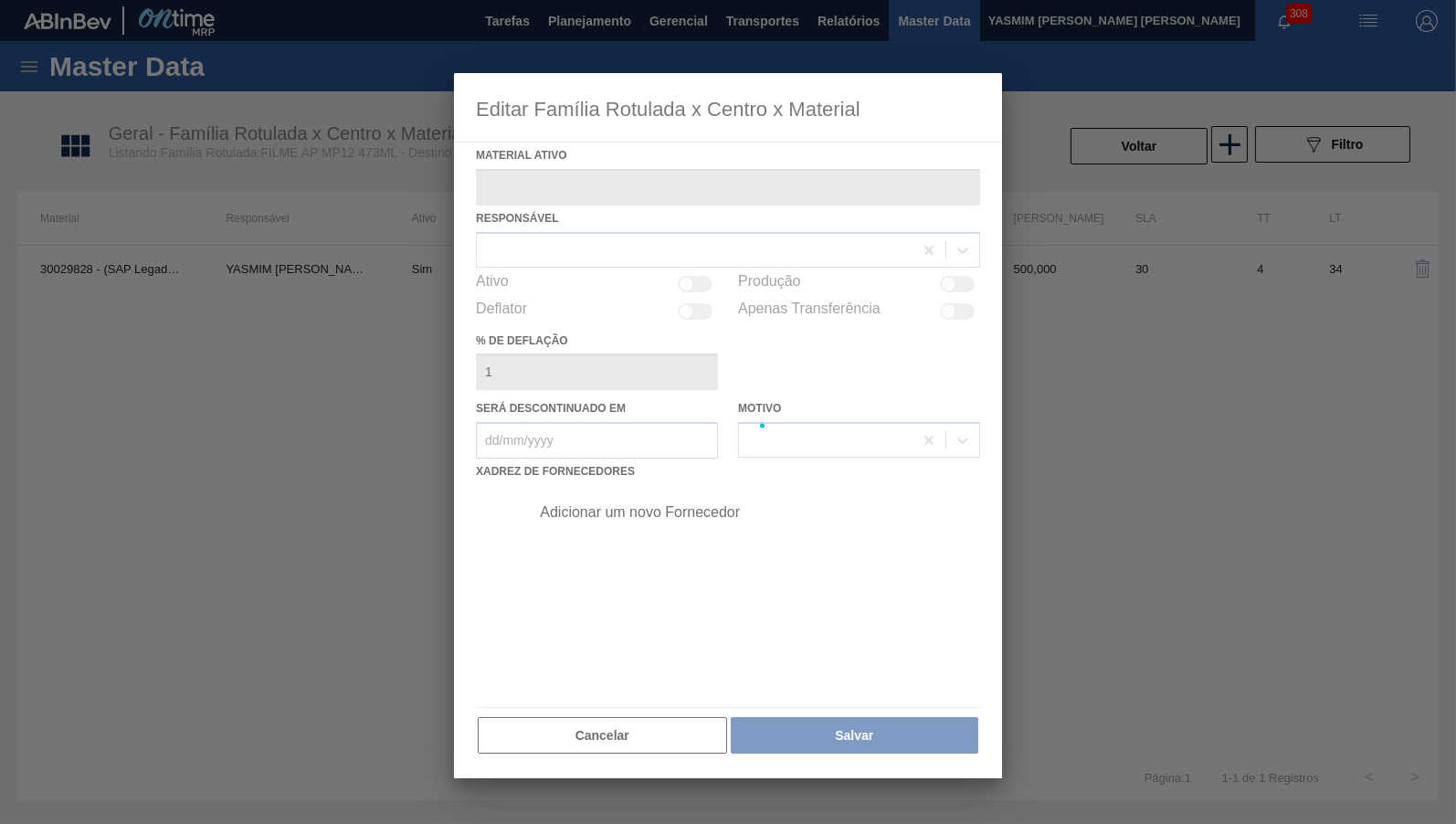
type ativo "30029828 - (SAP Legado: 50819929) - FILME CONT 800X65 AP MP 473 C12 429"
checkbox input "true"
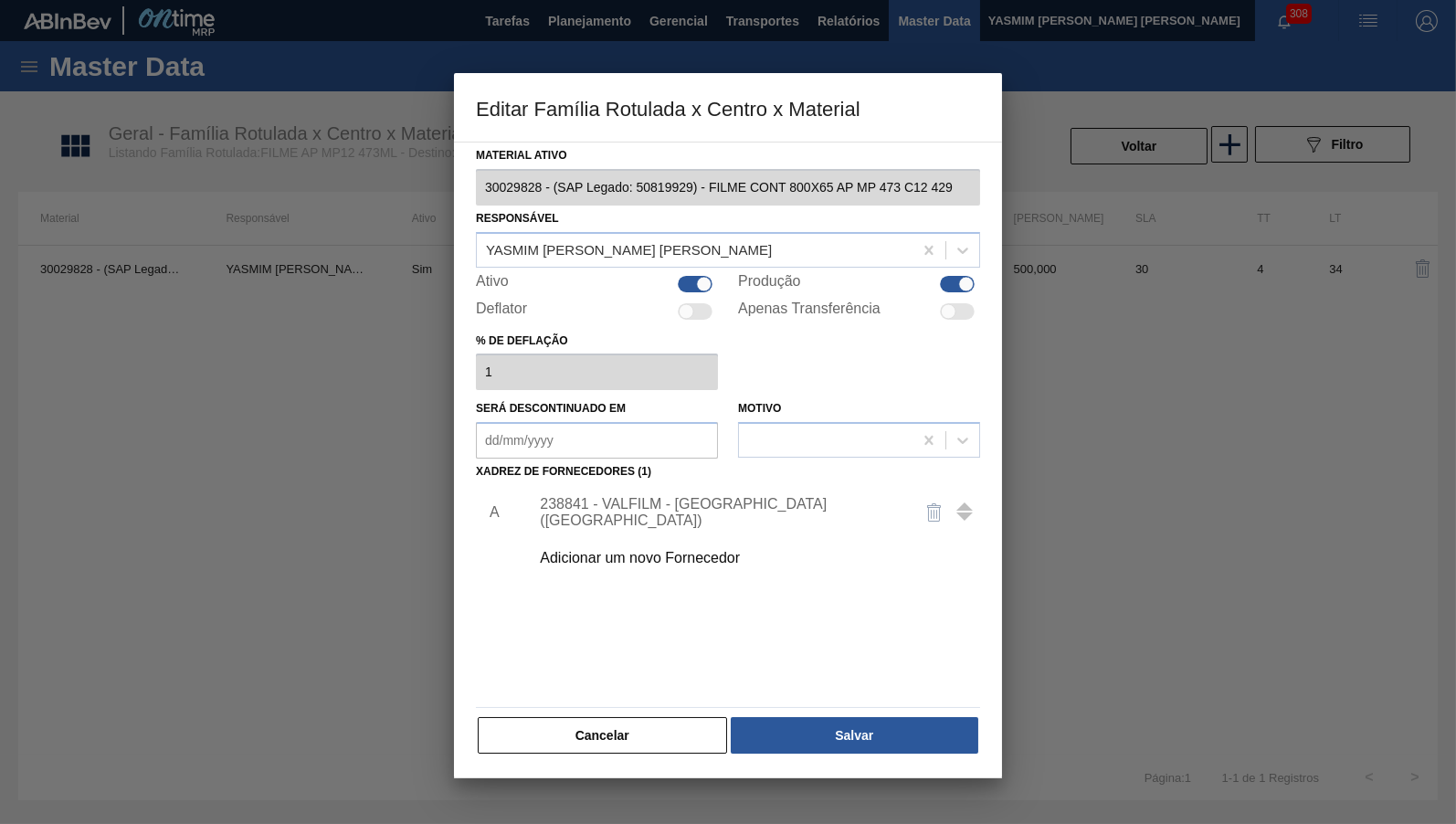
click at [658, 554] on div "Adicionar um novo Fornecedor" at bounding box center [718, 559] width 358 height 17
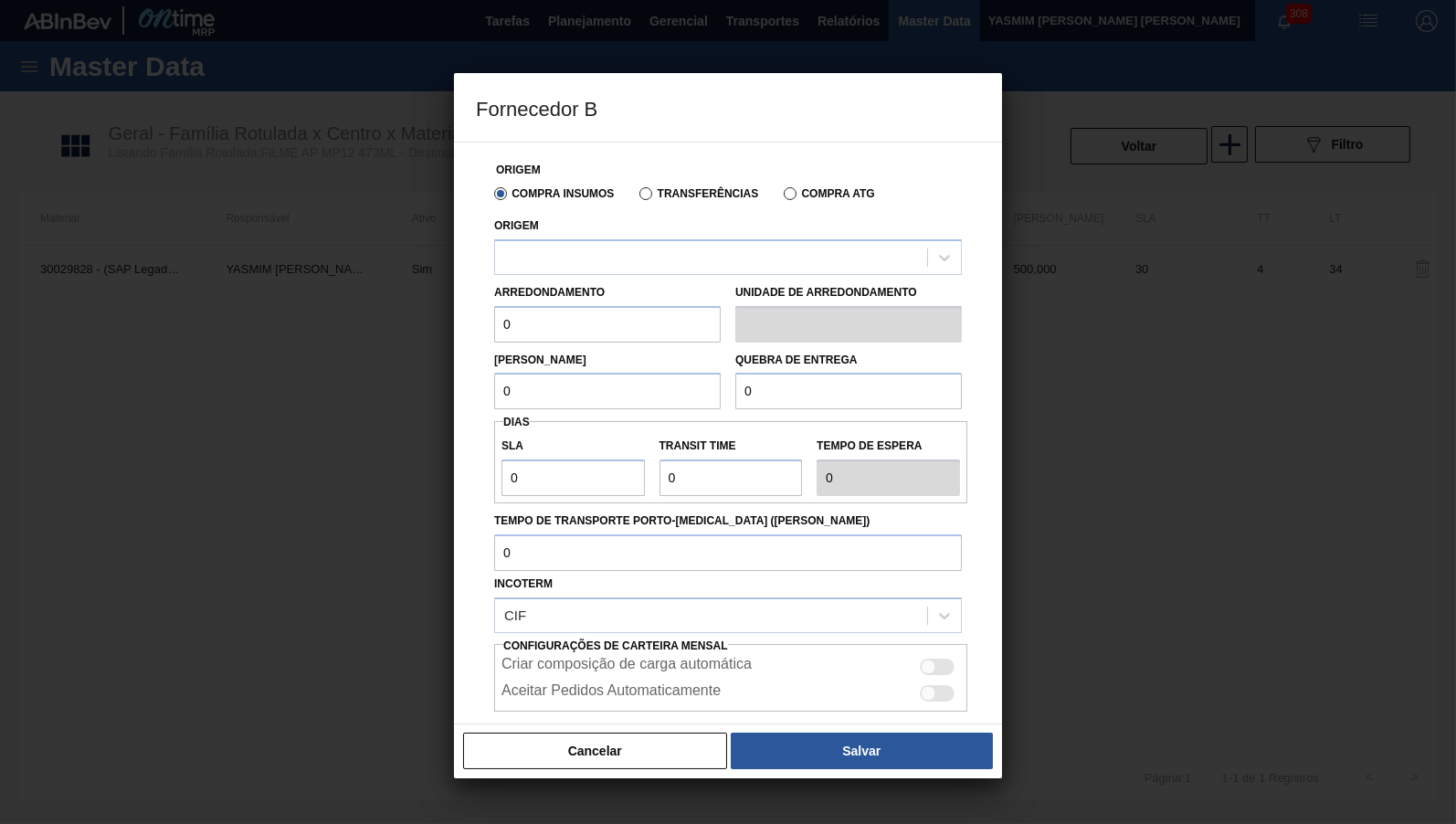
click at [639, 285] on div "Arredondamento 0" at bounding box center [607, 310] width 227 height 63
click at [630, 261] on div at bounding box center [711, 257] width 432 height 26
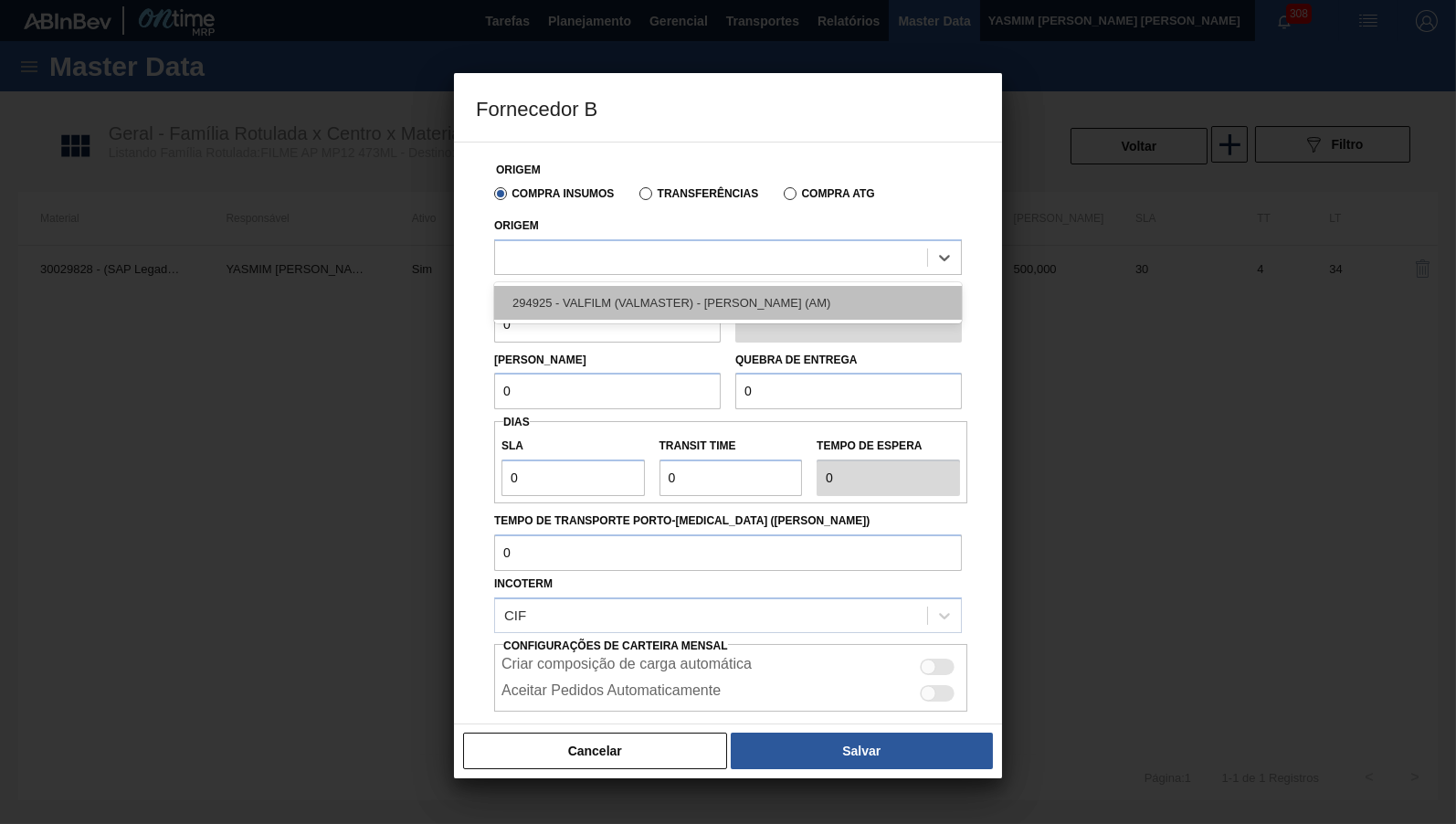
click at [633, 305] on div "294925 - VALFILM (VALMASTER) - [PERSON_NAME] (AM)" at bounding box center [728, 303] width 468 height 34
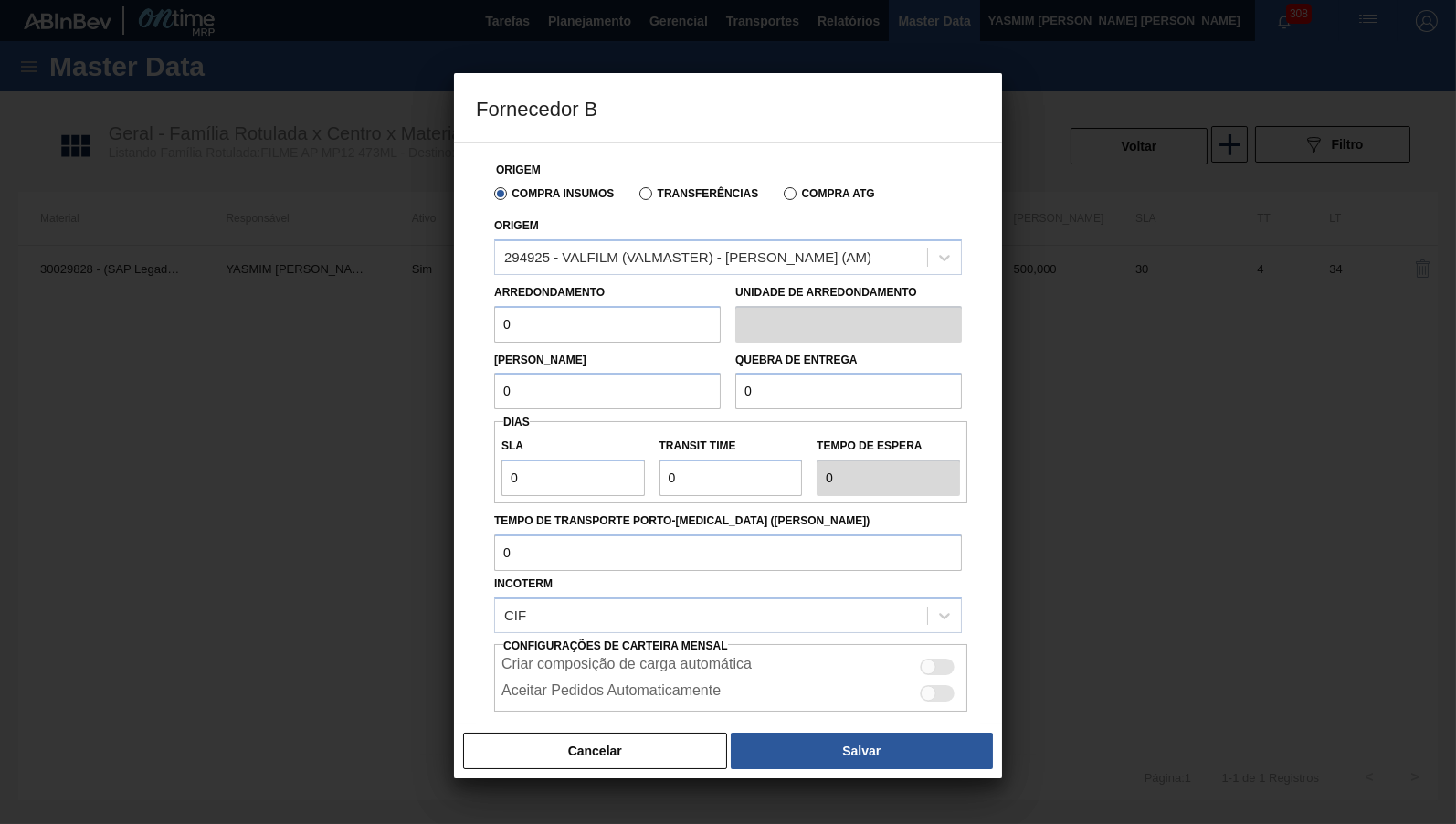
drag, startPoint x: 574, startPoint y: 310, endPoint x: 428, endPoint y: 315, distance: 146.1
click at [494, 315] on input "0" at bounding box center [607, 324] width 227 height 36
type input "500"
drag, startPoint x: 639, startPoint y: 386, endPoint x: -229, endPoint y: 407, distance: 868.3
click at [494, 407] on input "0" at bounding box center [607, 391] width 227 height 36
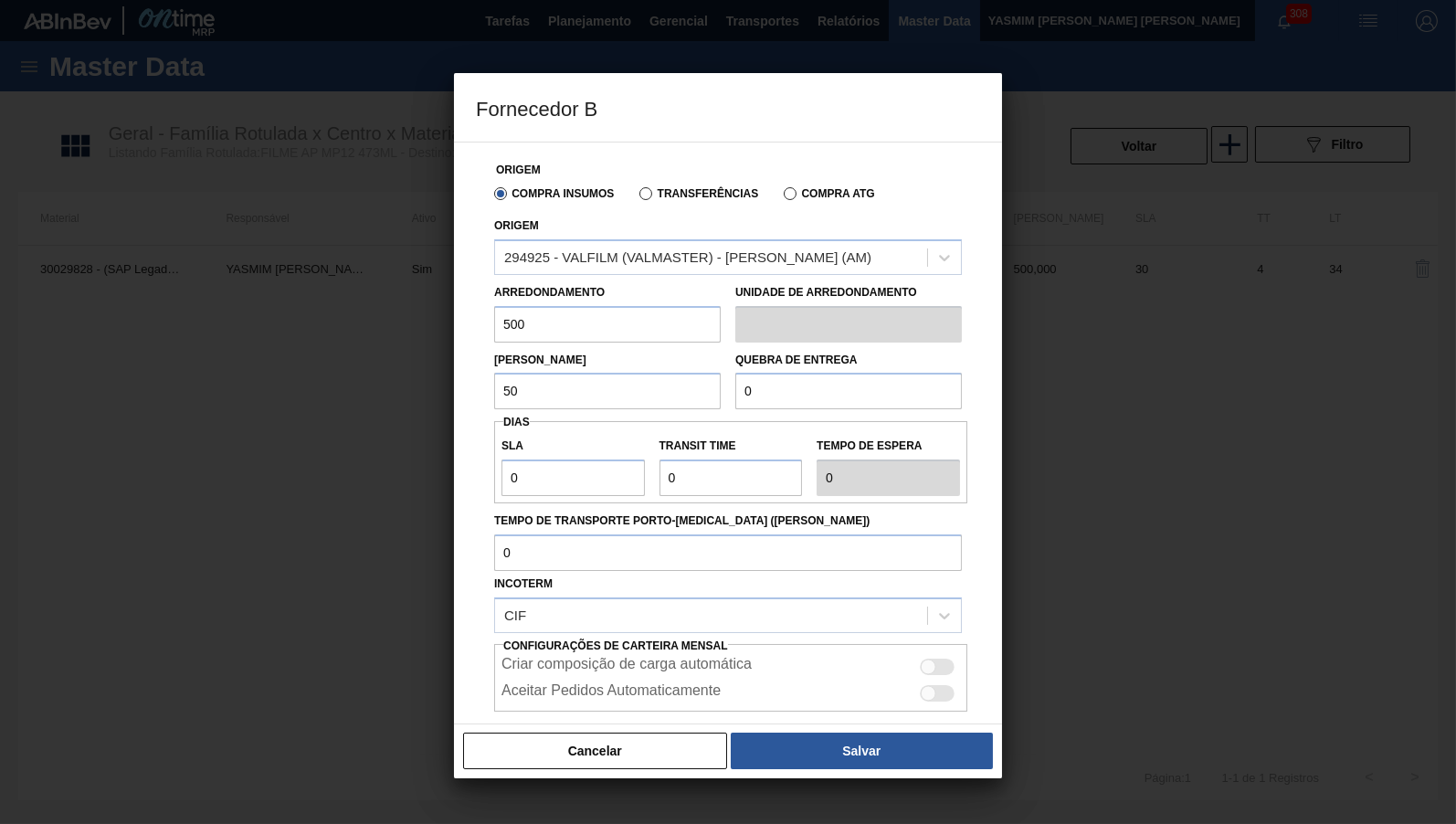
type input "500"
drag, startPoint x: 762, startPoint y: 392, endPoint x: 614, endPoint y: 388, distance: 148.1
click at [735, 388] on input "0" at bounding box center [848, 391] width 227 height 36
type input "5.000"
drag, startPoint x: 532, startPoint y: 461, endPoint x: 218, endPoint y: 482, distance: 314.7
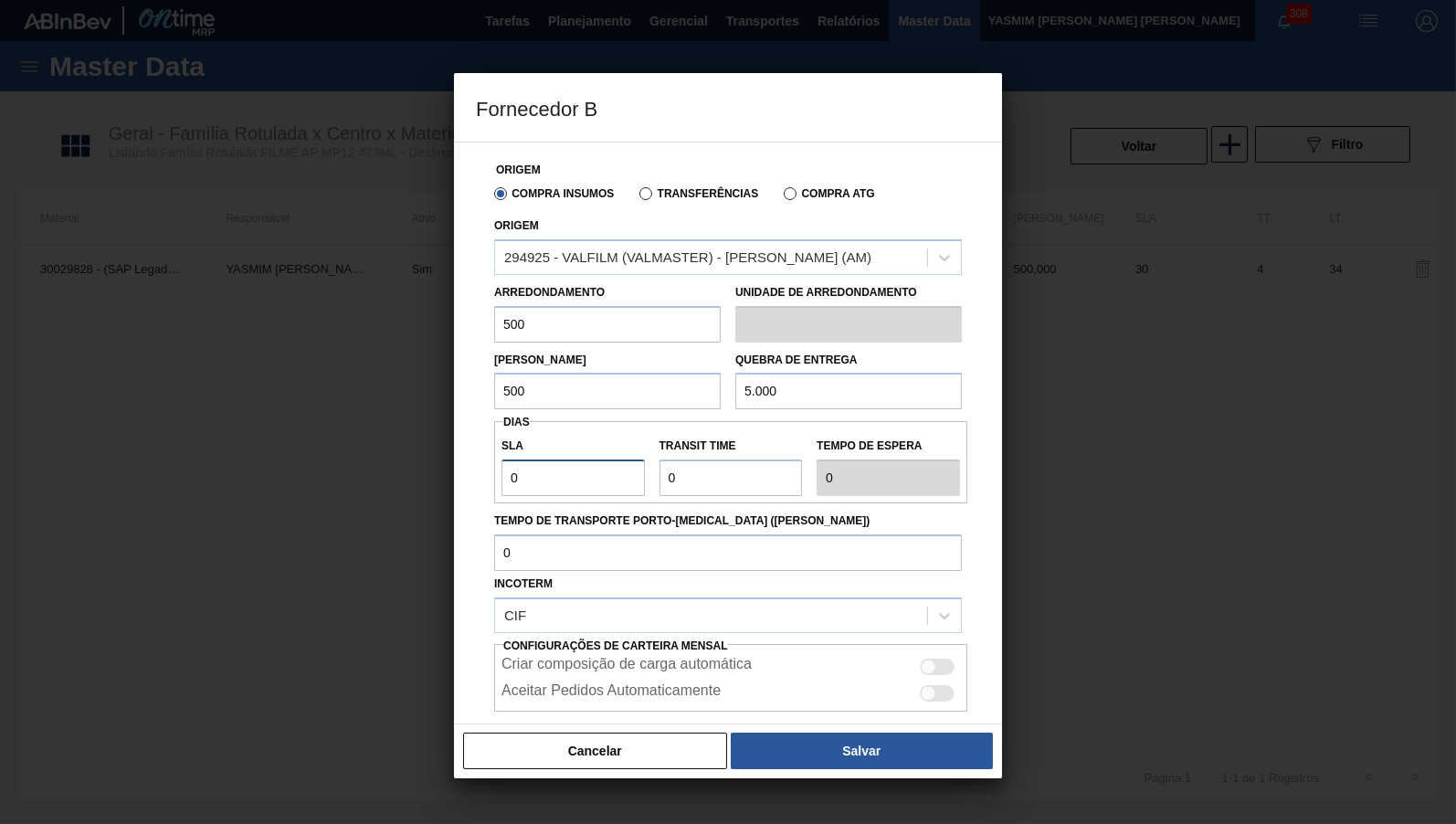
click at [502, 482] on input "0" at bounding box center [573, 477] width 144 height 36
type input "3"
type input "30"
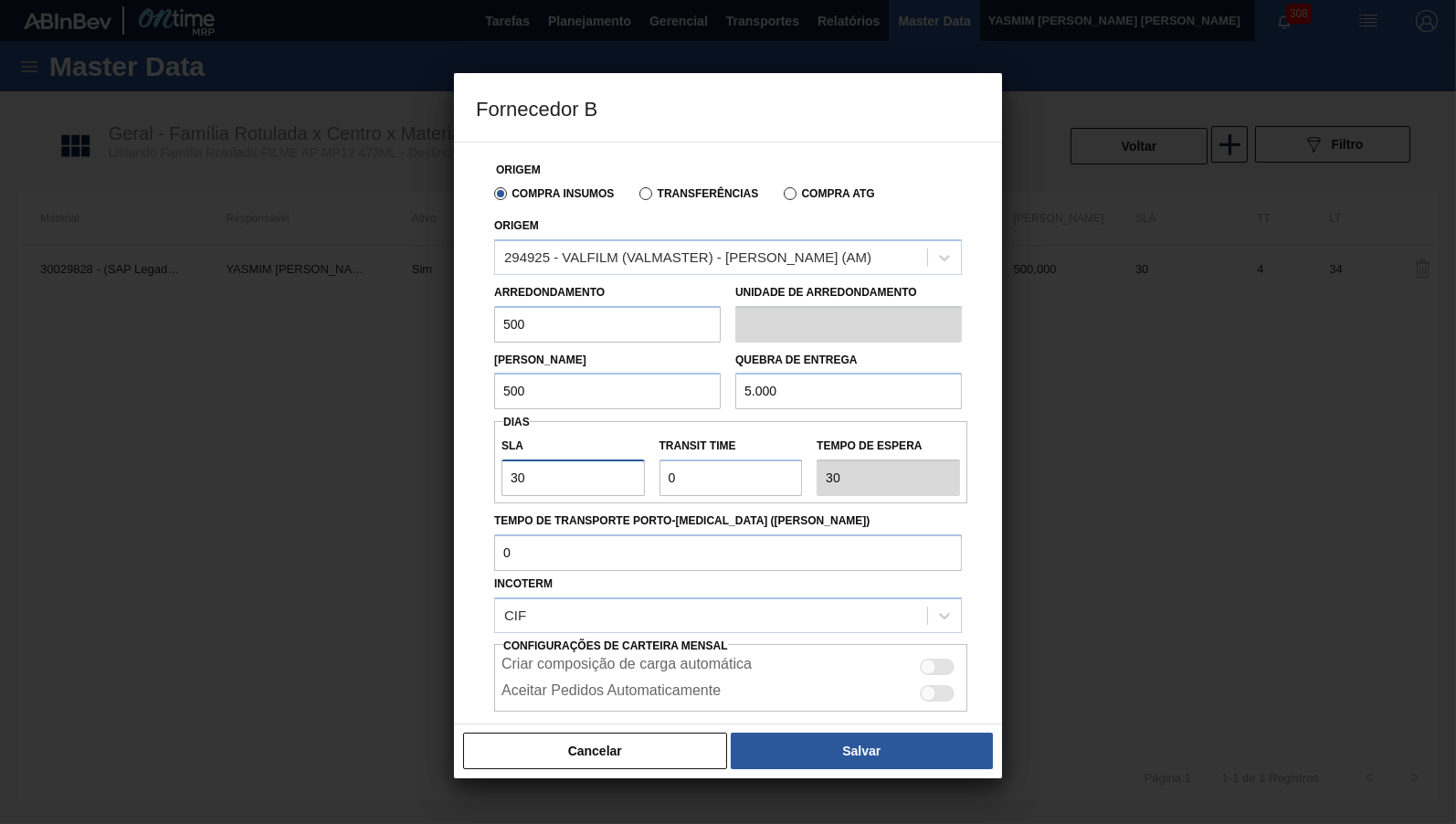
type input "30"
drag, startPoint x: 723, startPoint y: 488, endPoint x: 692, endPoint y: 610, distance: 125.9
click at [659, 496] on input "Transit Time" at bounding box center [731, 477] width 144 height 36
type input "3"
type input "33"
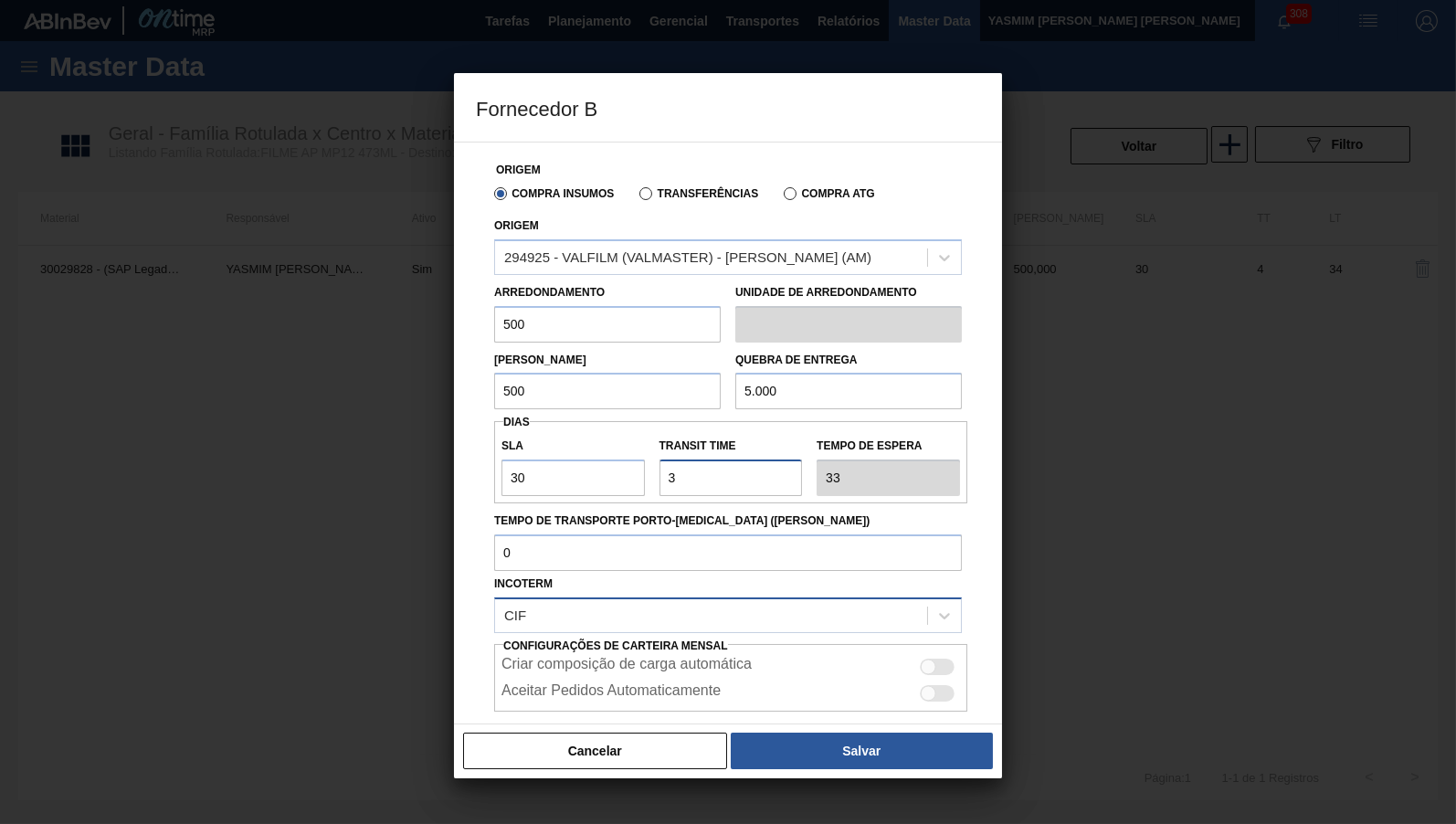
type input "30"
type input "60"
type input "30"
click at [552, 558] on input "Tempo de Transporte Porto-[MEDICAL_DATA] ([PERSON_NAME])" at bounding box center [728, 552] width 468 height 36
click at [609, 613] on div "CIF" at bounding box center [711, 615] width 432 height 26
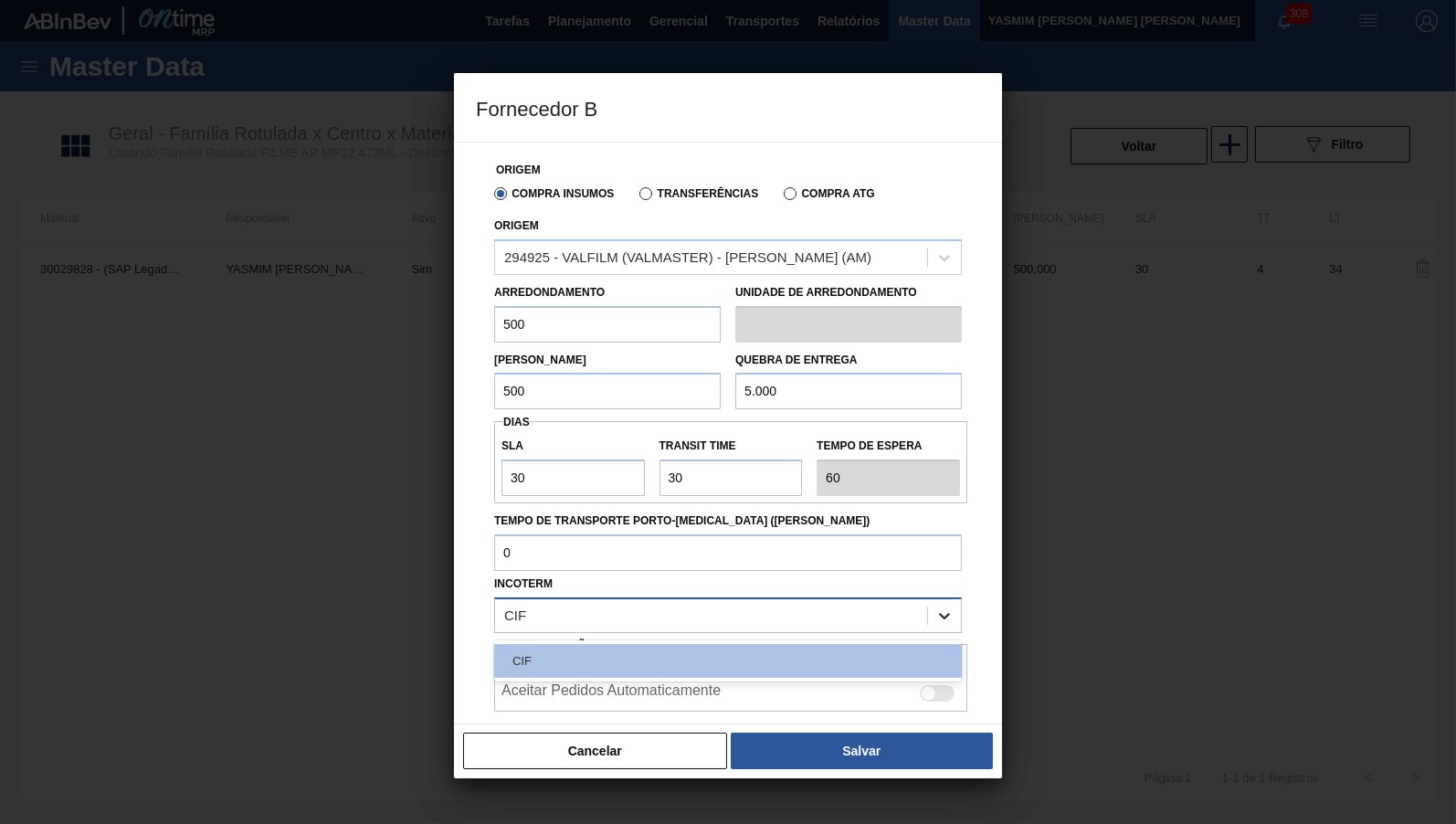
click at [943, 606] on icon at bounding box center [944, 616] width 19 height 19
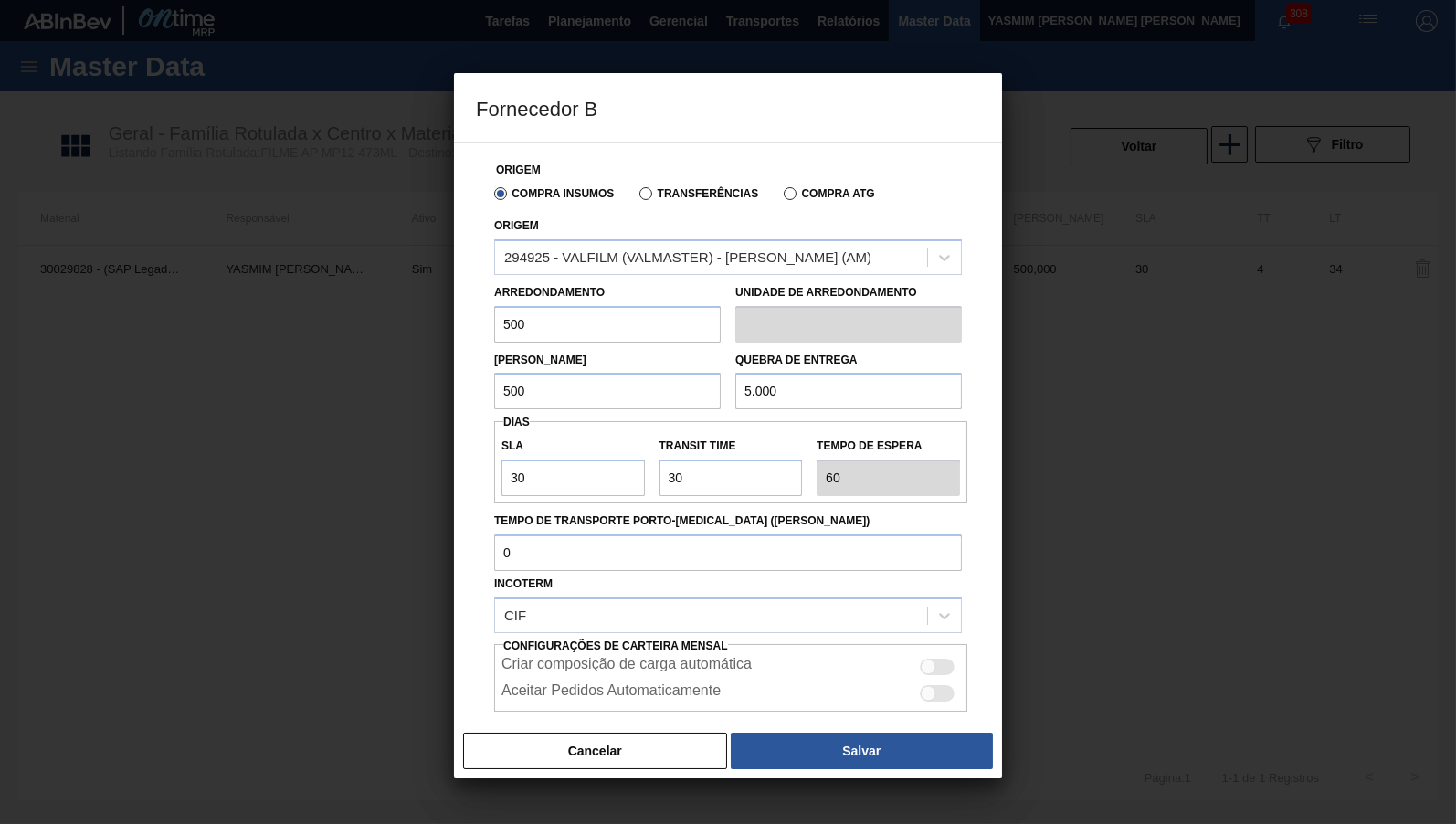
click at [928, 660] on div at bounding box center [928, 667] width 16 height 16
checkbox input "true"
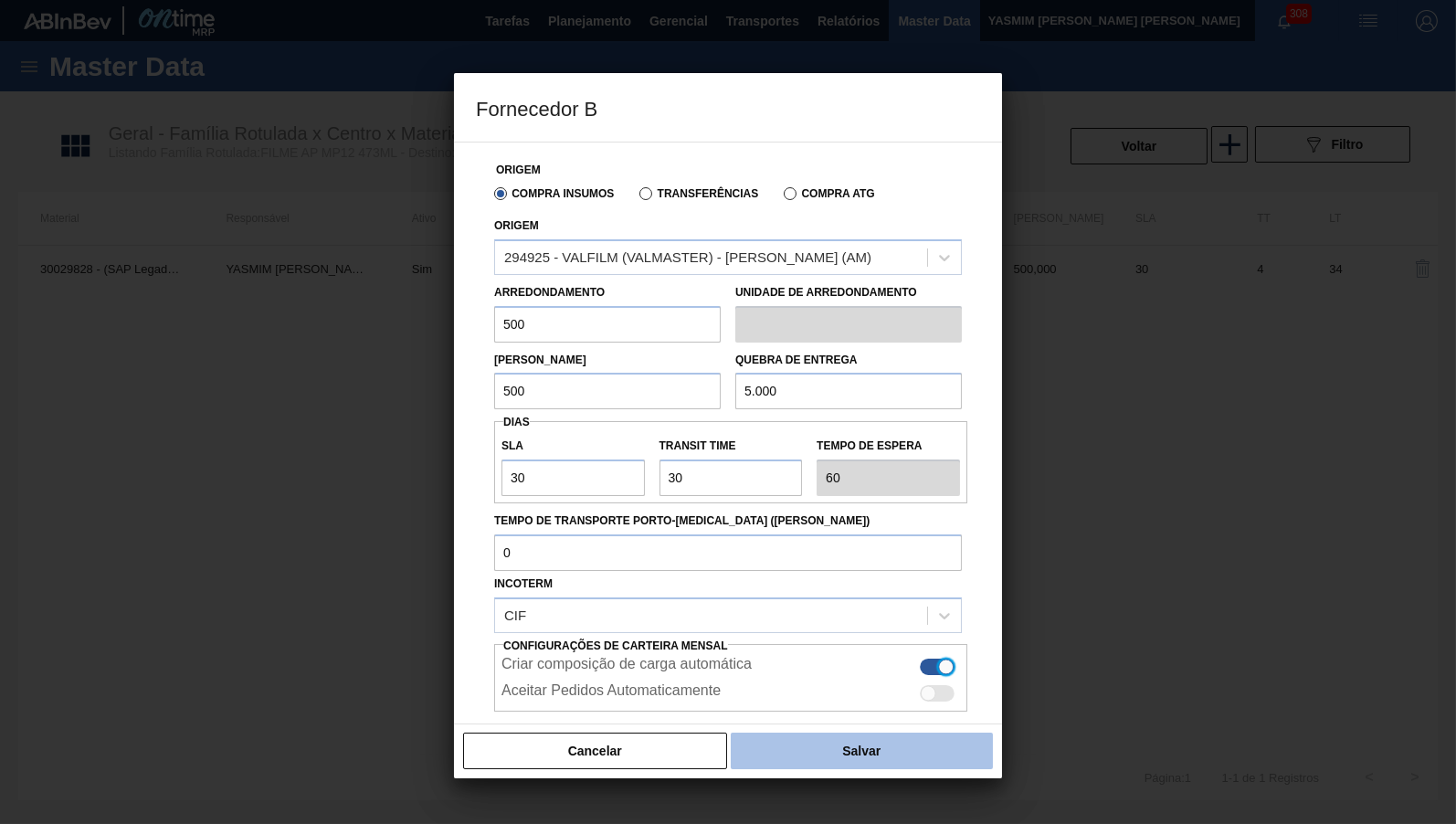
click at [925, 748] on button "Salvar" at bounding box center [861, 750] width 262 height 36
type input "KG"
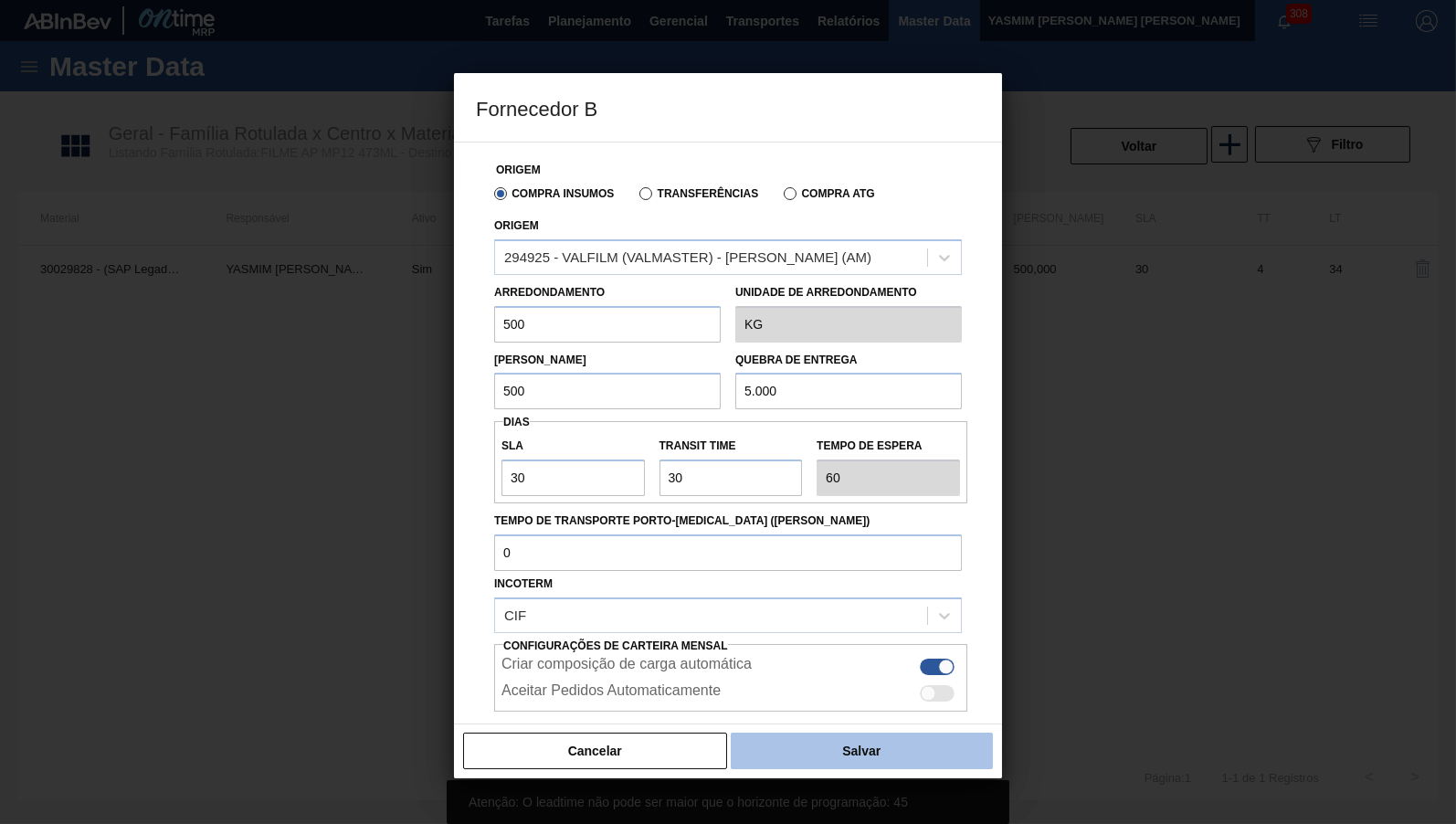
click at [925, 748] on button "Salvar" at bounding box center [861, 750] width 262 height 36
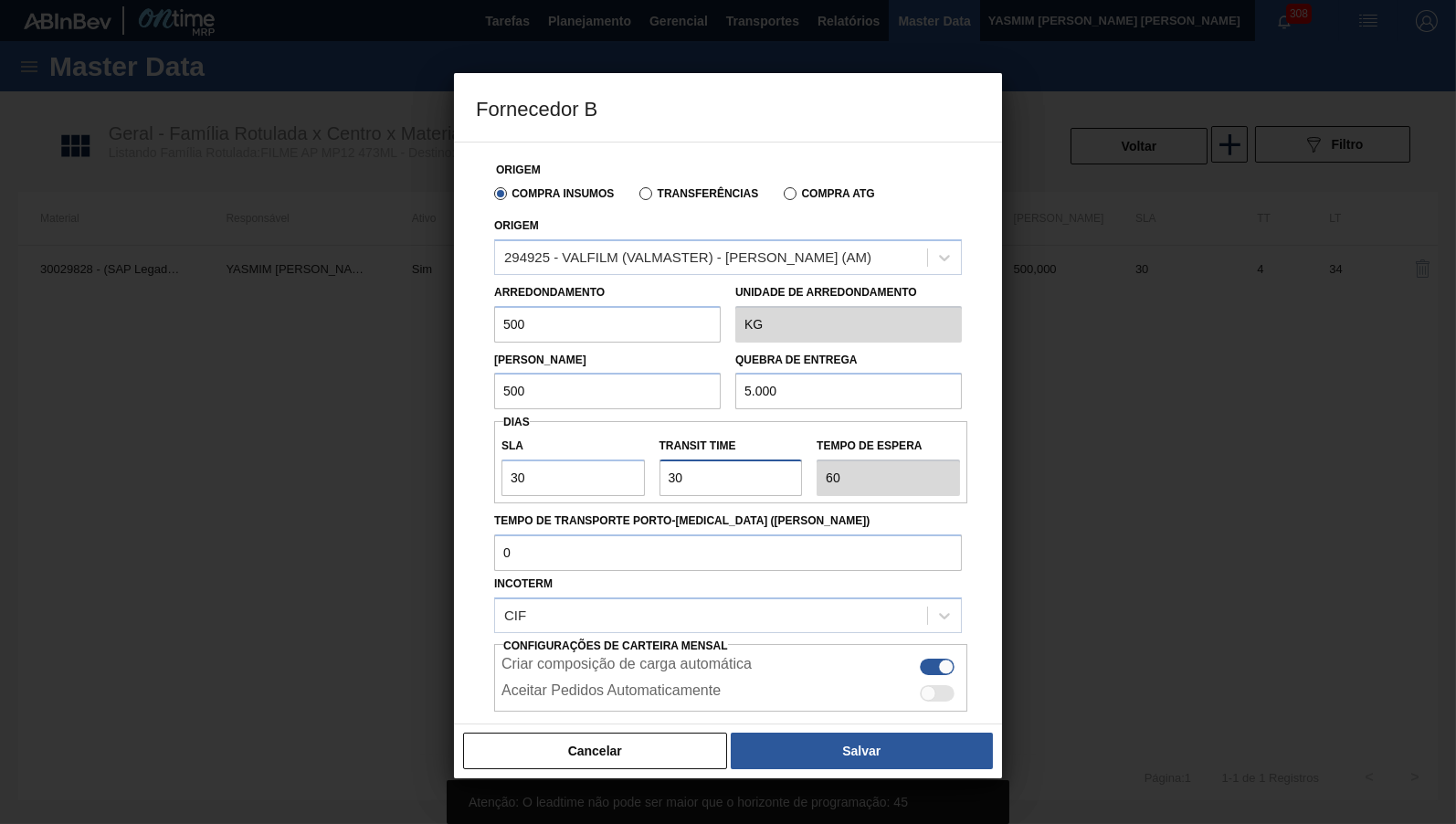
drag, startPoint x: 634, startPoint y: 487, endPoint x: 522, endPoint y: 479, distance: 112.3
click at [659, 479] on input "Transit Time" at bounding box center [731, 477] width 144 height 36
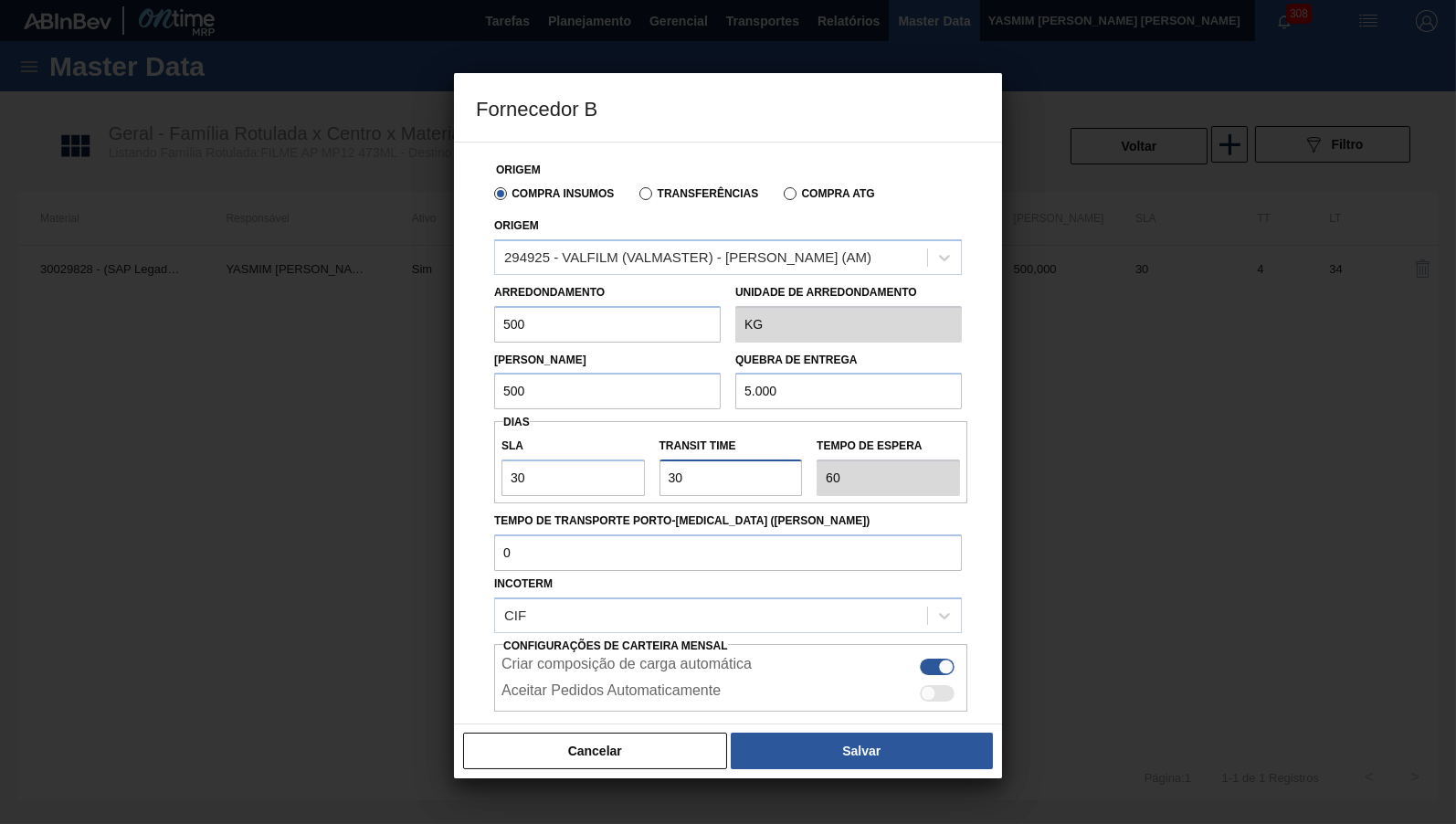
type input "1"
type input "31"
type input "15"
type input "45"
type input "15"
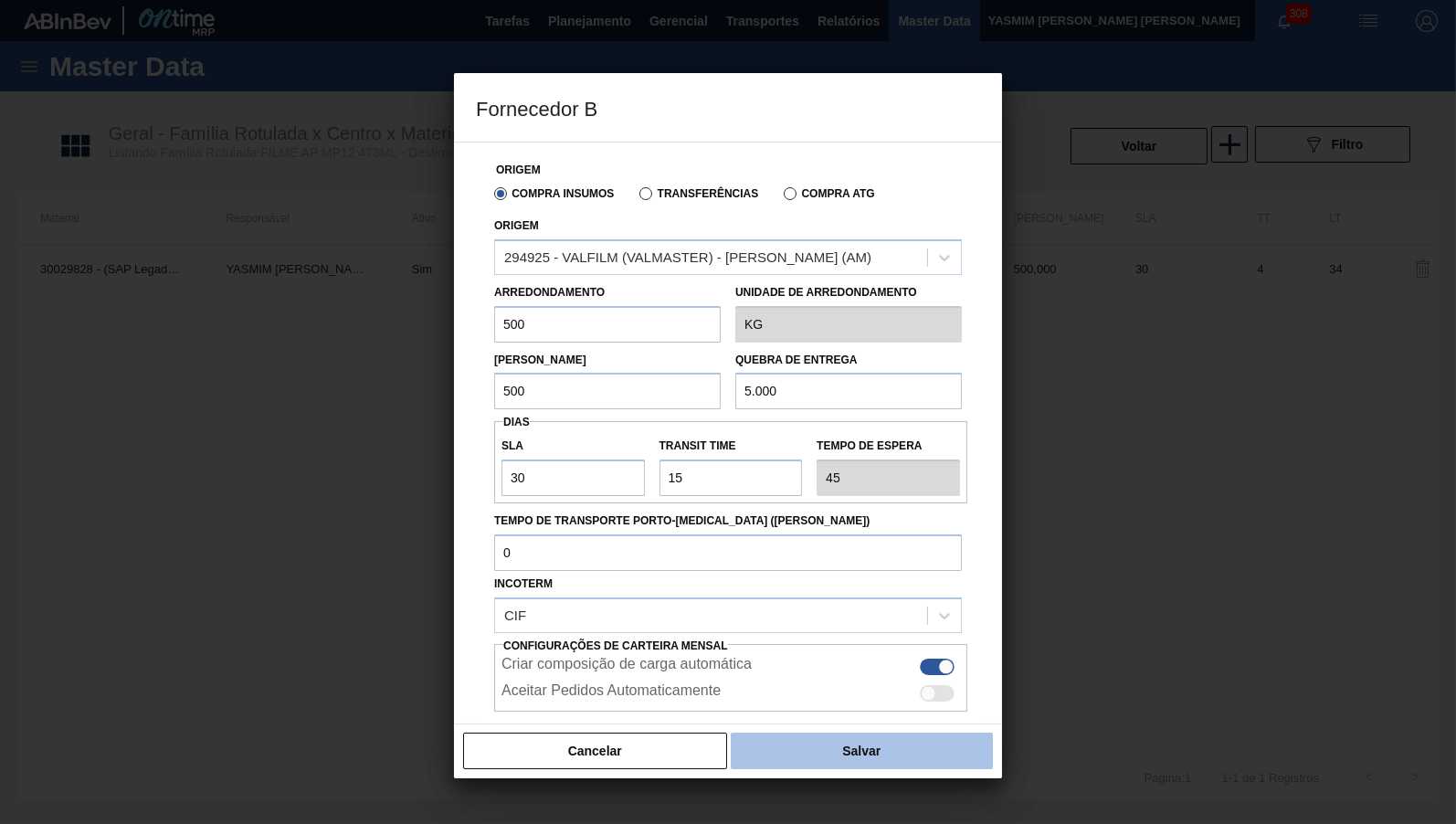
click at [855, 734] on button "Salvar" at bounding box center [861, 750] width 262 height 36
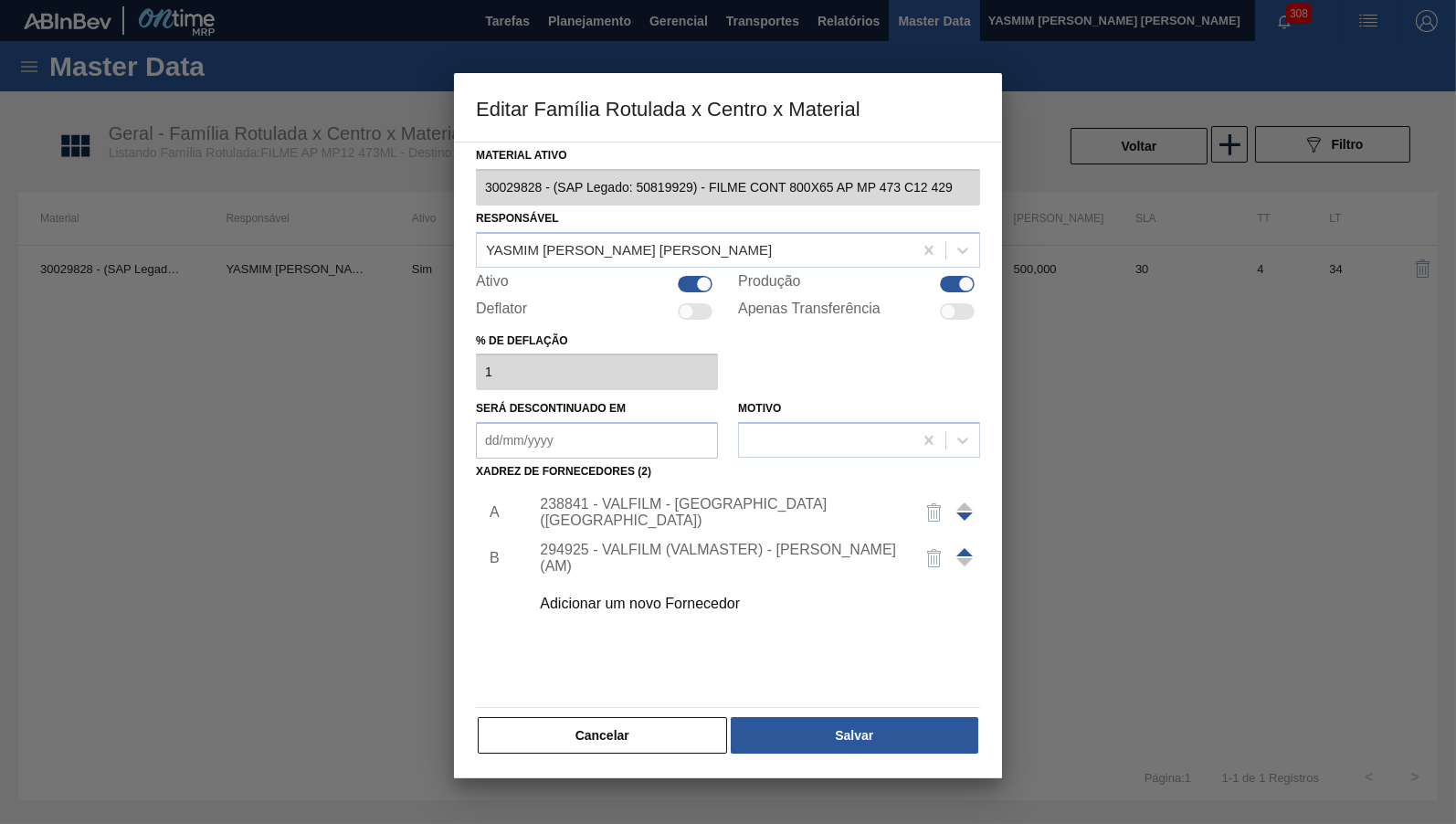
click at [873, 716] on div "Cancelar Salvar" at bounding box center [728, 735] width 504 height 40
click at [883, 735] on button "Salvar" at bounding box center [854, 735] width 247 height 36
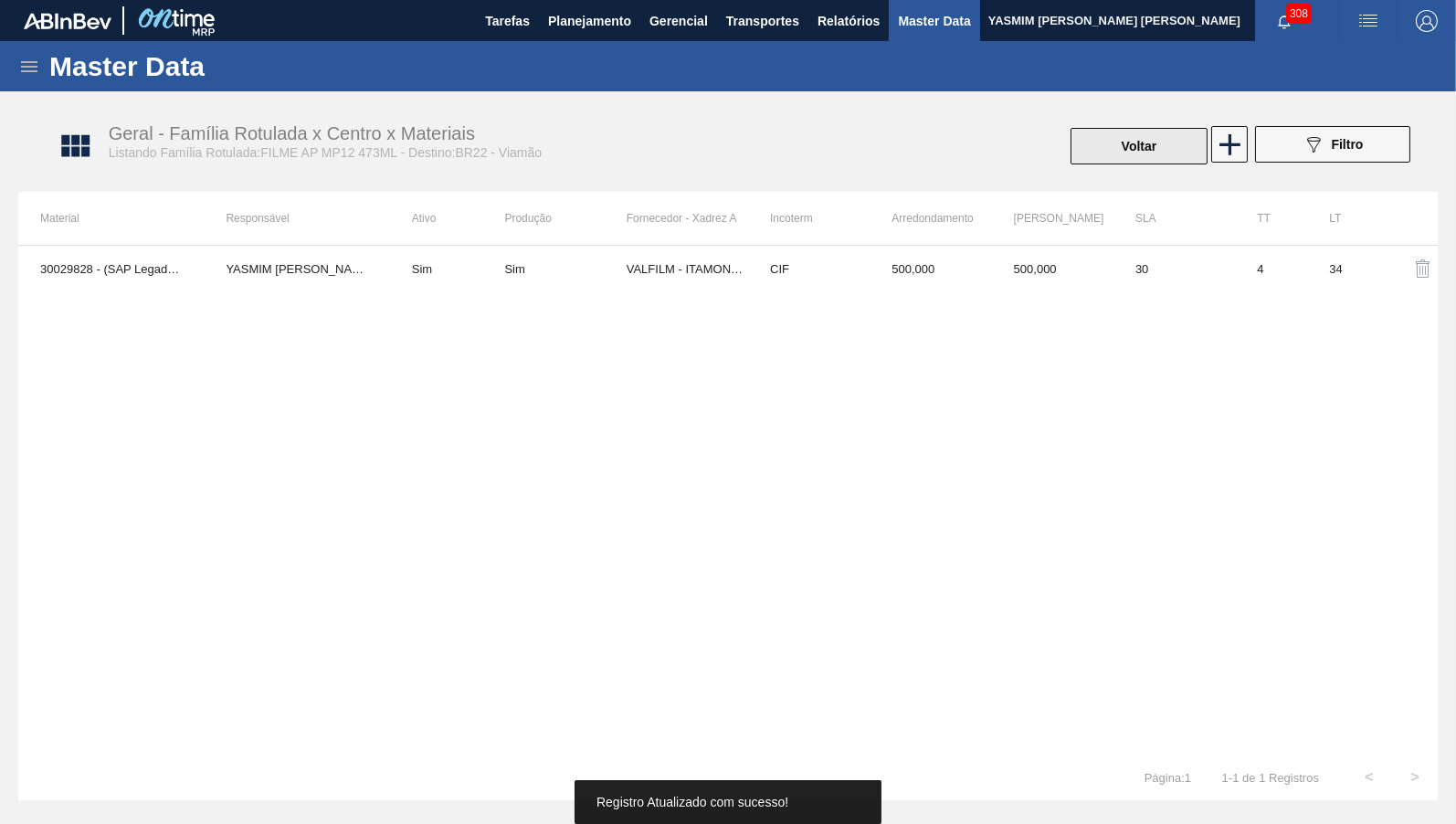
click at [1136, 147] on button "Voltar" at bounding box center [1138, 146] width 137 height 36
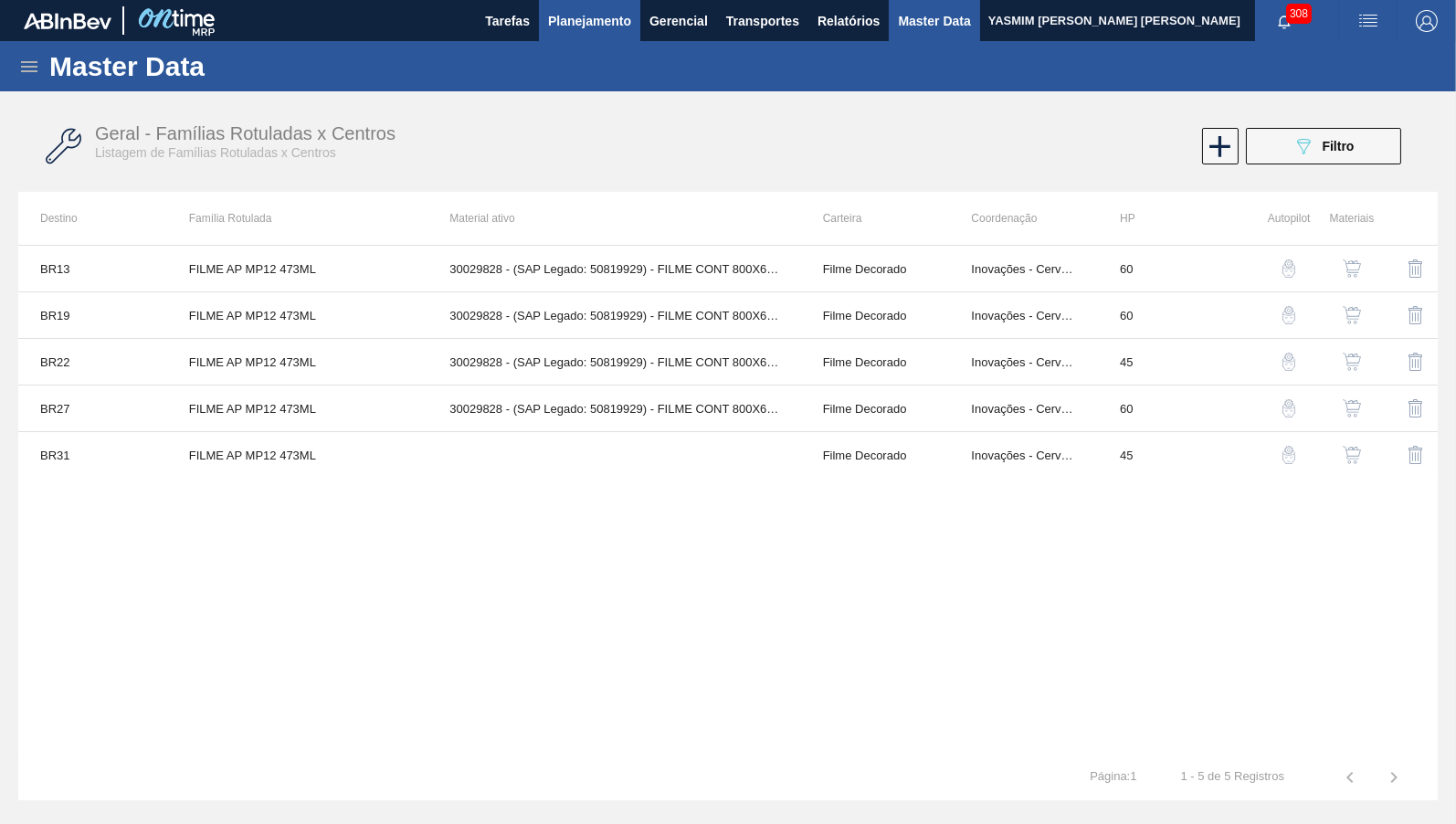
click at [608, 19] on span "Planejamento" at bounding box center [589, 21] width 83 height 21
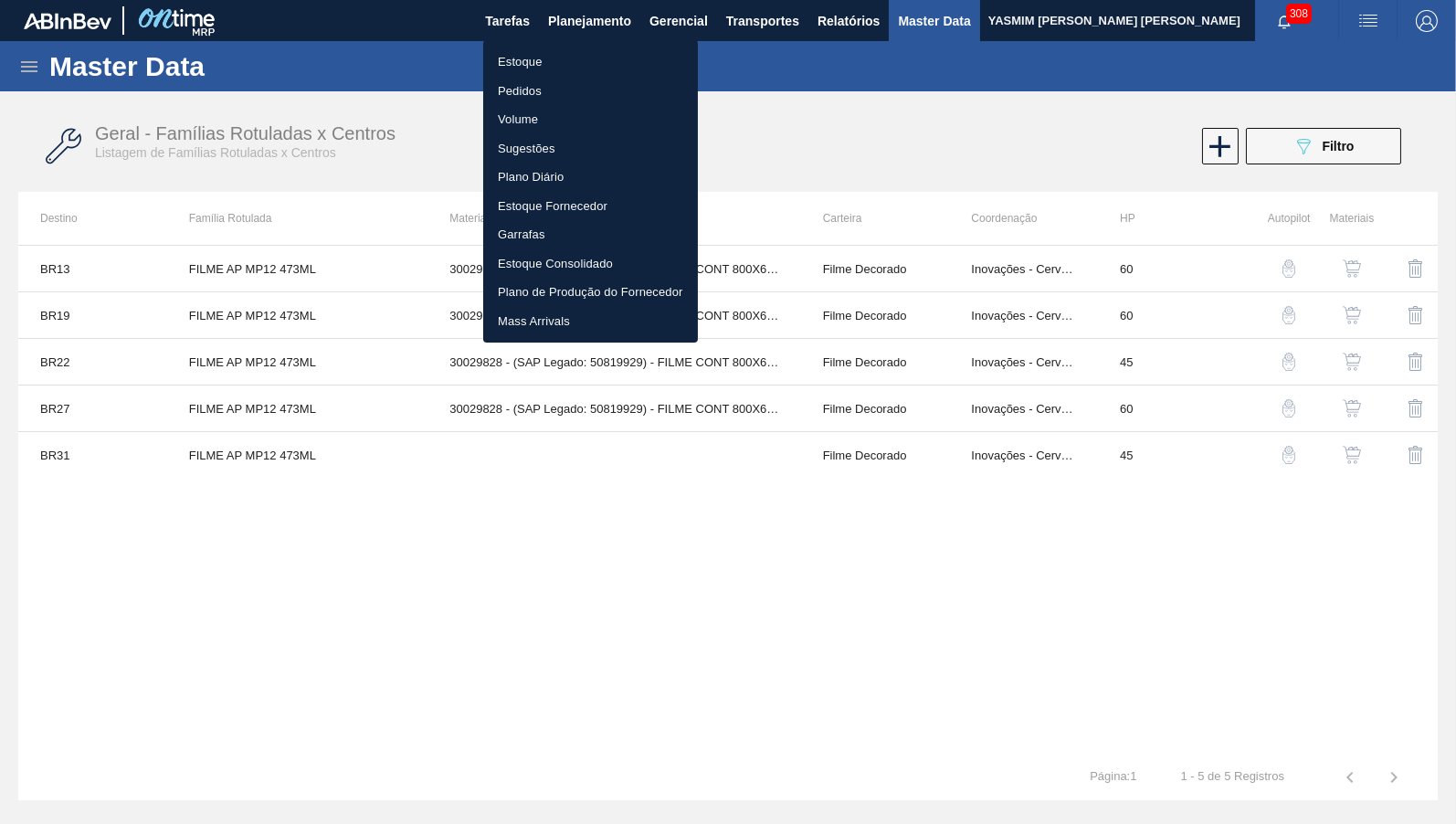
click at [577, 50] on li "Estoque" at bounding box center [590, 62] width 215 height 29
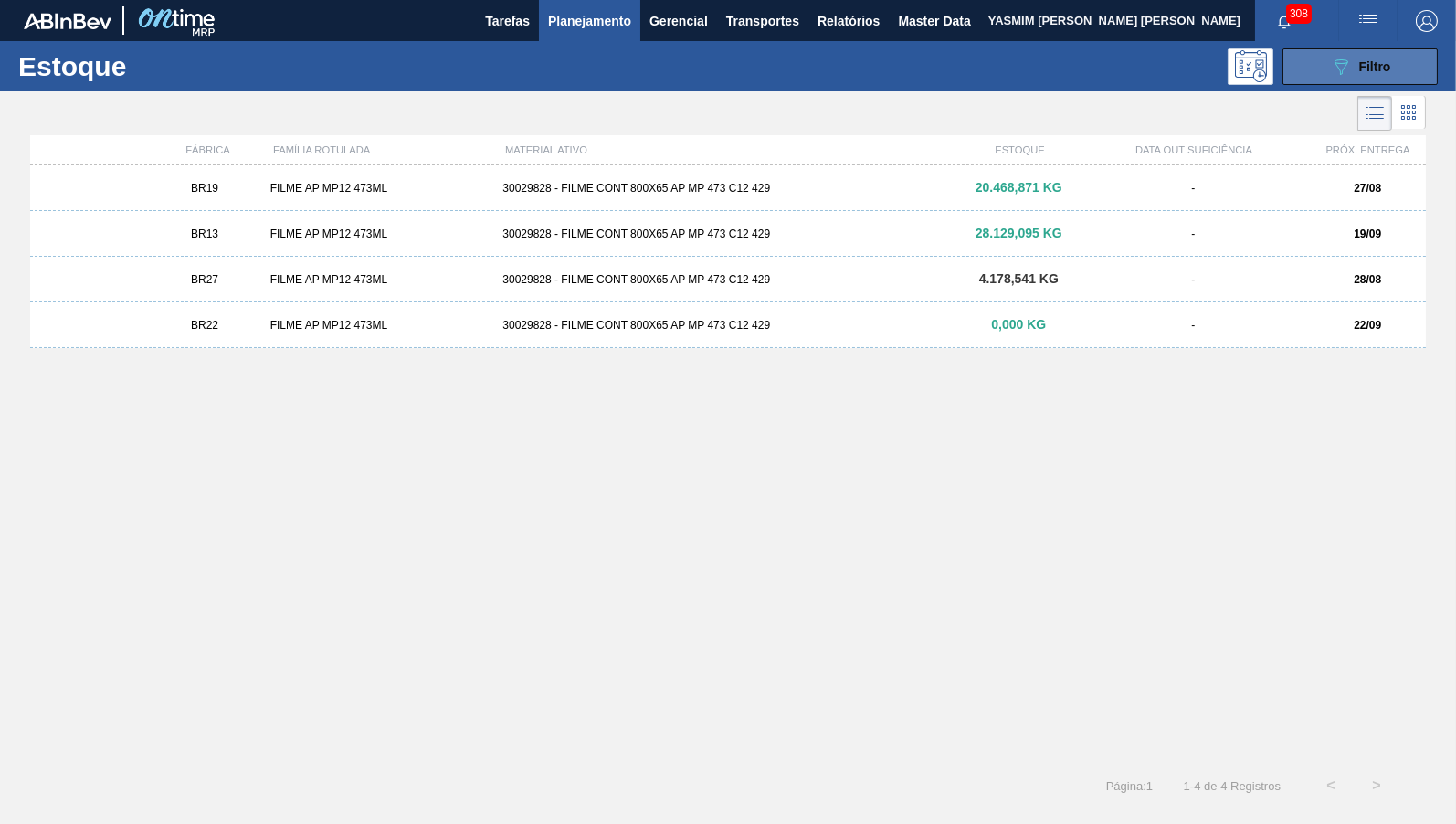
click at [1351, 76] on icon "089F7B8B-B2A5-4AFE-B5C0-19BA573D28AC" at bounding box center [1340, 66] width 21 height 21
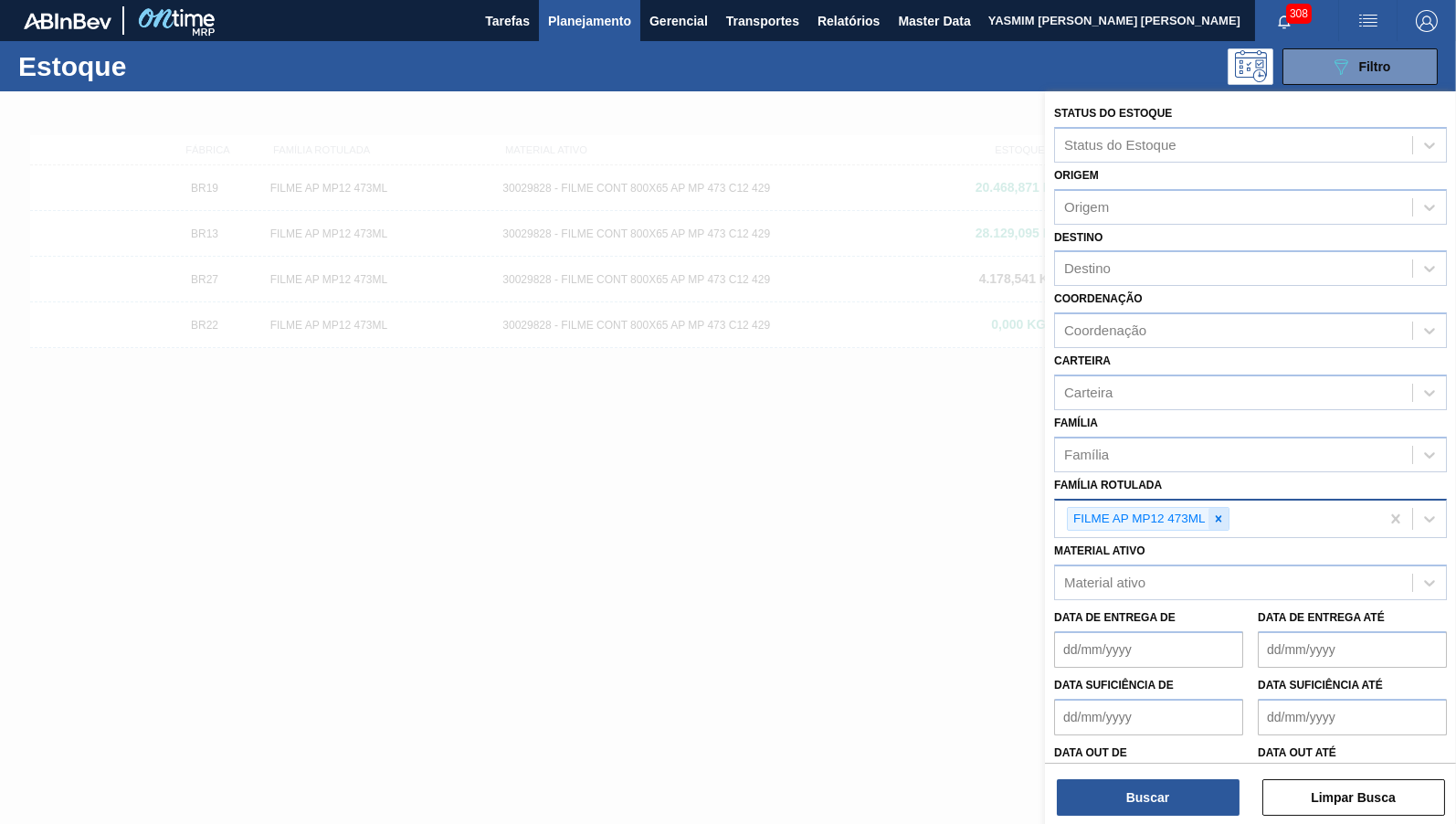
click at [1212, 512] on div at bounding box center [1219, 519] width 21 height 22
paste Rotulada "FILME SK 473ML MP C/12"
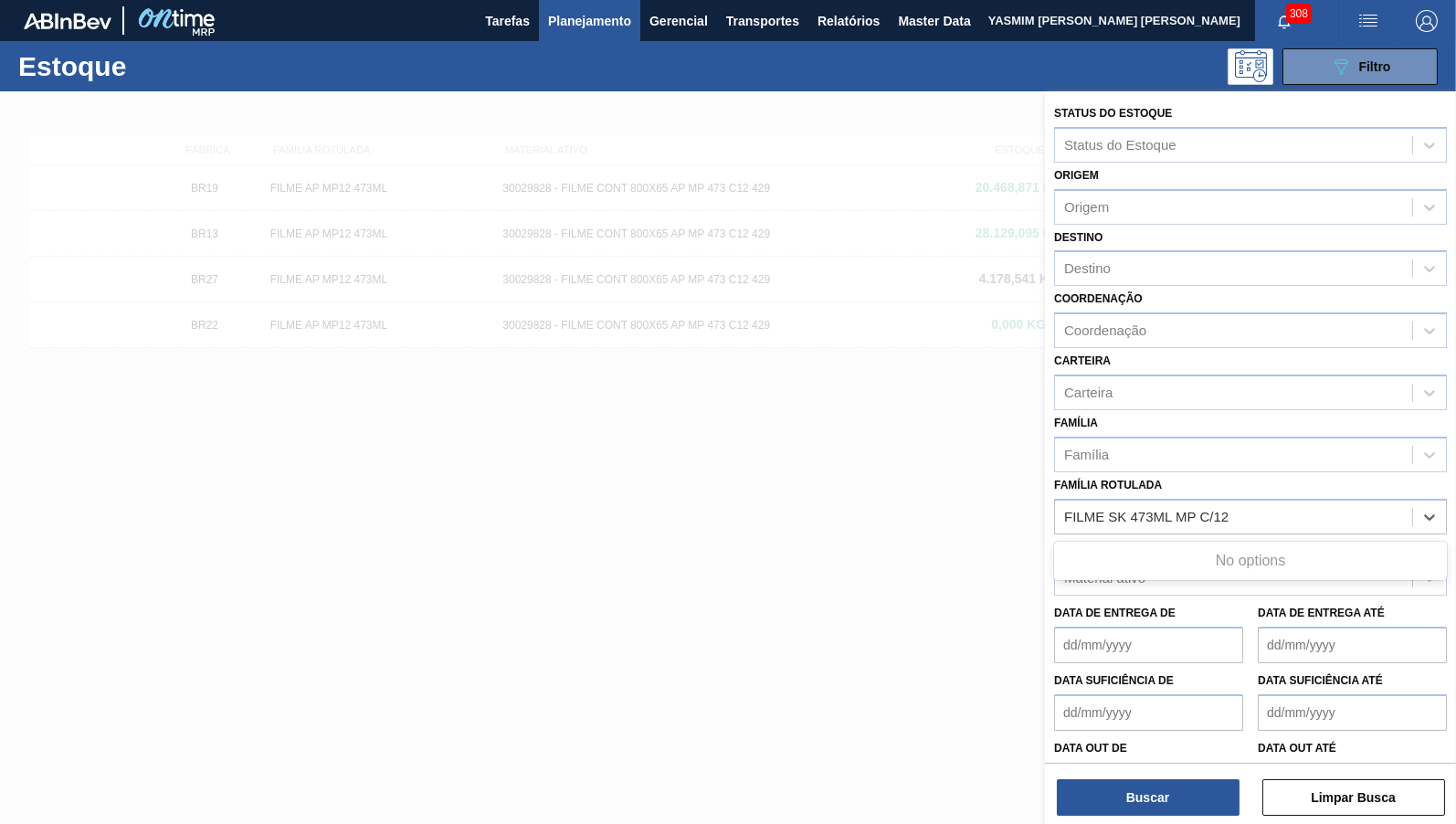
type Rotulada "FILME SK 473ML MP C/12"
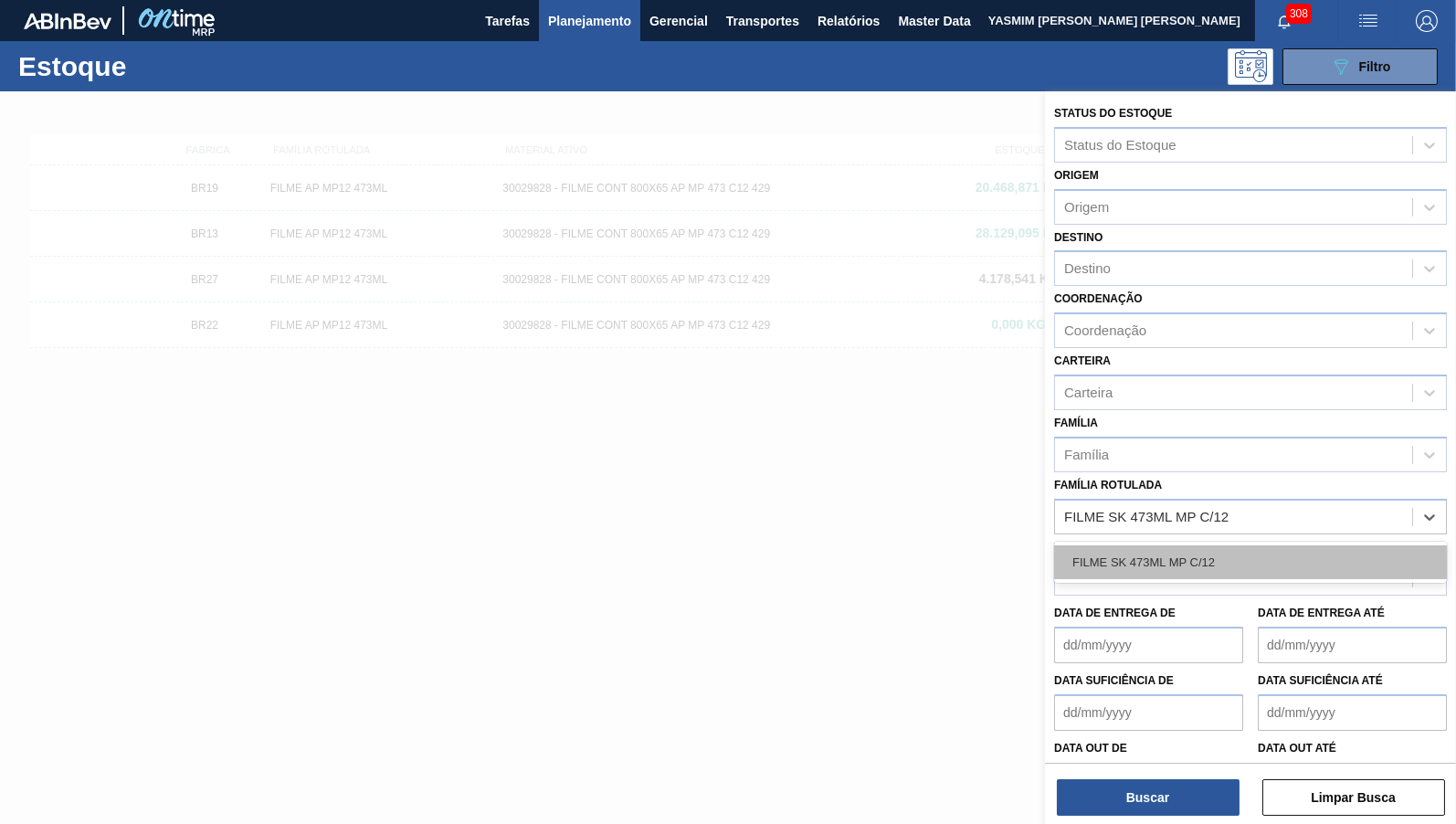
click at [1242, 562] on div "FILME SK 473ML MP C/12" at bounding box center [1250, 562] width 392 height 34
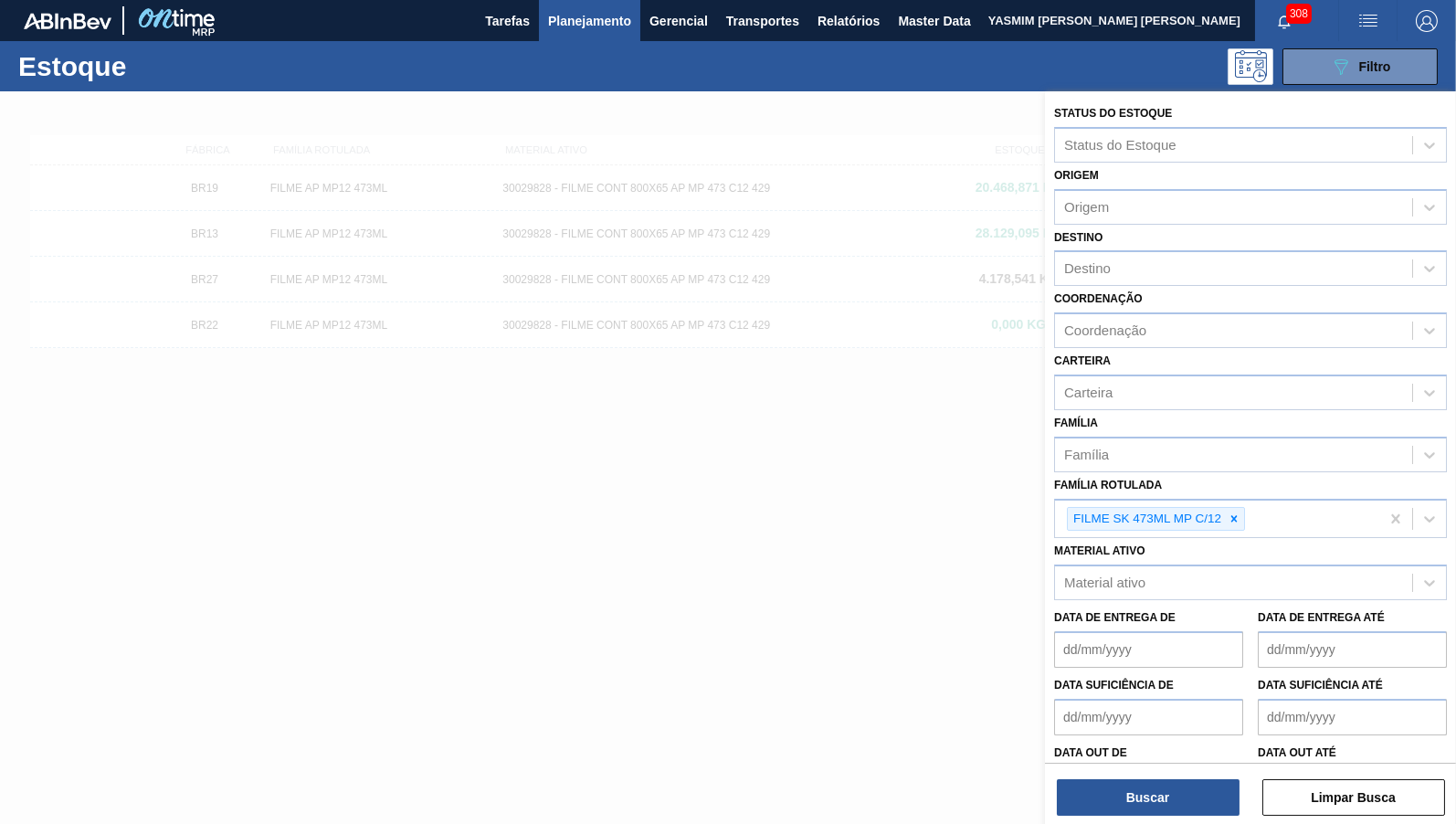
click at [1193, 818] on div "Status do Estoque Status do Estoque Origem Origem Destino Destino Coordenação C…" at bounding box center [1251, 460] width 411 height 736
click at [1174, 806] on button "Buscar" at bounding box center [1148, 797] width 183 height 36
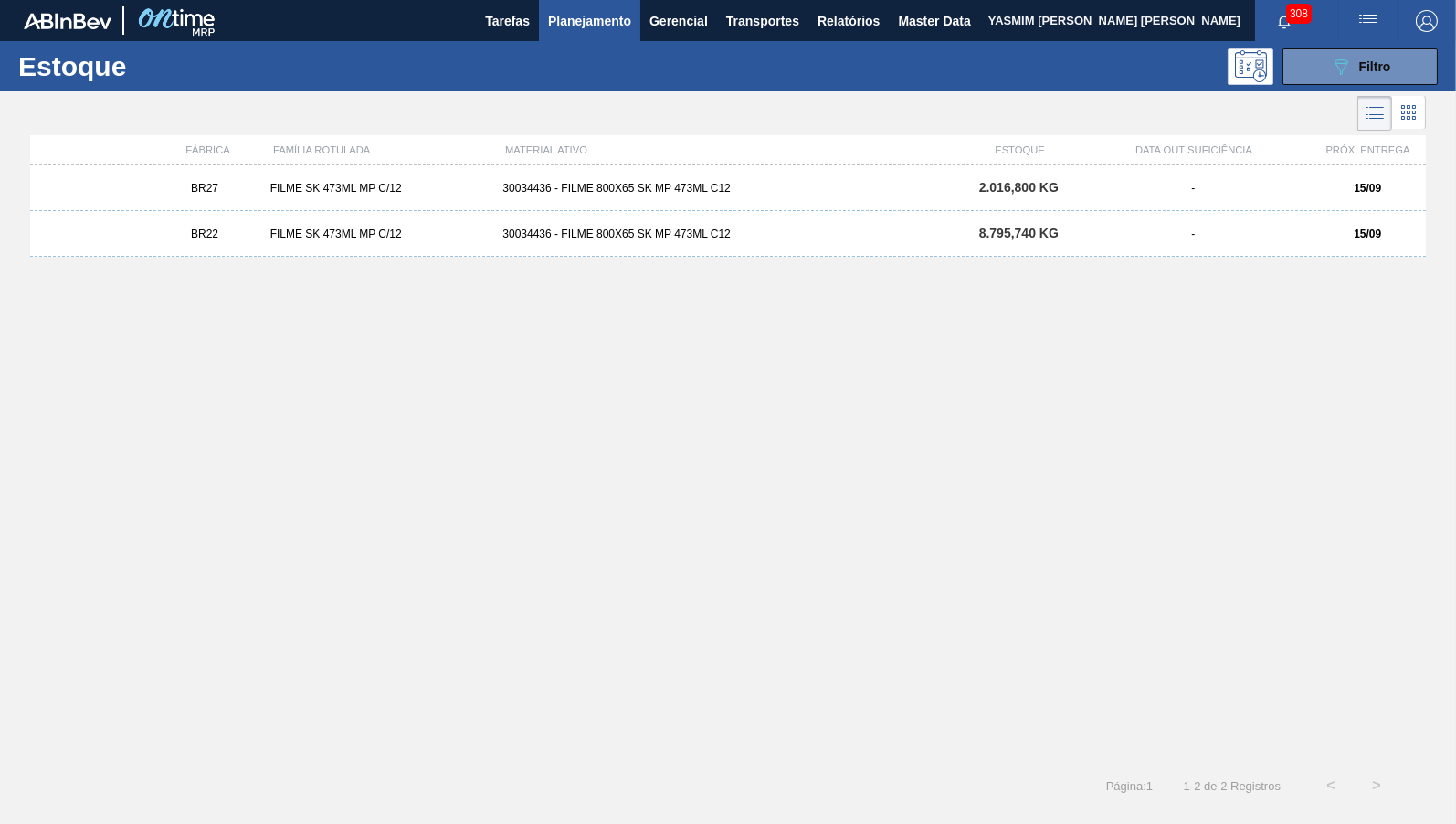
click at [532, 225] on div "BR22 FILME SK 473ML MP C/12 30034436 - FILME 800X65 SK MP 473ML C12 8.795,740 K…" at bounding box center [728, 234] width 1395 height 46
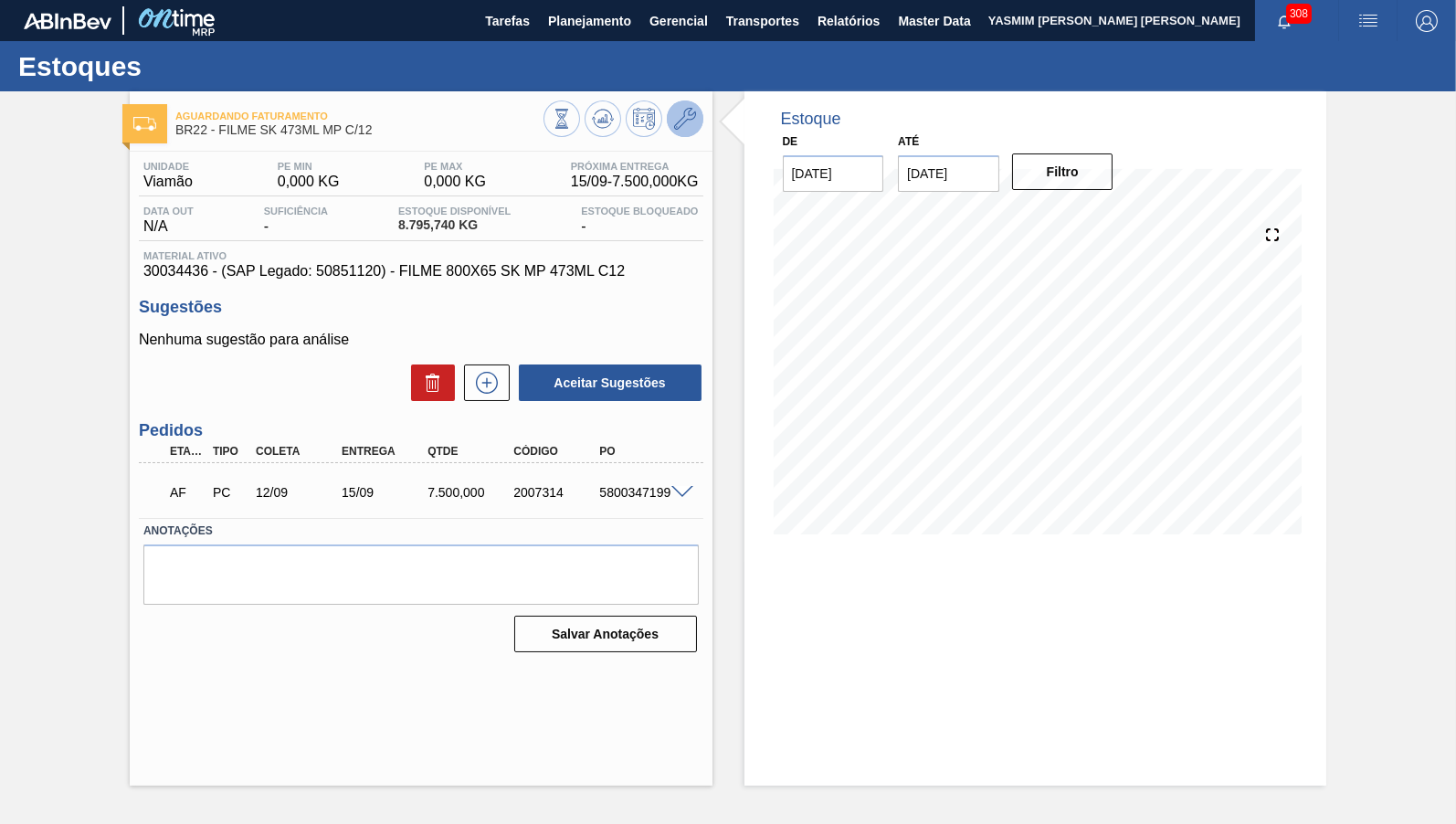
click at [689, 109] on icon at bounding box center [685, 118] width 21 height 21
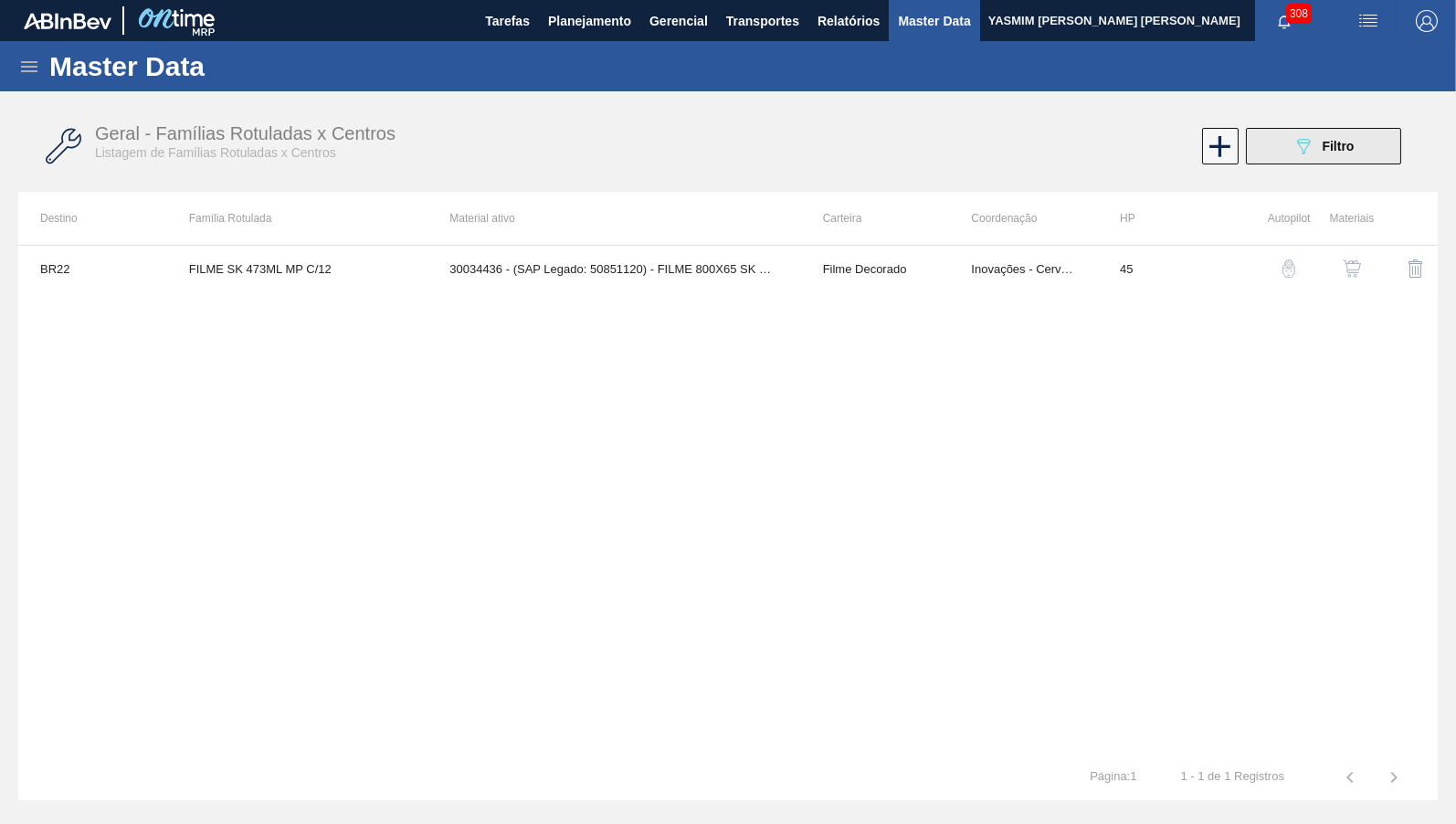
click at [1295, 140] on icon "089F7B8B-B2A5-4AFE-B5C0-19BA573D28AC" at bounding box center [1303, 146] width 21 height 21
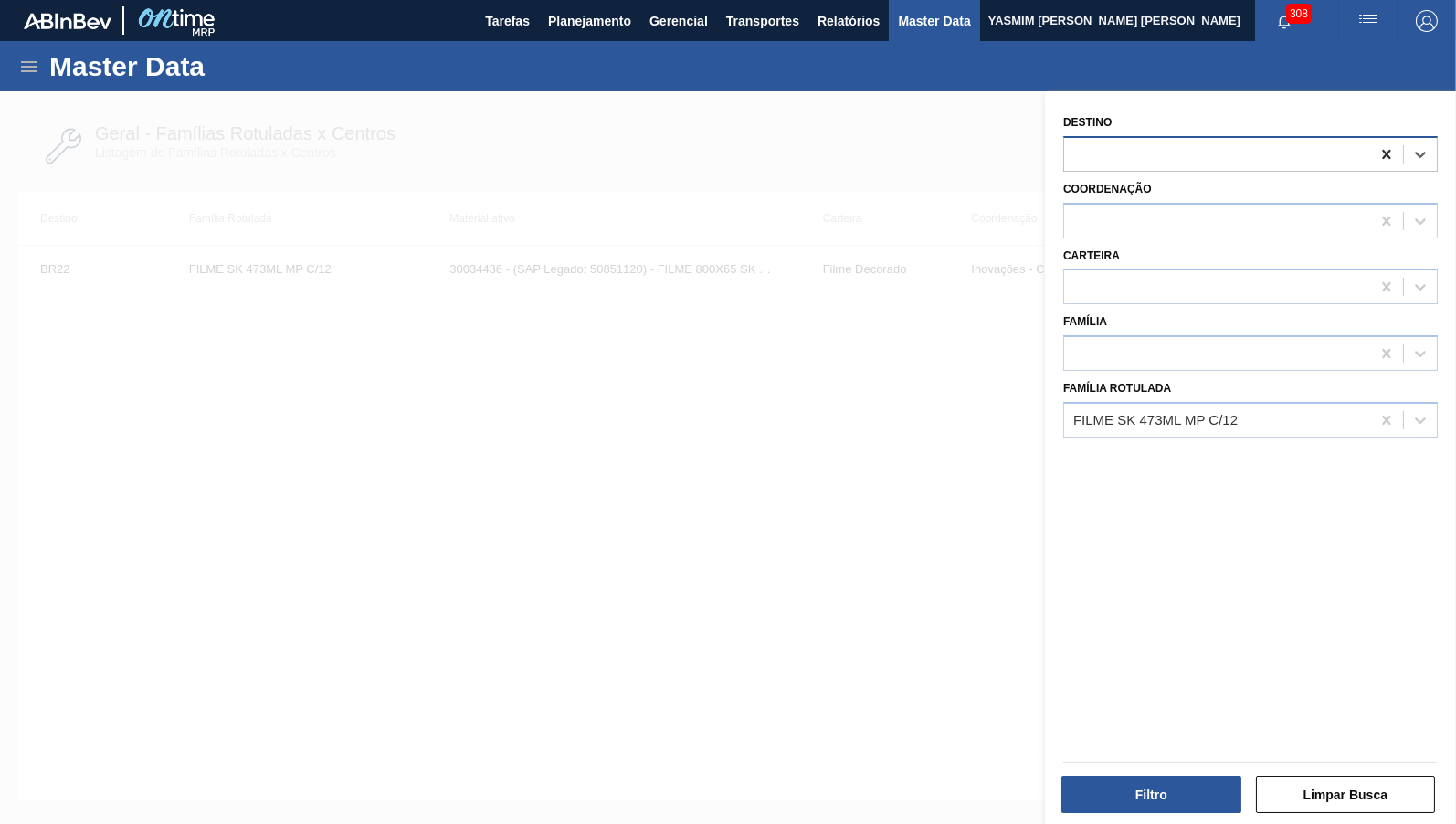
click at [1394, 153] on icon at bounding box center [1387, 154] width 19 height 19
click at [1173, 805] on button "Filtro" at bounding box center [1151, 794] width 180 height 36
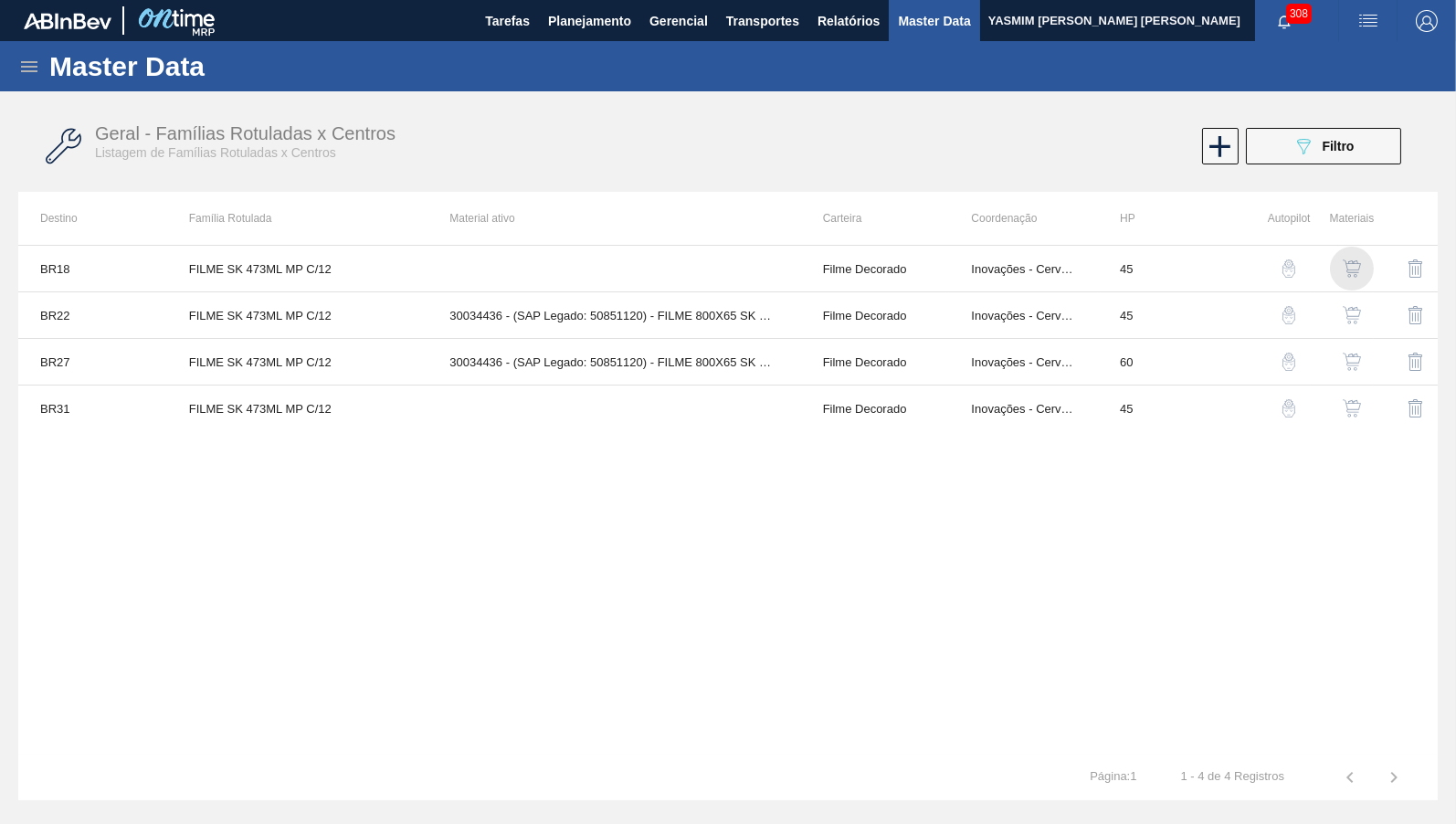
click at [1350, 264] on img "button" at bounding box center [1351, 269] width 19 height 19
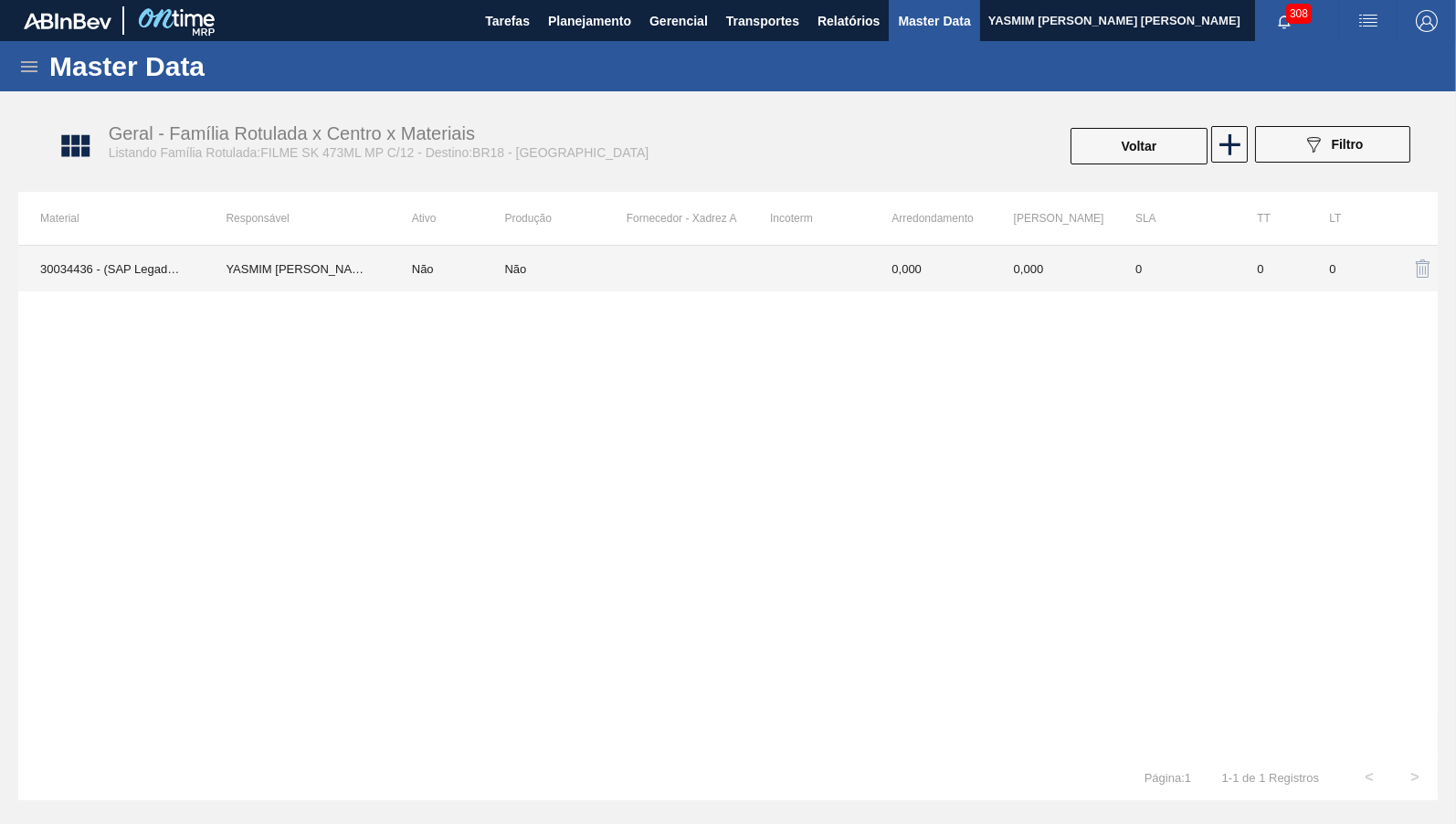
click at [416, 271] on td "Não" at bounding box center [447, 268] width 115 height 46
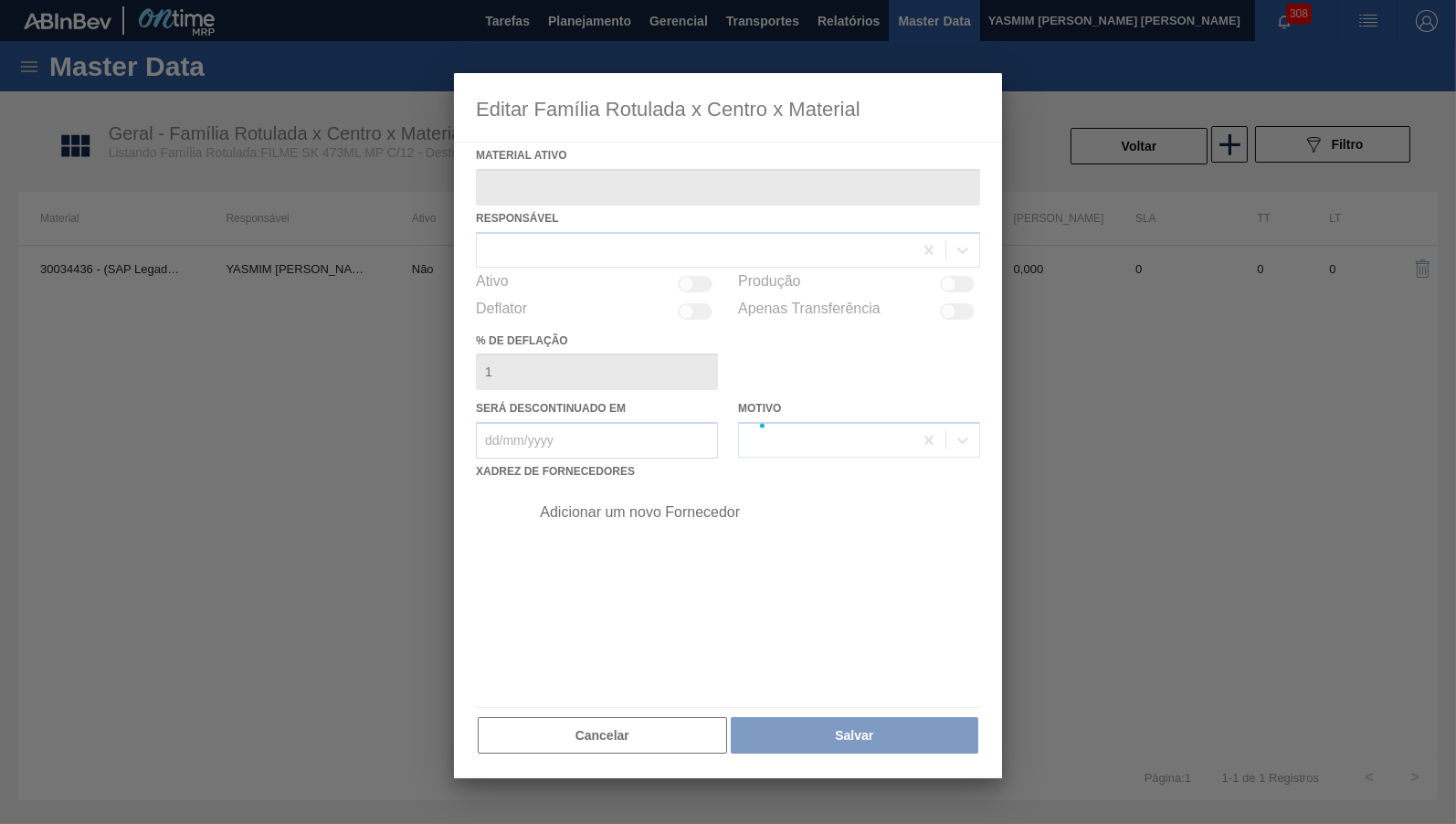
type ativo "30034436 - (SAP Legado: 50851120) - FILME 800X65 SK MP 473ML C12"
type deflação "0"
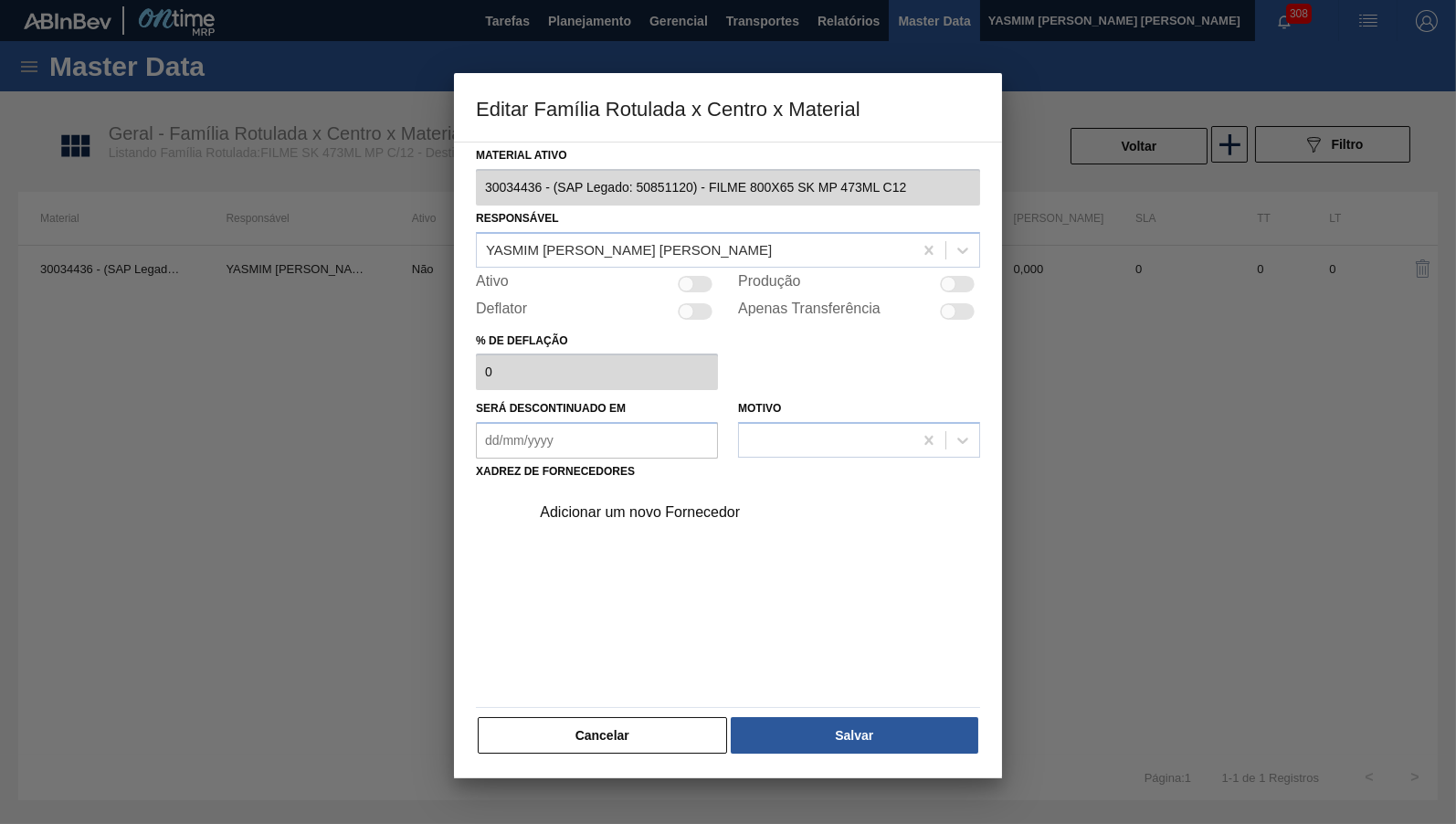
click at [696, 278] on div at bounding box center [695, 284] width 35 height 17
checkbox input "true"
click at [612, 506] on div "Adicionar um novo Fornecedor" at bounding box center [718, 513] width 358 height 17
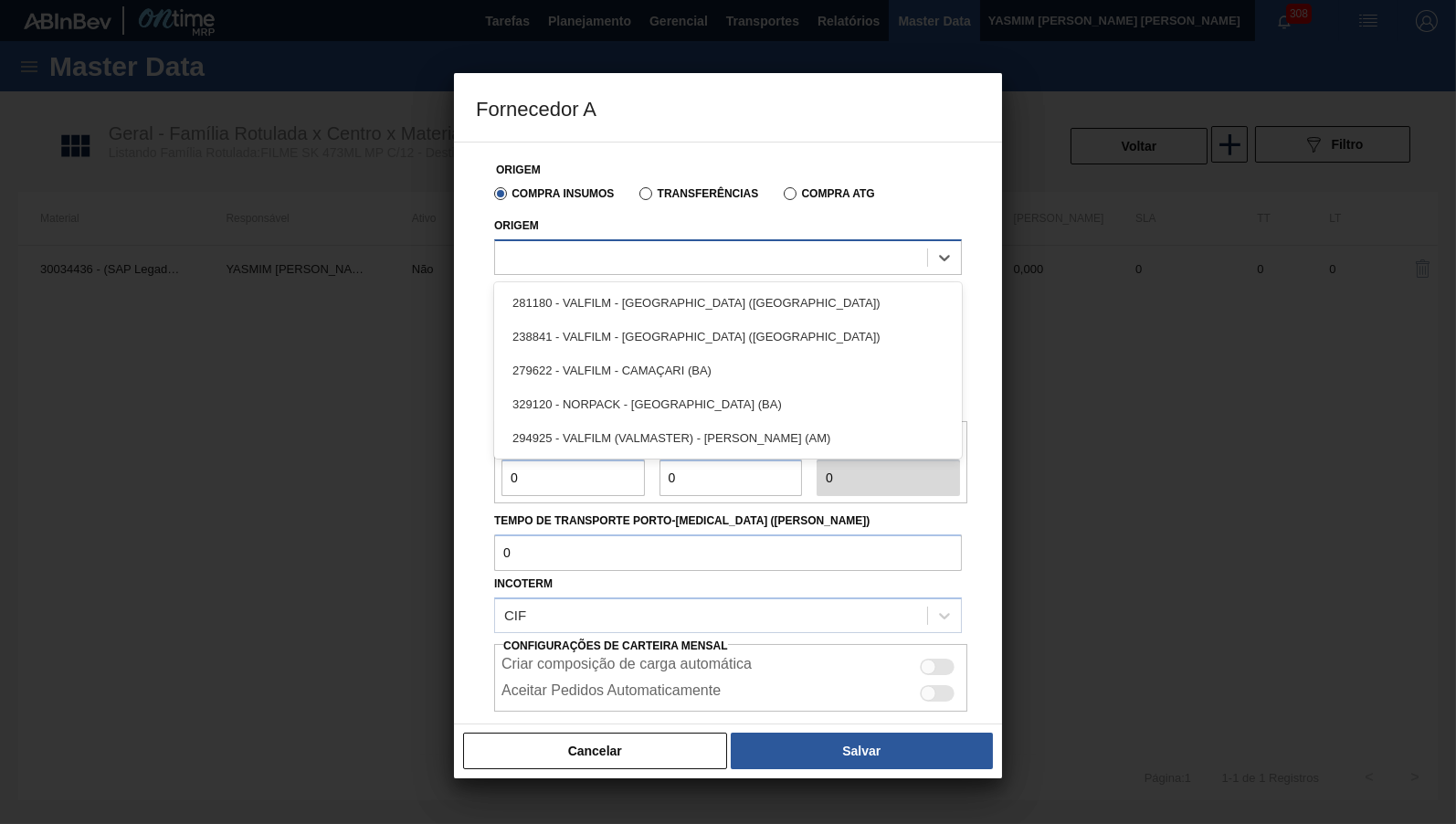
click at [597, 275] on div at bounding box center [728, 257] width 468 height 36
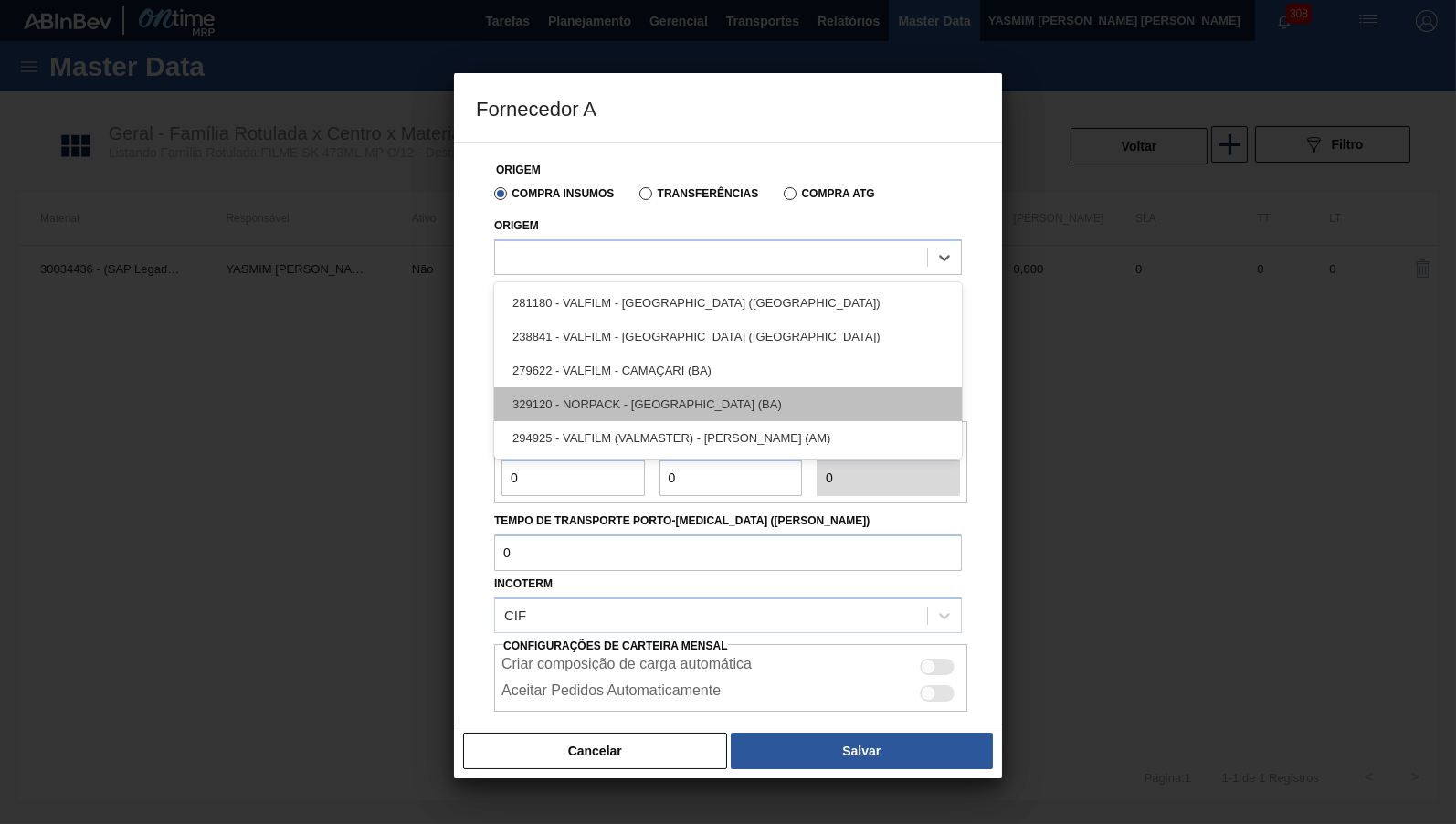
click at [741, 392] on div "329120 - NORPACK - [GEOGRAPHIC_DATA] (BA)" at bounding box center [728, 405] width 468 height 34
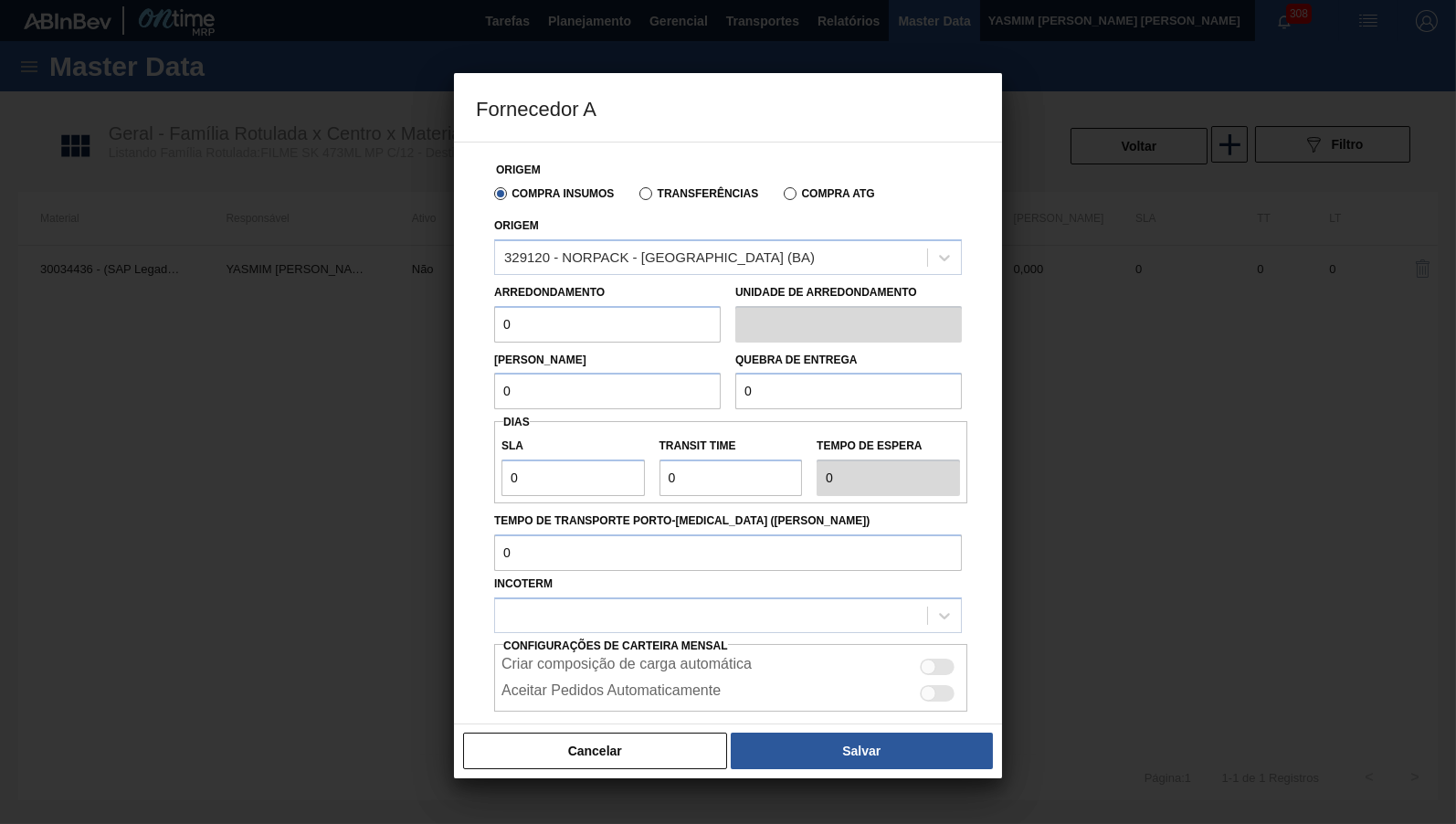
drag, startPoint x: 523, startPoint y: 313, endPoint x: 477, endPoint y: 310, distance: 46.1
click at [494, 310] on input "0" at bounding box center [607, 324] width 227 height 36
type input "3"
type input "500"
drag, startPoint x: 443, startPoint y: 350, endPoint x: 363, endPoint y: 357, distance: 80.3
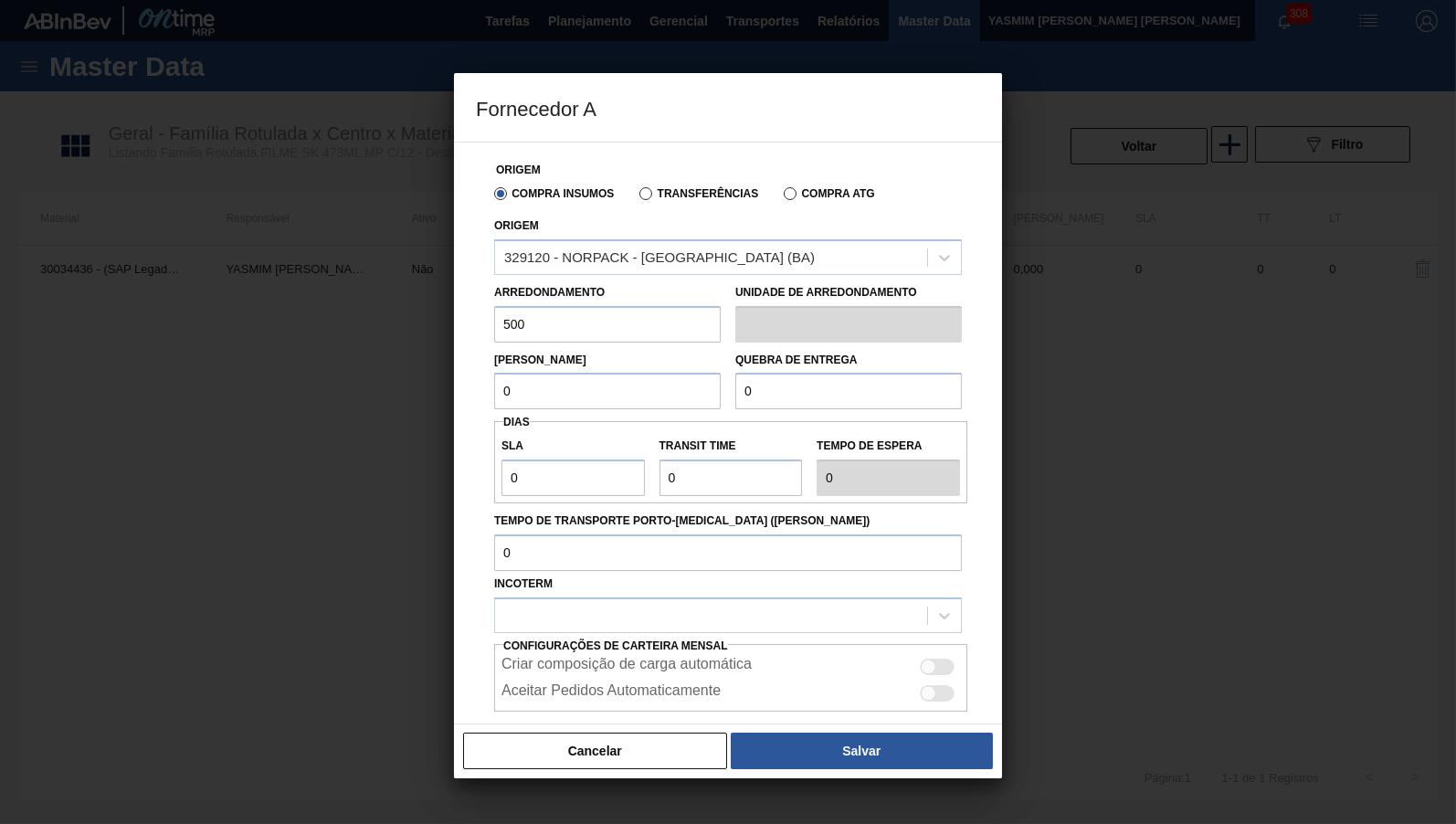
click at [363, 357] on div at bounding box center [728, 412] width 1456 height 824
drag, startPoint x: 447, startPoint y: 384, endPoint x: 433, endPoint y: 383, distance: 14.0
click at [494, 383] on input "0" at bounding box center [607, 391] width 227 height 36
type input "500"
drag, startPoint x: 790, startPoint y: 391, endPoint x: 552, endPoint y: 382, distance: 238.2
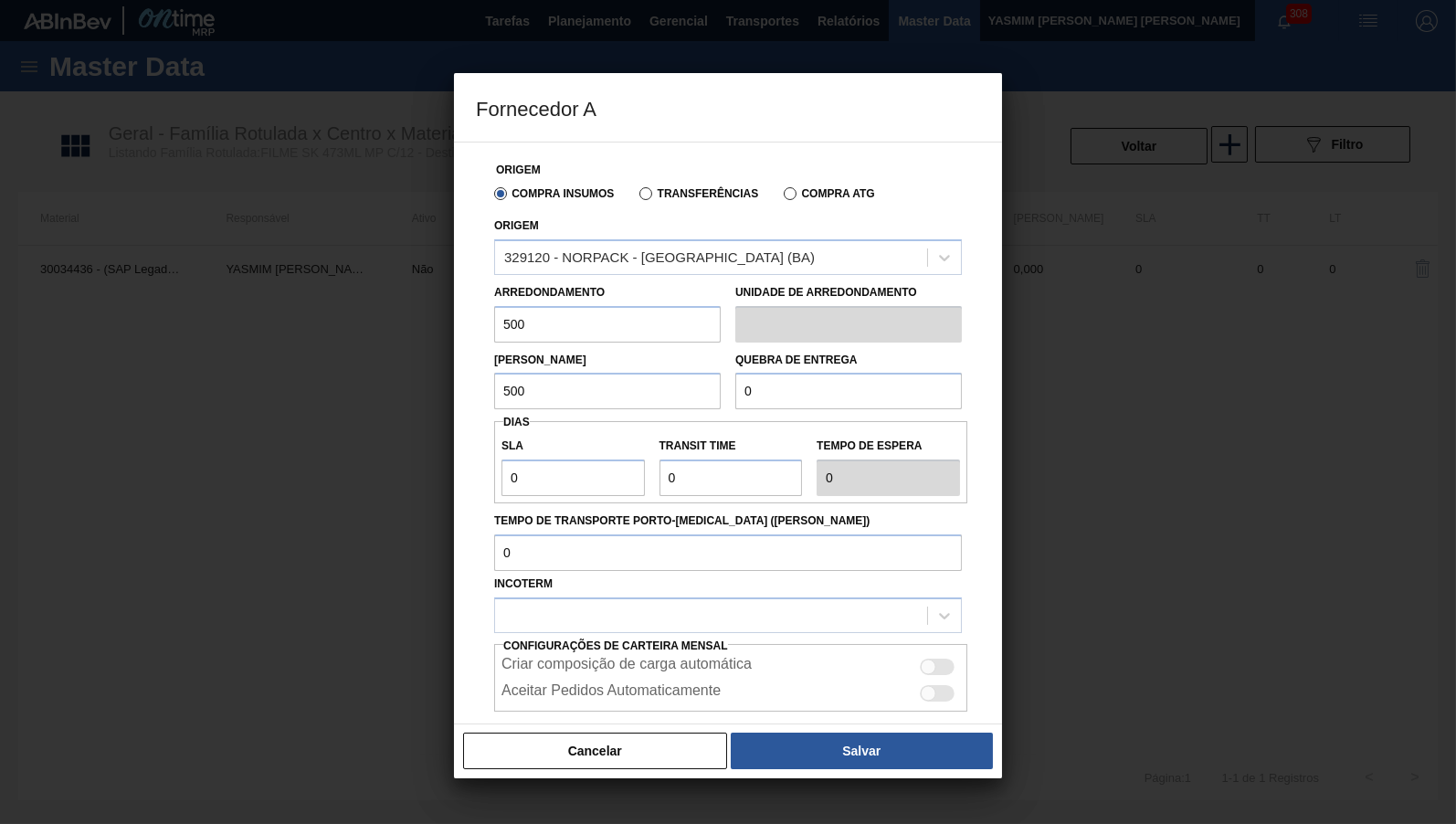
click at [735, 382] on input "0" at bounding box center [848, 391] width 227 height 36
type input "5.000"
drag, startPoint x: 530, startPoint y: 484, endPoint x: 206, endPoint y: 492, distance: 324.1
click at [502, 492] on input "0" at bounding box center [573, 477] width 144 height 36
type input "3"
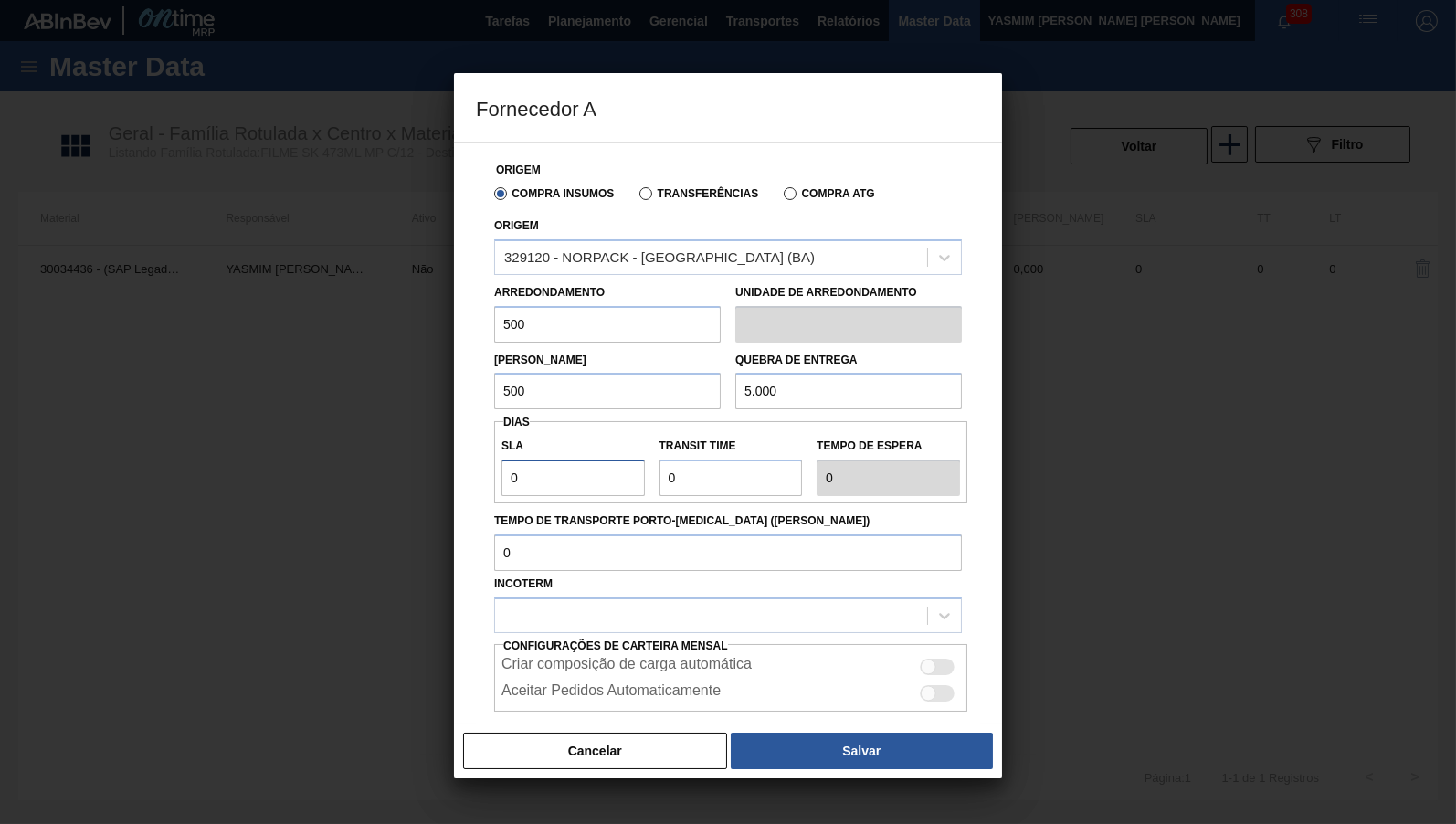
type input "3"
type input "30"
drag, startPoint x: 722, startPoint y: 465, endPoint x: 516, endPoint y: 451, distance: 206.5
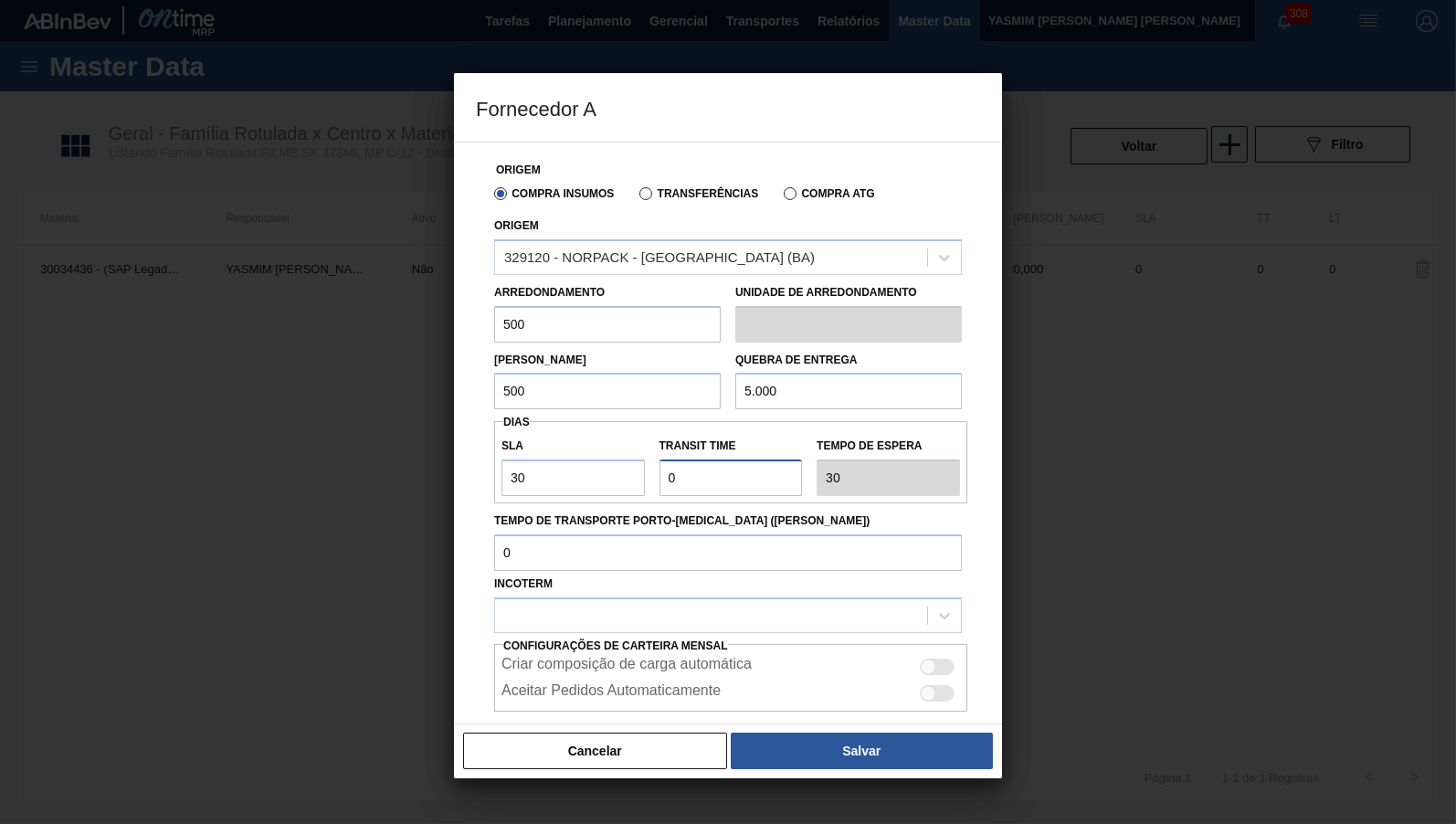
click at [659, 460] on input "Transit Time" at bounding box center [731, 477] width 144 height 36
type input "NaN"
type input "1"
type input "31"
type input "15"
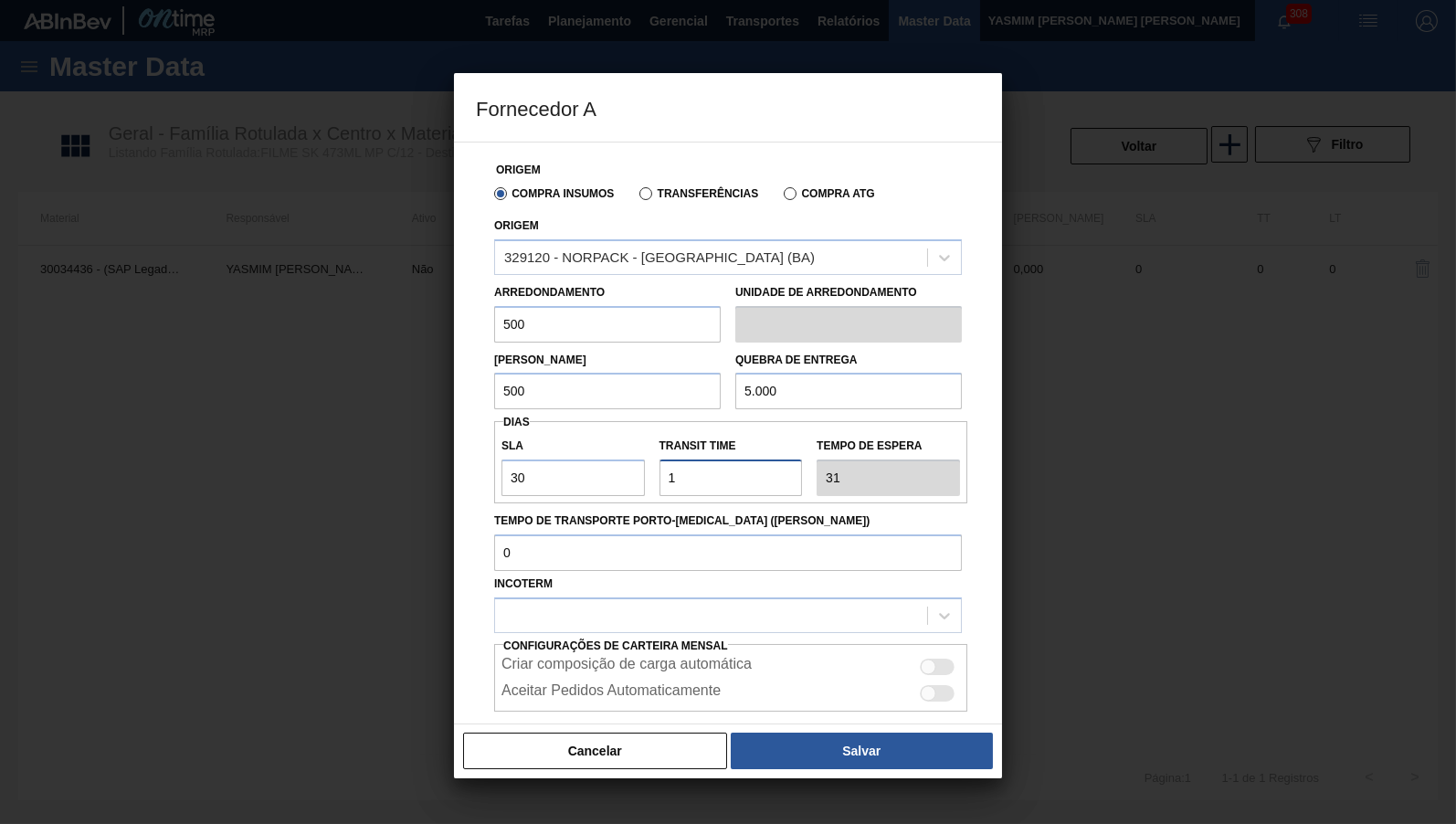
type input "45"
type input "15"
drag, startPoint x: 712, startPoint y: 558, endPoint x: 716, endPoint y: 579, distance: 21.4
click at [714, 569] on input "Tempo de Transporte Porto-[MEDICAL_DATA] ([PERSON_NAME])" at bounding box center [728, 552] width 468 height 36
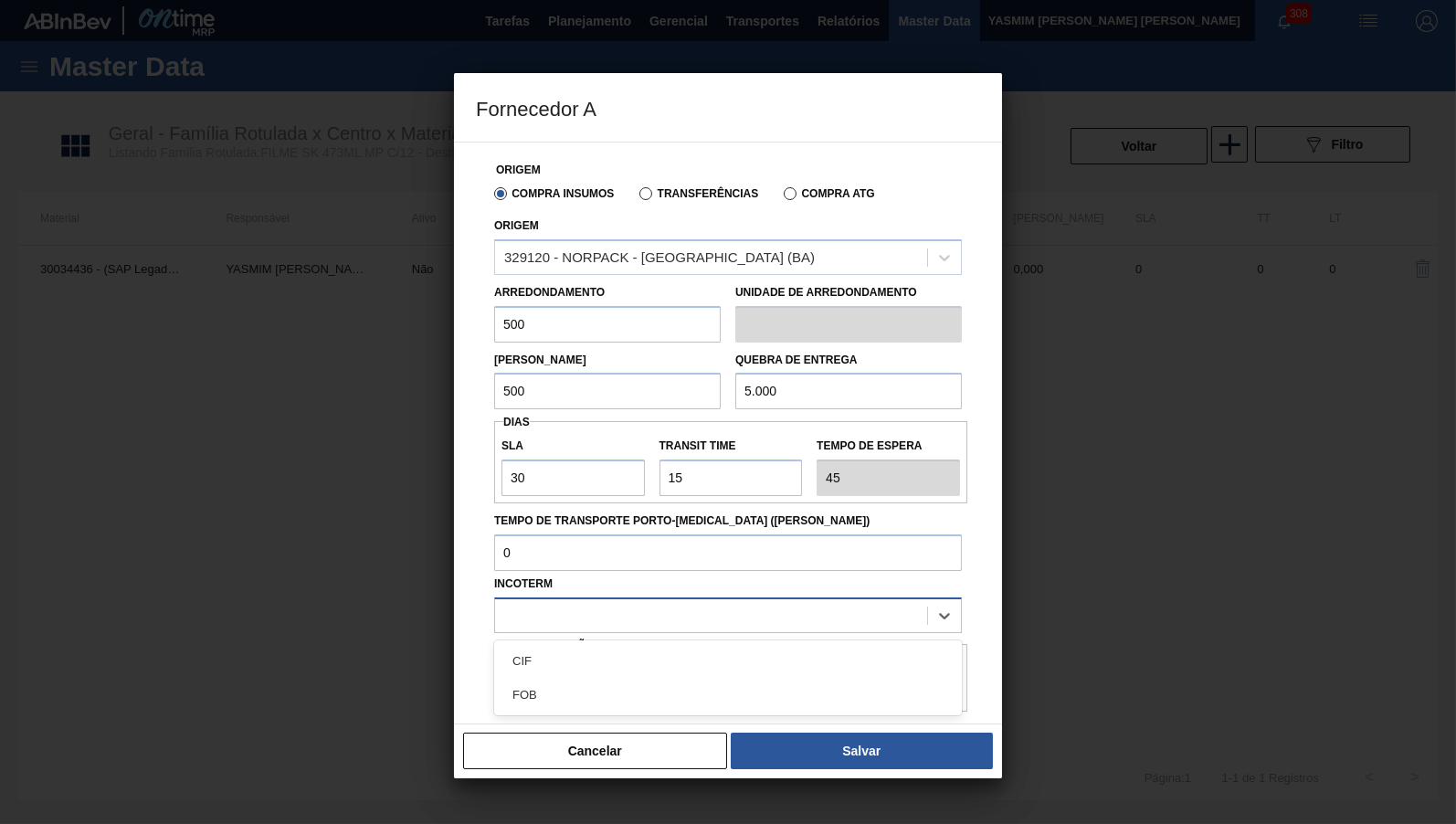
click at [723, 602] on div at bounding box center [711, 615] width 432 height 26
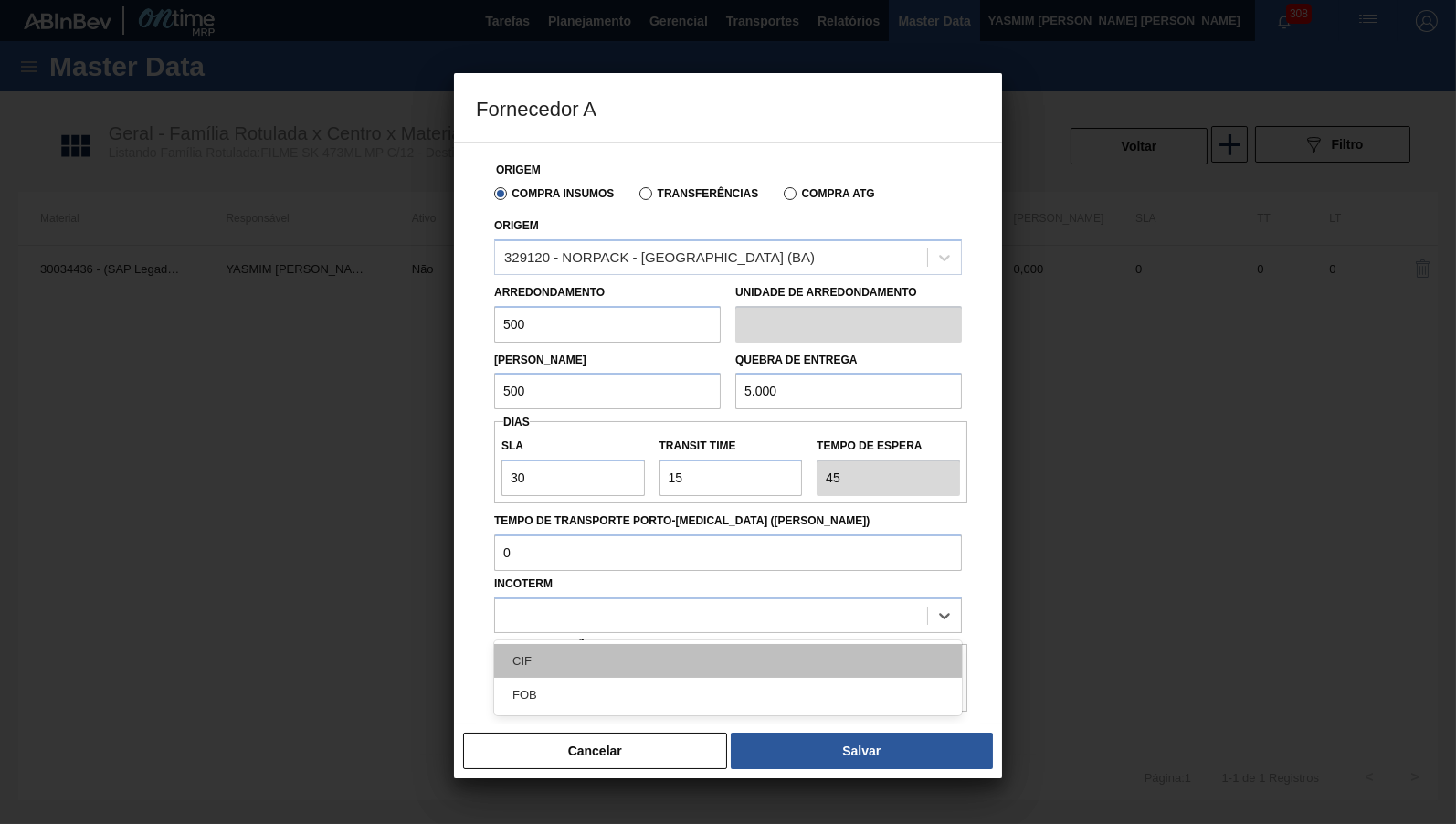
click at [678, 648] on div "CIF" at bounding box center [728, 661] width 468 height 34
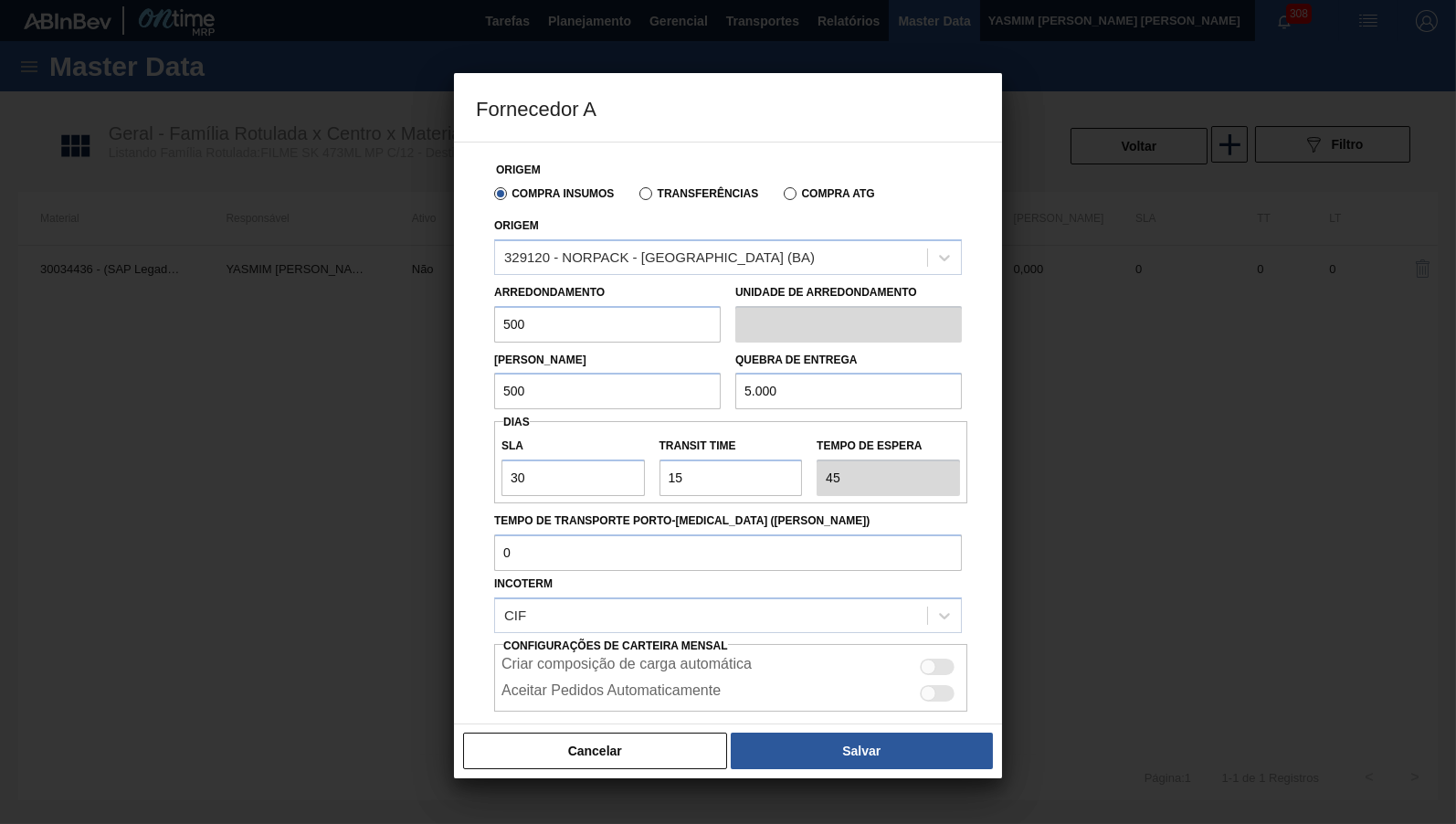
click at [929, 660] on div at bounding box center [928, 667] width 16 height 16
checkbox input "true"
drag, startPoint x: 683, startPoint y: 463, endPoint x: 529, endPoint y: 466, distance: 154.0
click at [659, 466] on input "Transit Time" at bounding box center [731, 477] width 144 height 36
type input "5"
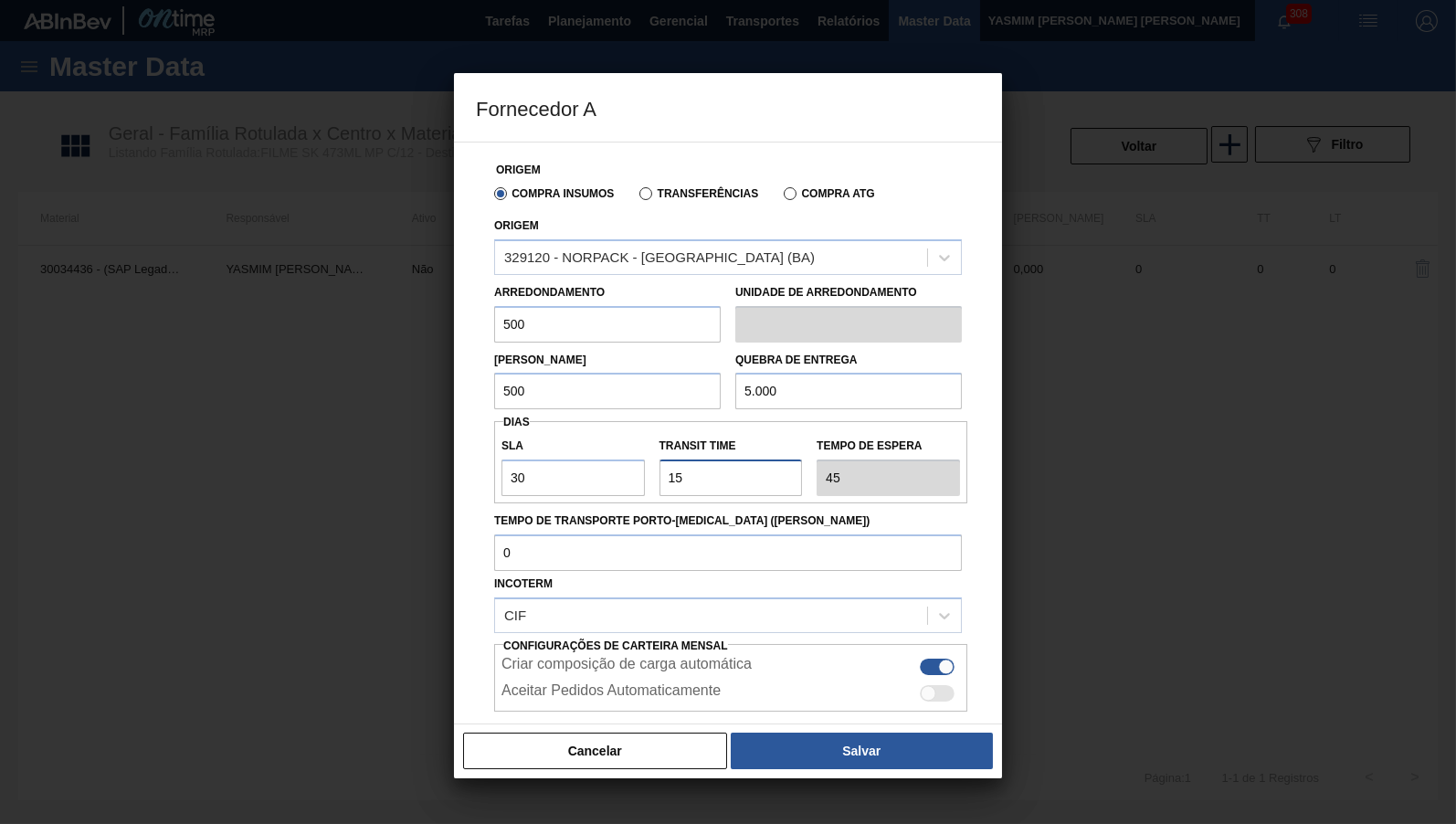
type input "35"
type input "5"
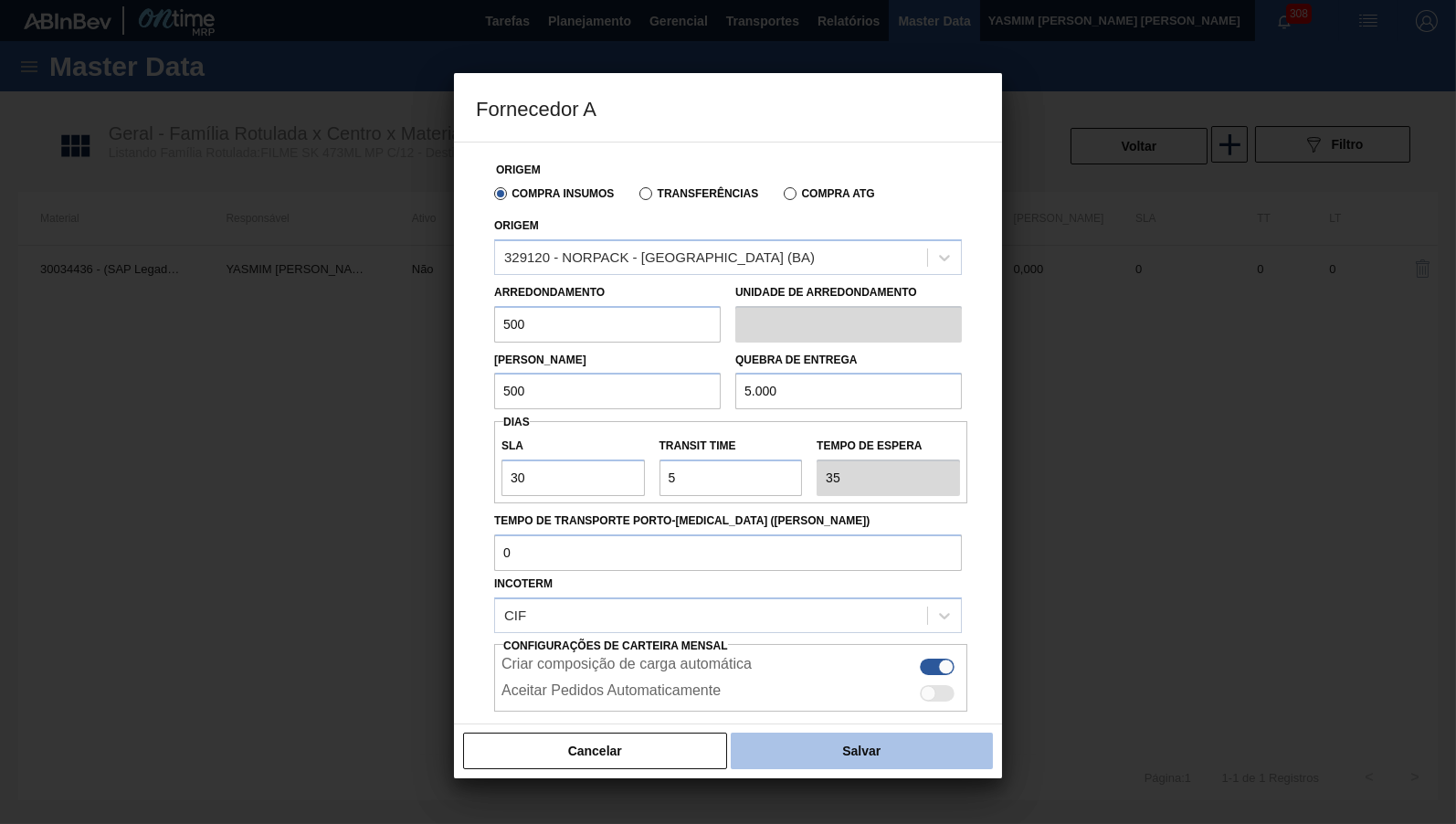
click at [880, 748] on button "Salvar" at bounding box center [861, 750] width 262 height 36
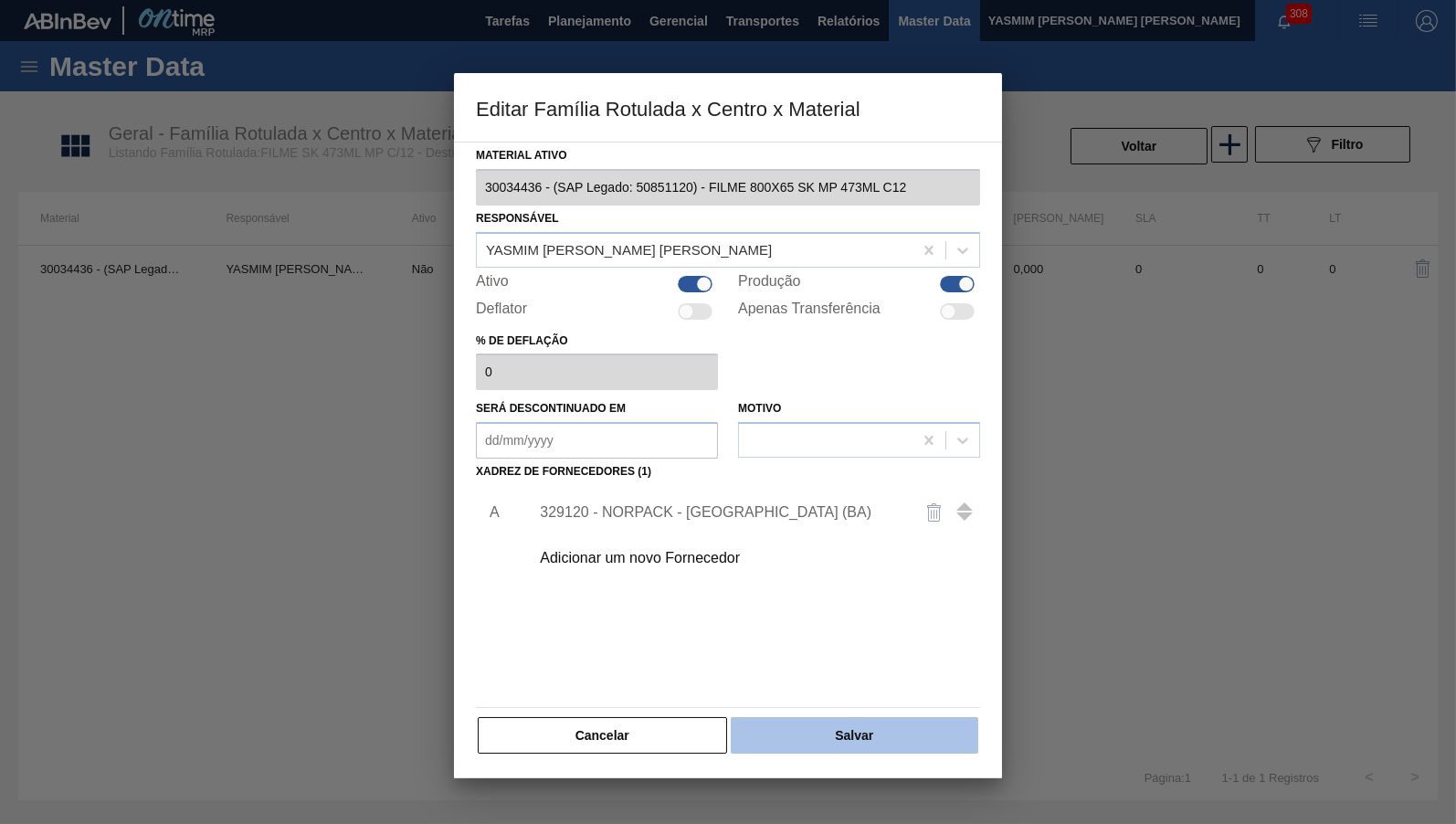
click at [867, 729] on button "Salvar" at bounding box center [854, 735] width 247 height 36
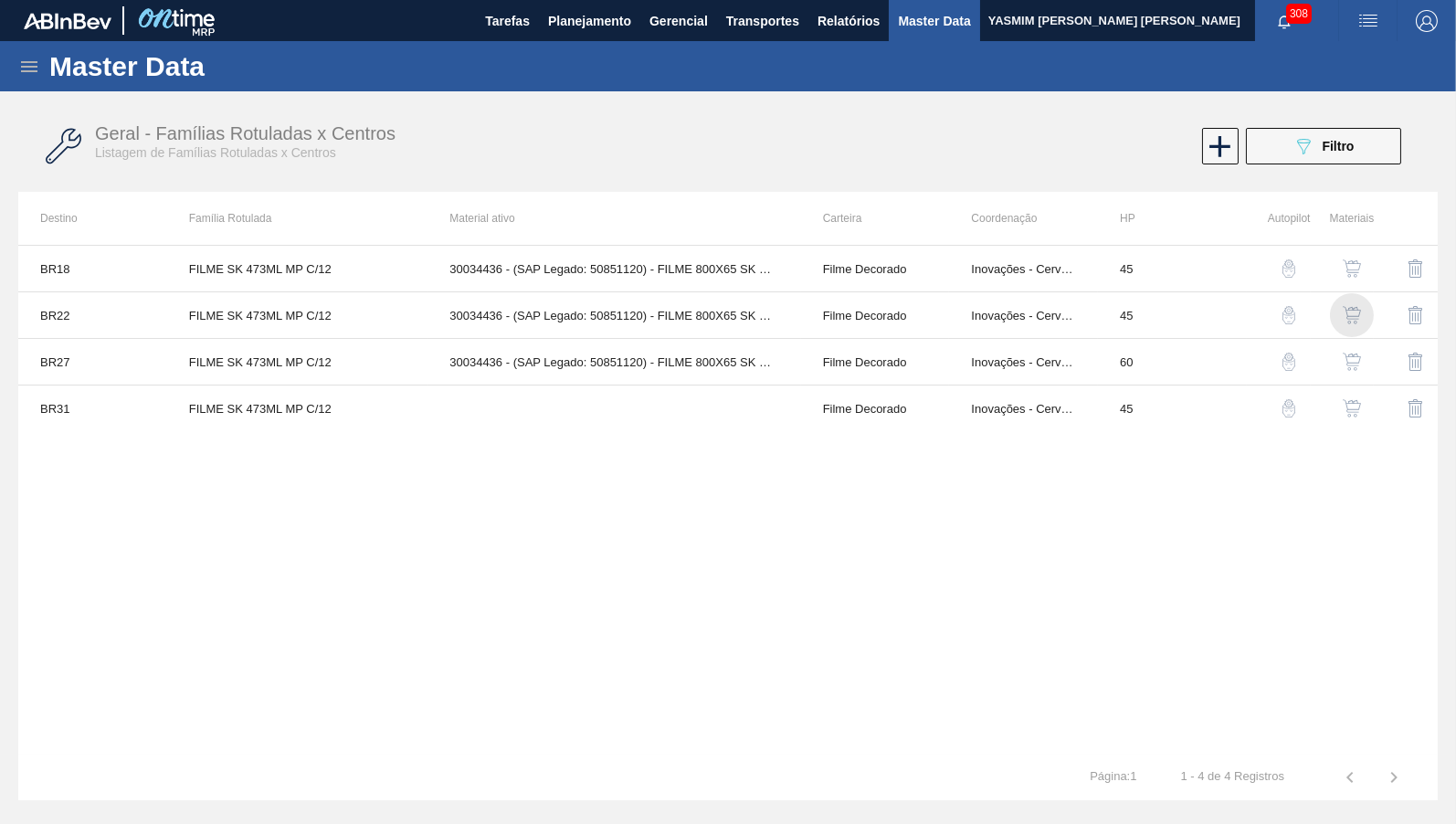
click at [1353, 310] on img "button" at bounding box center [1351, 316] width 19 height 19
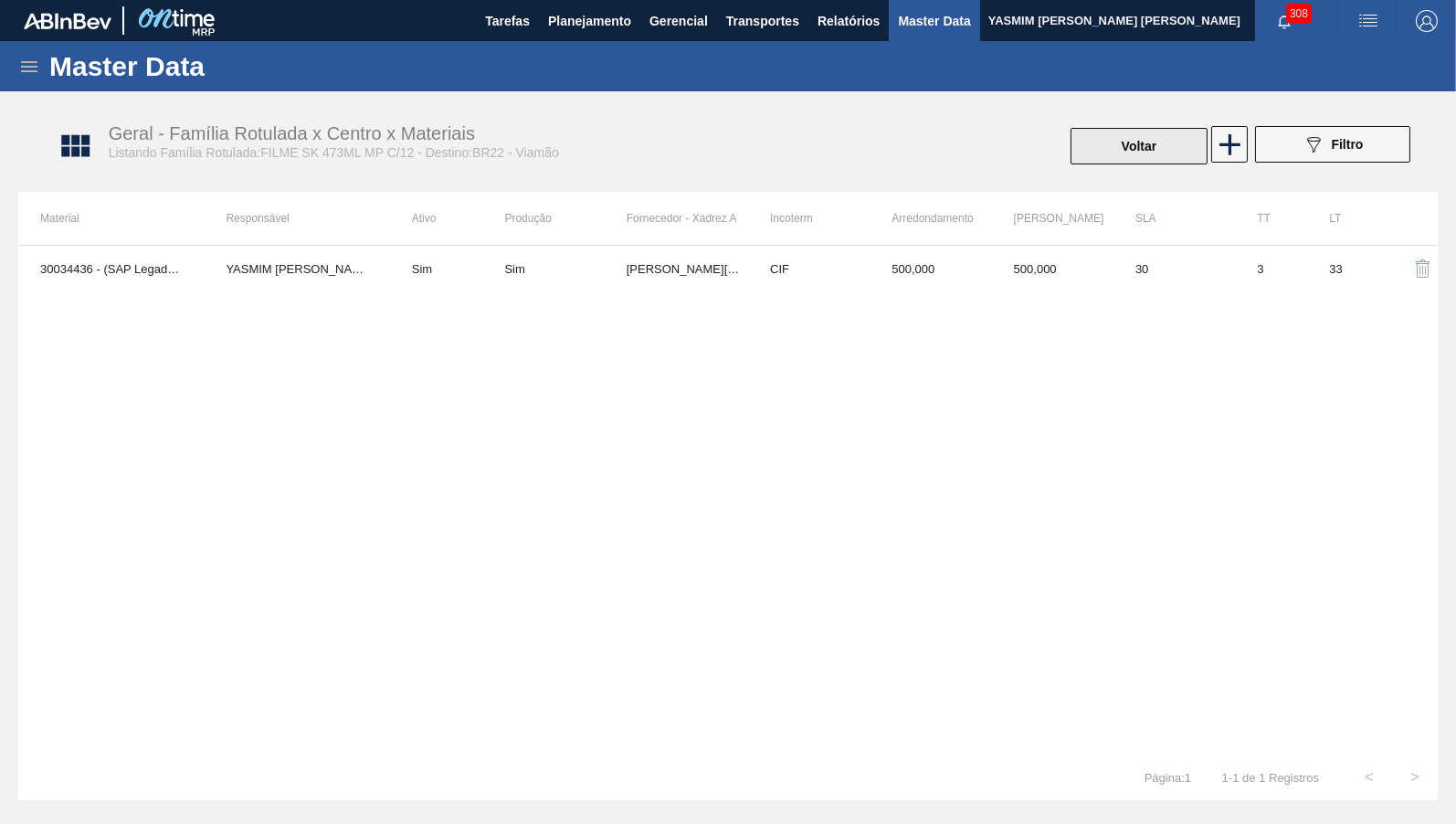
click at [1156, 144] on button "Voltar" at bounding box center [1138, 146] width 137 height 36
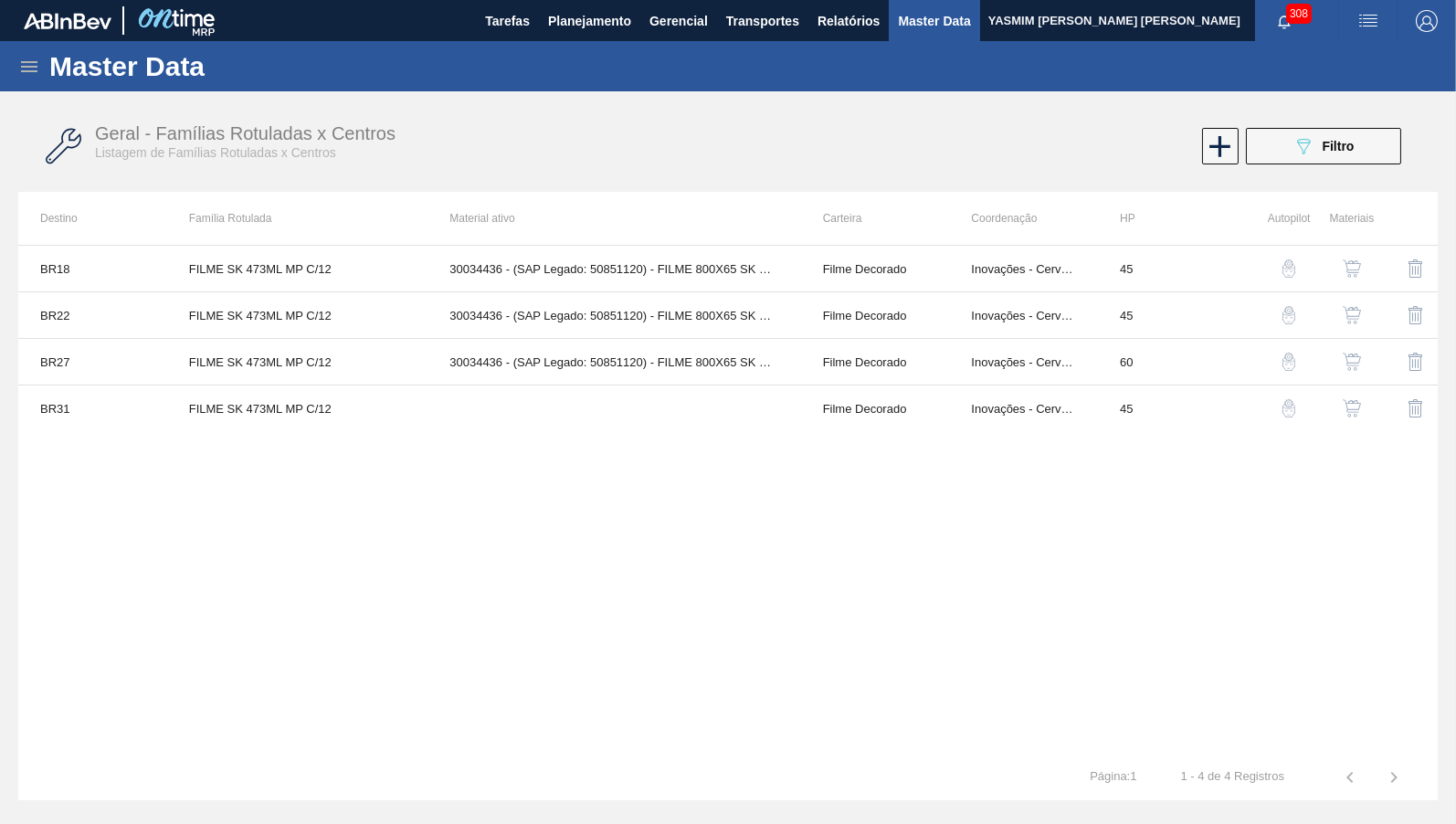
click at [1355, 351] on button "button" at bounding box center [1351, 362] width 44 height 44
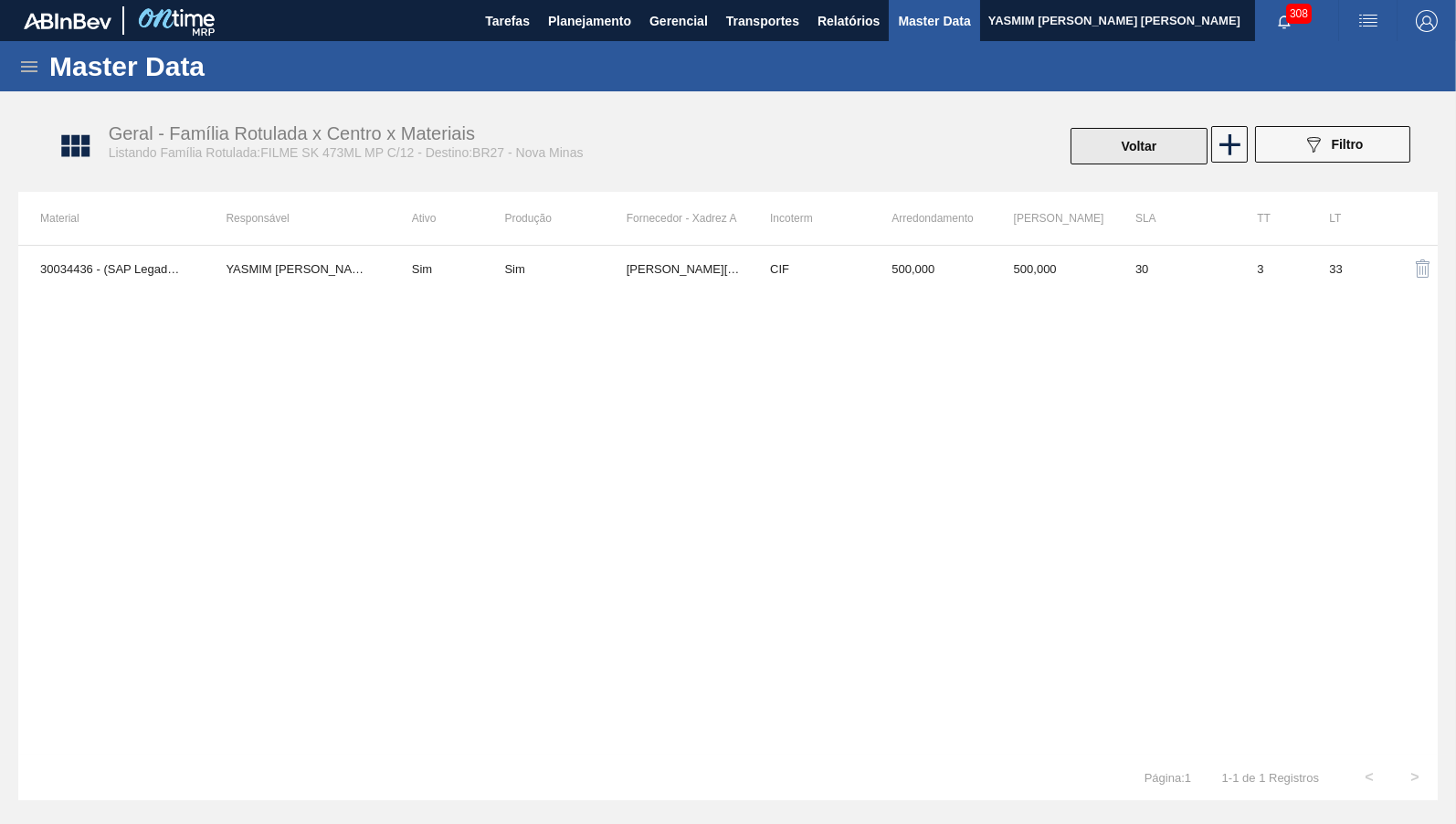
click at [1095, 149] on button "Voltar" at bounding box center [1138, 146] width 137 height 36
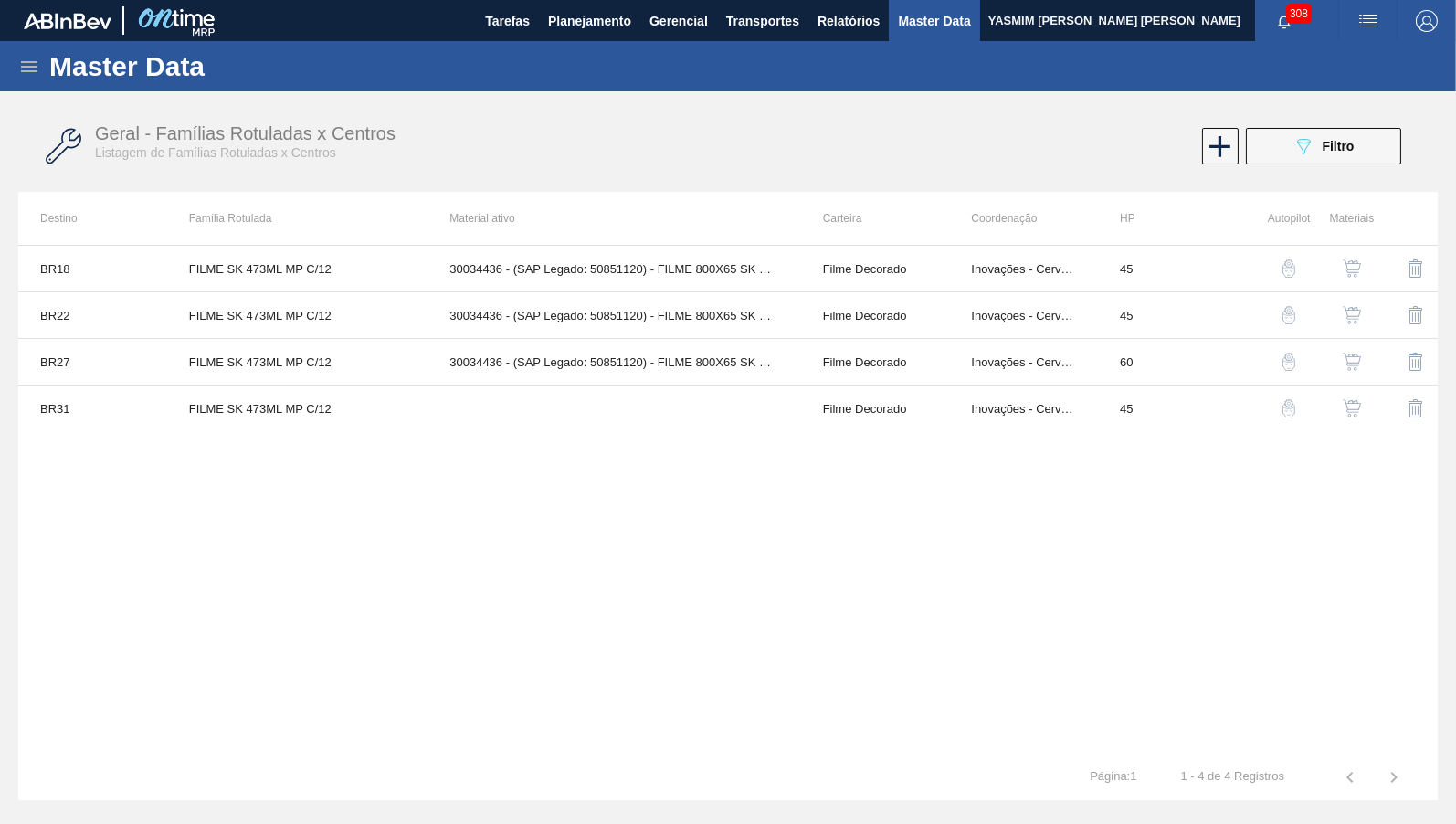
click at [1360, 257] on button "button" at bounding box center [1351, 268] width 44 height 44
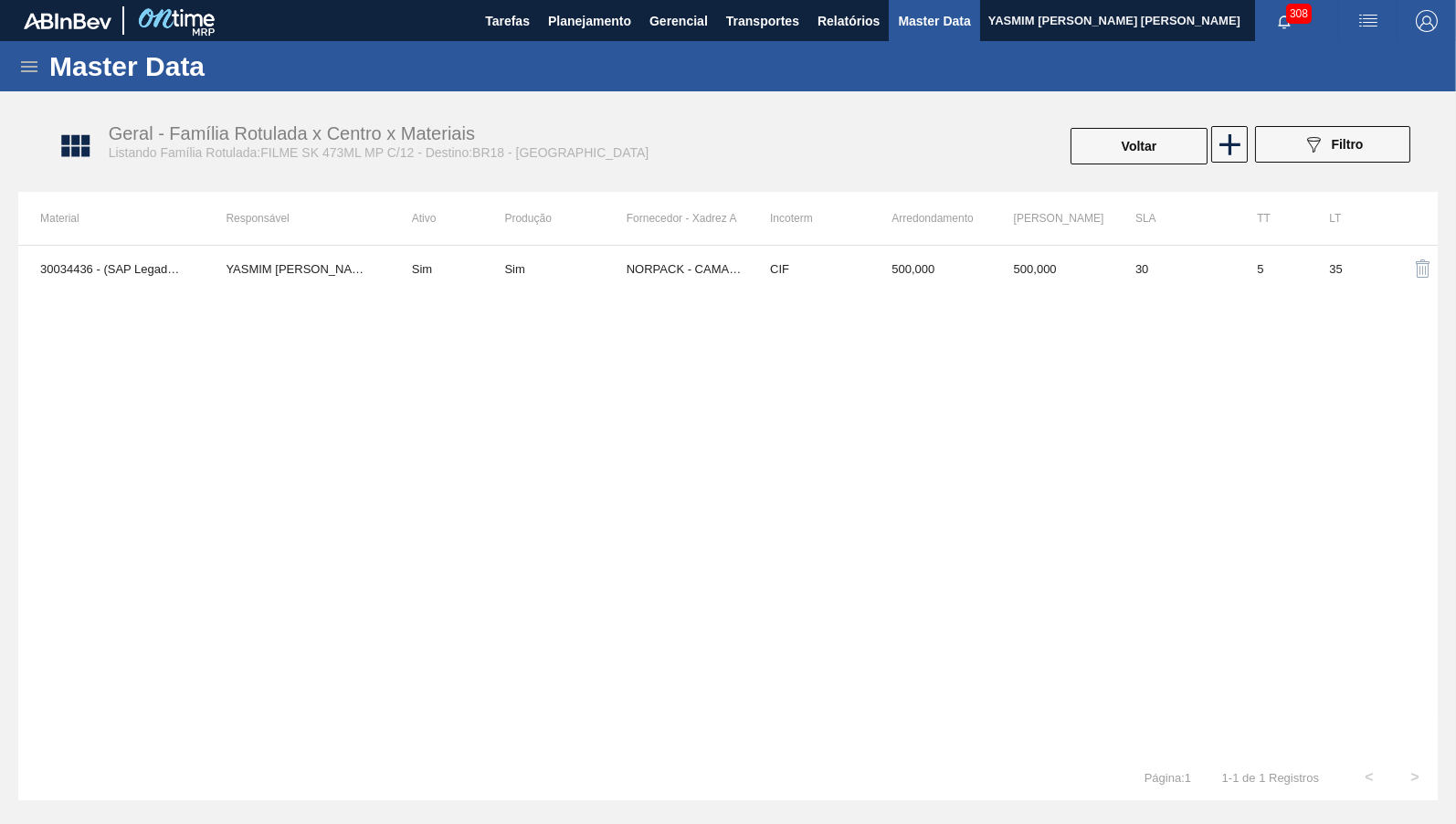
click at [584, 291] on div "30034436 - (SAP Legado: 50851120) - FILME 800X65 SK MP 473ML C12 YASMIM [PERSON…" at bounding box center [728, 500] width 1420 height 510
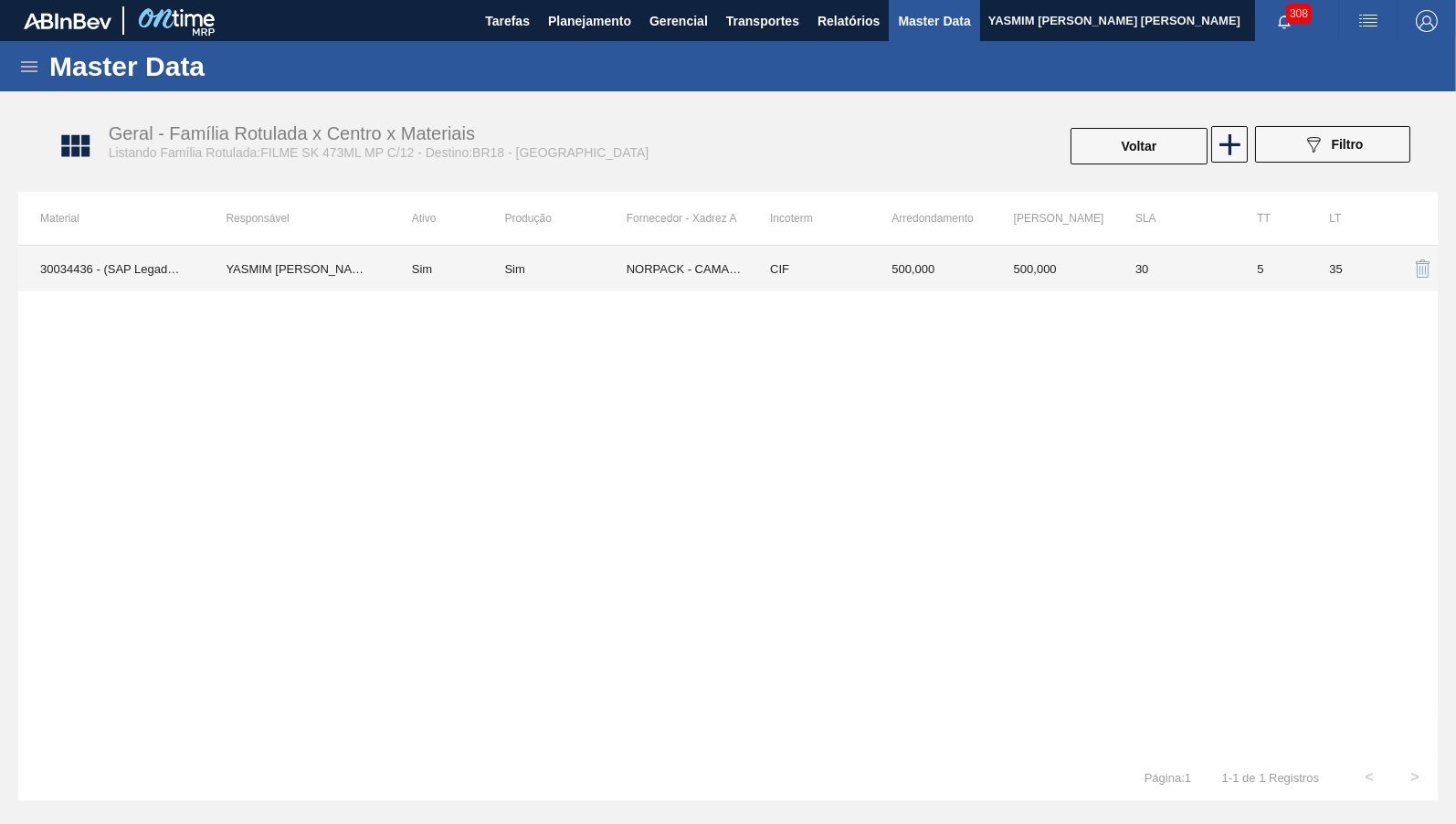
click at [592, 276] on div "Sim" at bounding box center [565, 269] width 121 height 14
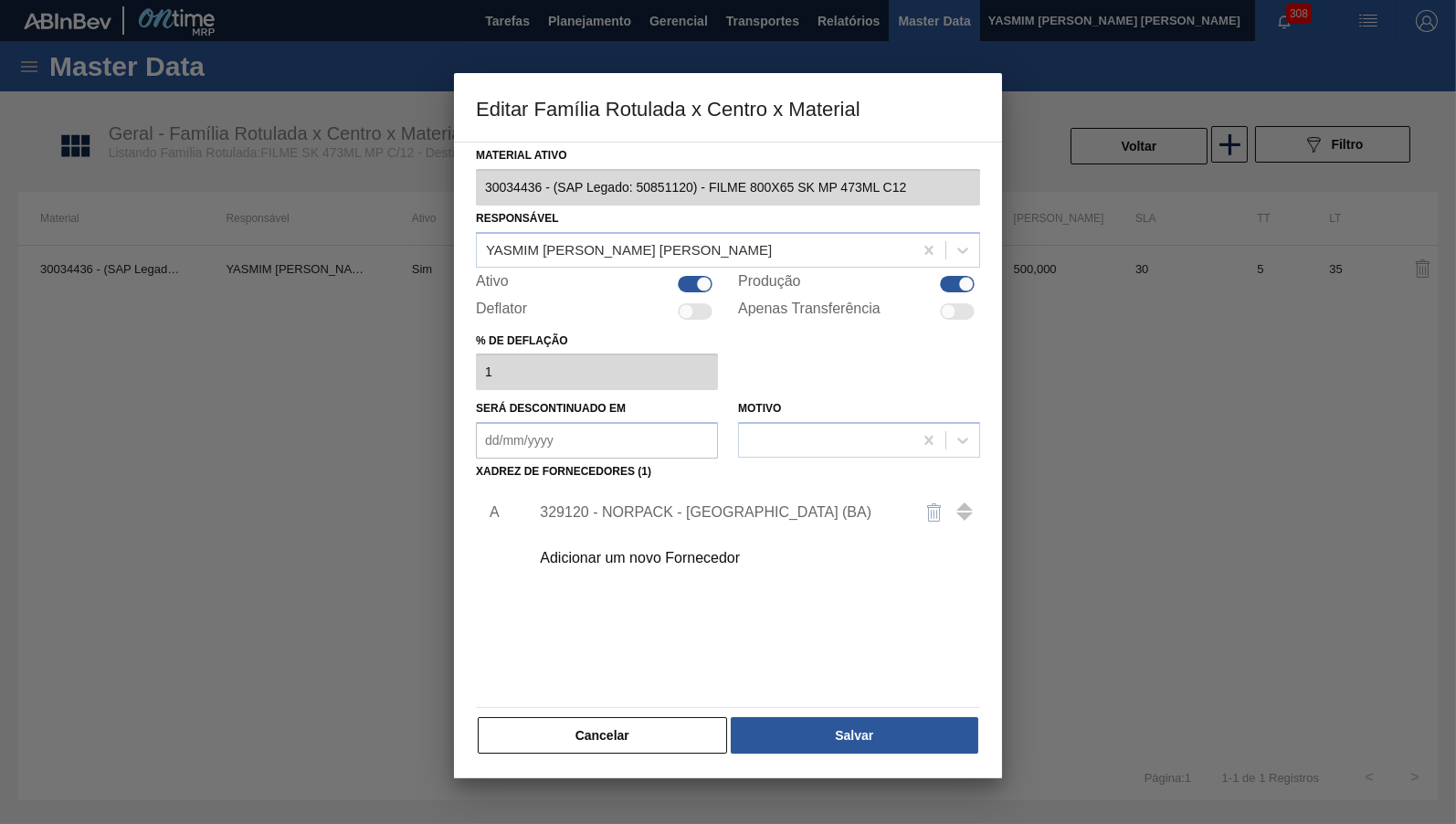
click at [697, 514] on div "329120 - NORPACK - [GEOGRAPHIC_DATA] (BA)" at bounding box center [749, 512] width 461 height 46
click at [647, 490] on div "329120 - NORPACK - [GEOGRAPHIC_DATA] (BA)" at bounding box center [749, 512] width 461 height 46
click at [670, 737] on button "Cancelar" at bounding box center [601, 735] width 249 height 36
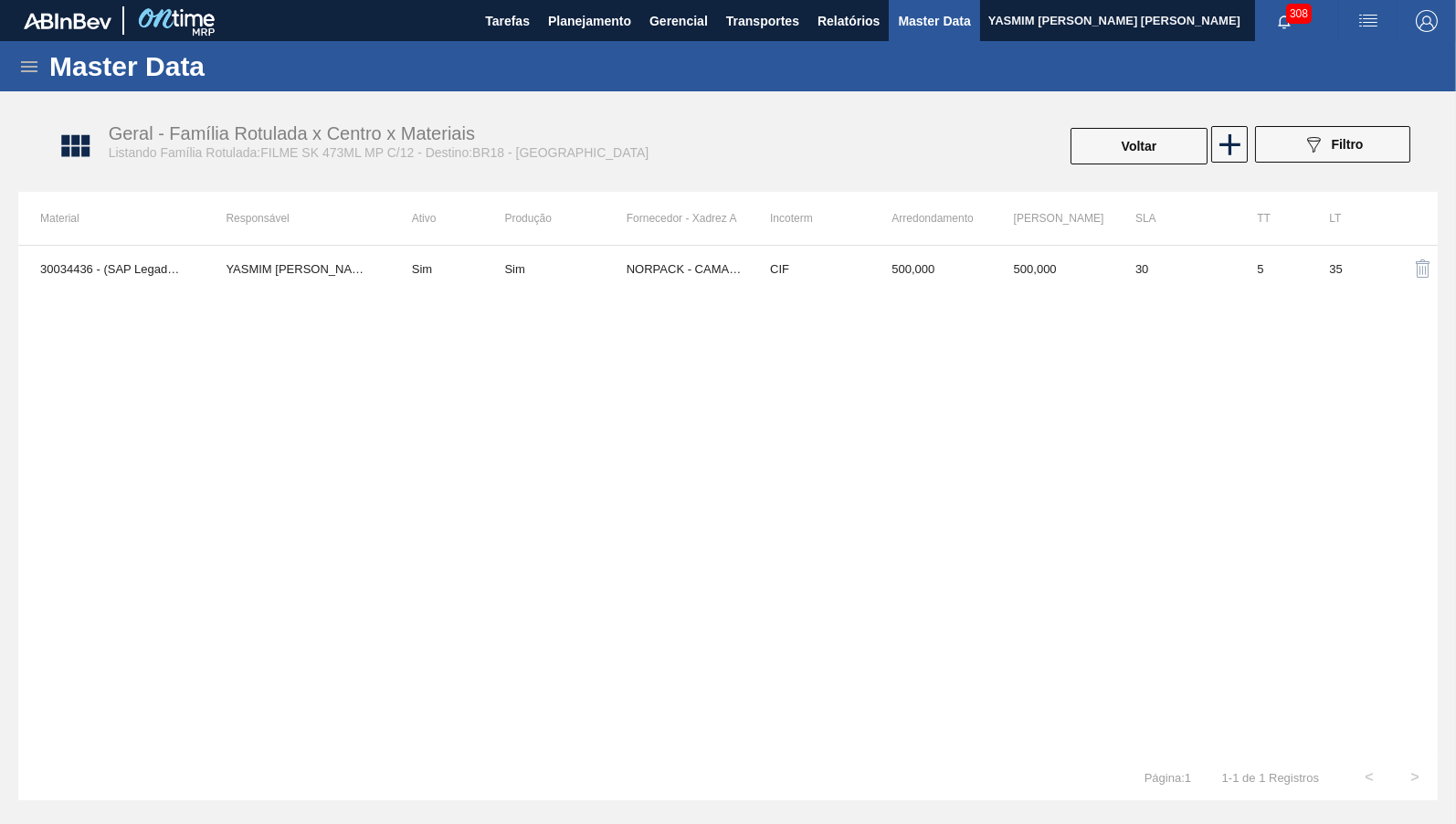
click at [19, 69] on icon at bounding box center [29, 66] width 21 height 21
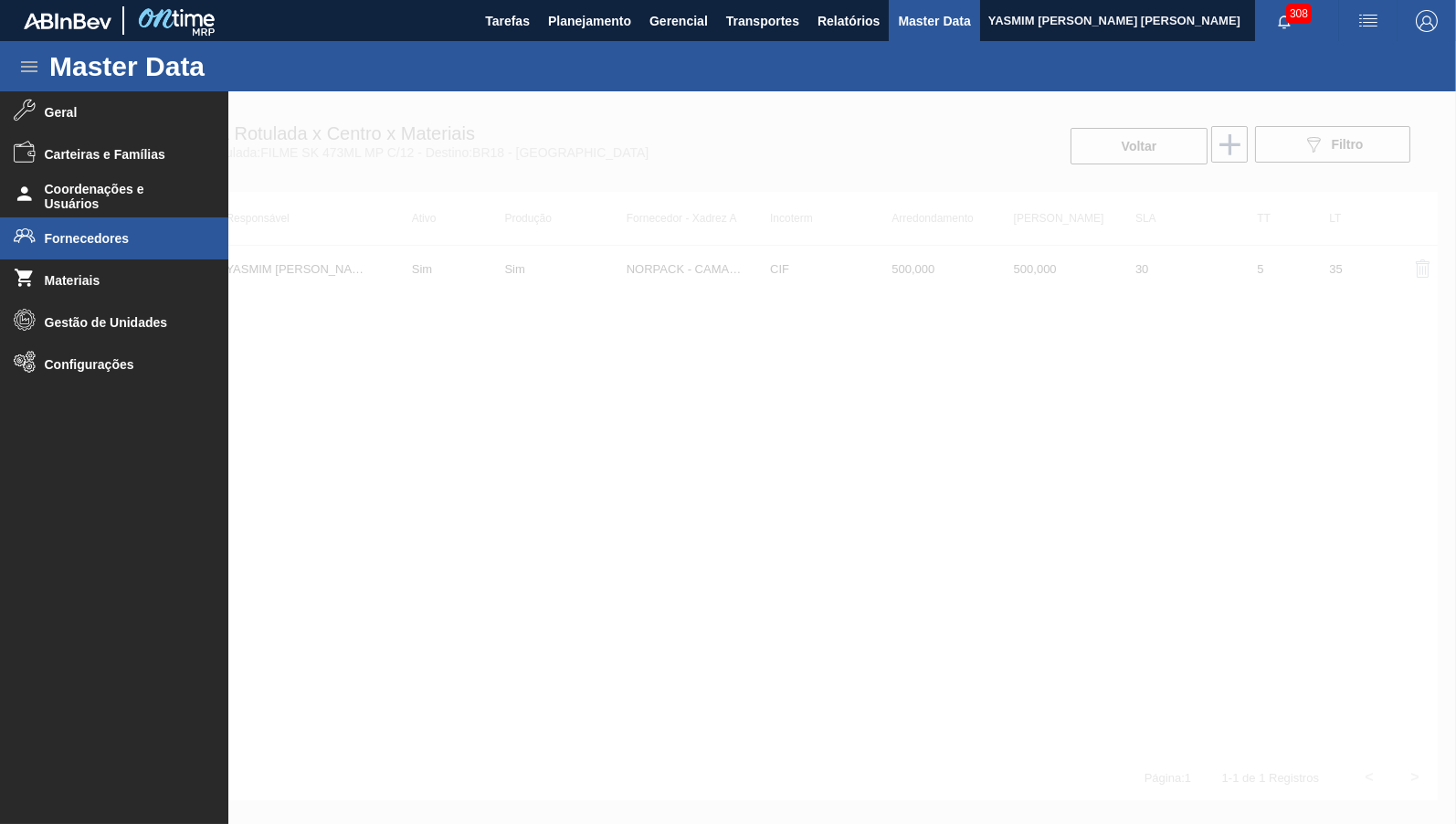
click at [58, 240] on span "Fornecedores" at bounding box center [120, 238] width 150 height 15
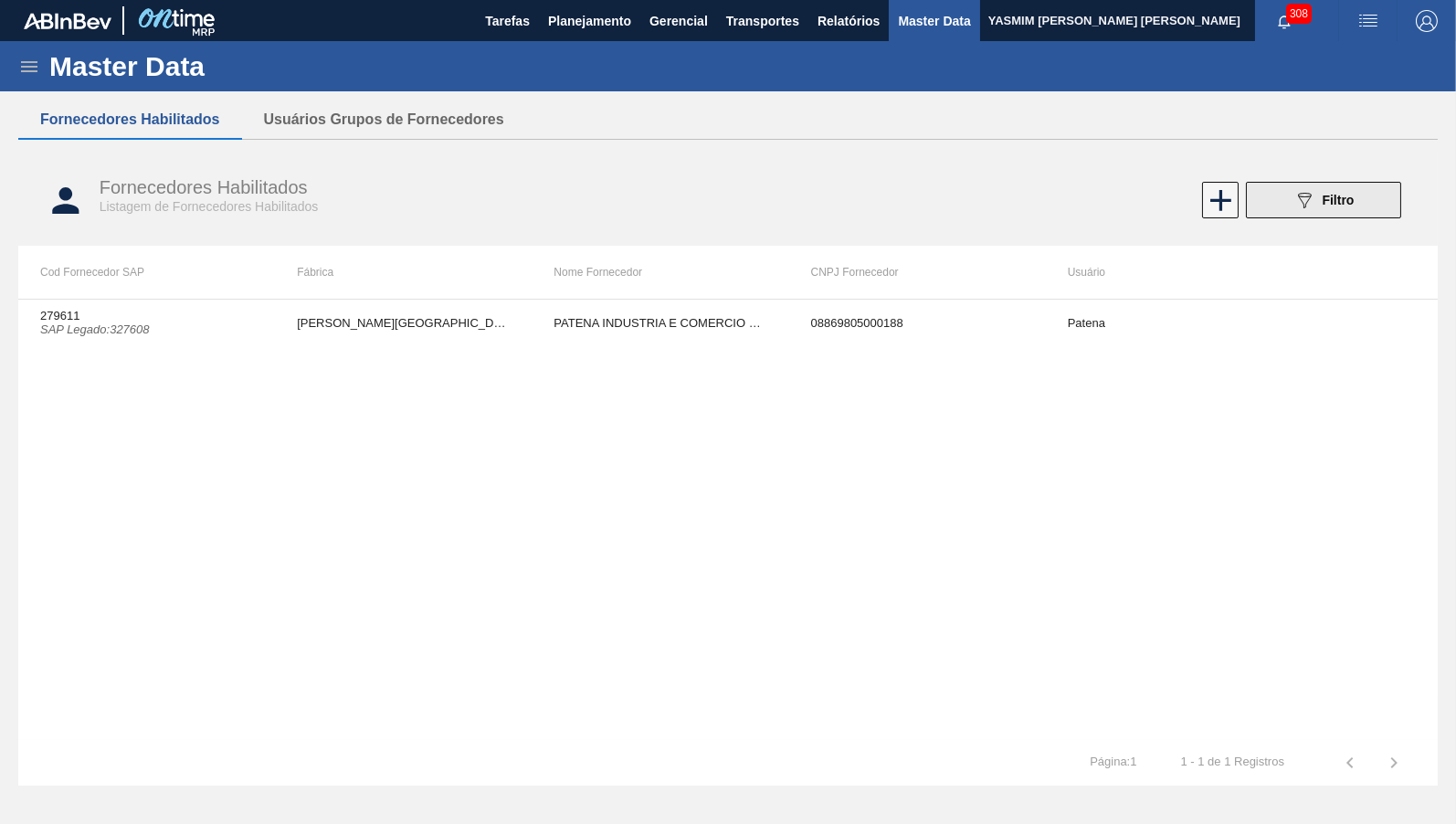
click at [1292, 214] on button "089F7B8B-B2A5-4AFE-B5C0-19BA573D28AC Filtro" at bounding box center [1323, 200] width 155 height 36
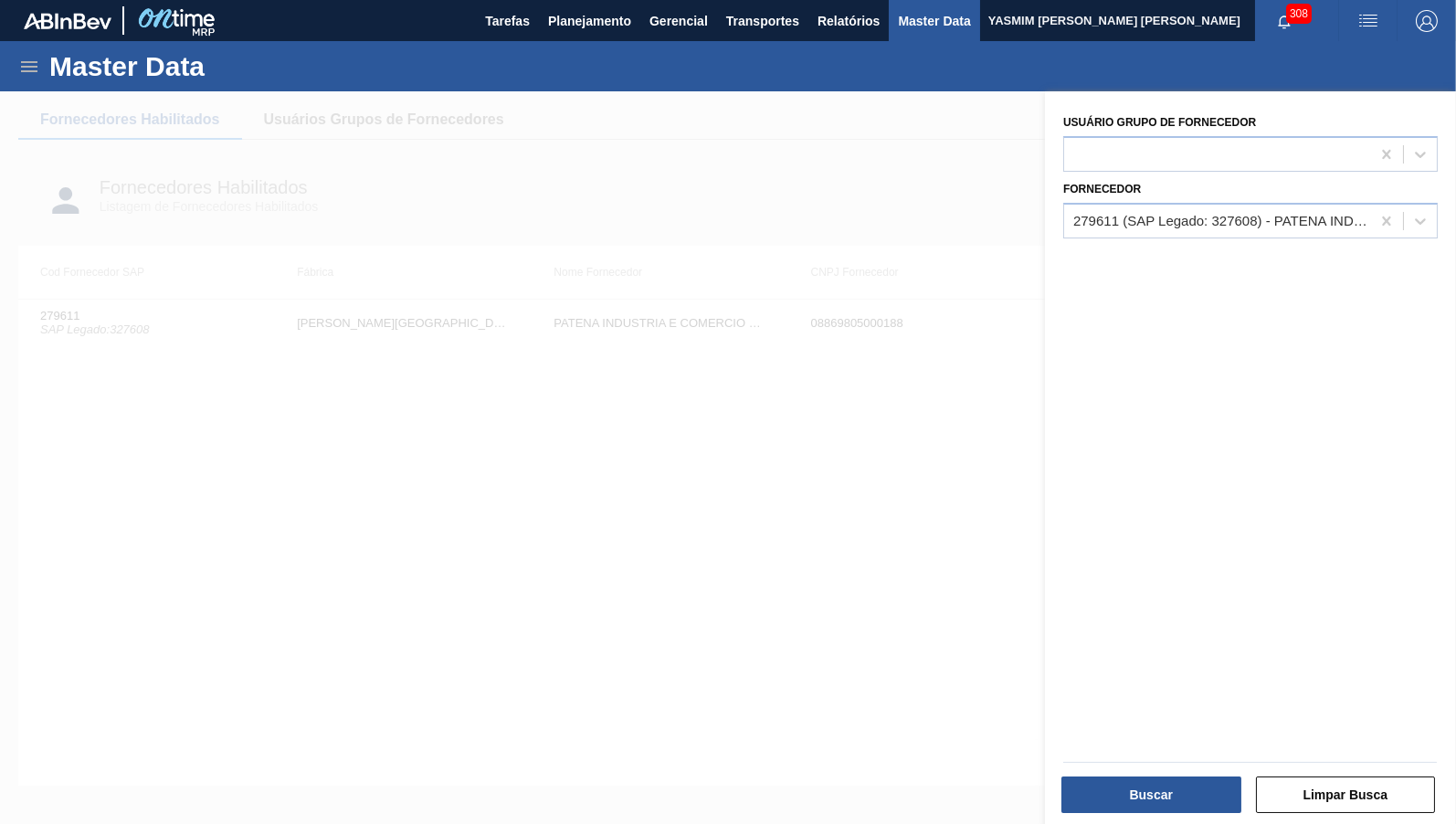
click at [1374, 198] on div "Fornecedor 279611 (SAP Legado: 327608) - PATENA INDUSTRIA E COMERCIO RESINAS" at bounding box center [1250, 207] width 375 height 62
click at [1382, 206] on div at bounding box center [1386, 220] width 33 height 33
type input "pris"
click at [547, 326] on div at bounding box center [728, 504] width 1456 height 824
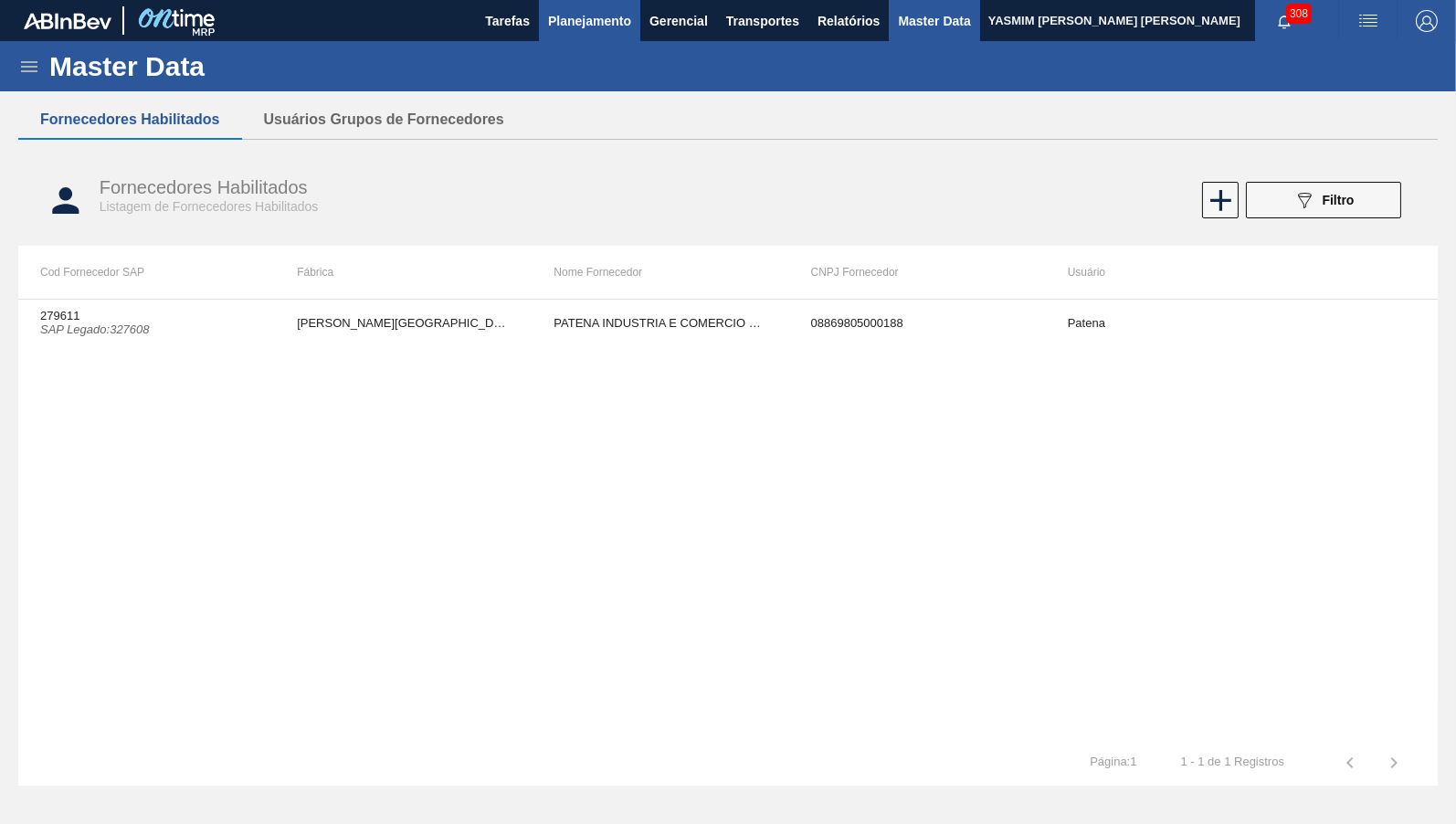
click at [559, 32] on button "Planejamento" at bounding box center [589, 21] width 102 height 41
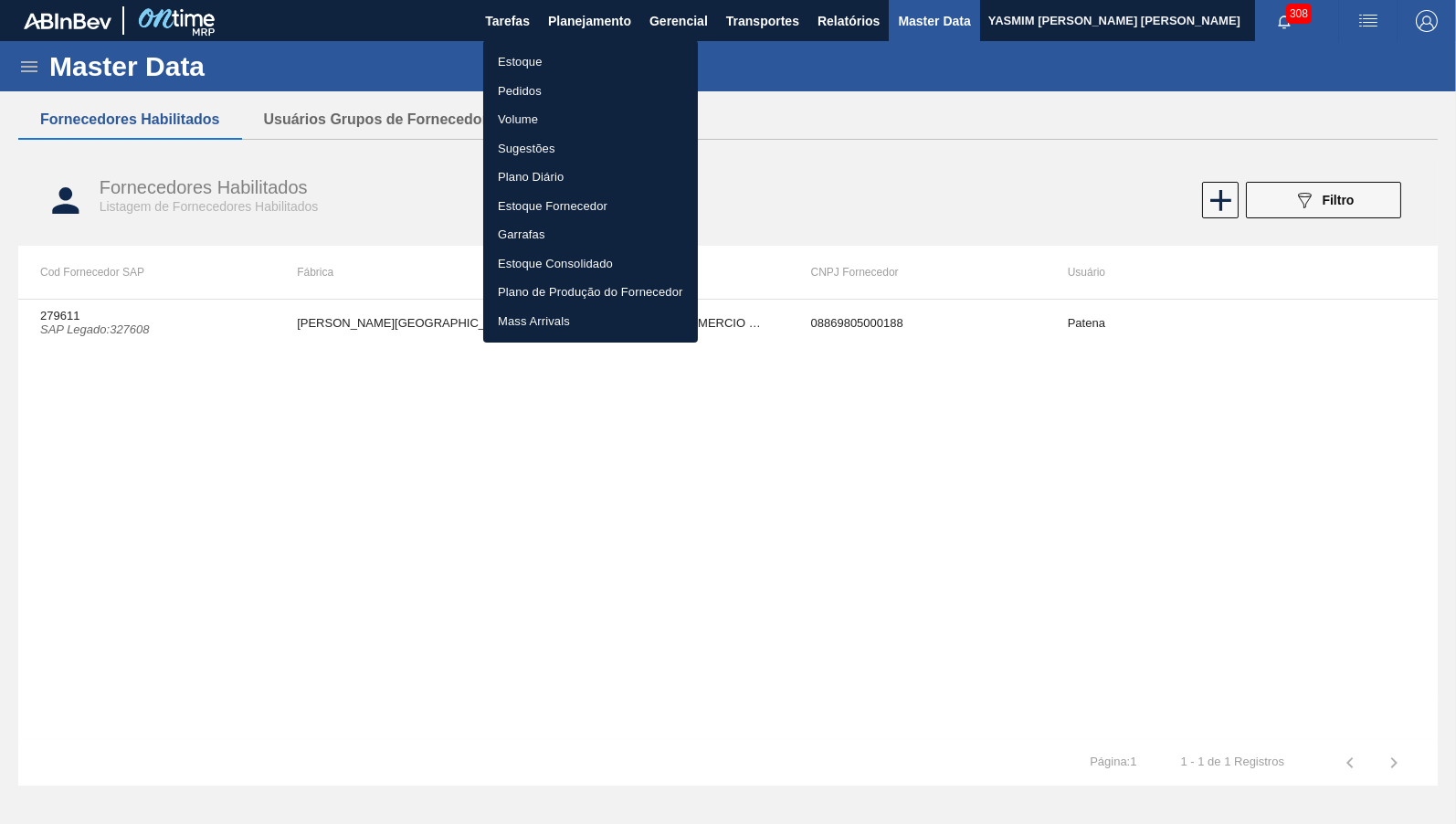
click at [576, 65] on li "Estoque" at bounding box center [590, 62] width 215 height 29
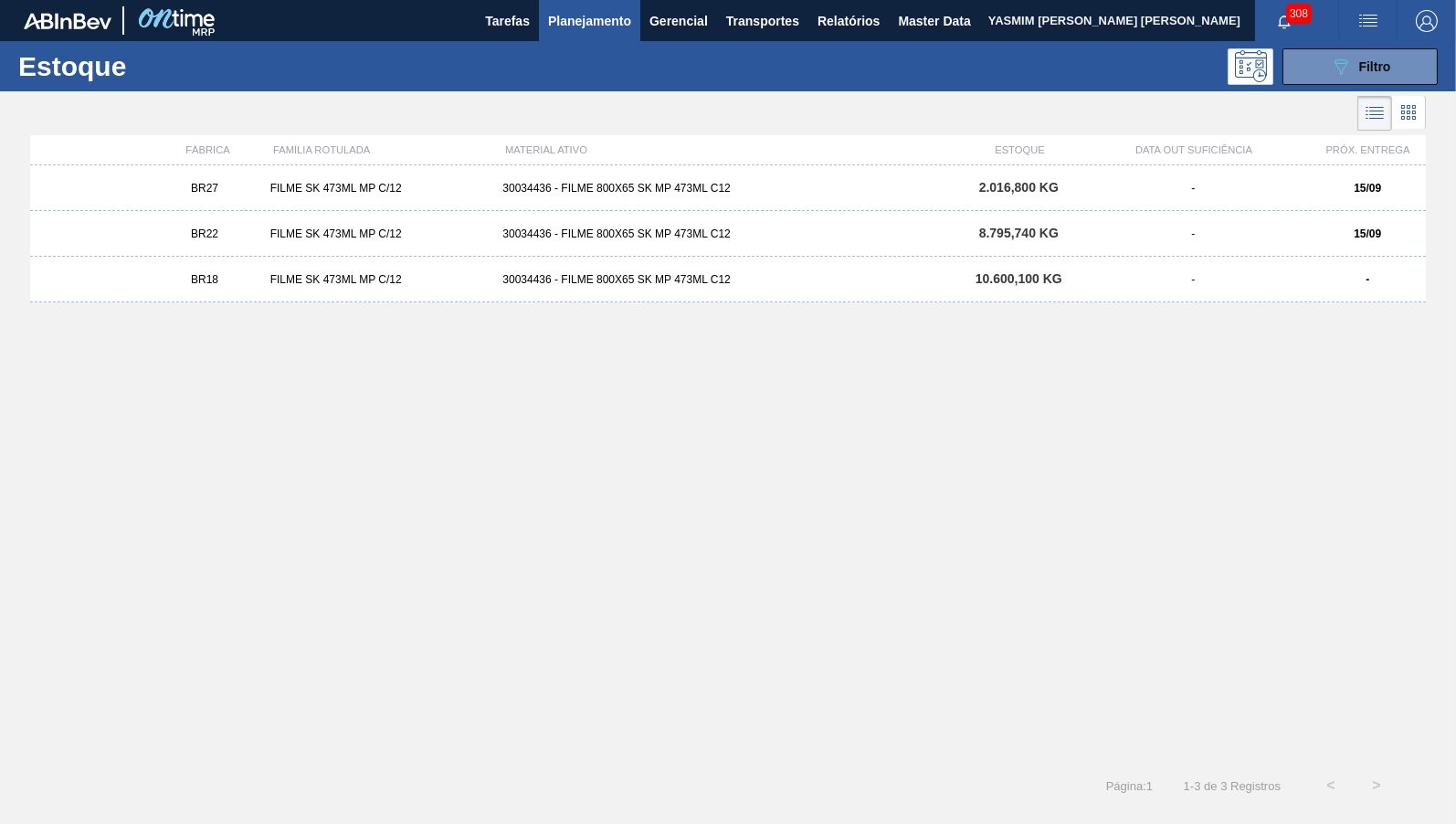
click at [1141, 264] on div "BR18 FILME SK 473ML MP C/12 30034436 - FILME 800X65 SK MP 473ML C12 10.600,100 …" at bounding box center [728, 279] width 1395 height 46
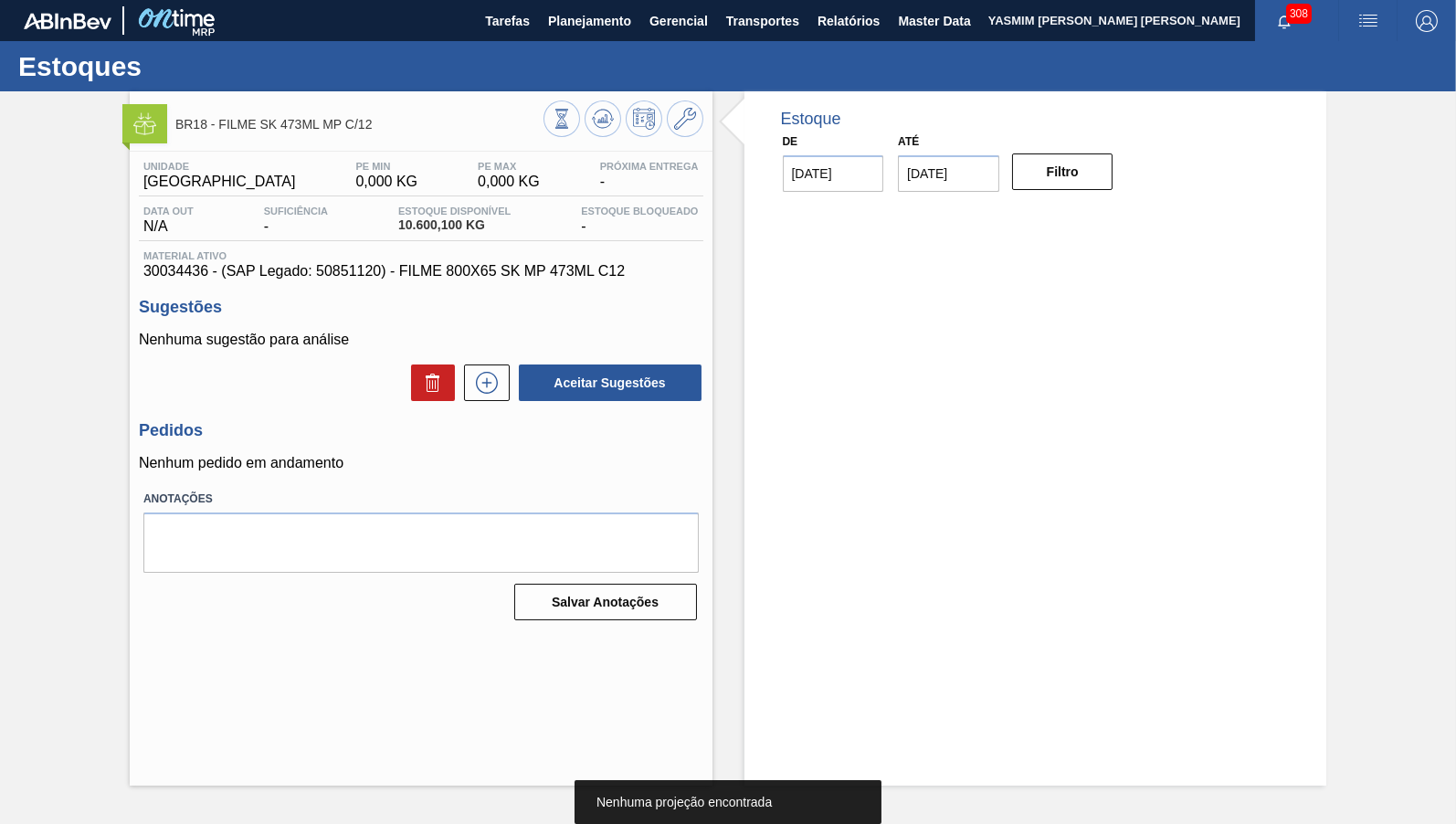
click at [622, 124] on div at bounding box center [623, 121] width 160 height 41
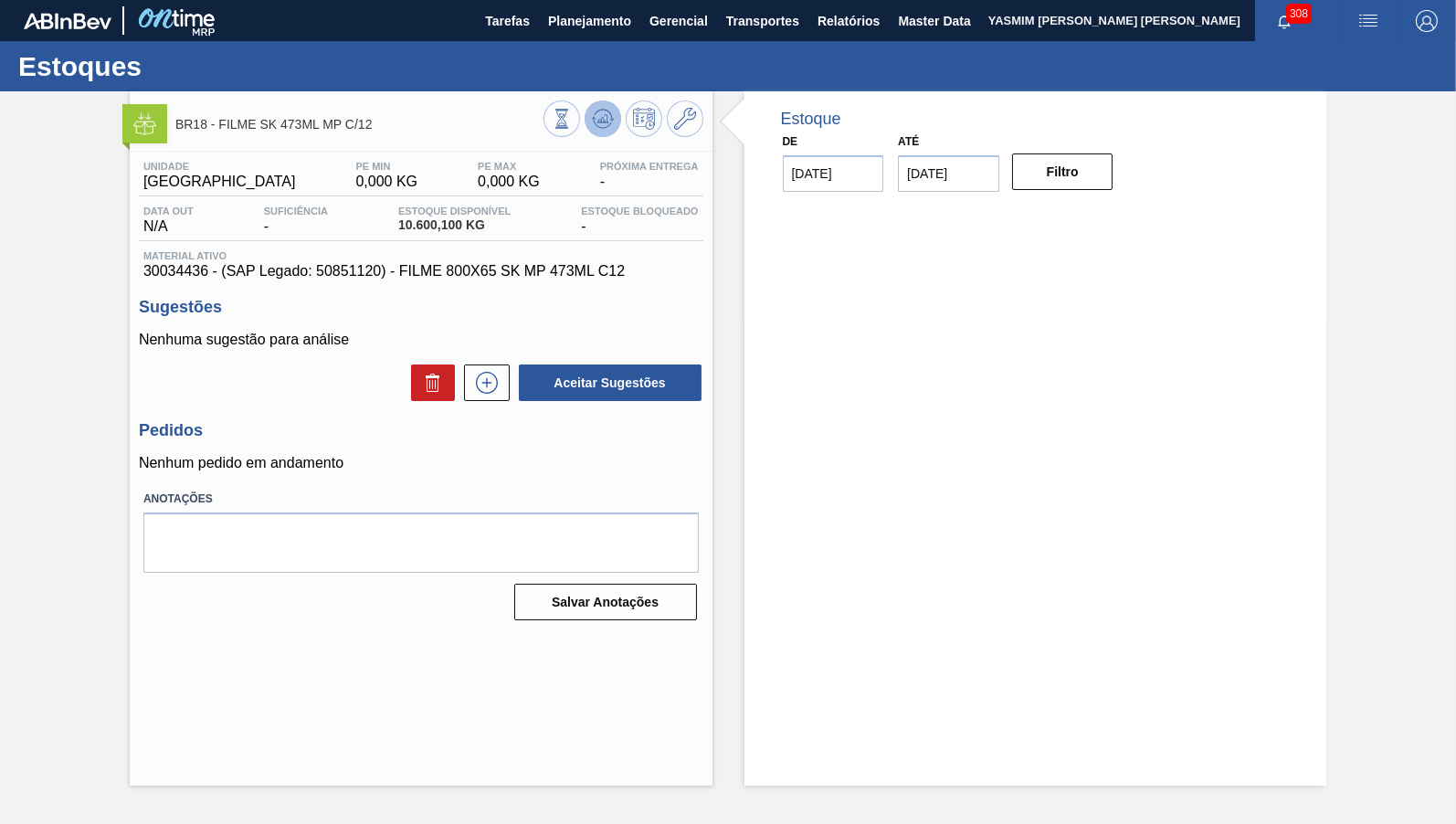
click at [603, 116] on icon at bounding box center [602, 118] width 21 height 21
drag, startPoint x: 384, startPoint y: 232, endPoint x: 517, endPoint y: 196, distance: 137.8
click at [517, 196] on div "Unidade Pernambuco PE MIN 0,000 KG PE MAX 0,000 KG Próxima Entrega - Data out N…" at bounding box center [421, 220] width 564 height 119
click at [490, 262] on span "Material ativo" at bounding box center [421, 256] width 556 height 11
click at [561, 31] on button "Planejamento" at bounding box center [589, 21] width 102 height 41
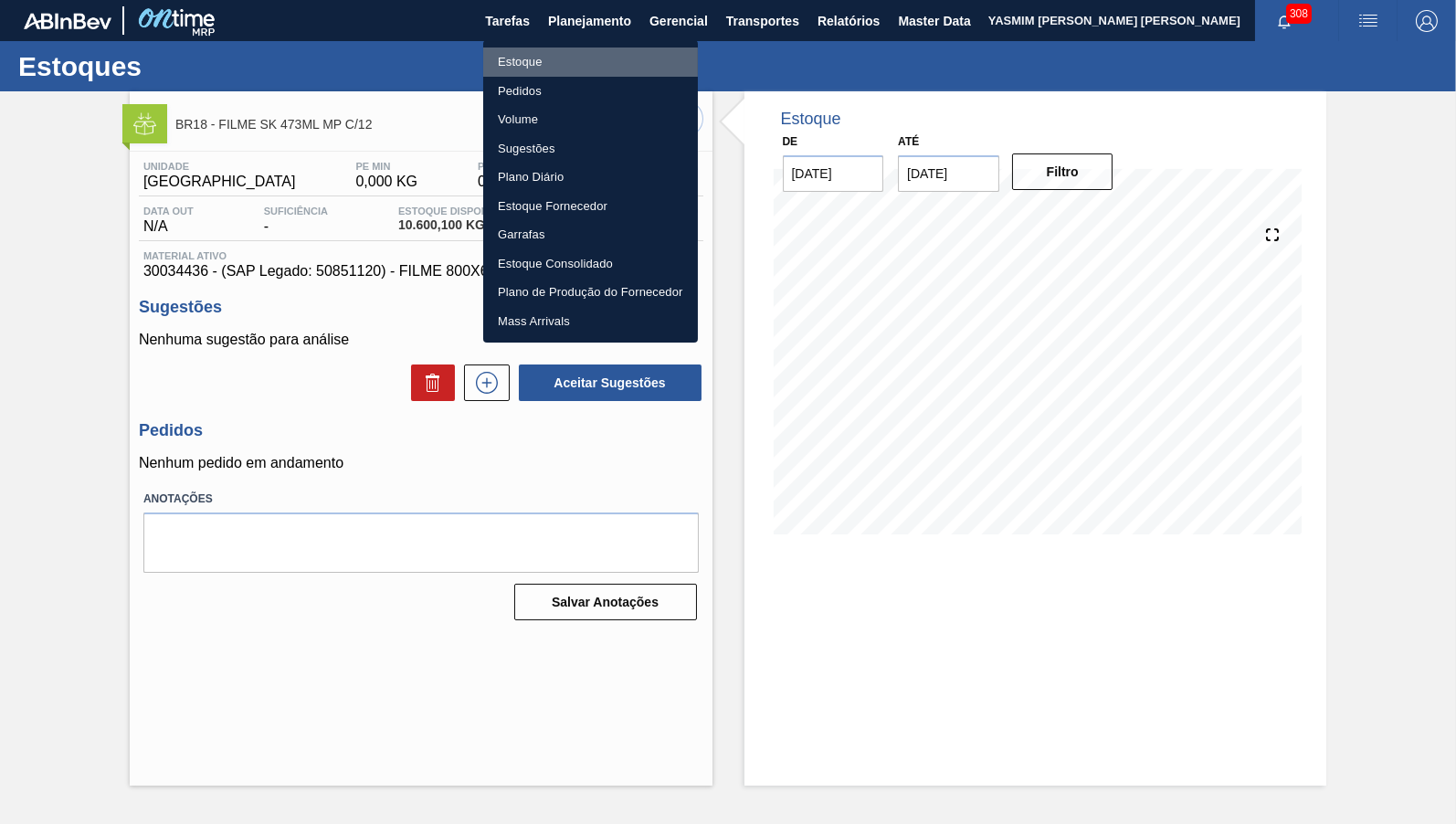
click at [580, 48] on li "Estoque" at bounding box center [590, 62] width 215 height 29
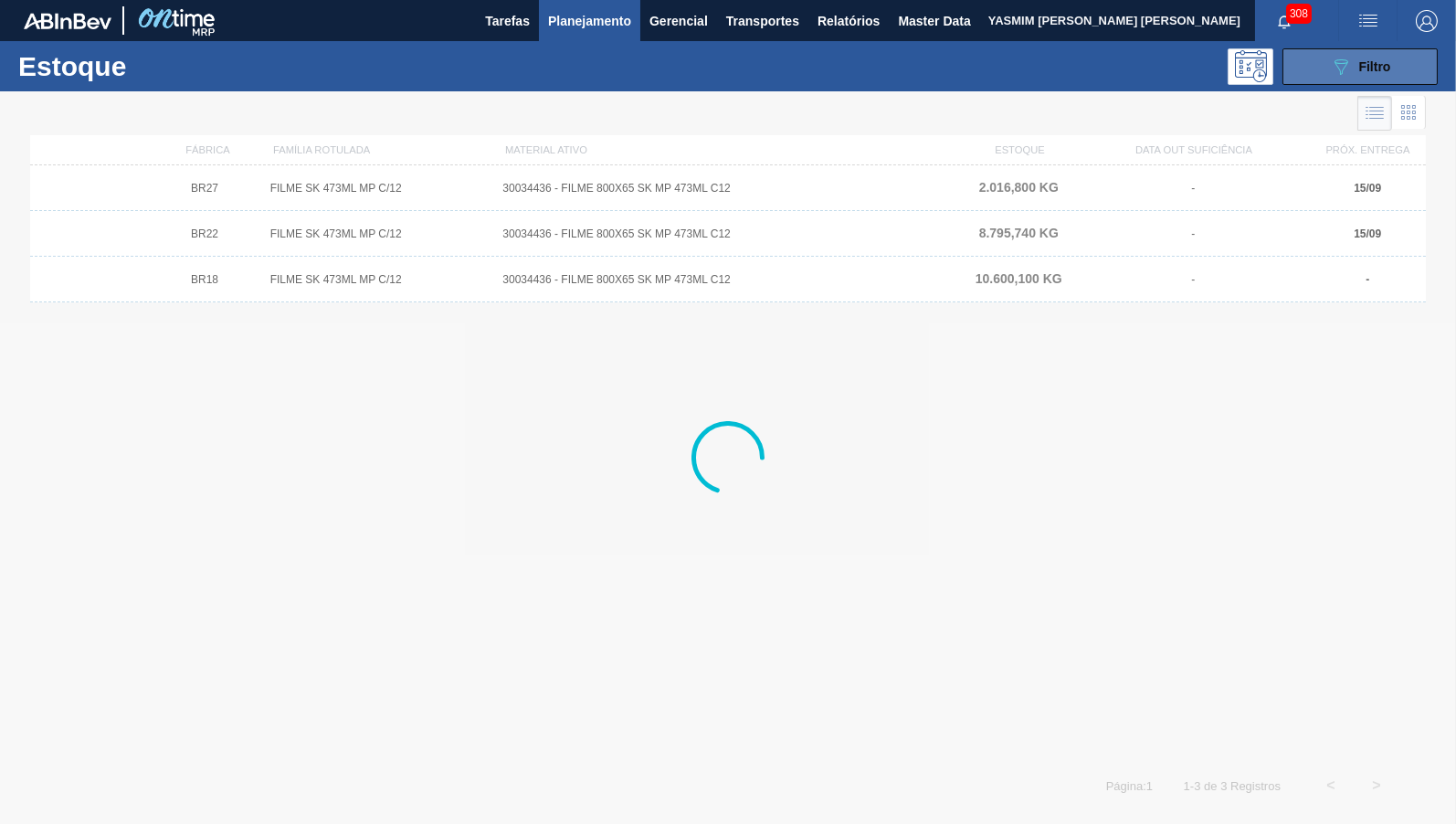
click at [1378, 69] on span "Filtro" at bounding box center [1375, 67] width 32 height 15
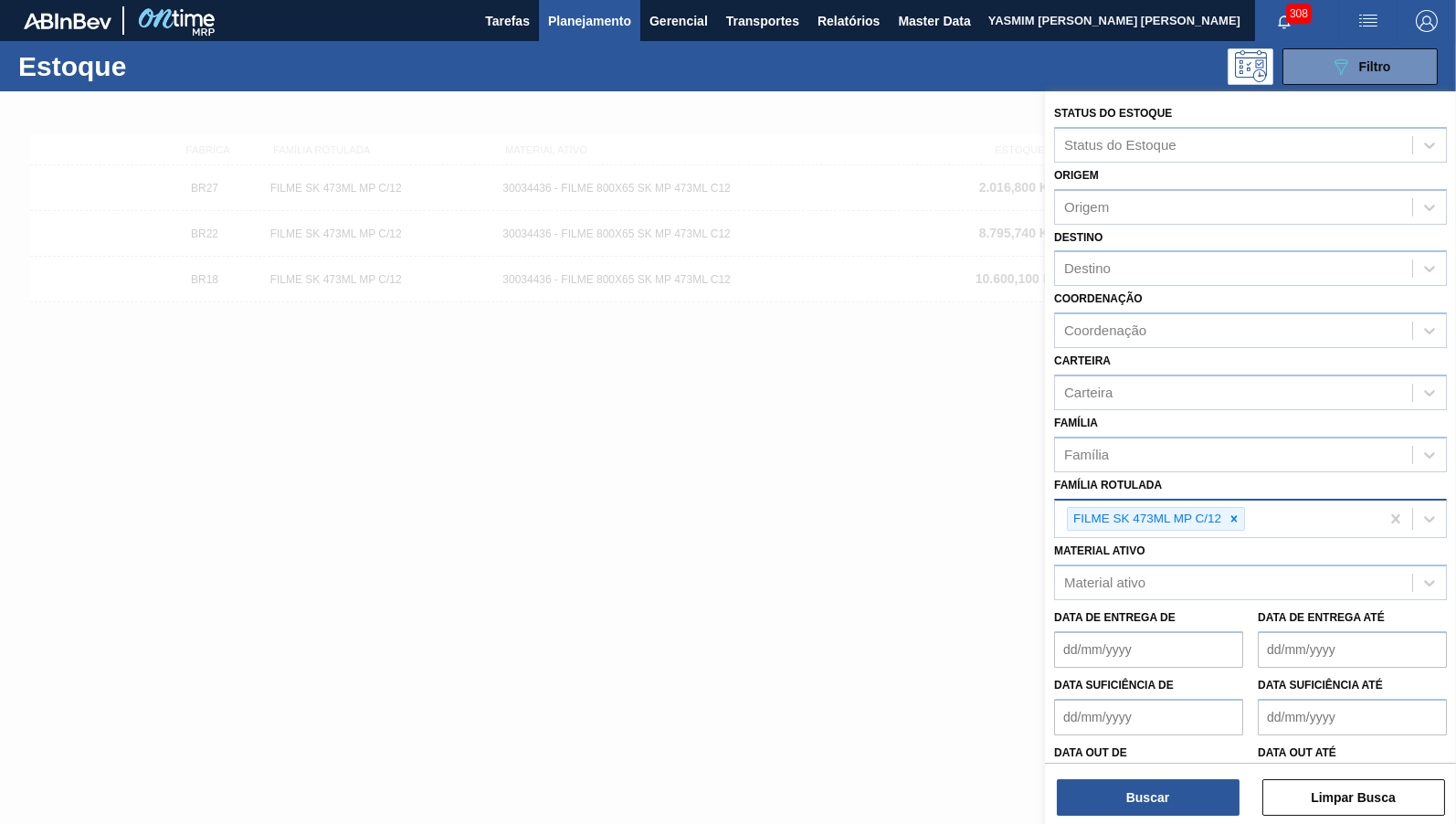
click at [1232, 501] on div "FILME SK 473ML MP C/12" at bounding box center [1216, 519] width 324 height 37
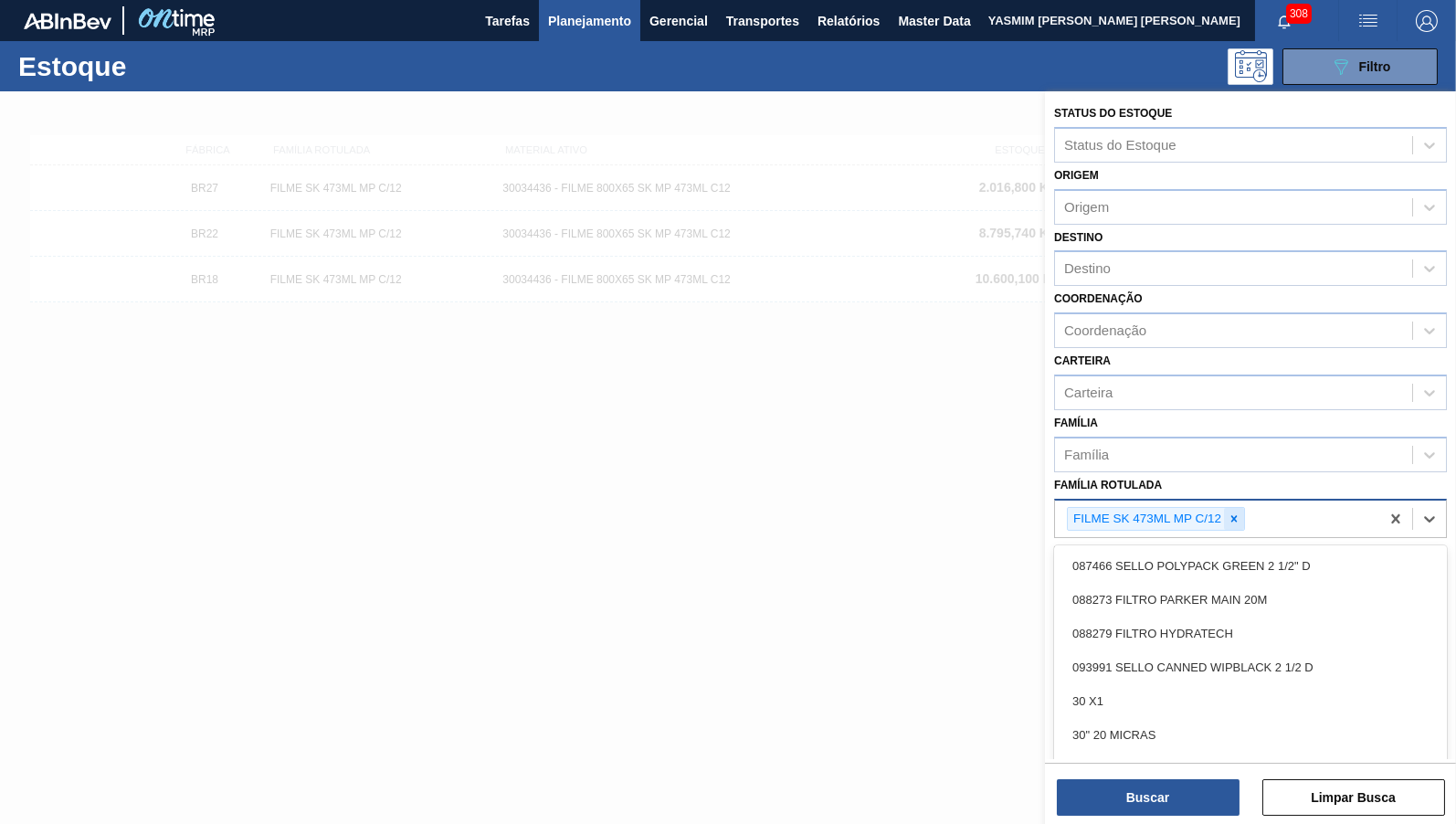
click at [1240, 508] on div at bounding box center [1234, 519] width 21 height 22
click at [1188, 504] on div "Família Rotulada" at bounding box center [1233, 517] width 357 height 26
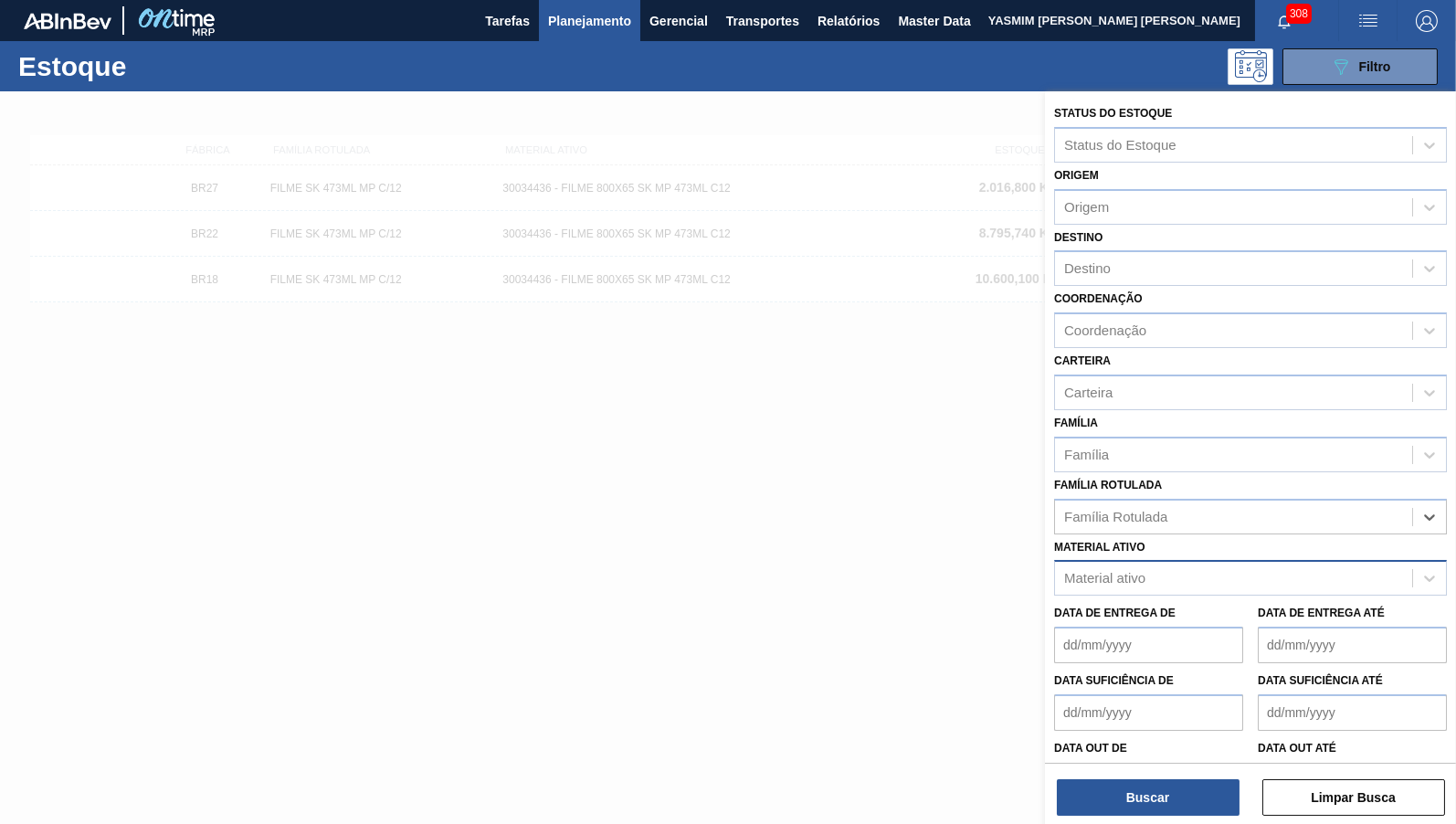
click at [1179, 565] on div "Material ativo" at bounding box center [1233, 578] width 357 height 26
click at [1139, 575] on div "Material ativo" at bounding box center [1233, 578] width 357 height 26
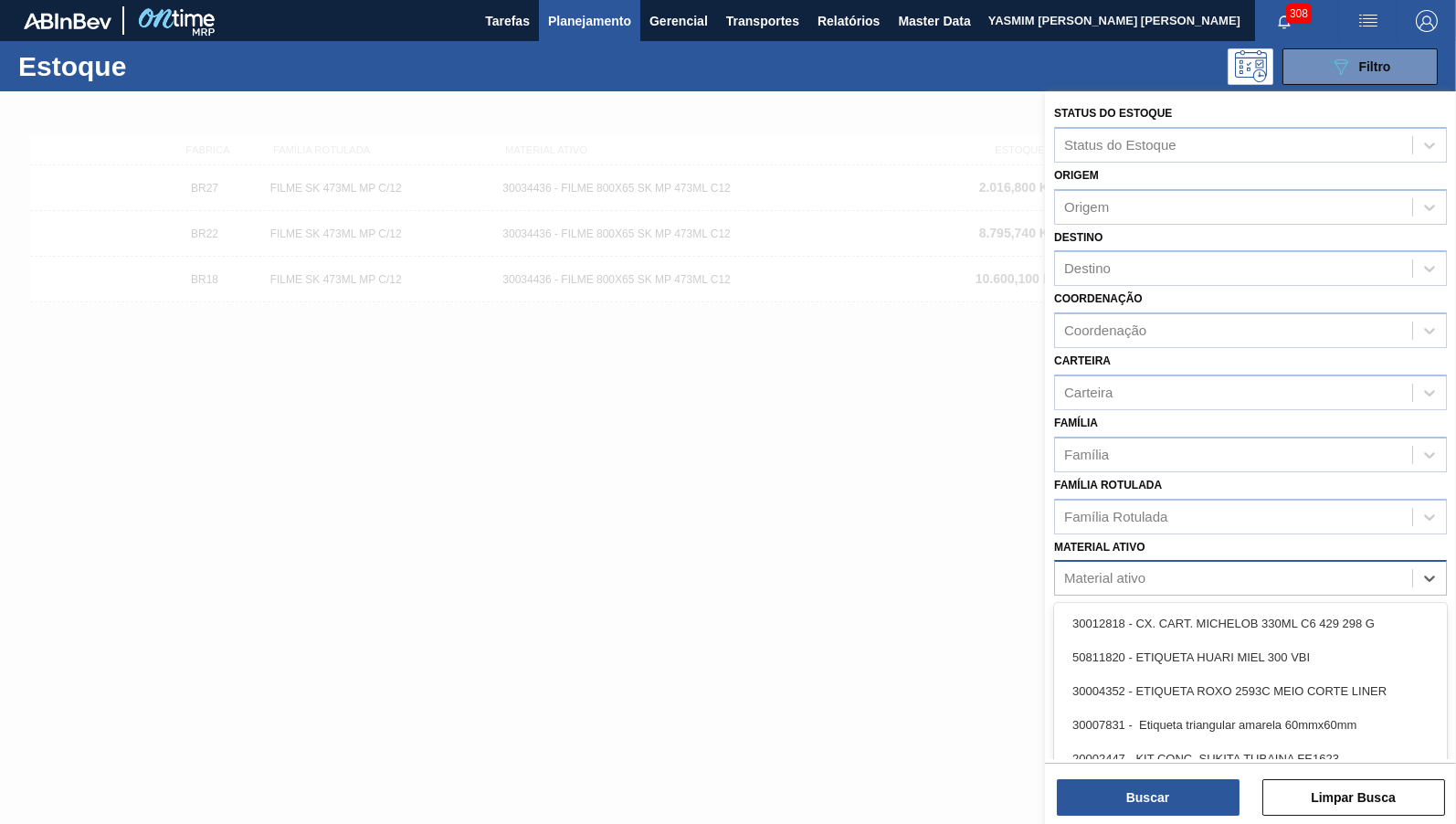
click at [1139, 575] on div "Material ativo" at bounding box center [1233, 578] width 357 height 26
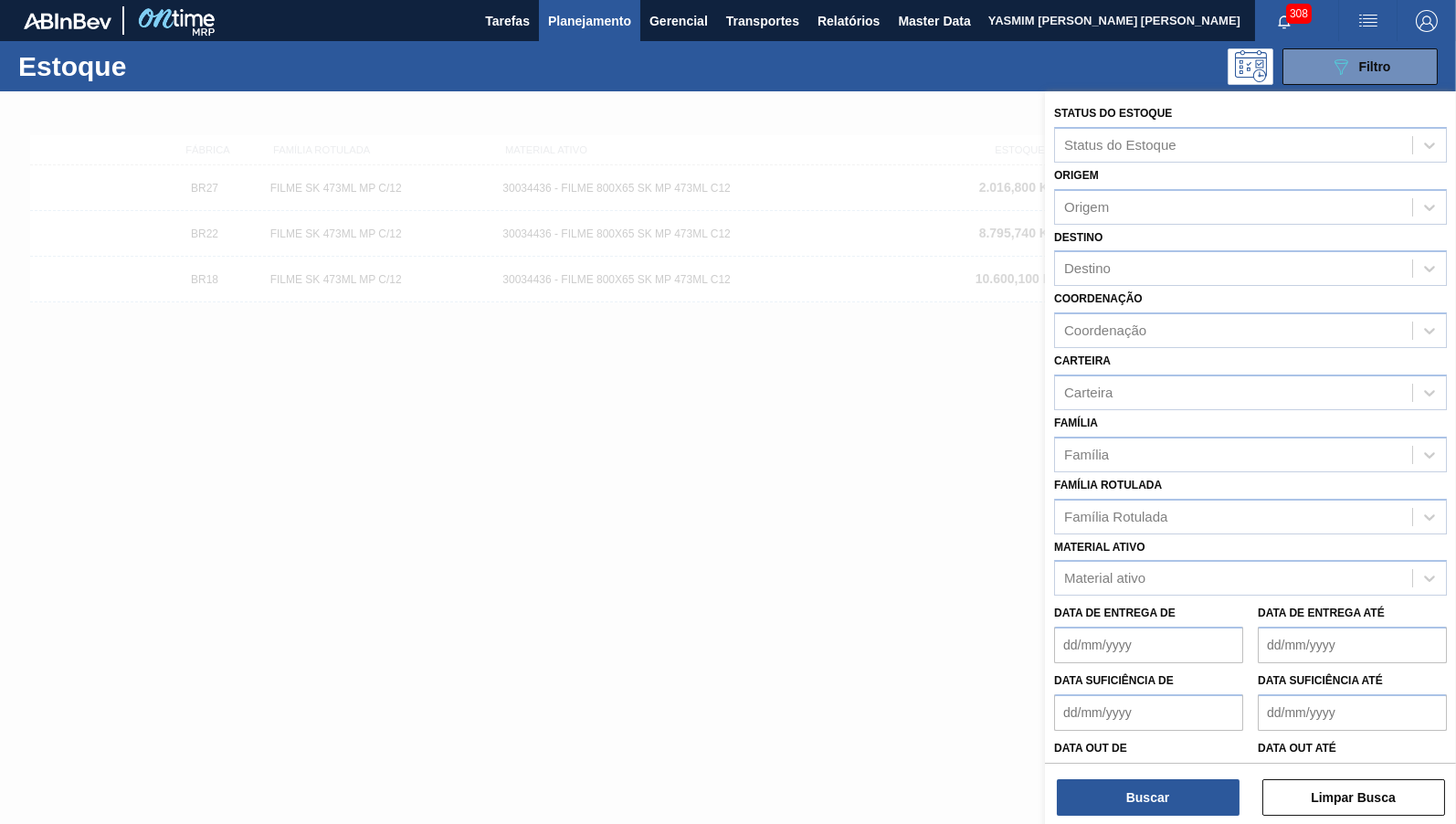
click at [1040, 368] on div at bounding box center [728, 504] width 1456 height 824
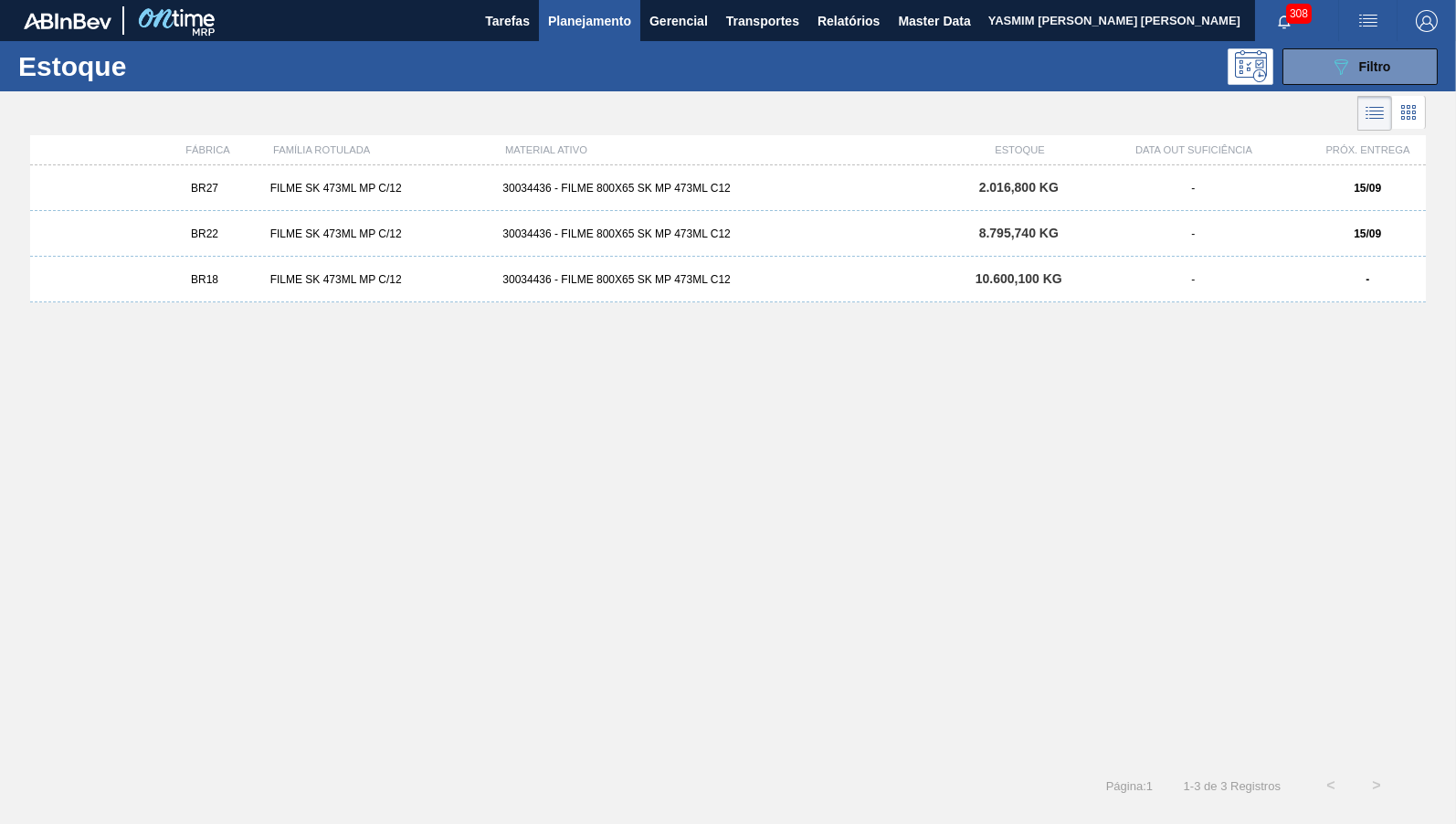
click at [684, 206] on div at bounding box center [728, 504] width 1456 height 824
click at [1369, 69] on span "Filtro" at bounding box center [1375, 67] width 32 height 15
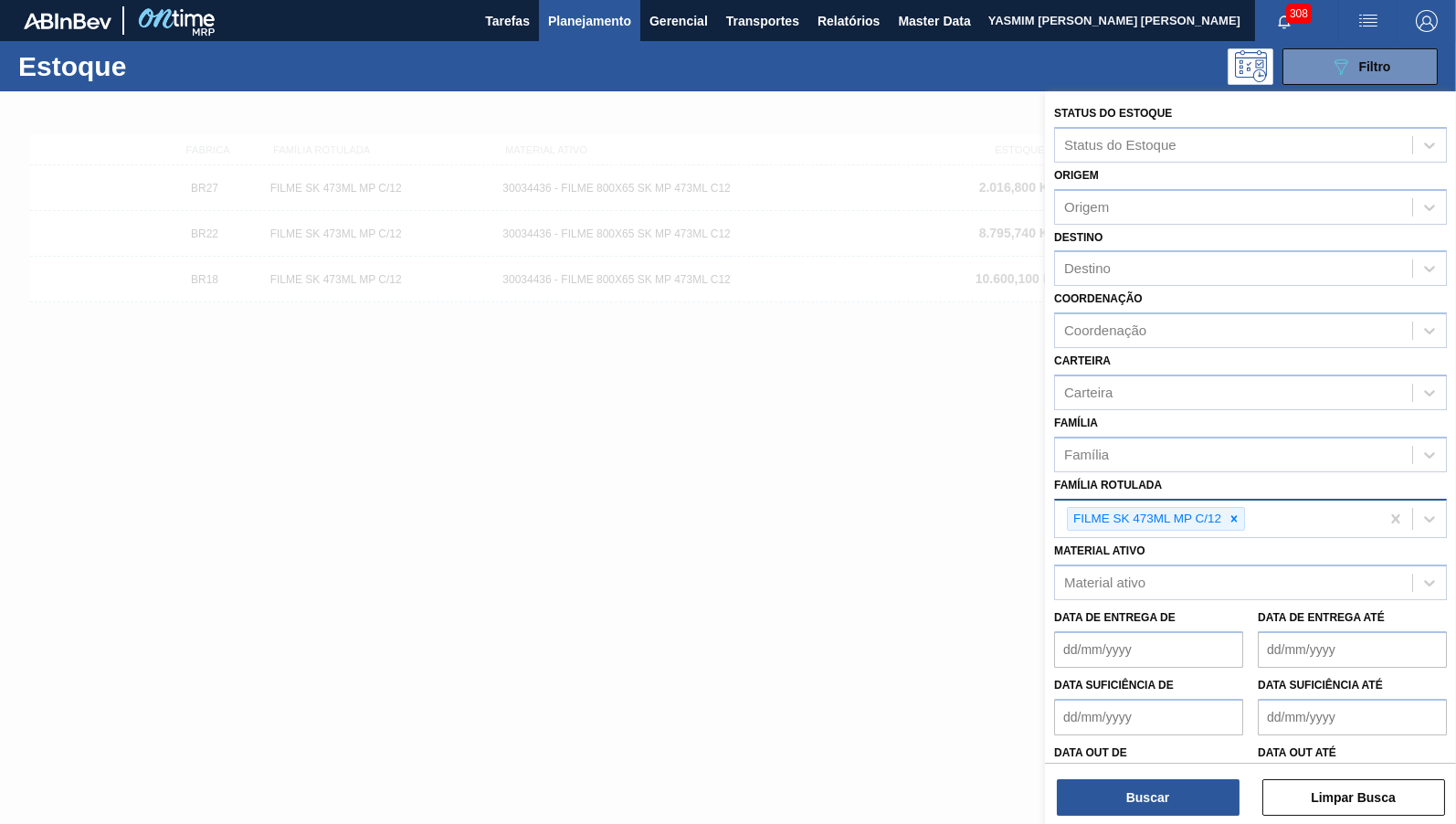
click at [1232, 508] on div at bounding box center [1234, 519] width 21 height 22
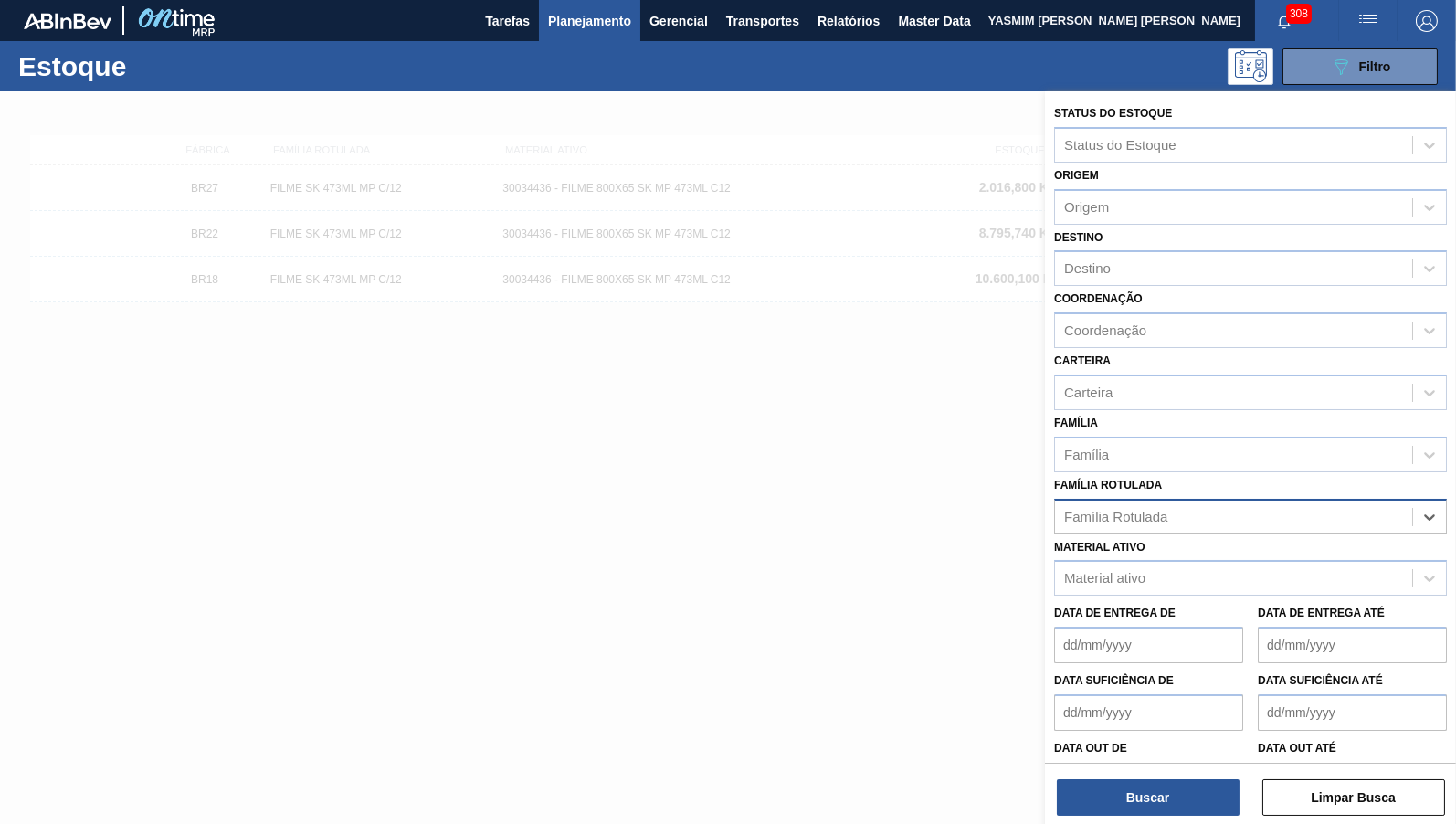
click at [1212, 504] on div "Família Rotulada" at bounding box center [1233, 517] width 357 height 26
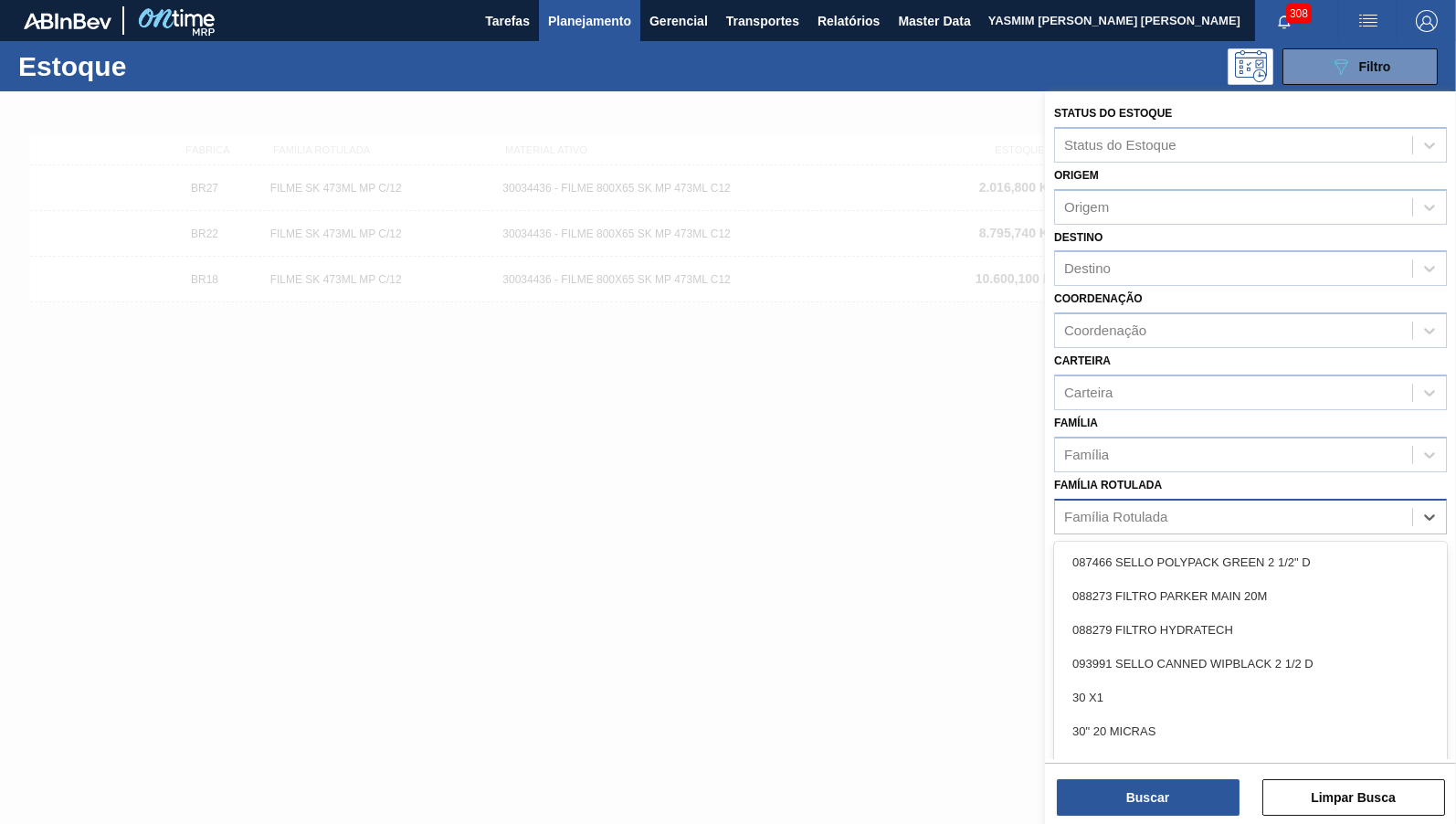
paste Rotulada "FILME ORIGINAL 269ML MP"
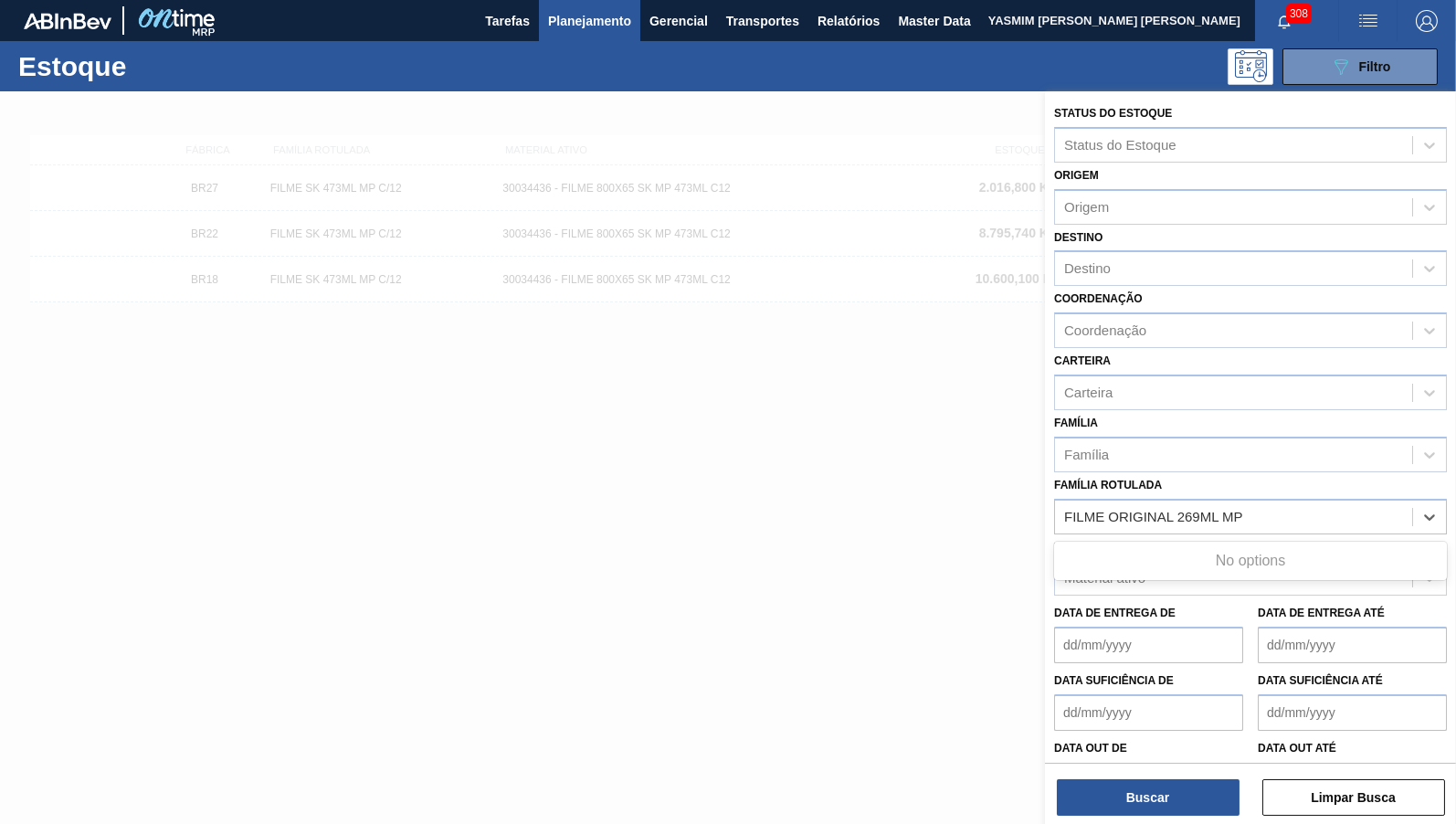
type Rotulada "FILME ORIGINAL 269ML MP"
click at [1189, 558] on div "FILME ORIGINAL 269ML MP" at bounding box center [1250, 562] width 392 height 34
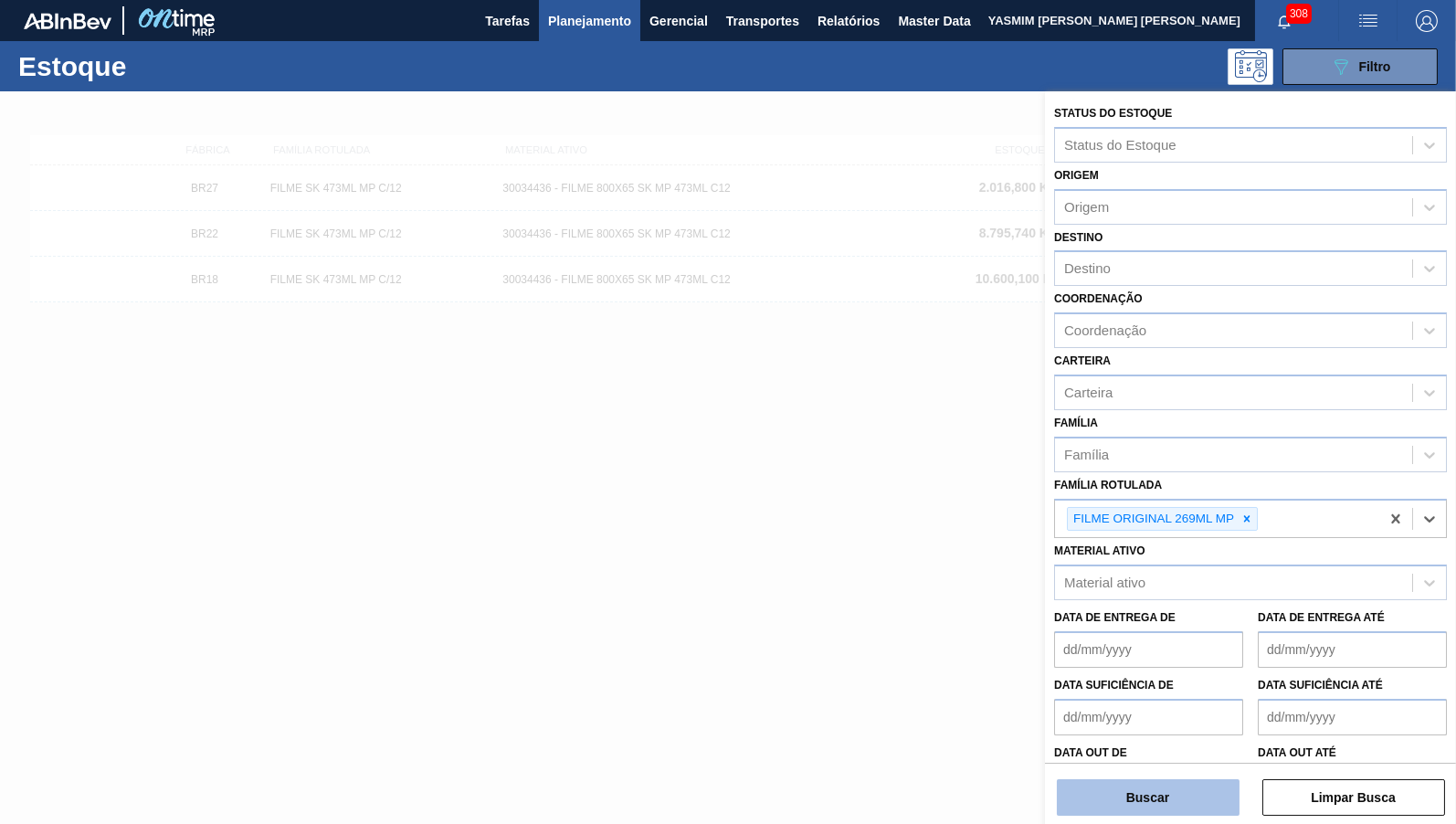
click at [1151, 781] on button "Buscar" at bounding box center [1148, 797] width 183 height 36
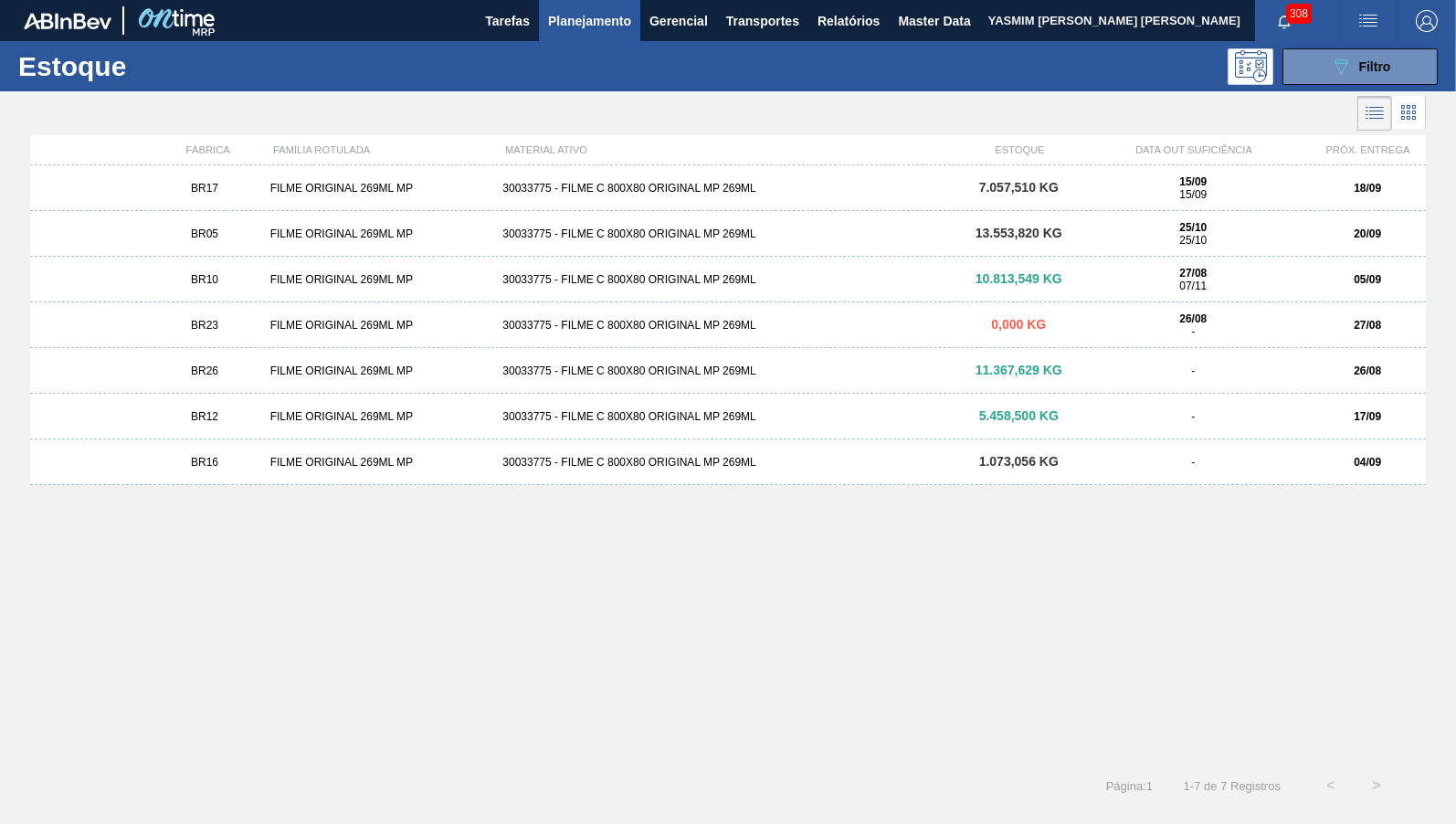
click at [276, 311] on div "BR23 FILME ORIGINAL 269ML MP 30033775 - FILME C 800X80 ORIGINAL MP 269ML 0,000 …" at bounding box center [728, 325] width 1395 height 46
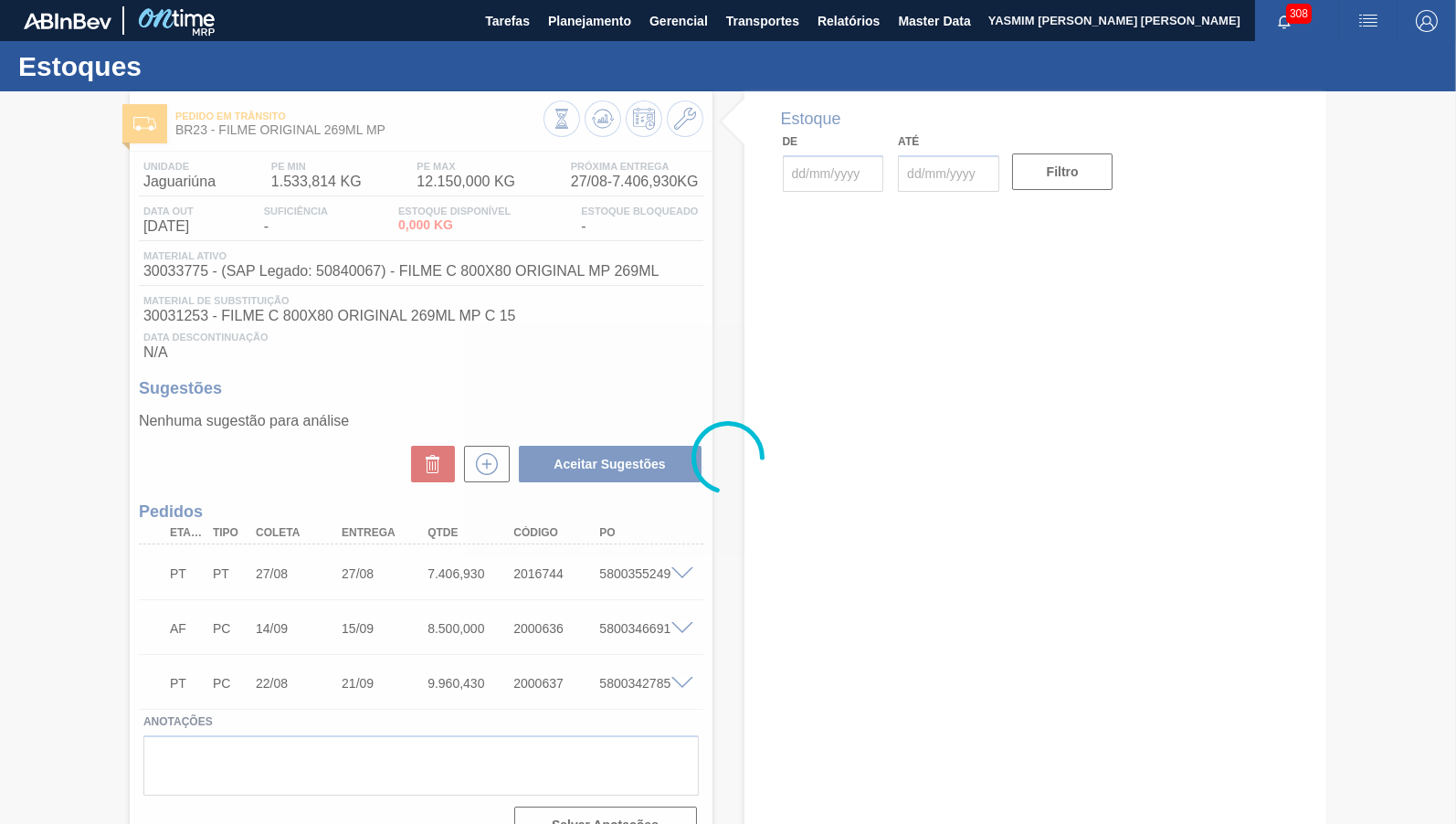
type input "[DATE]"
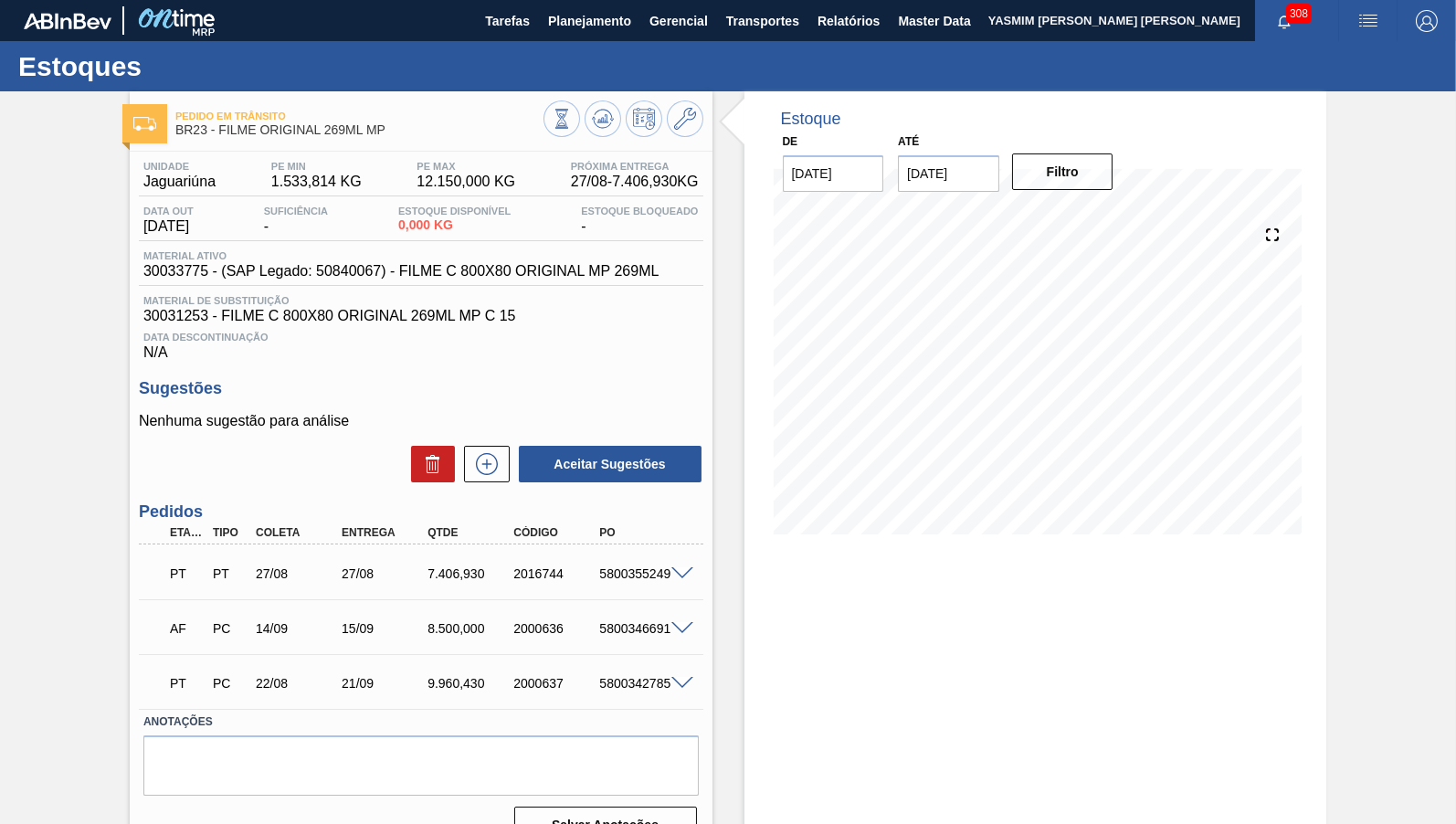
click at [675, 578] on span at bounding box center [682, 574] width 21 height 14
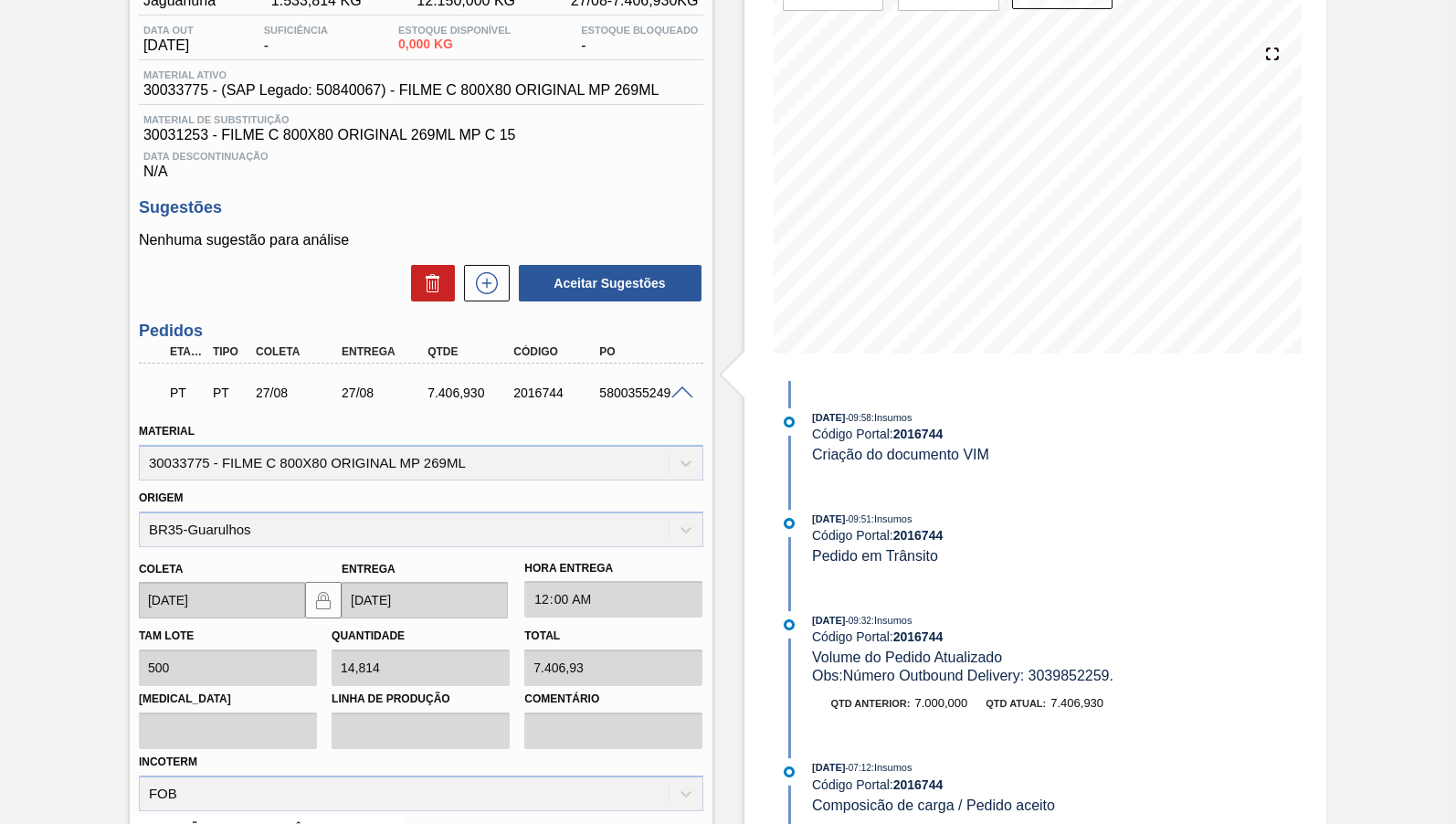
scroll to position [181, 0]
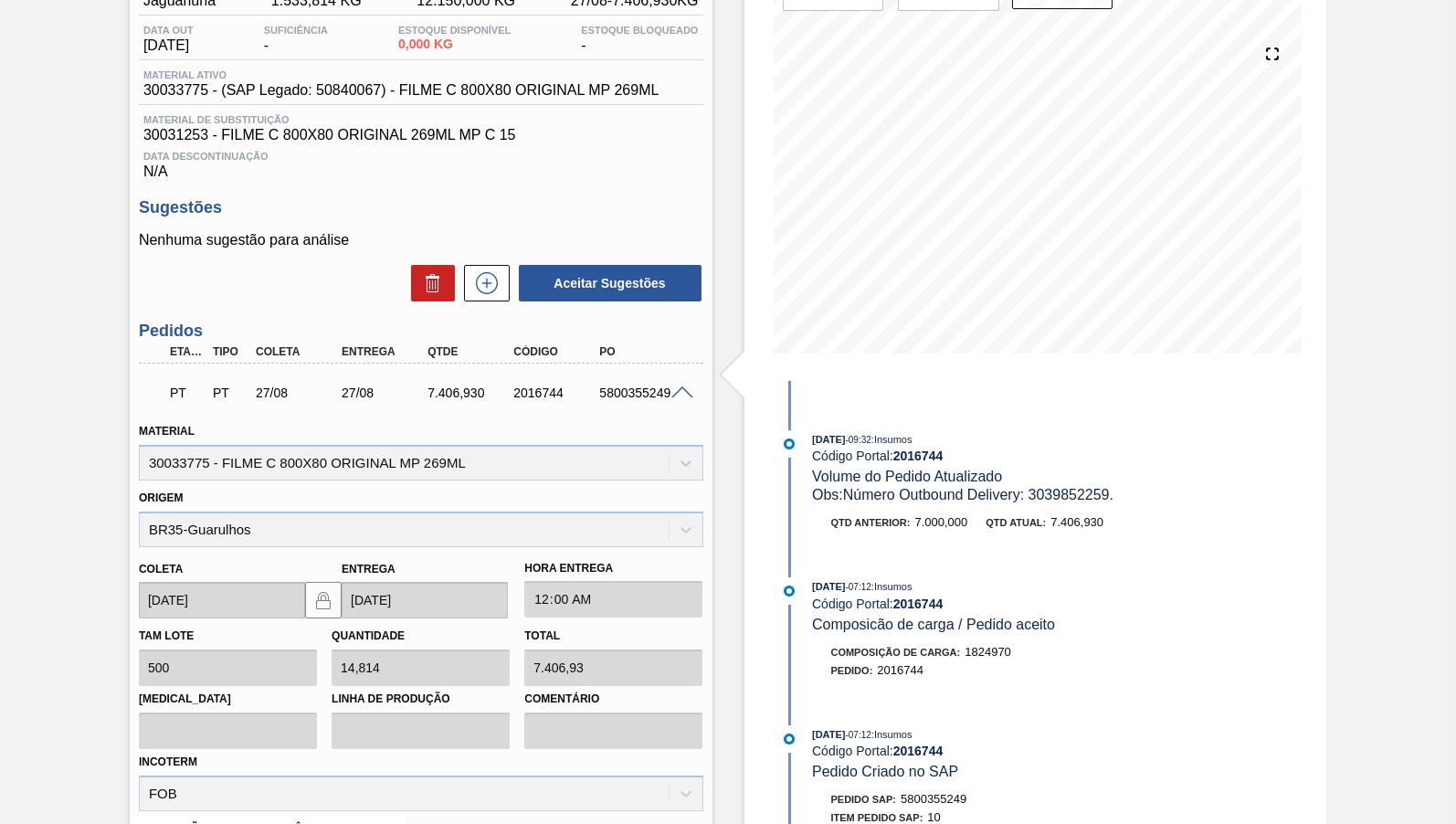
click at [996, 494] on span "Obs: Número Outbound Delivery: 3039852259." at bounding box center [962, 494] width 302 height 16
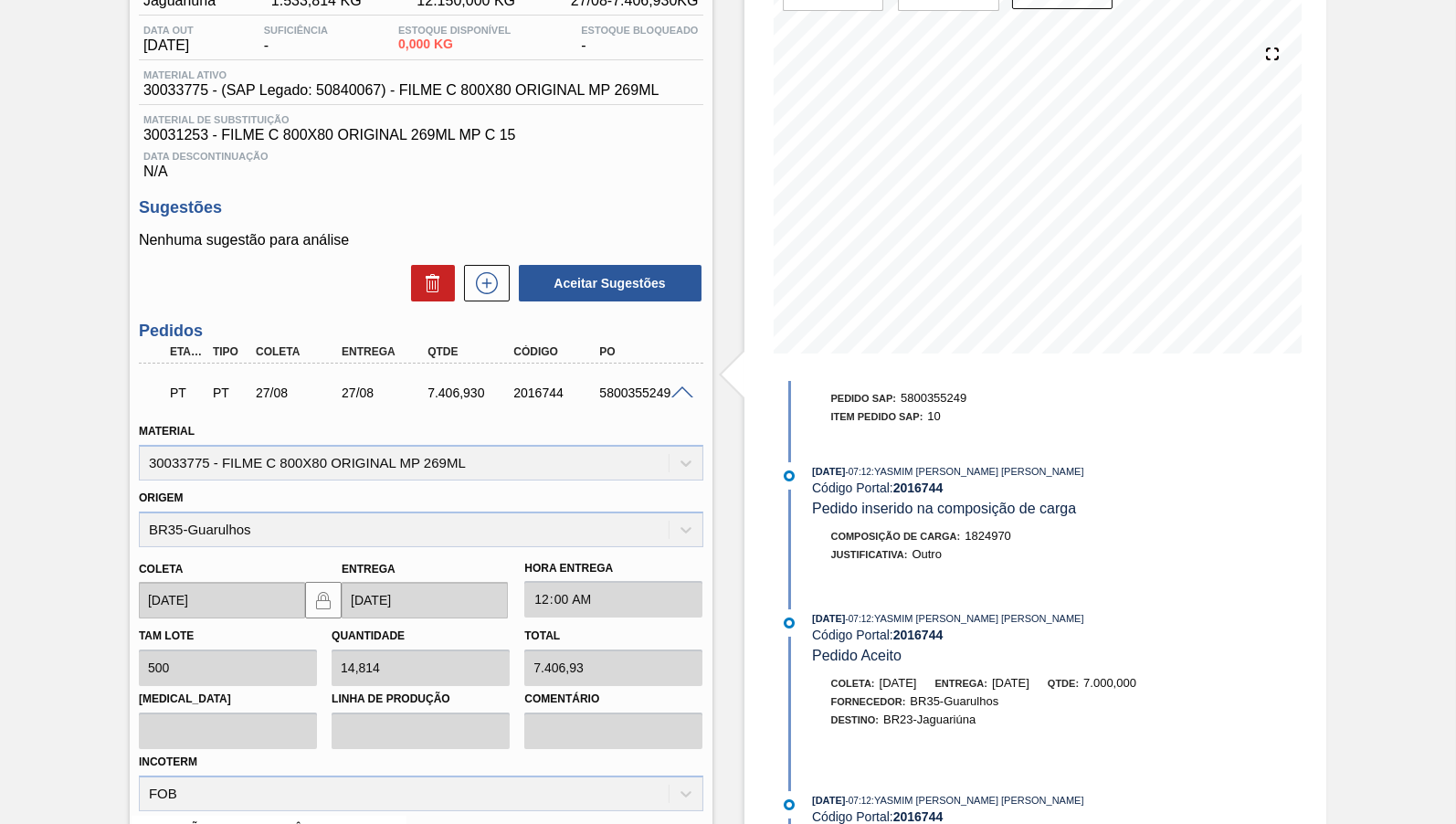
scroll to position [597, 0]
click at [1394, 273] on div "Pedido [PERSON_NAME] BR23 - FILME ORIGINAL 269ML MP Unidade Jaguariúna PE MIN 1…" at bounding box center [728, 564] width 1456 height 1308
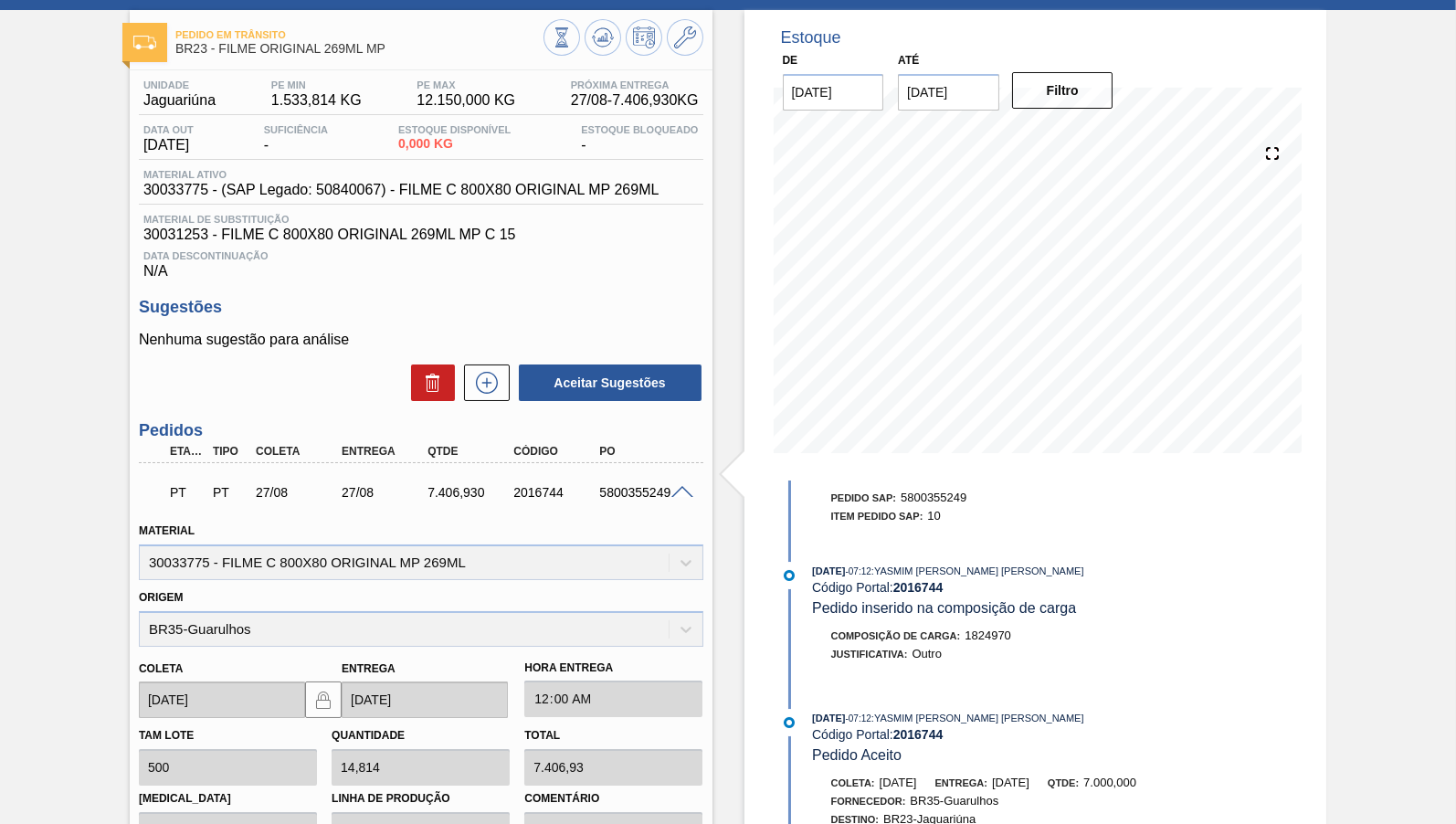
scroll to position [0, 0]
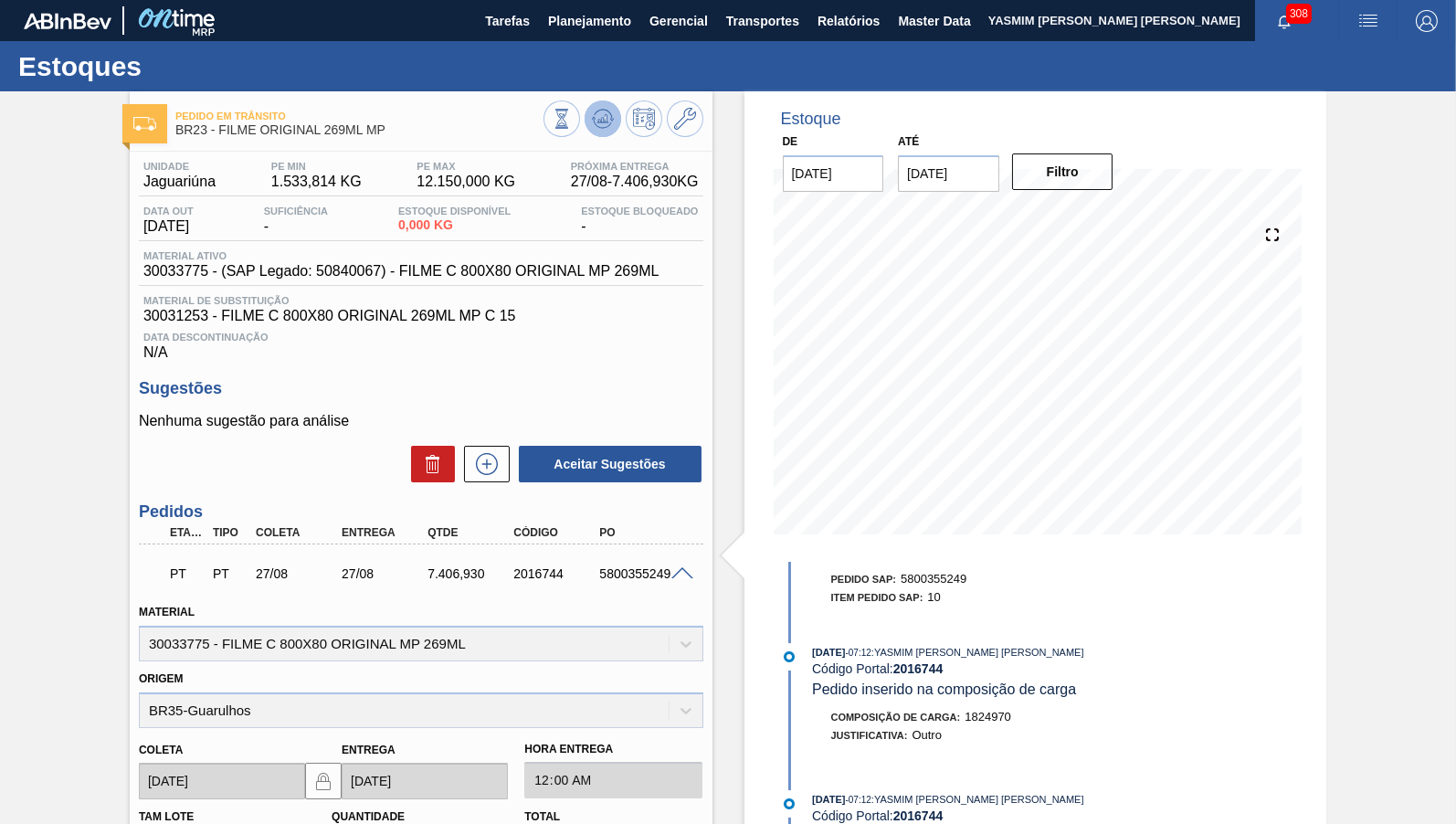
click at [617, 123] on button at bounding box center [602, 119] width 36 height 36
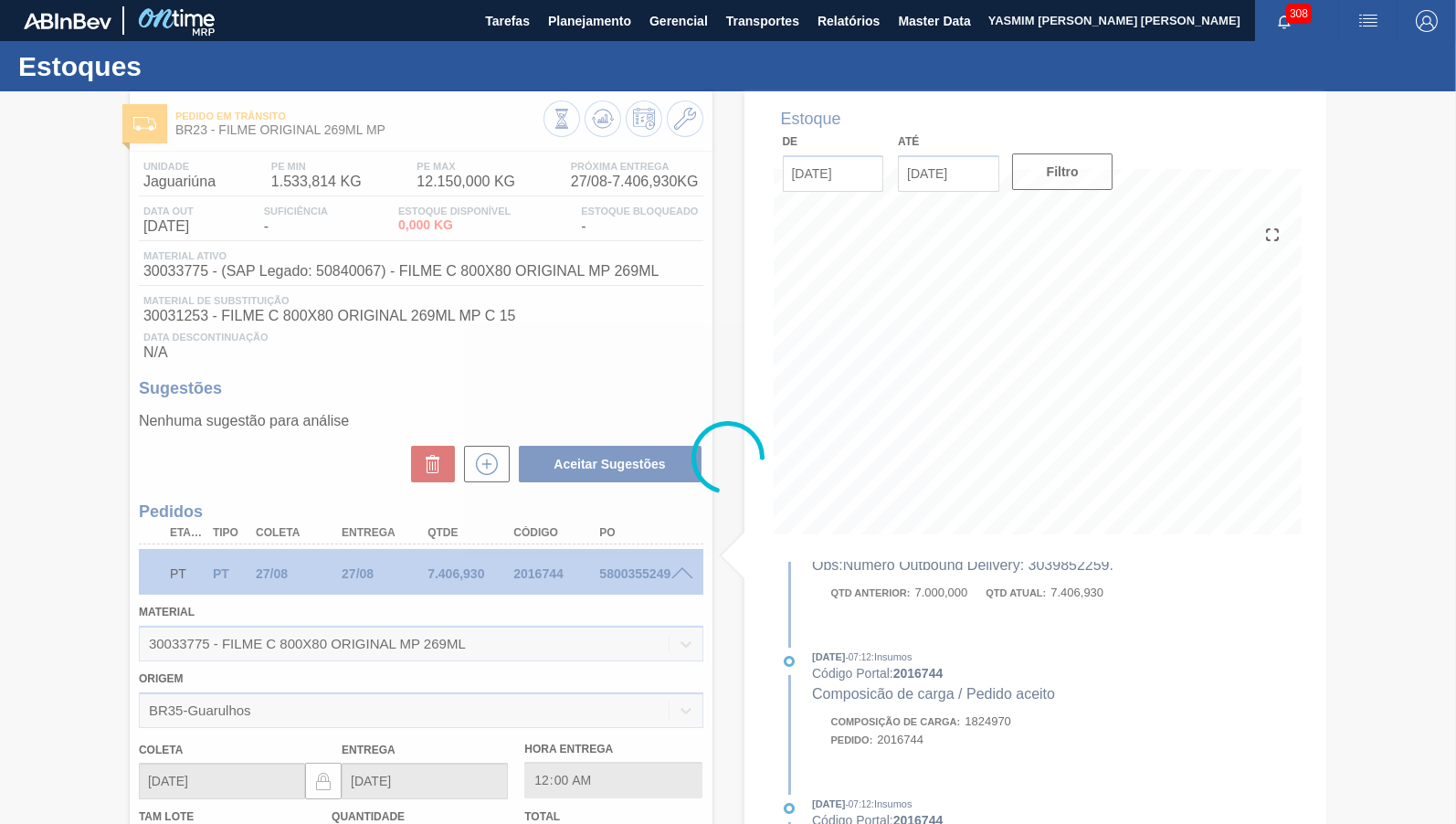
scroll to position [903, 0]
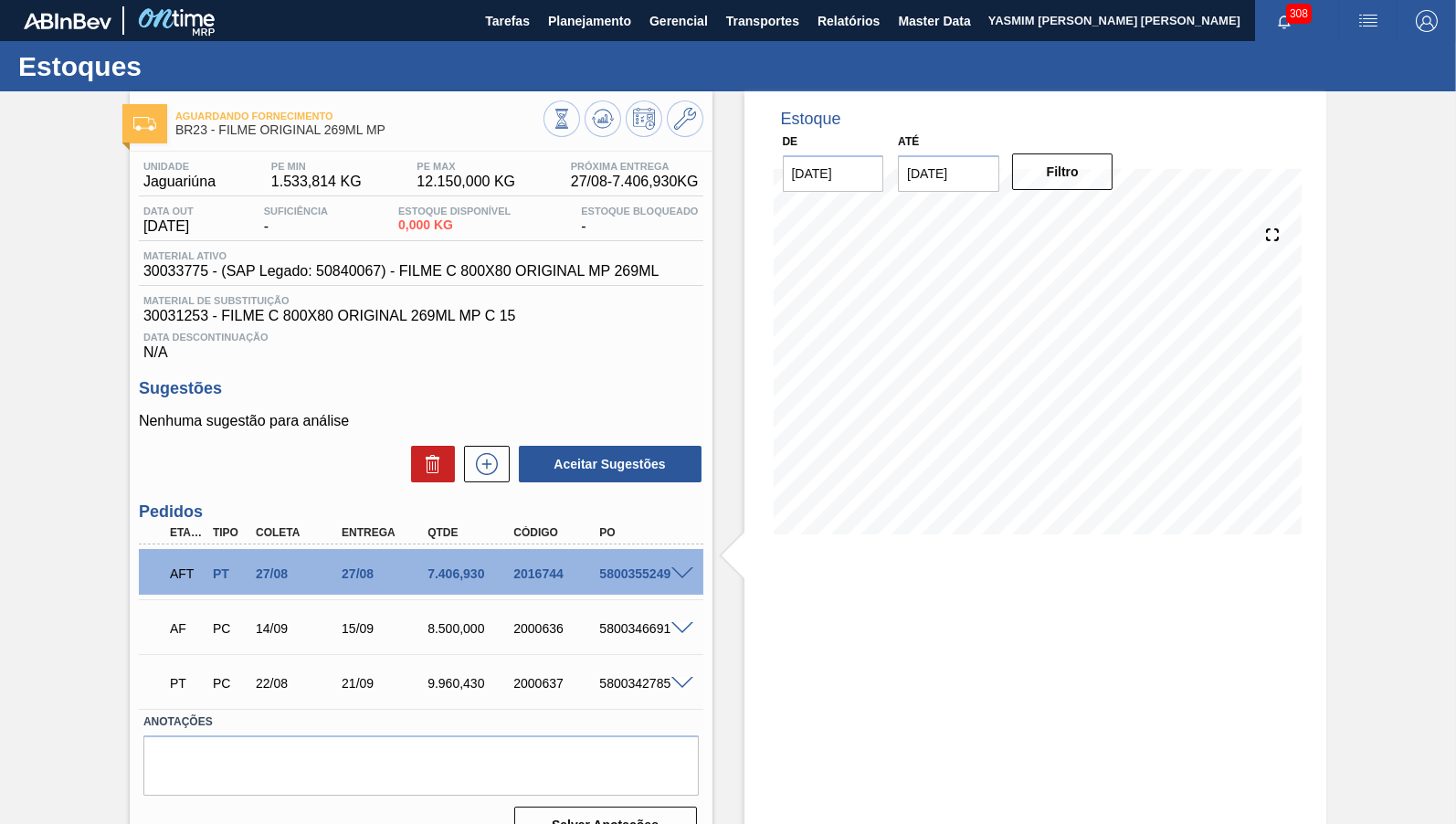
click at [571, 44] on div "Estoques" at bounding box center [728, 66] width 1456 height 50
click at [578, 23] on span "Planejamento" at bounding box center [589, 21] width 83 height 21
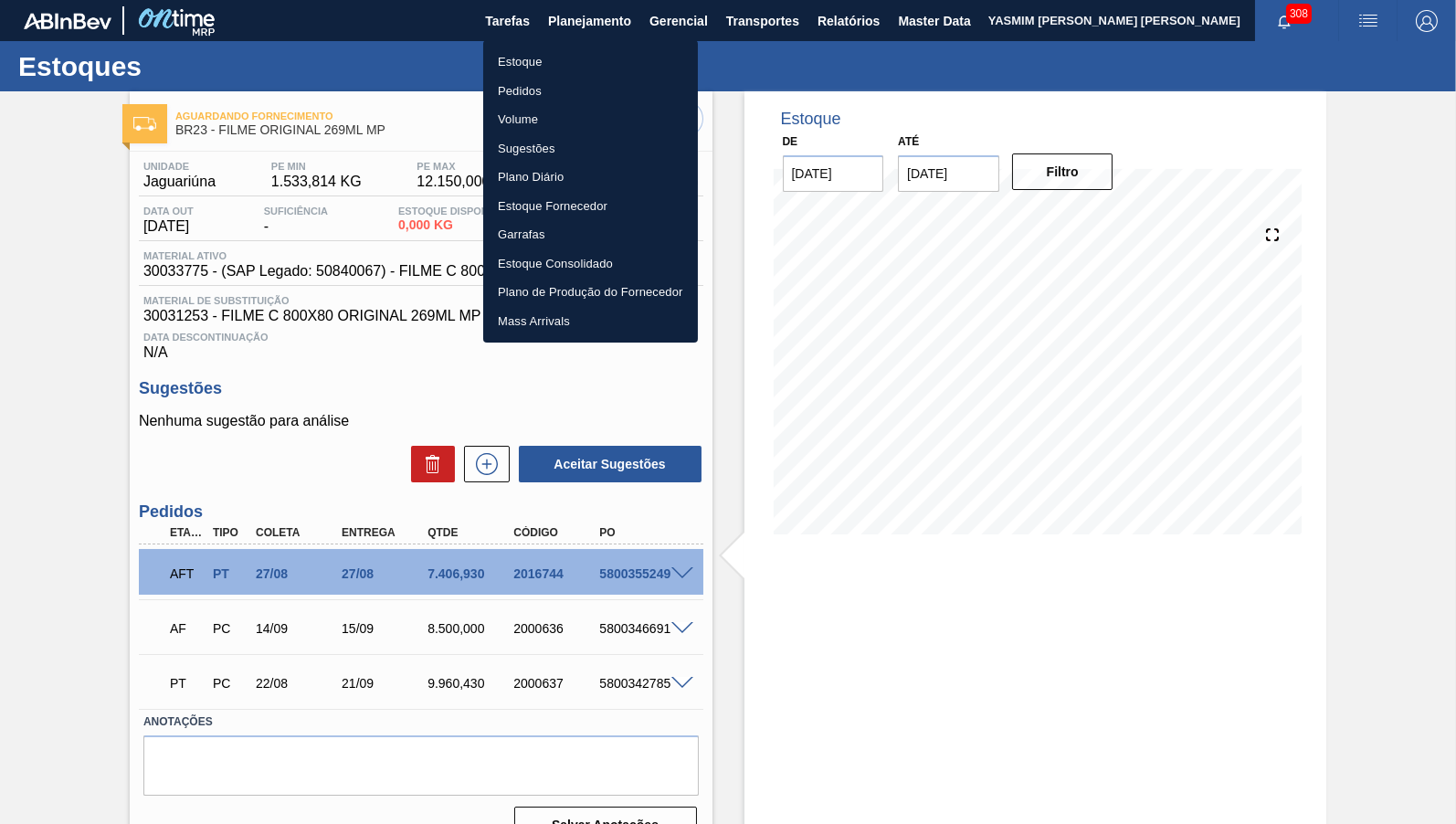
click at [569, 53] on li "Estoque" at bounding box center [590, 62] width 215 height 29
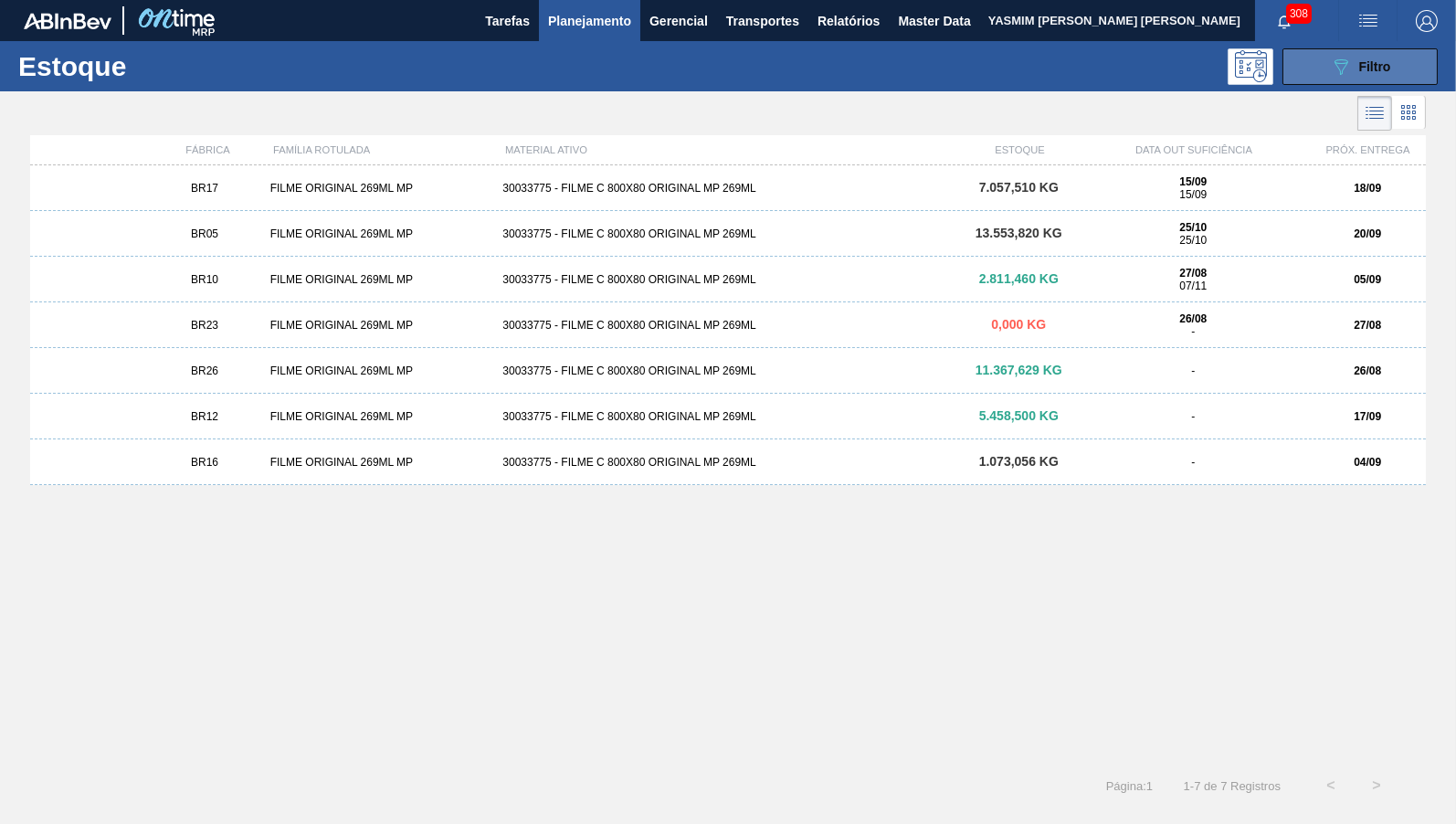
click at [1393, 59] on button "089F7B8B-B2A5-4AFE-B5C0-19BA573D28AC Filtro" at bounding box center [1360, 66] width 155 height 36
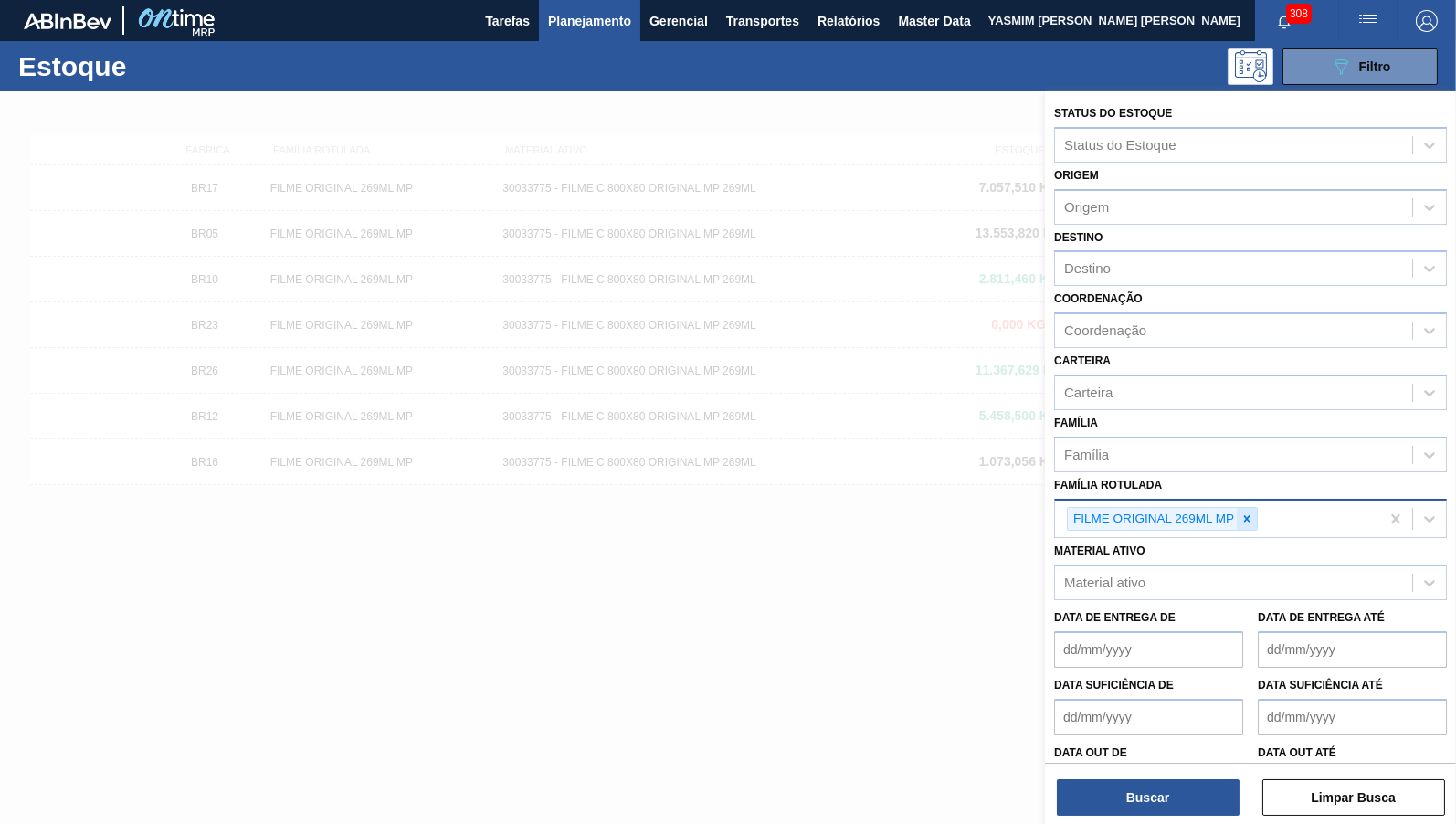
click at [1251, 513] on icon at bounding box center [1247, 519] width 13 height 13
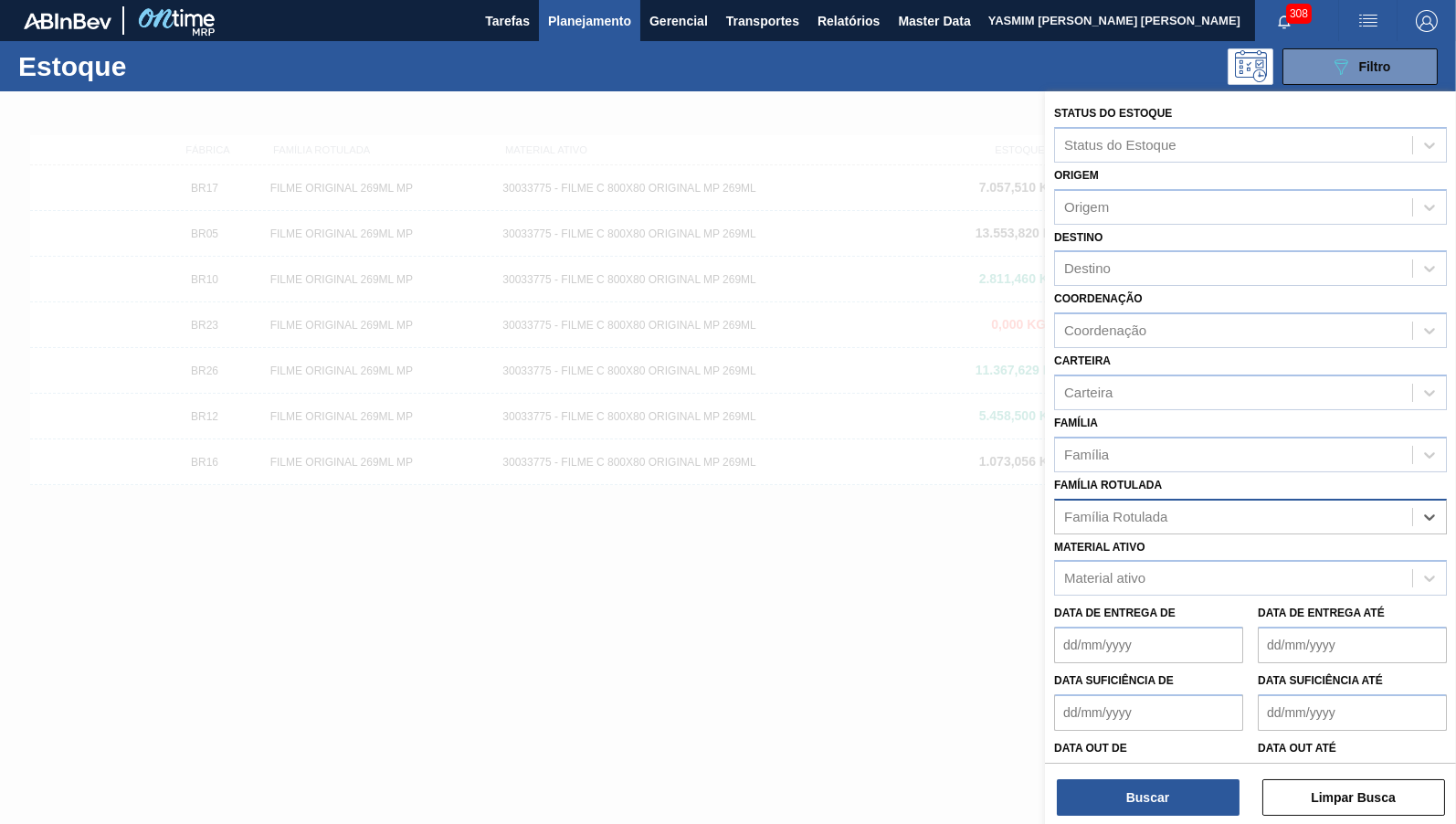
paste Rotulada "FILME [DATE] MP C12"
type Rotulada "FILME [DATE] MP C12"
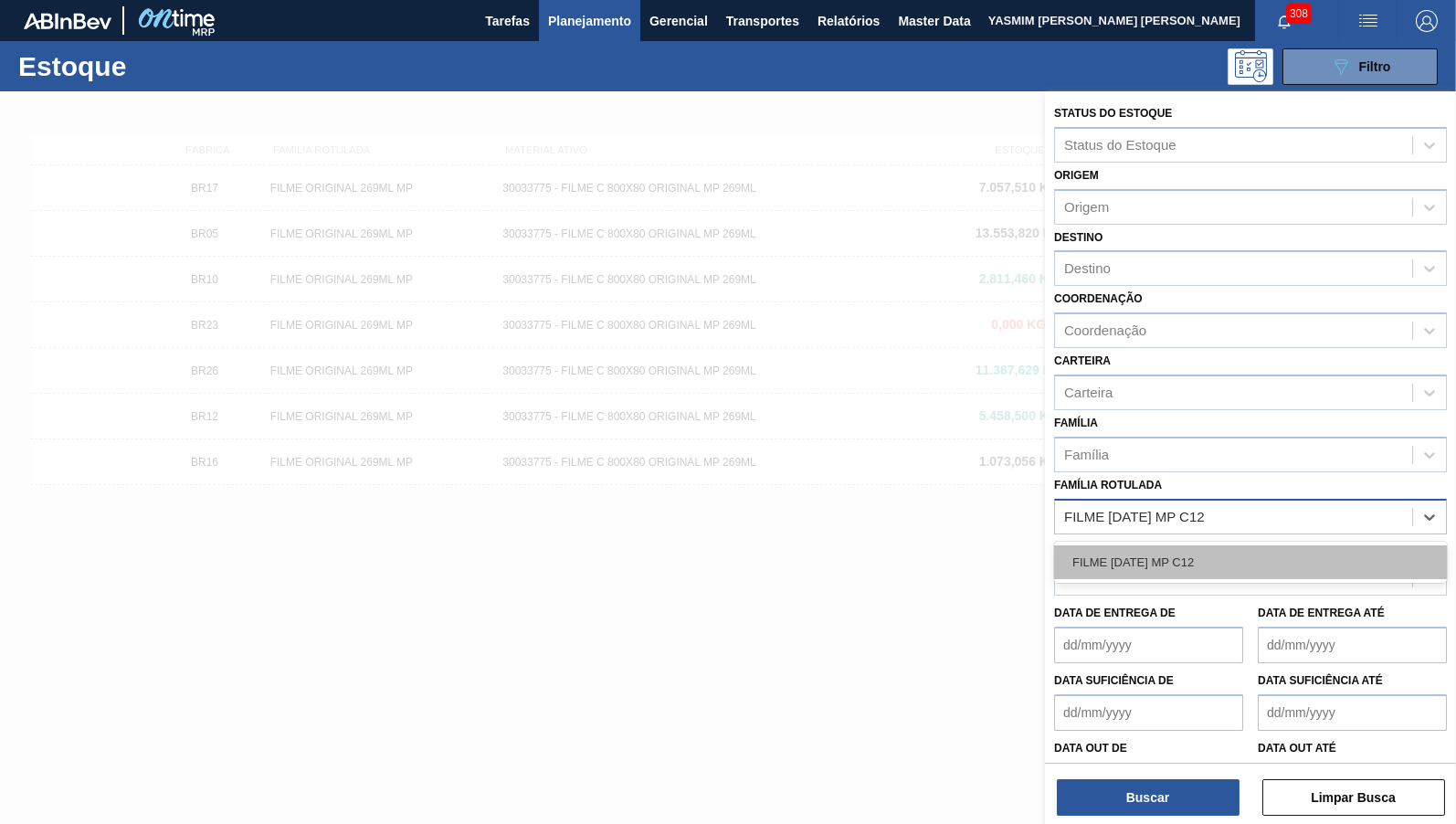
click at [1137, 546] on div "FILME [DATE] MP C12" at bounding box center [1250, 562] width 392 height 34
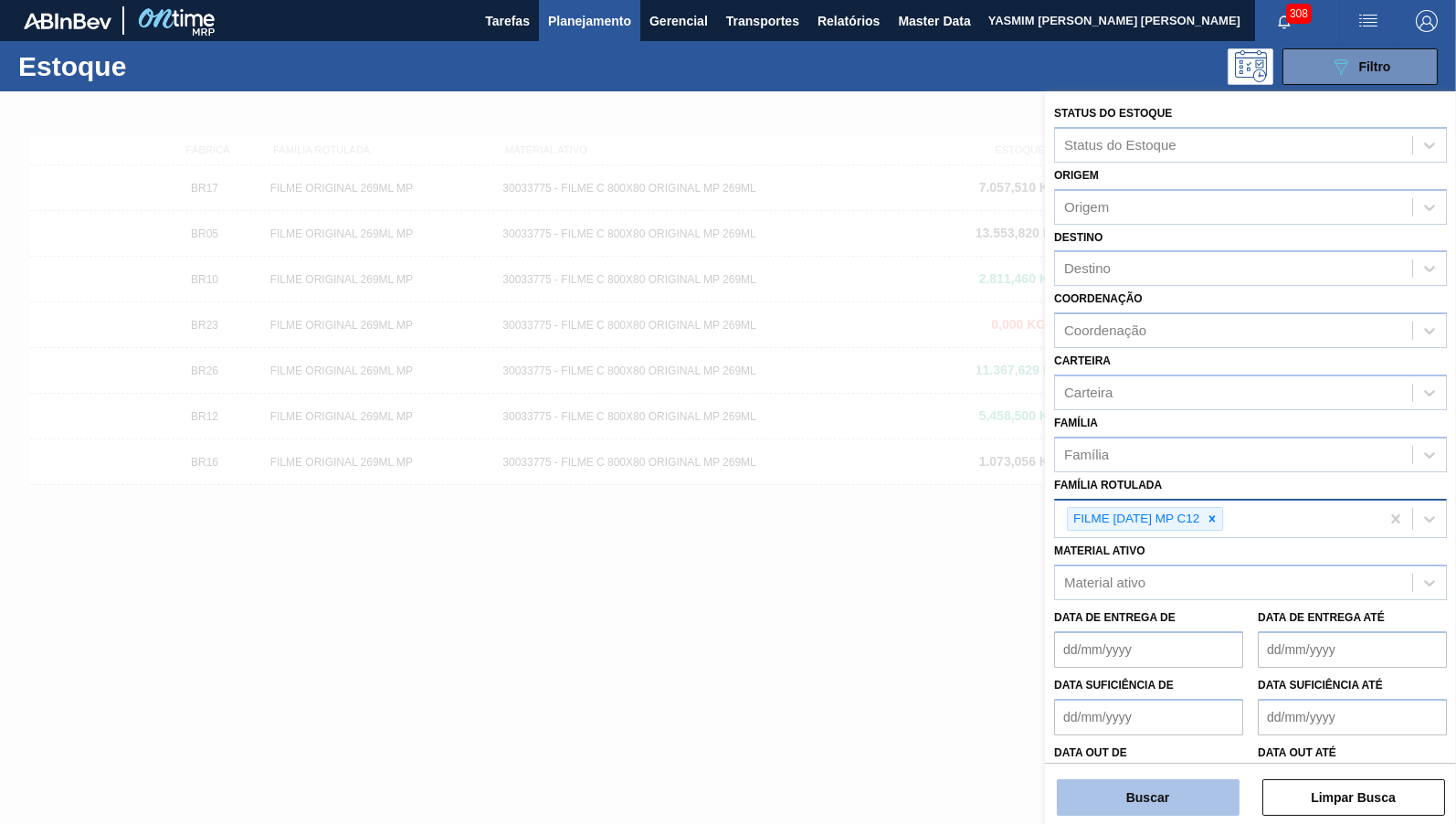
click at [1175, 788] on button "Buscar" at bounding box center [1148, 797] width 183 height 36
